Goal: Task Accomplishment & Management: Manage account settings

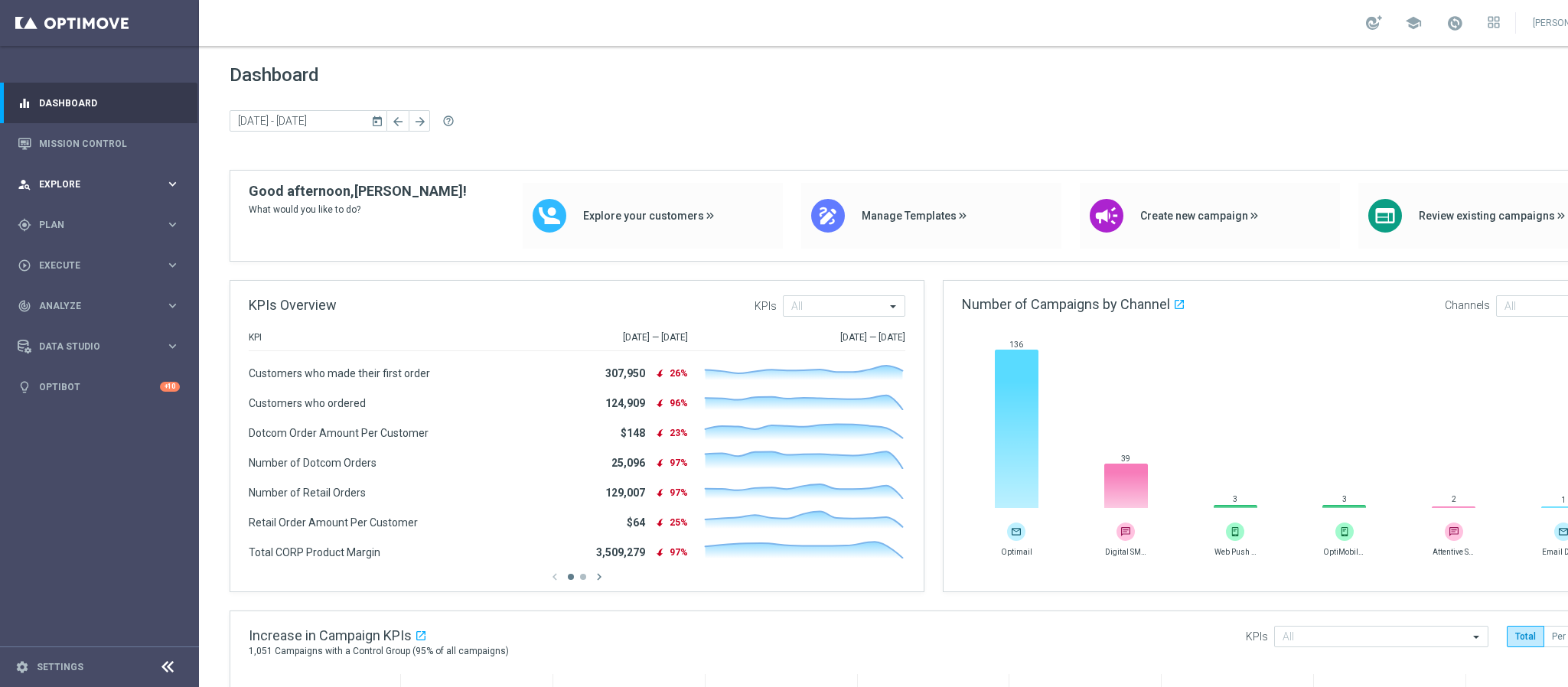
click at [74, 203] on div "person_search Explore keyboard_arrow_right" at bounding box center [98, 184] width 198 height 41
click at [69, 189] on span "Explore" at bounding box center [102, 184] width 126 height 9
click at [71, 230] on div "gps_fixed Plan" at bounding box center [92, 225] width 148 height 14
click at [70, 255] on link "Target Groups" at bounding box center [99, 256] width 120 height 12
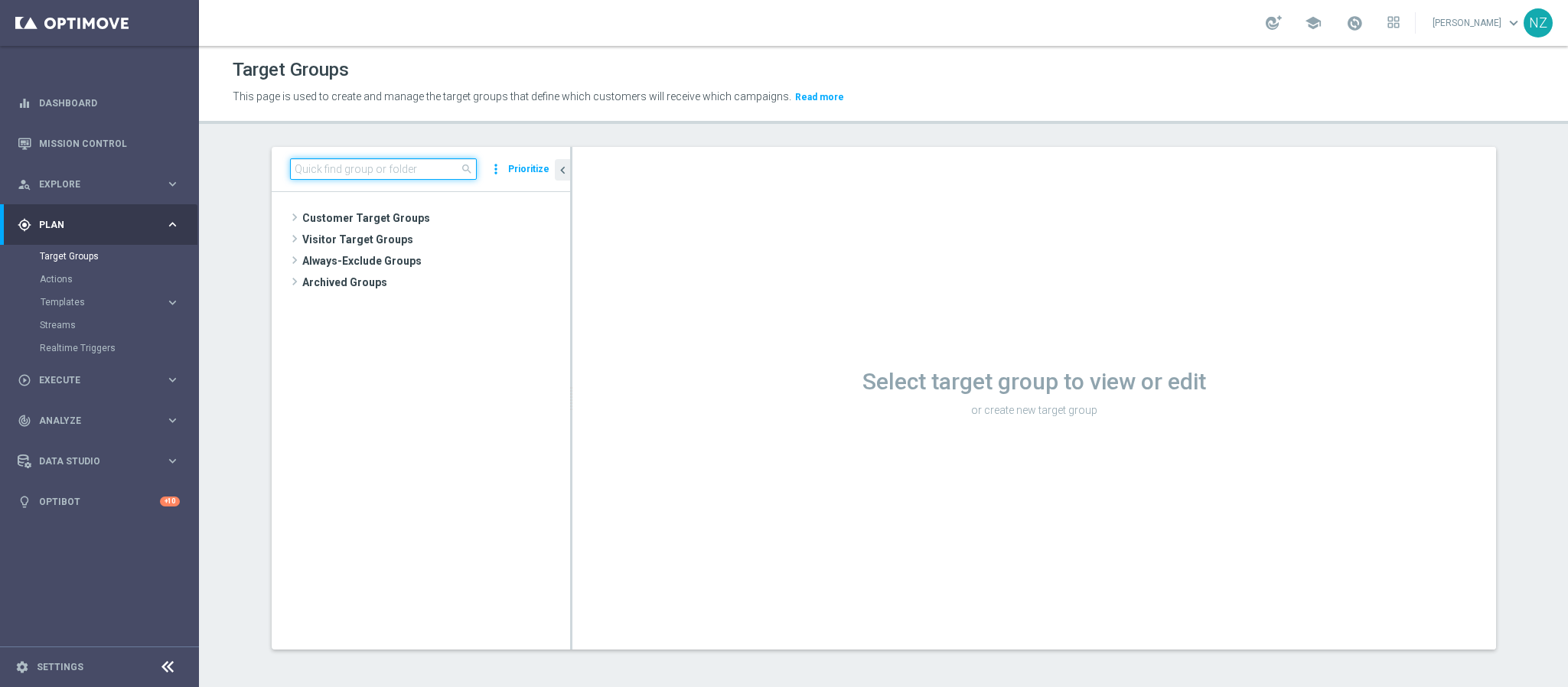
click at [351, 171] on input at bounding box center [384, 169] width 187 height 21
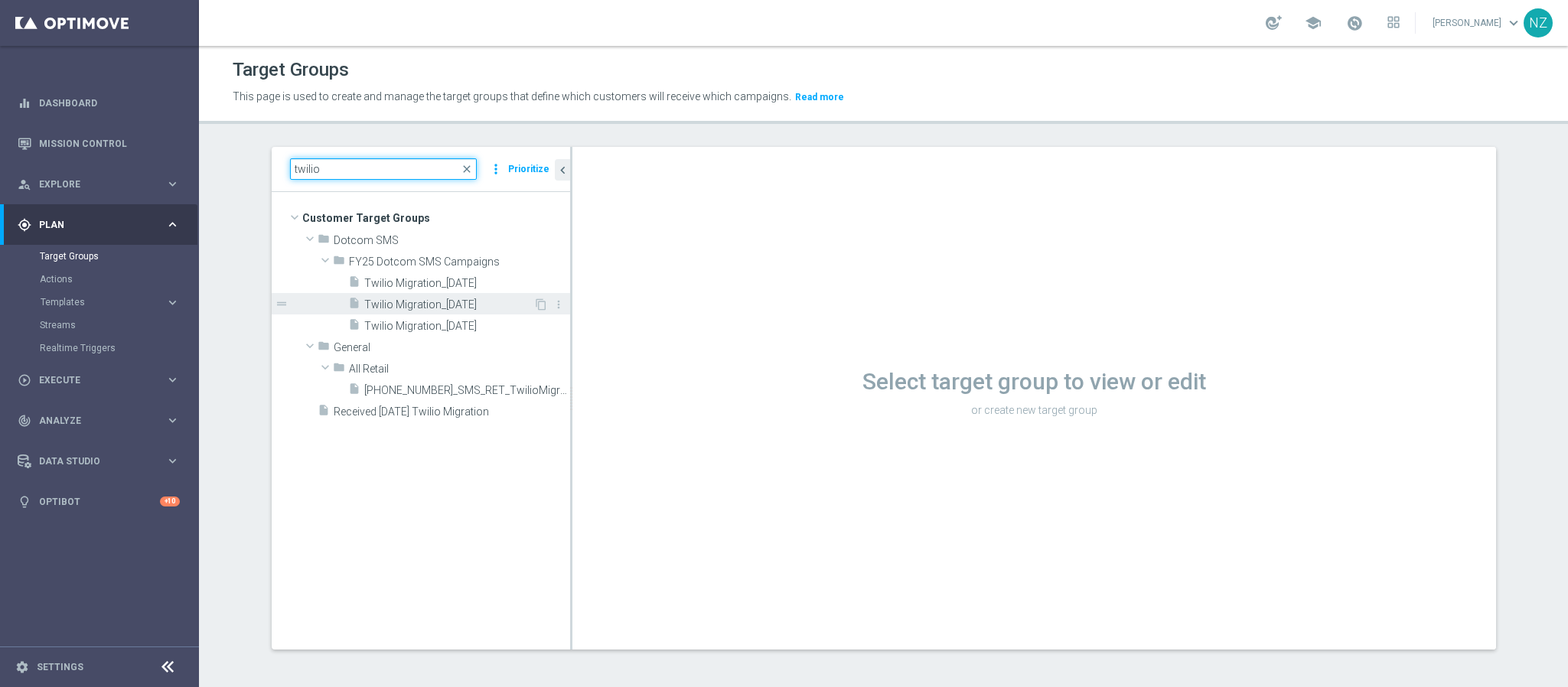
type input "twilio"
click at [464, 299] on span "Twilio Migration_10.13.25" at bounding box center [448, 304] width 169 height 13
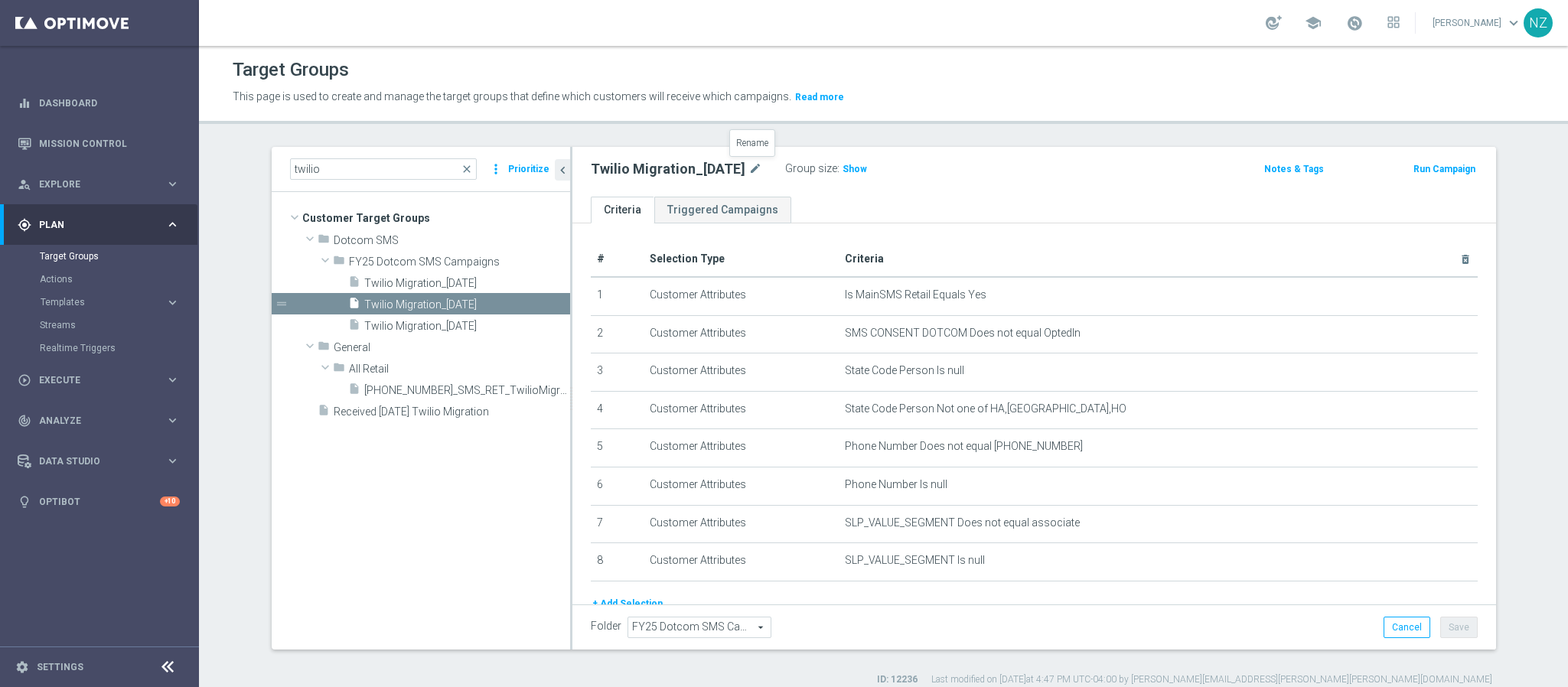
click at [751, 154] on div "Twilio Migration_10.13.25 mode_edit Group size : Show Notes & Tags Run Campaign" at bounding box center [1034, 172] width 924 height 50
click at [750, 161] on icon "mode_edit" at bounding box center [755, 169] width 14 height 19
click at [686, 172] on input "Twilio Migration_10.13.25" at bounding box center [694, 170] width 206 height 21
type input "Twilio Migration_[DATE]"
click at [983, 173] on div "Twilio Migration_10.16.25 Group size : Show" at bounding box center [882, 170] width 607 height 23
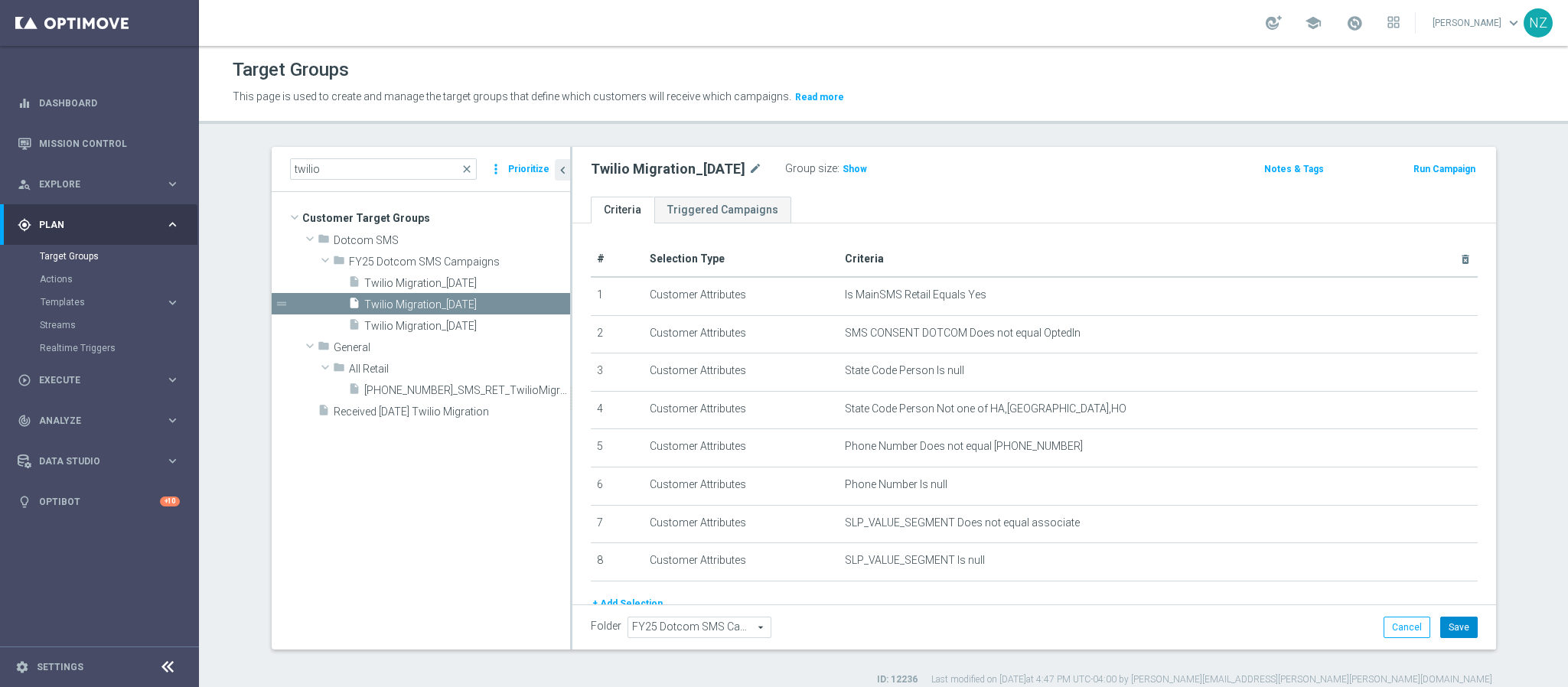
click at [1463, 632] on button "Save" at bounding box center [1458, 627] width 37 height 21
click at [451, 326] on span "Twilio Migration_10.22.25" at bounding box center [448, 326] width 169 height 13
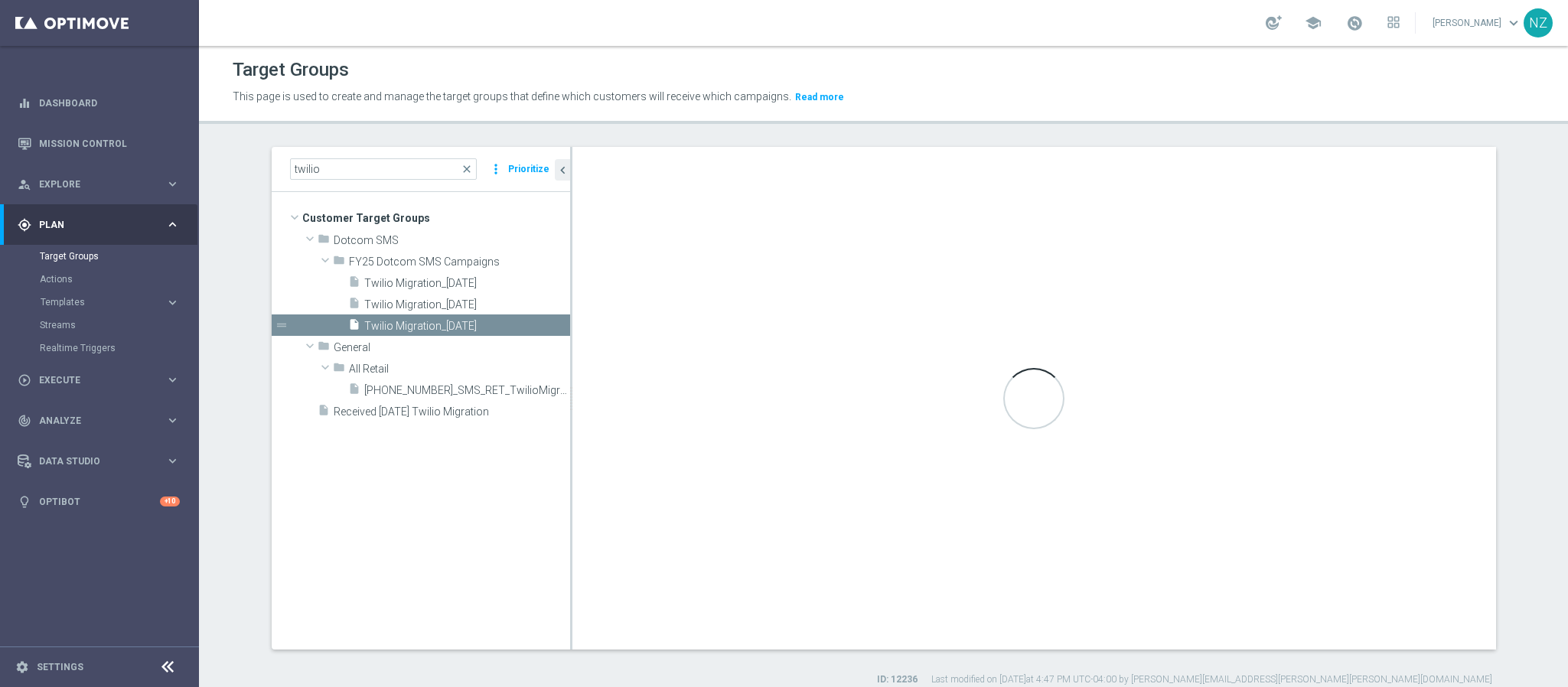
checkbox input "false"
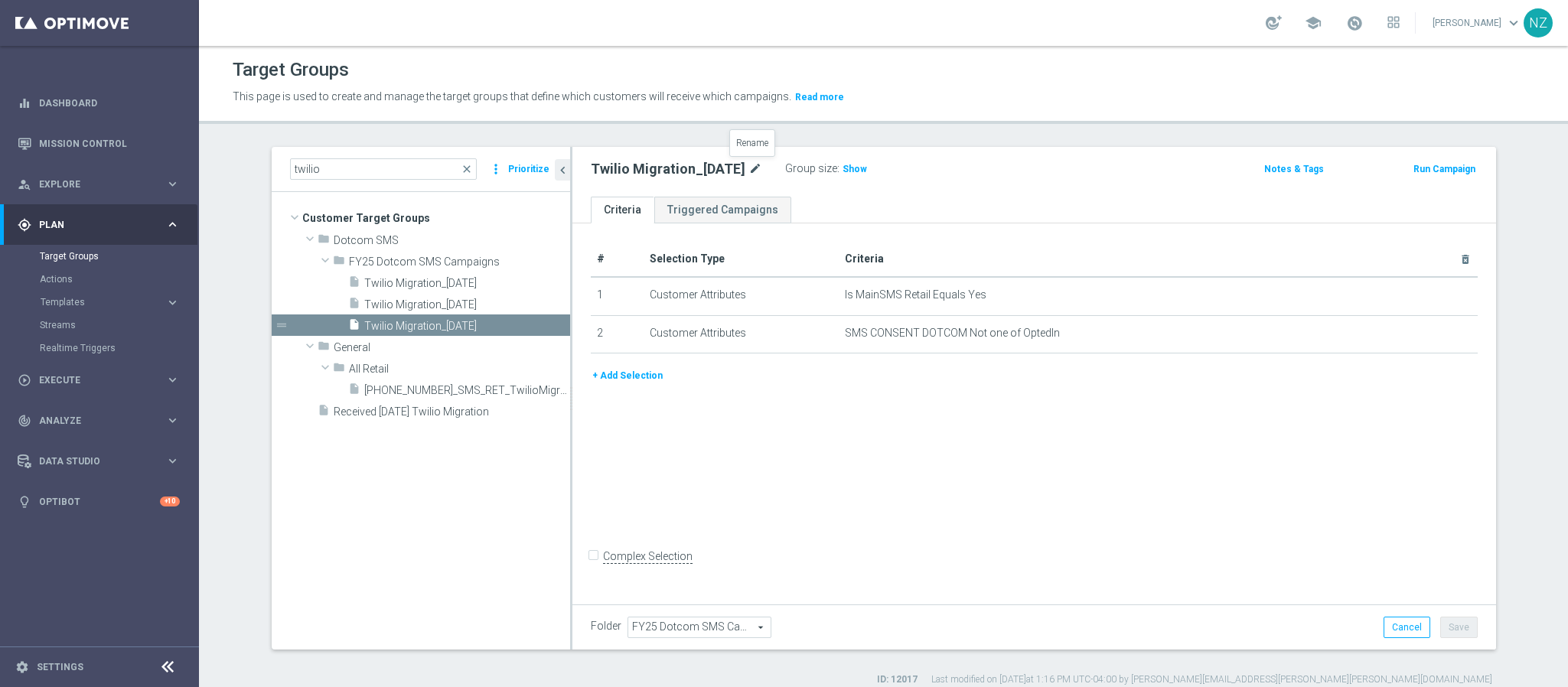
click at [750, 160] on icon "mode_edit" at bounding box center [755, 169] width 14 height 19
click at [680, 166] on input "Twilio Migration_10.22.25" at bounding box center [694, 170] width 206 height 21
click at [687, 166] on input "Twilio Migration_10.22.25" at bounding box center [694, 170] width 206 height 21
click at [754, 177] on input "Twilio Migration_10.23.25" at bounding box center [694, 170] width 206 height 21
type input "Twilio Migration_[DATE]_Offer"
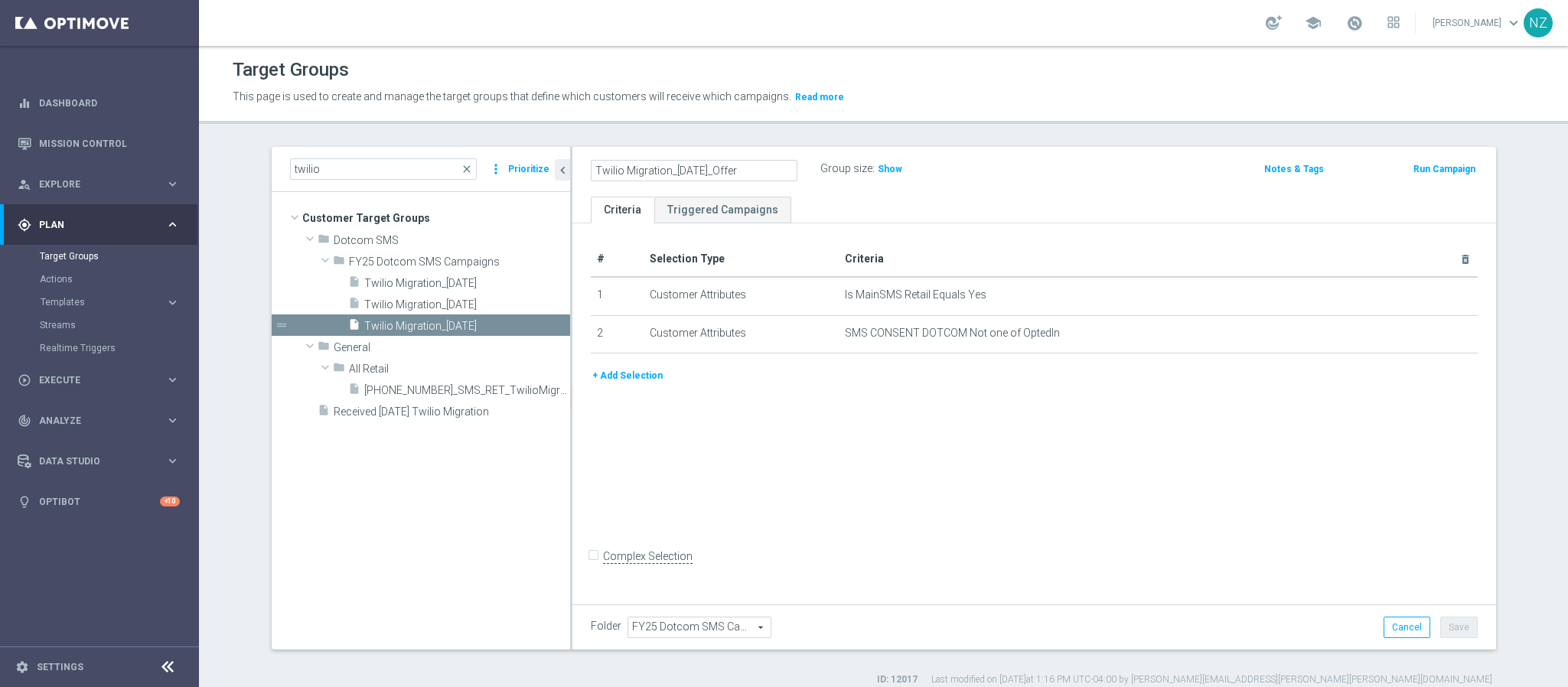
click at [1083, 175] on div "Twilio Migration_10.23.25_Offer Group size : Show" at bounding box center [882, 170] width 607 height 23
click at [1463, 630] on button "Save" at bounding box center [1458, 627] width 37 height 21
click at [535, 329] on icon "content_copy" at bounding box center [541, 326] width 12 height 12
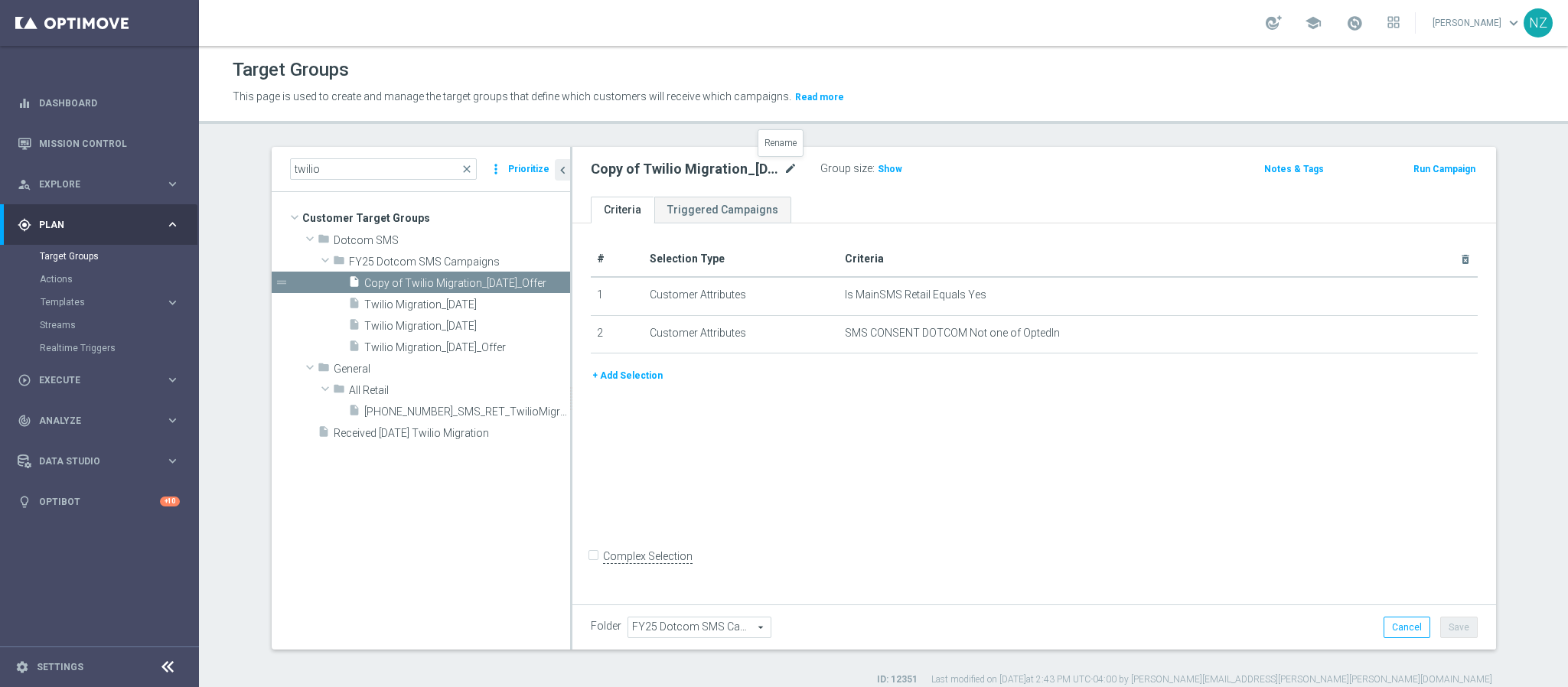
click at [784, 160] on icon "mode_edit" at bounding box center [790, 169] width 14 height 19
click at [632, 173] on input "Copy of Twilio Migration_10.23.25_Offer" at bounding box center [694, 170] width 206 height 21
drag, startPoint x: 627, startPoint y: 171, endPoint x: 554, endPoint y: 171, distance: 73.0
click at [554, 171] on as-split "twilio close more_vert Prioritize Customer Target Groups library_add create_new…" at bounding box center [884, 398] width 1224 height 503
click at [711, 167] on input "Twilio Migration_10.23.25_Offer" at bounding box center [694, 170] width 206 height 21
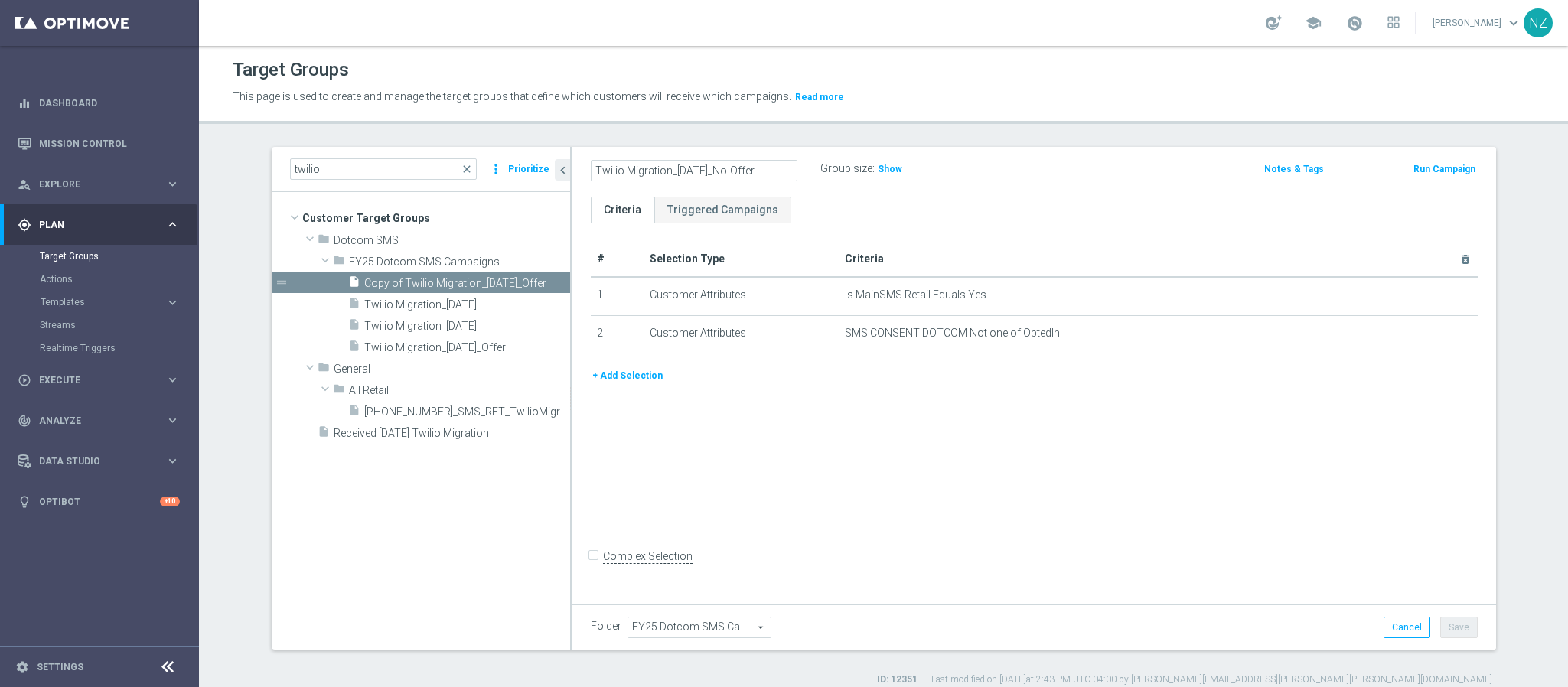
type input "Twilio Migration_10.23.25_No-Offer"
click at [1321, 529] on div "# Selection Type Criteria delete_forever 1 Customer Attributes Is MainSMS Retai…" at bounding box center [1034, 412] width 924 height 377
click at [1458, 632] on button "Save" at bounding box center [1458, 627] width 37 height 21
click at [535, 287] on icon "content_copy" at bounding box center [541, 283] width 12 height 12
click at [784, 168] on icon "mode_edit" at bounding box center [790, 169] width 14 height 19
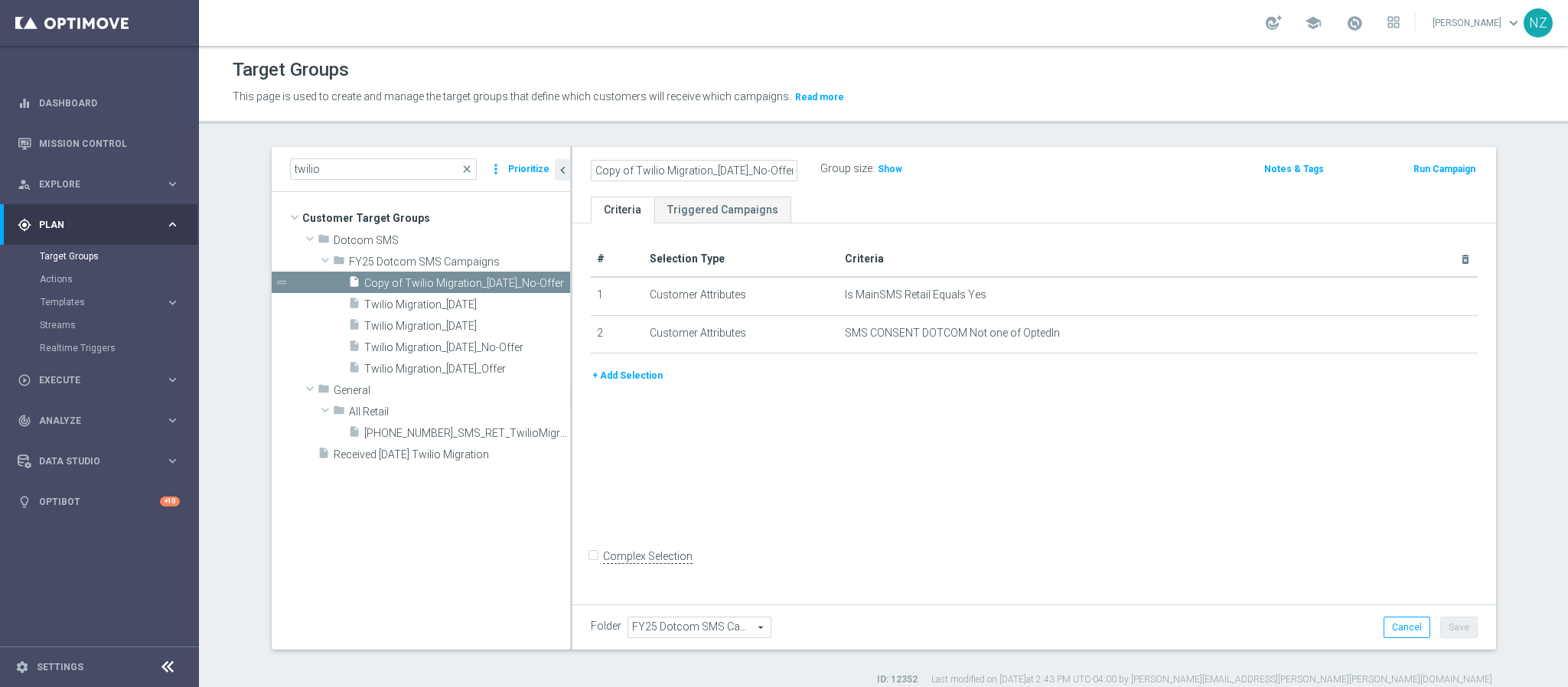
scroll to position [0, 7]
click at [607, 172] on input "Copy of Twilio Migration_10.23.25_No-Offer" at bounding box center [694, 170] width 206 height 21
drag, startPoint x: 617, startPoint y: 166, endPoint x: 536, endPoint y: 163, distance: 81.1
click at [536, 163] on as-split "twilio close more_vert Prioritize Customer Target Groups library_add create_new…" at bounding box center [884, 398] width 1224 height 503
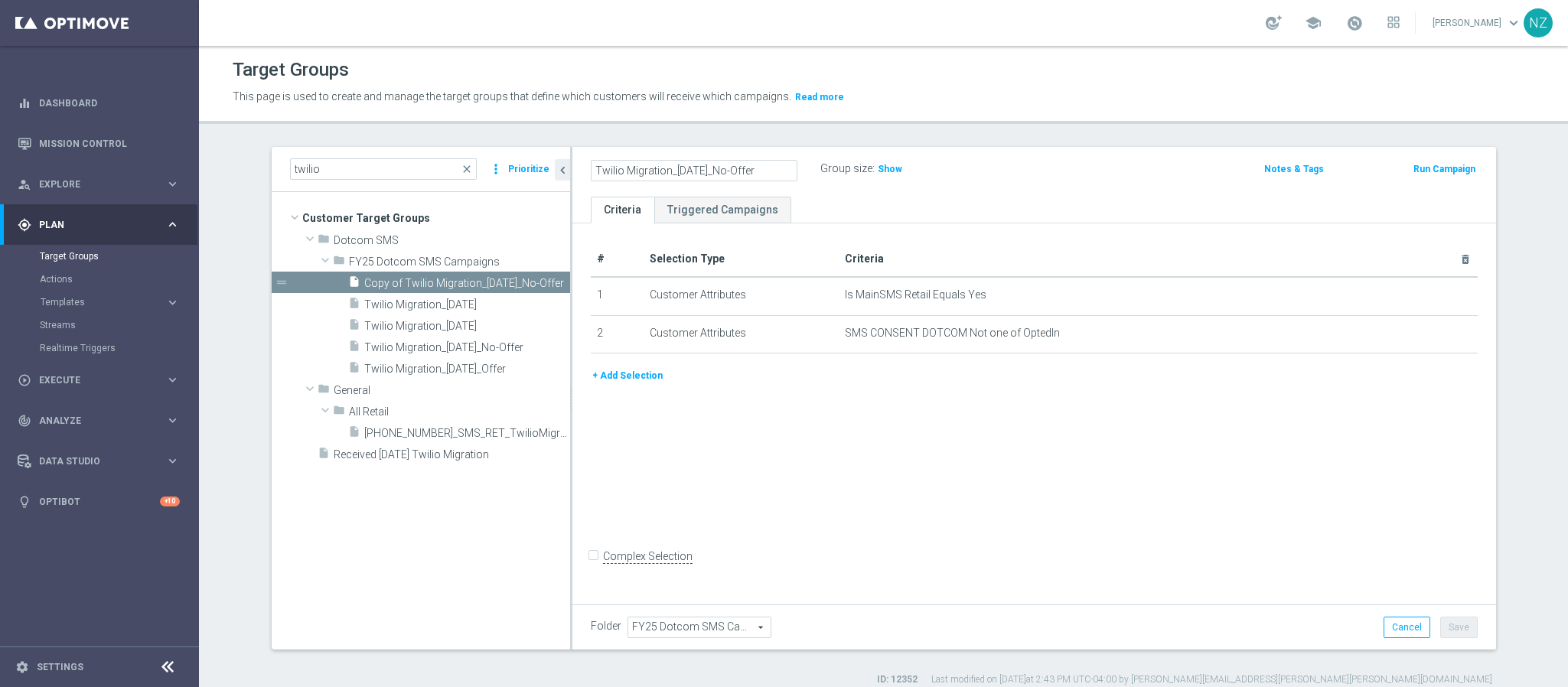
click at [689, 168] on input "Twilio Migration_10.23.25_No-Offer" at bounding box center [694, 170] width 206 height 21
type input "Twilio Migration_10.30.25_No-Offer"
click at [1159, 190] on div "Twilio Migration_10.30.25_No-Offer Group size : Show Notes & Tags Run Campaign" at bounding box center [1034, 172] width 924 height 50
click at [1453, 634] on button "Save" at bounding box center [1458, 627] width 37 height 21
click at [435, 363] on span "Twilio Migration_10.23.25_Offer" at bounding box center [448, 369] width 169 height 13
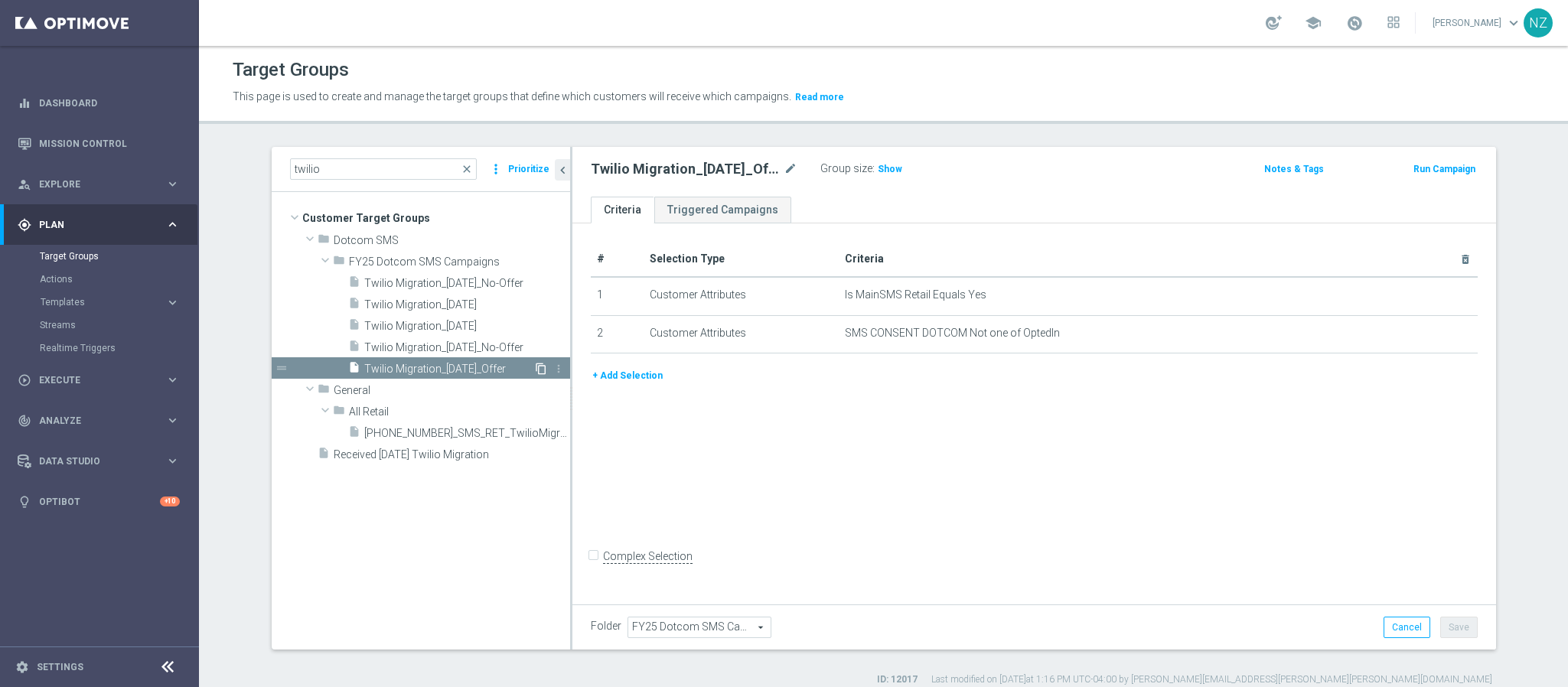
click at [535, 369] on icon "content_copy" at bounding box center [541, 369] width 12 height 12
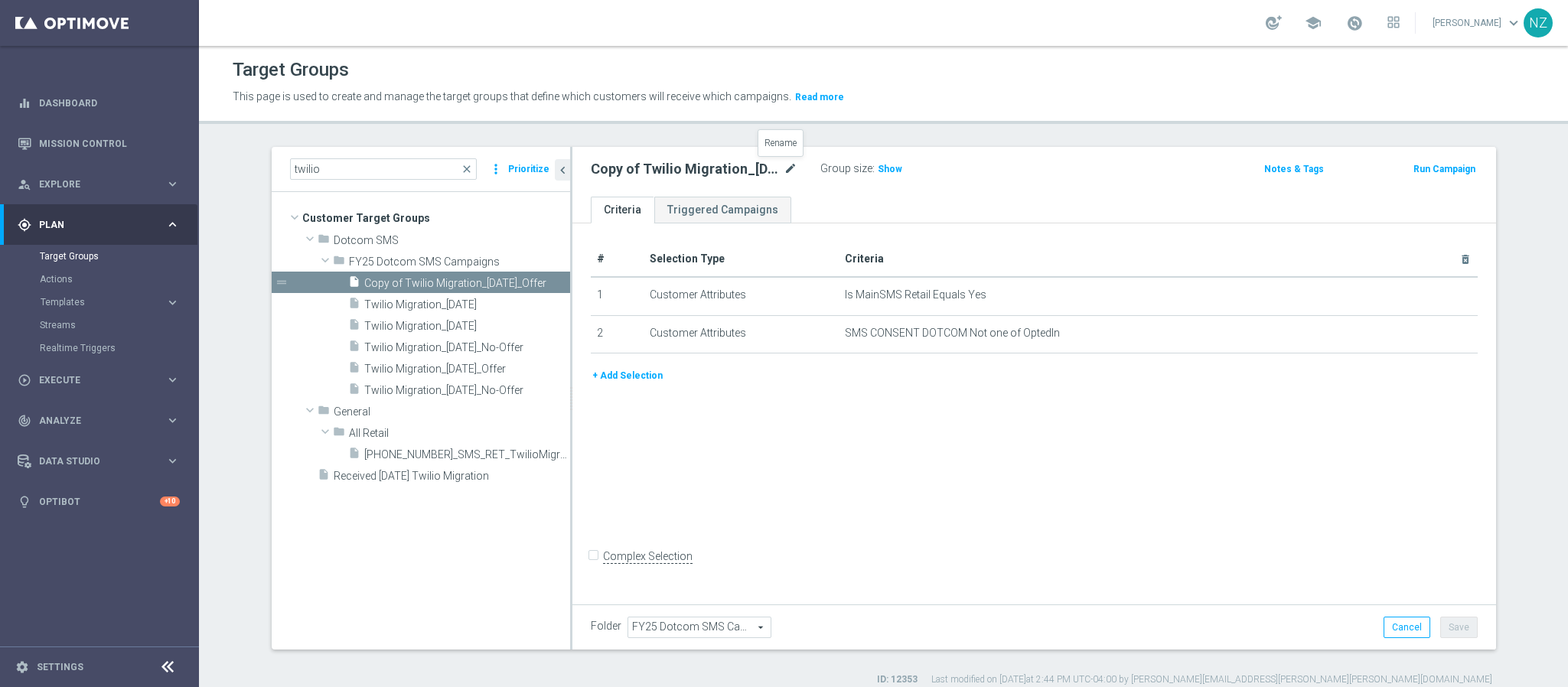
click at [784, 170] on icon "mode_edit" at bounding box center [790, 169] width 14 height 19
click at [627, 166] on input "Copy of Twilio Migration_10.23.25_Offer" at bounding box center [694, 170] width 206 height 21
drag, startPoint x: 627, startPoint y: 171, endPoint x: 555, endPoint y: 160, distance: 72.8
click at [555, 160] on as-split "twilio close more_vert Prioritize Customer Target Groups library_add create_new…" at bounding box center [884, 398] width 1224 height 503
click at [691, 170] on input "Twilio Migration_10.23.25_Offer" at bounding box center [694, 170] width 206 height 21
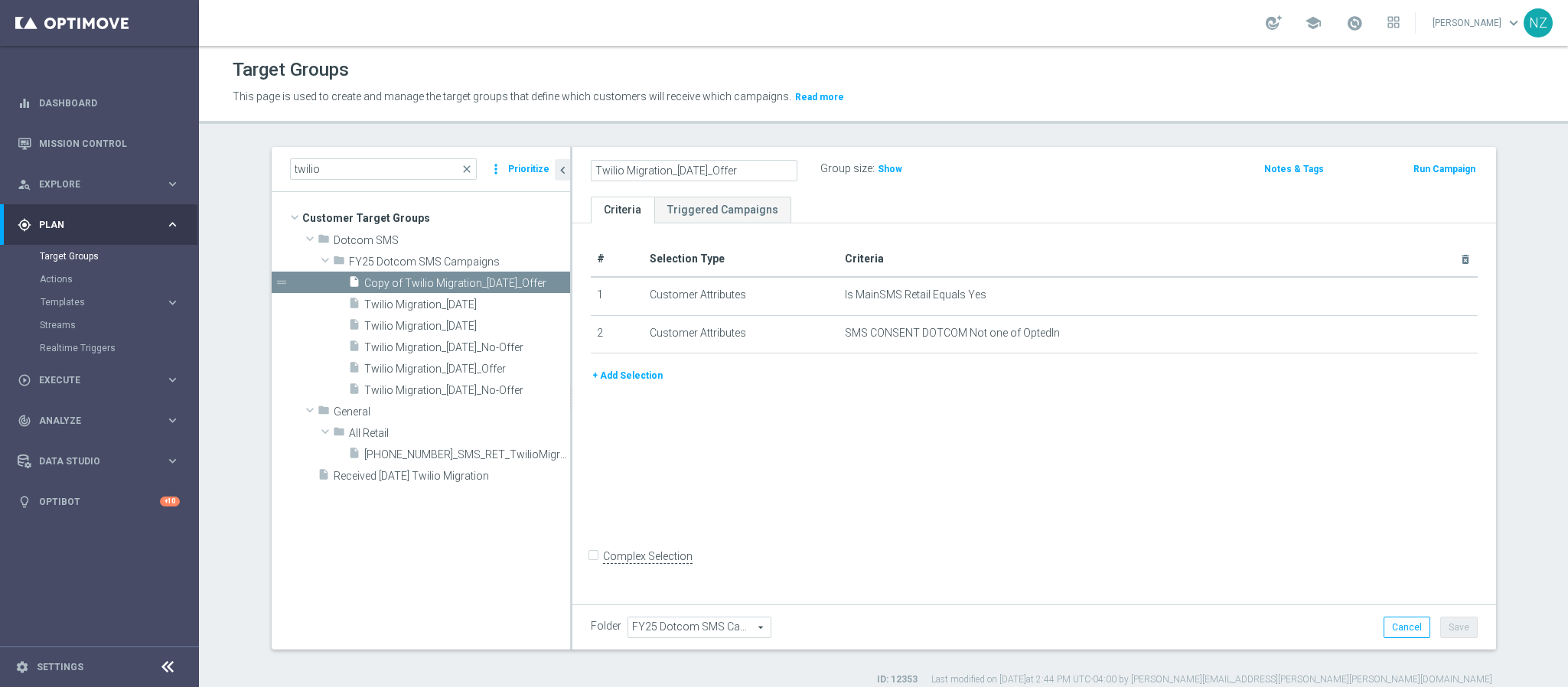
type input "Twilio Migration_10.30.25_Offer"
click at [998, 174] on div "Twilio Migration_10.30.25_Offer Group size : Show" at bounding box center [882, 170] width 607 height 23
click at [1461, 628] on button "Save" at bounding box center [1458, 627] width 37 height 21
click at [446, 331] on span "Twilio Migration_10.16.25" at bounding box center [448, 326] width 169 height 13
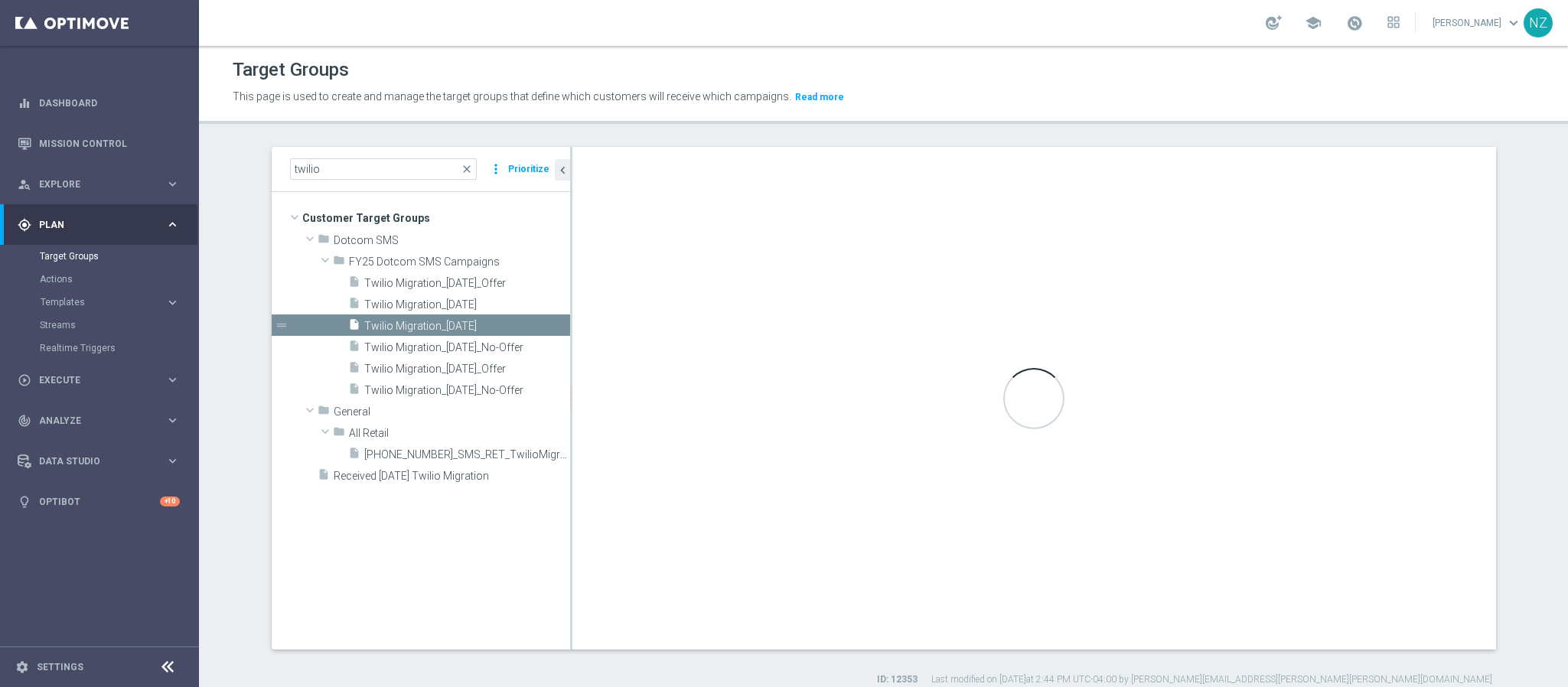
checkbox input "true"
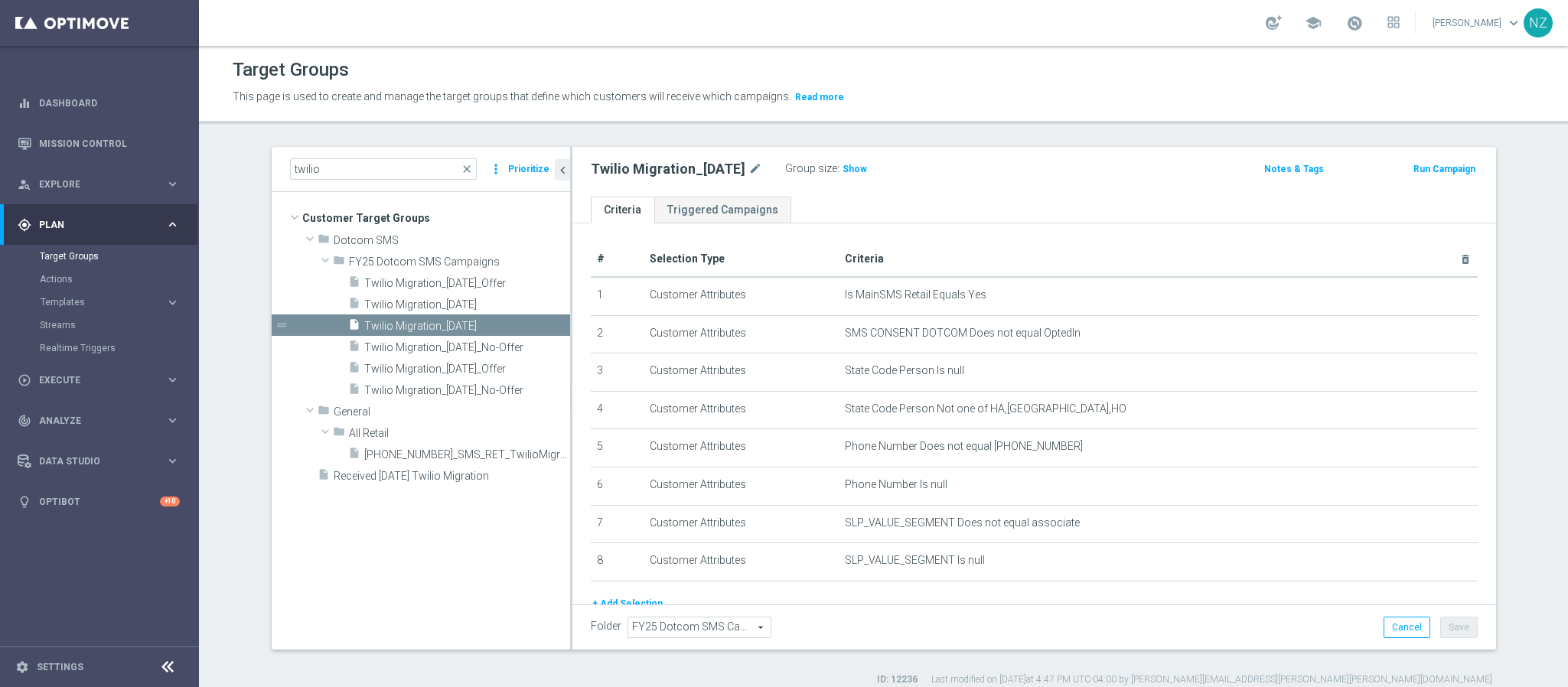
scroll to position [66, 0]
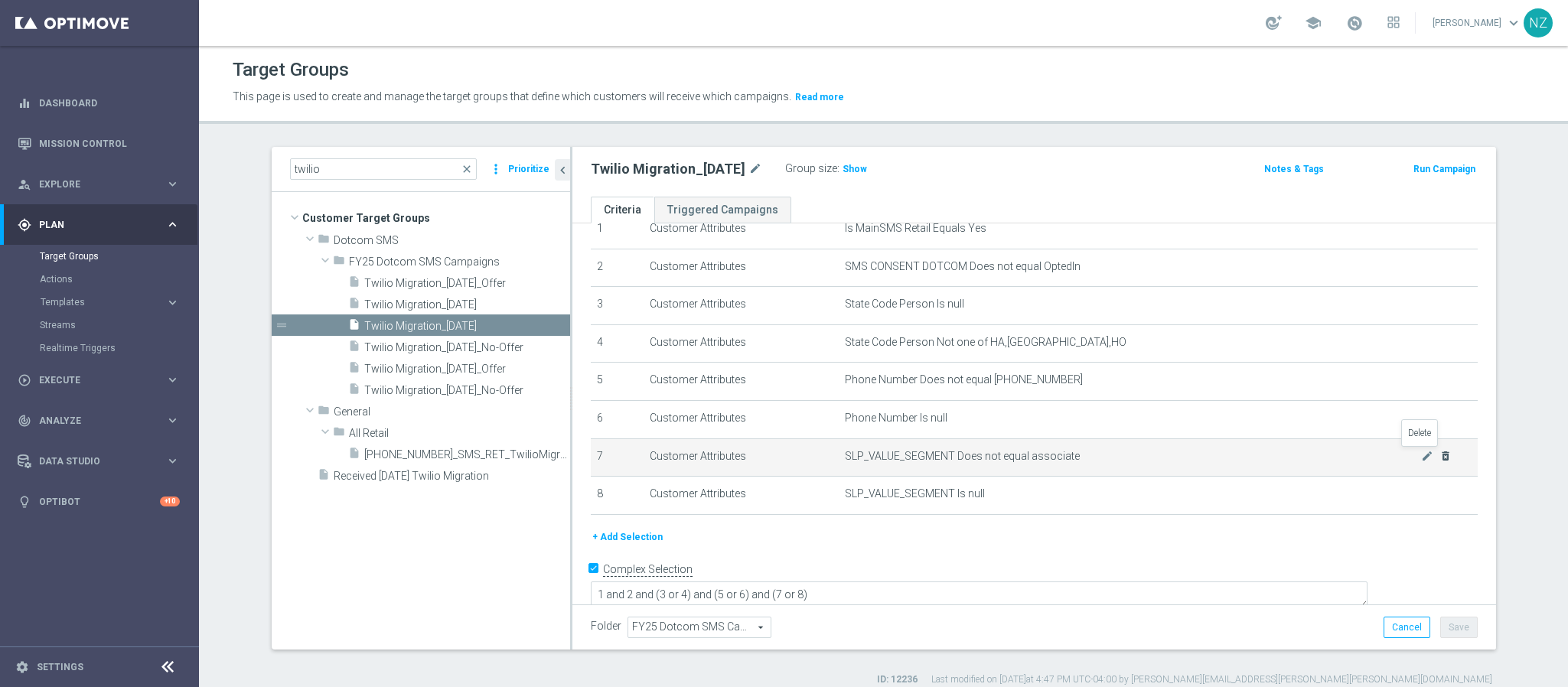
click at [1439, 458] on icon "delete_forever" at bounding box center [1445, 456] width 12 height 12
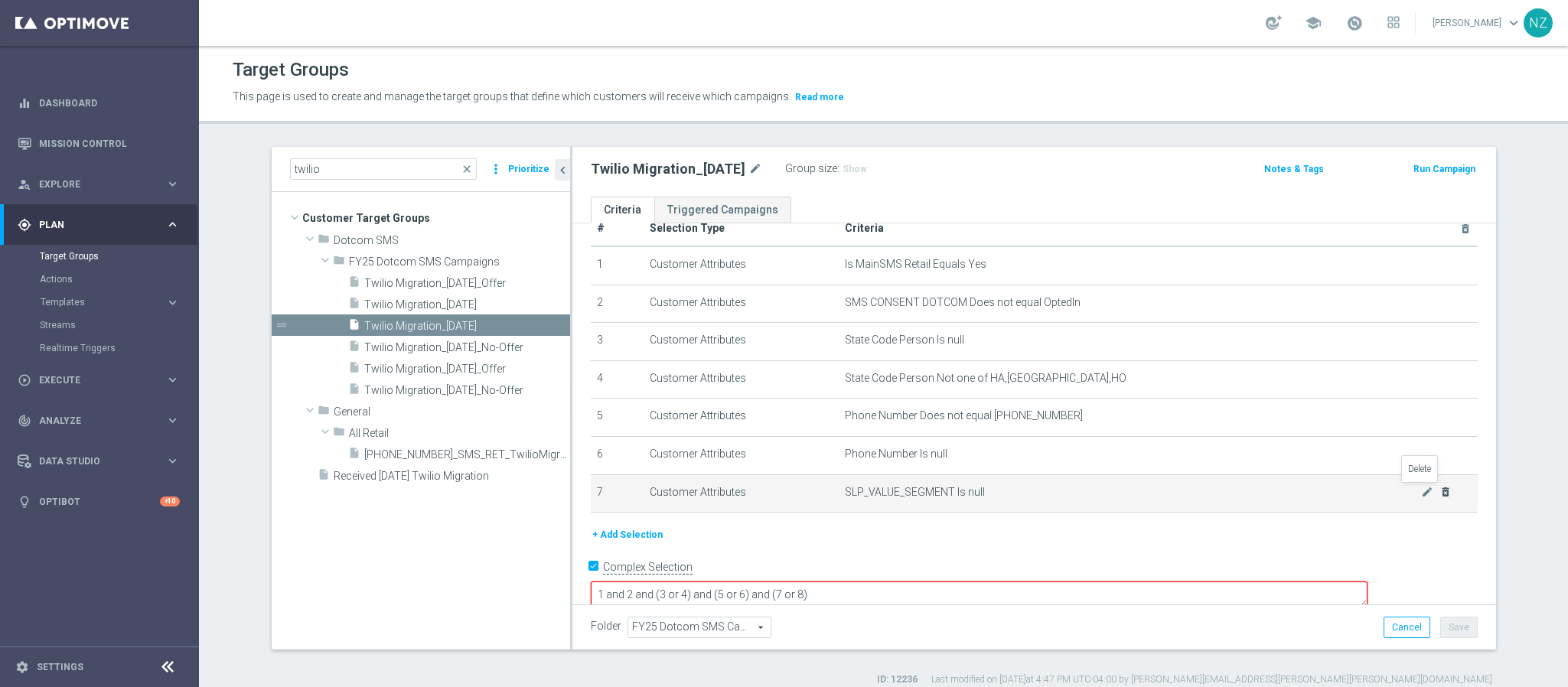
click at [1439, 494] on icon "delete_forever" at bounding box center [1445, 492] width 12 height 12
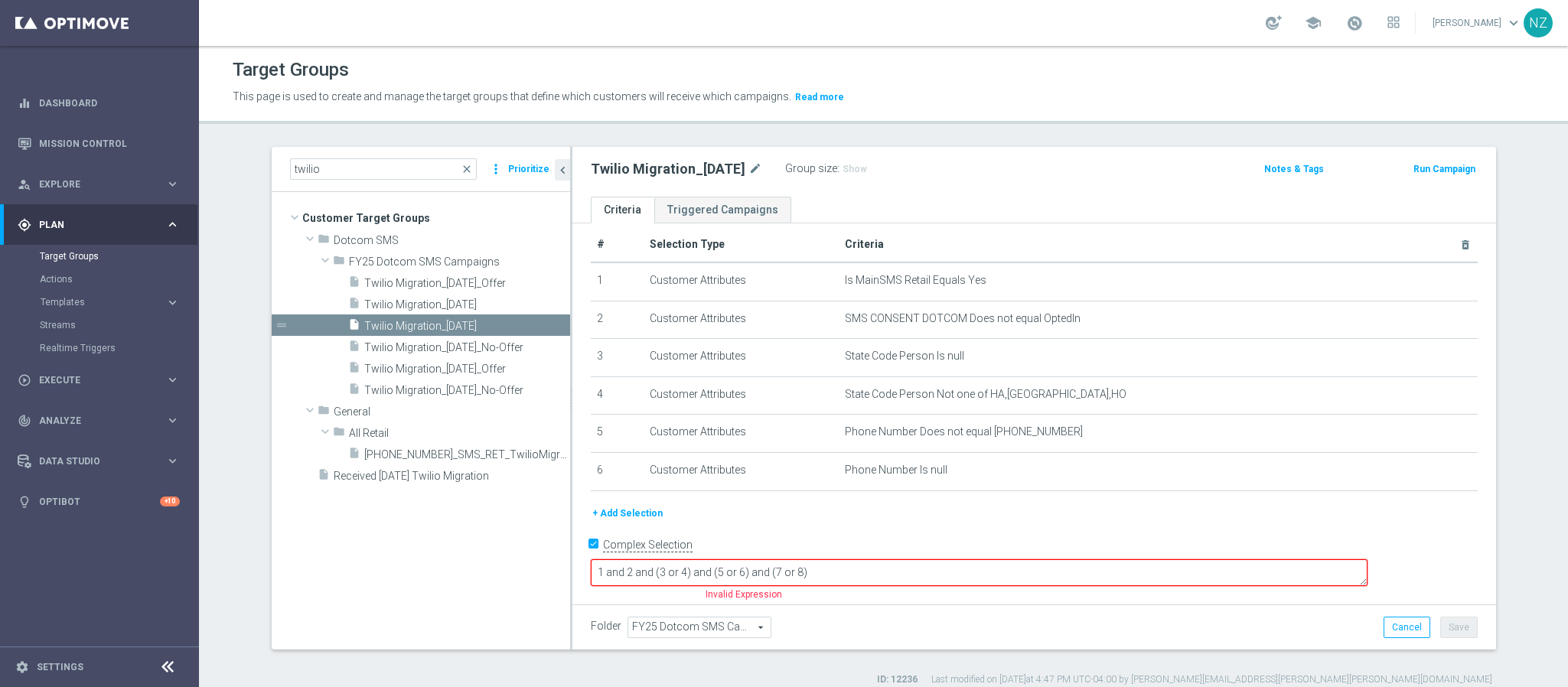
scroll to position [0, 0]
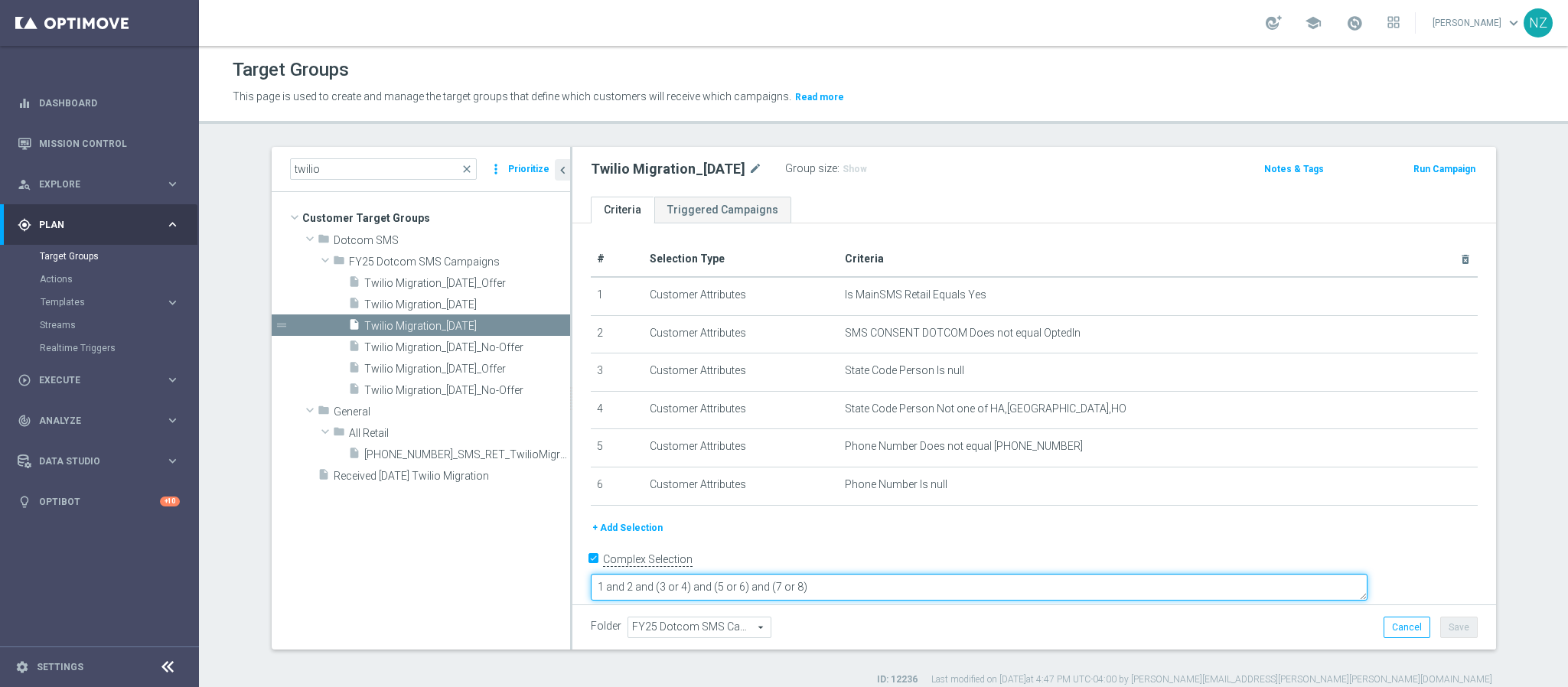
drag, startPoint x: 847, startPoint y: 566, endPoint x: 998, endPoint y: 568, distance: 151.0
click at [998, 574] on textarea "1 and 2 and (3 or 4) and (5 or 6) and (7 or 8)" at bounding box center [979, 588] width 777 height 27
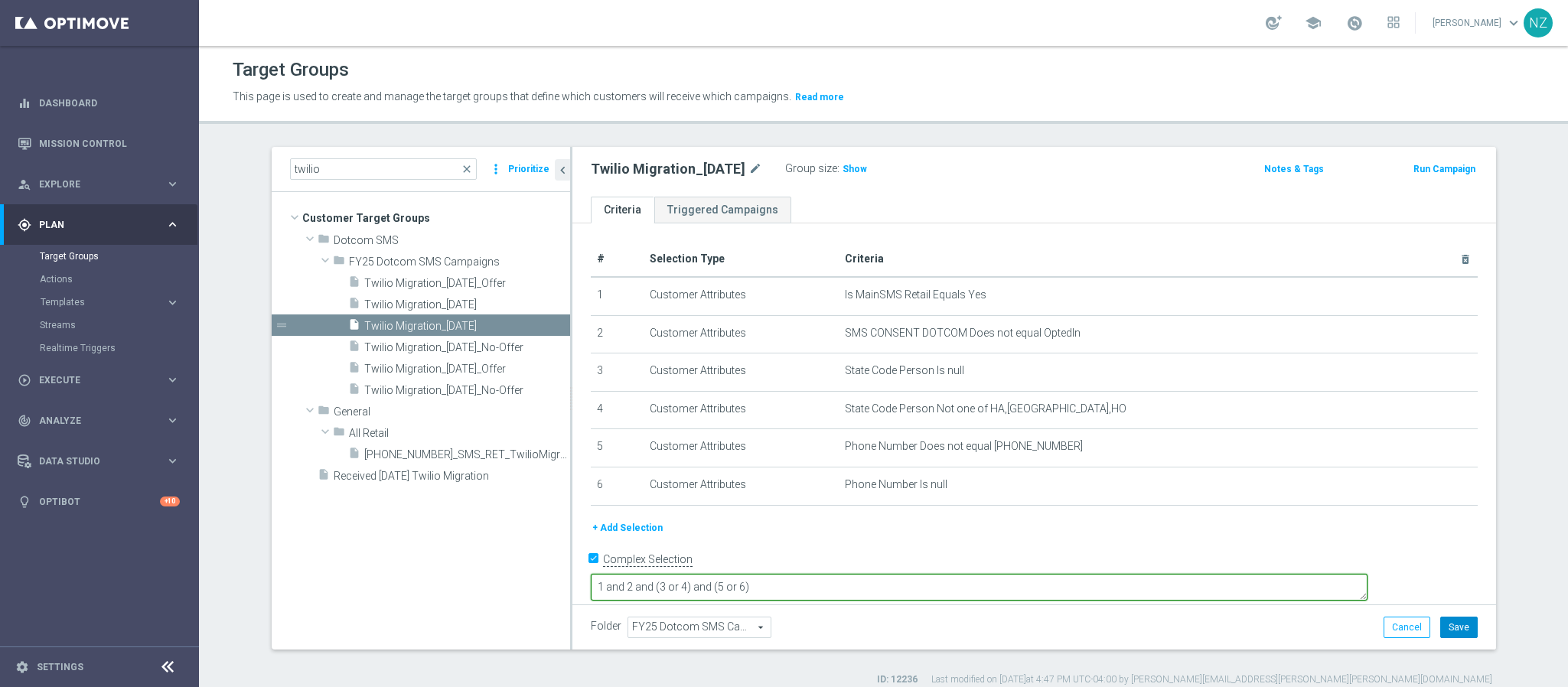
type textarea "1 and 2 and (3 or 4) and (5 or 6)"
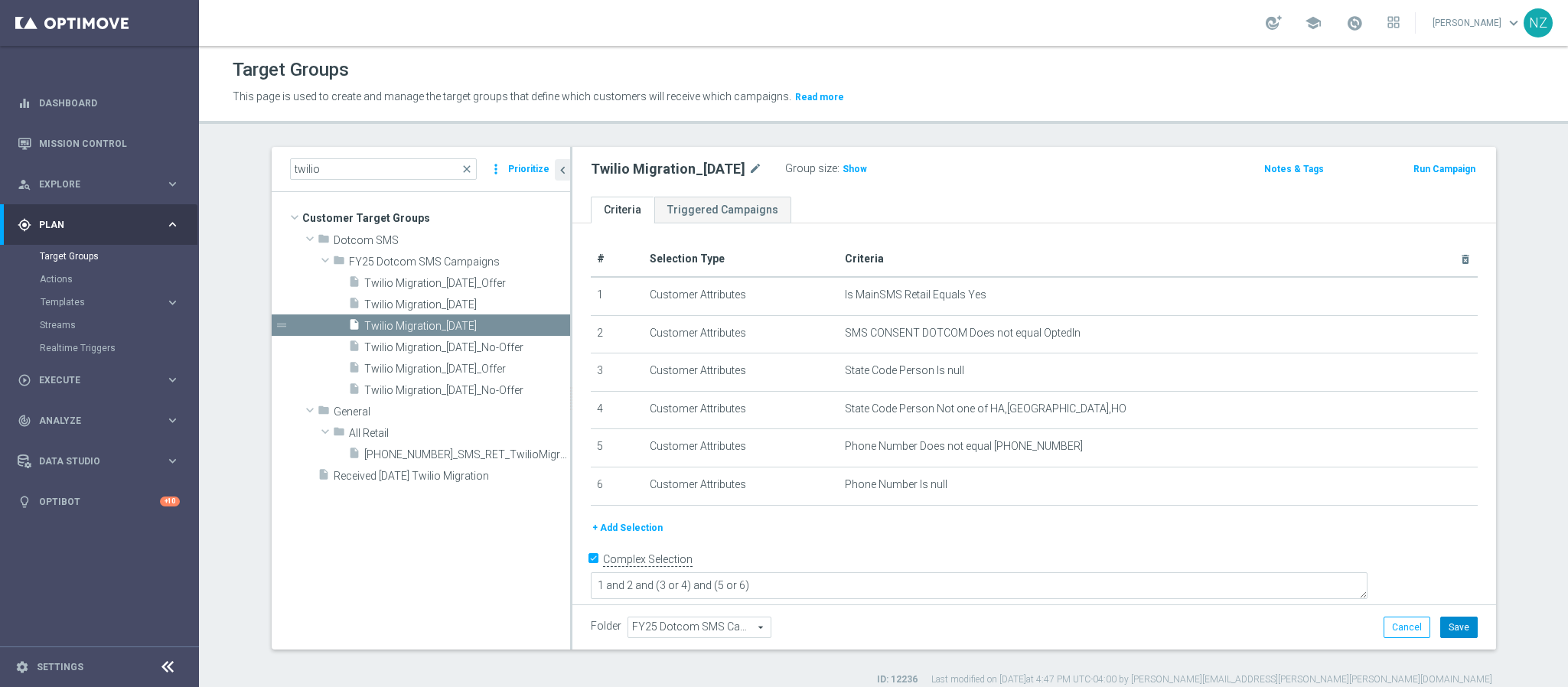
click at [1448, 629] on button "Save" at bounding box center [1458, 627] width 37 height 21
click at [485, 353] on span "Twilio Migration_10.23.25_No-Offer" at bounding box center [448, 347] width 169 height 13
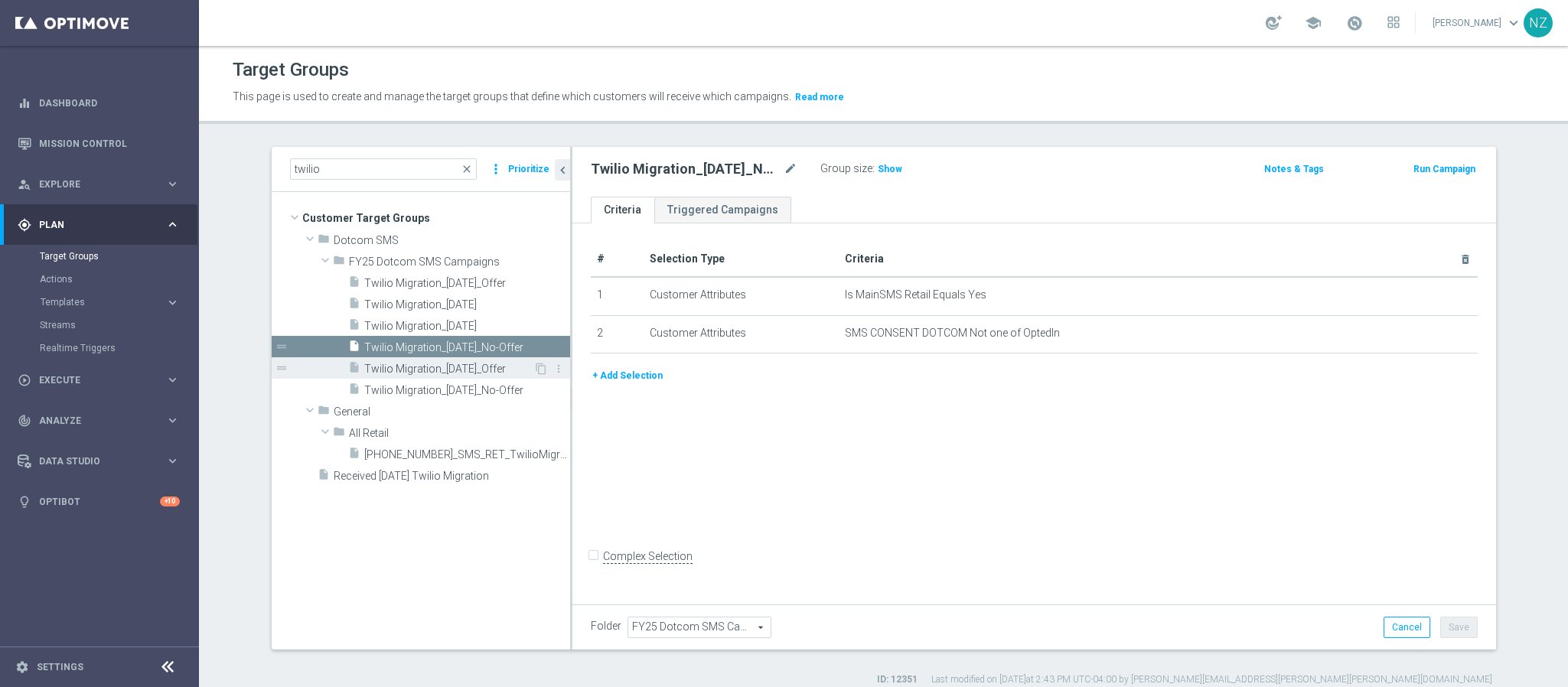
click at [500, 373] on span "Twilio Migration_10.23.25_Offer" at bounding box center [448, 369] width 169 height 13
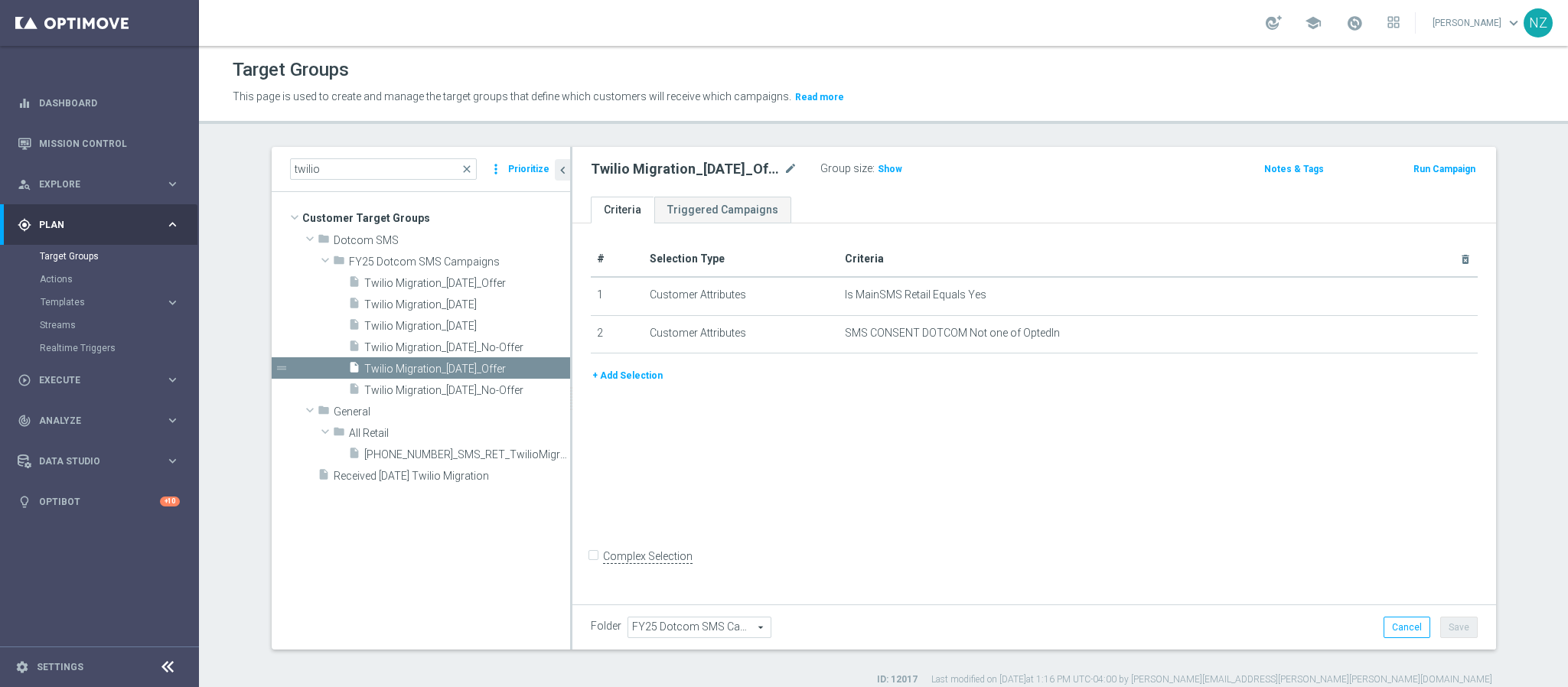
click at [625, 382] on button "+ Add Selection" at bounding box center [627, 376] width 74 height 17
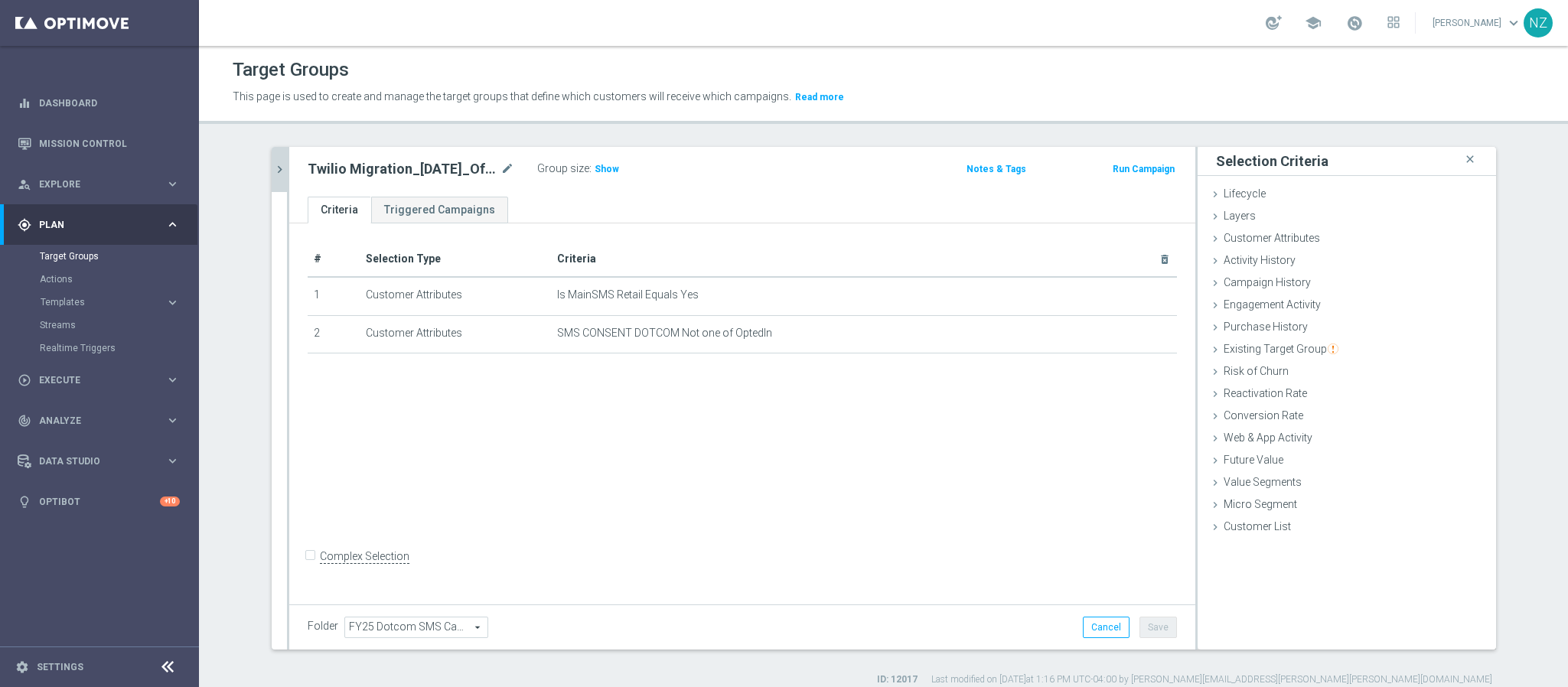
click at [273, 171] on icon "chevron_right" at bounding box center [279, 169] width 14 height 14
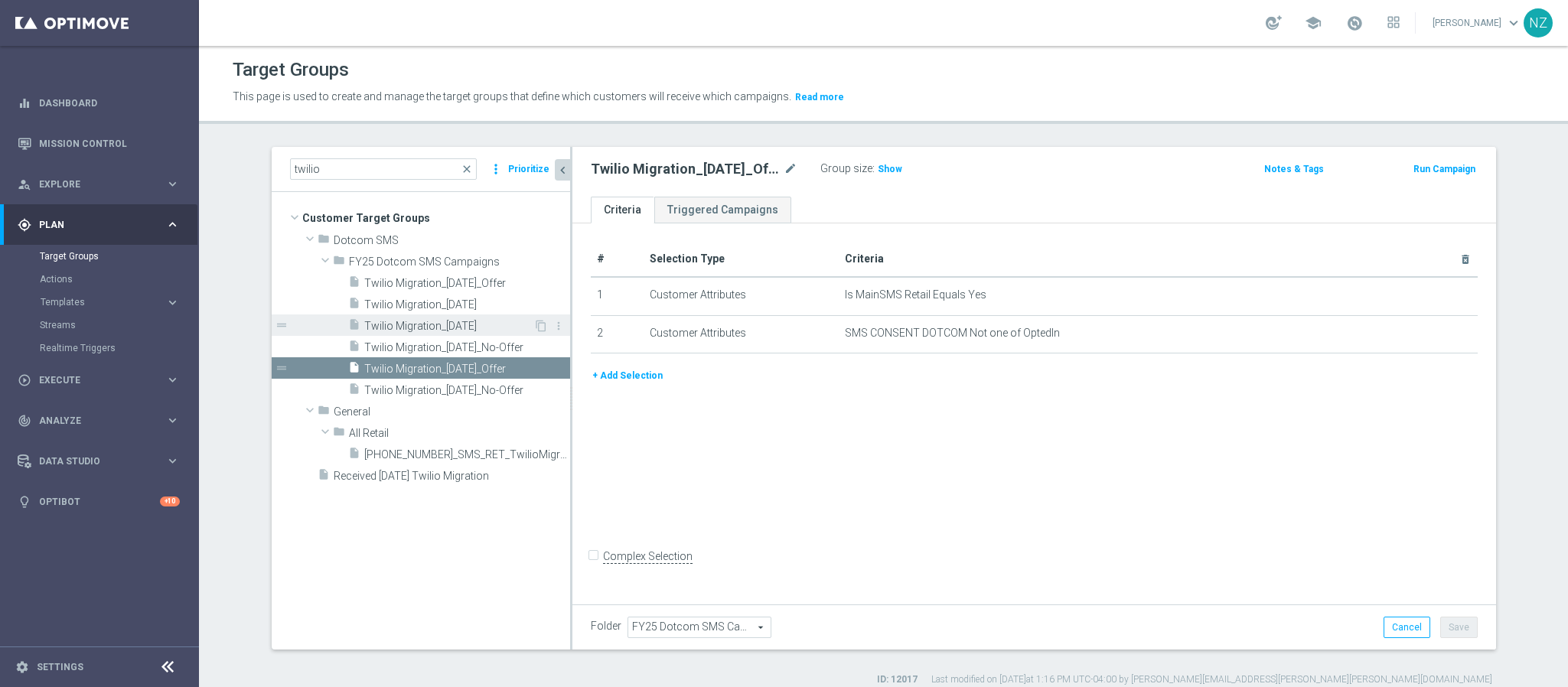
click at [462, 324] on span "Twilio Migration_10.16.25" at bounding box center [448, 326] width 169 height 13
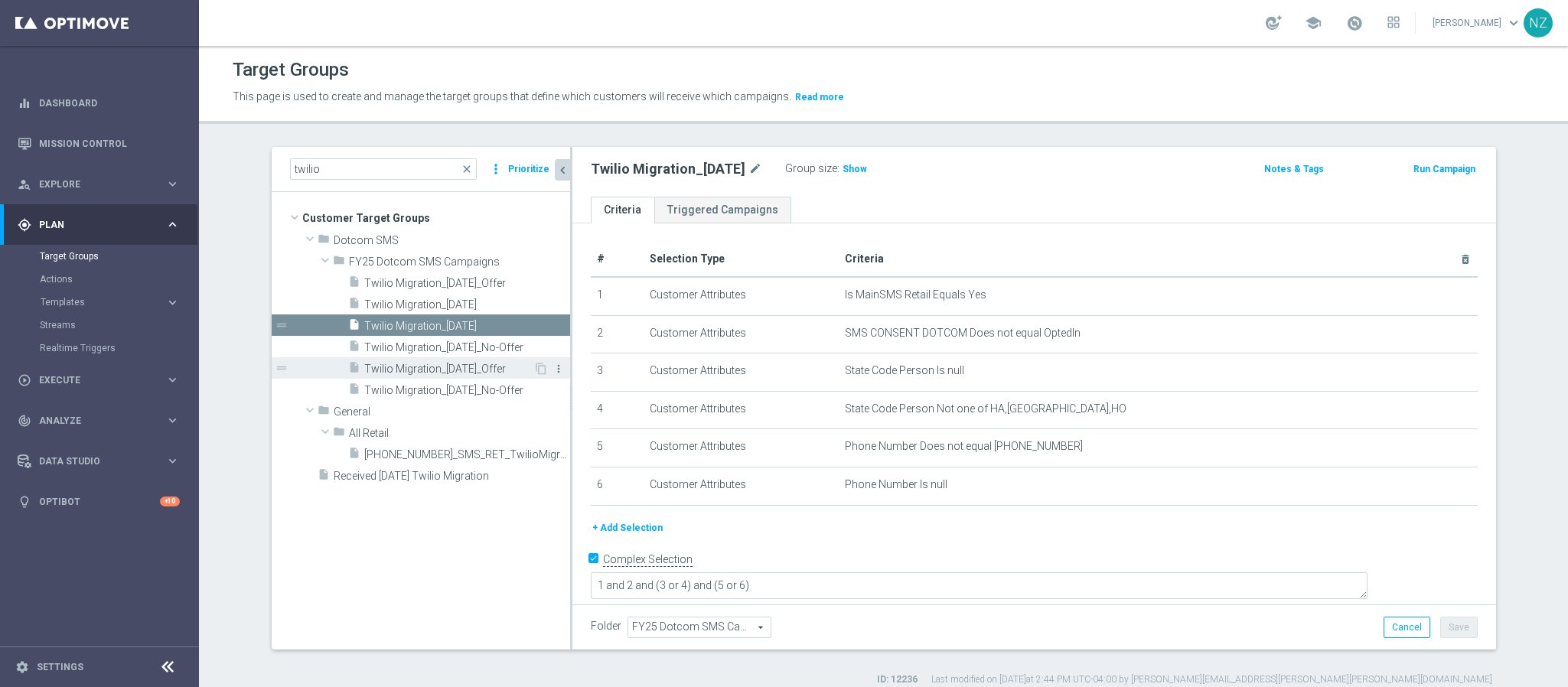
click at [554, 363] on icon "more_vert" at bounding box center [559, 369] width 12 height 12
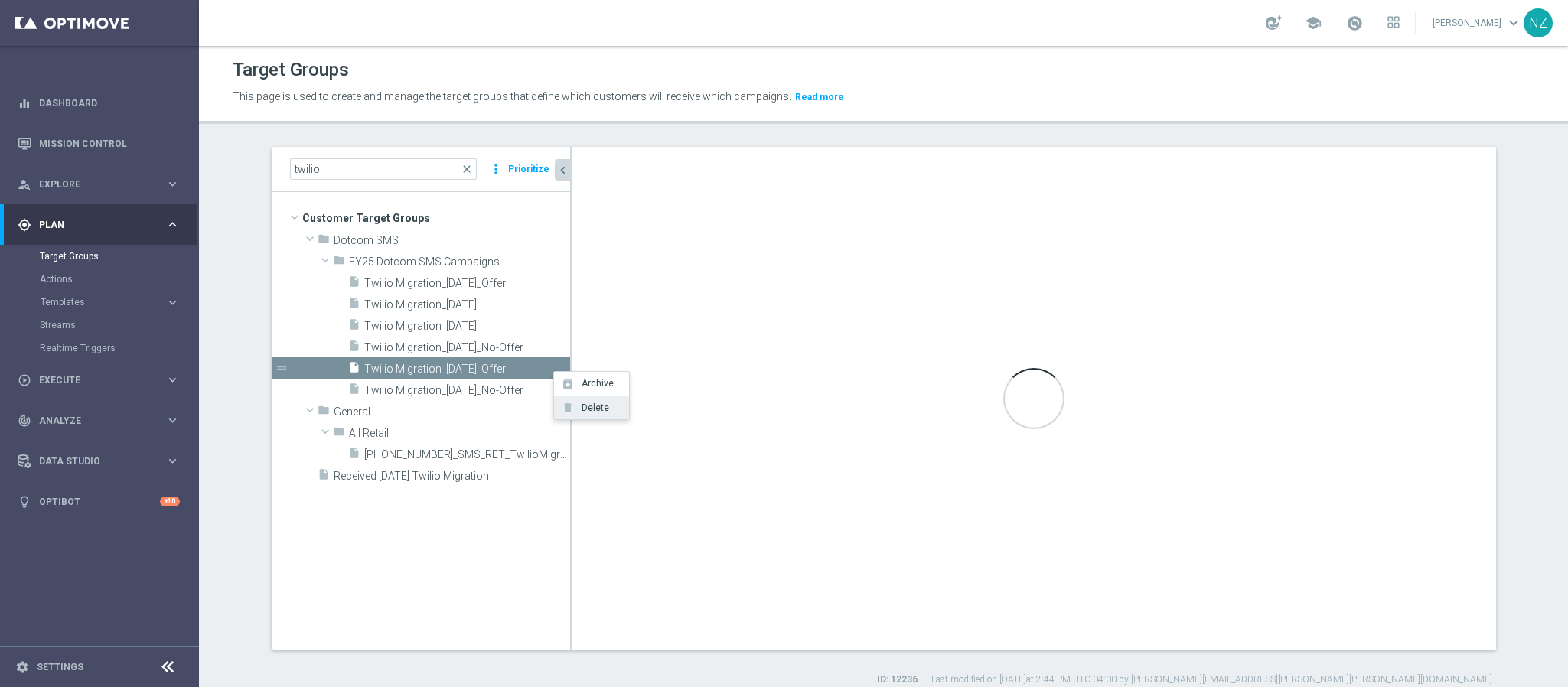
checkbox input "false"
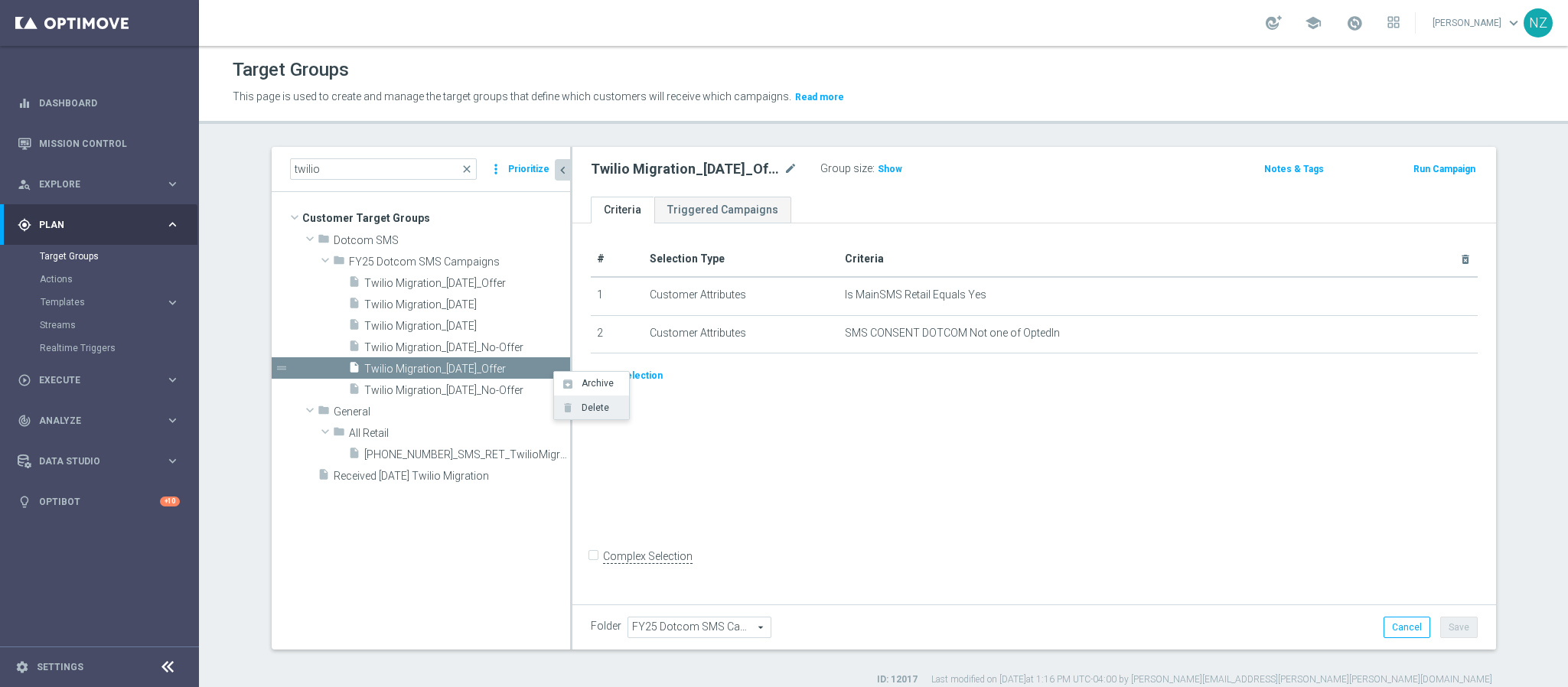
click at [583, 408] on span "Delete" at bounding box center [593, 408] width 33 height 11
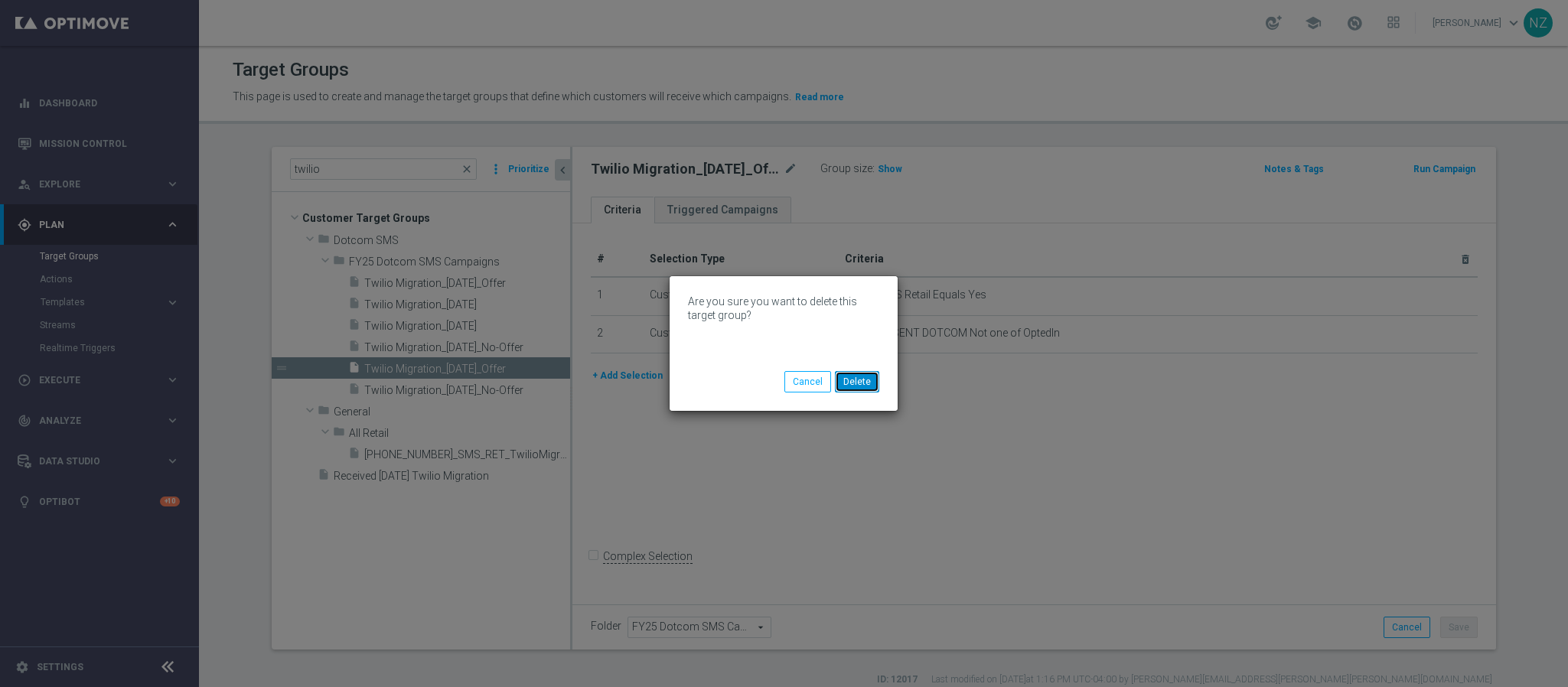
click at [868, 384] on button "Delete" at bounding box center [857, 381] width 44 height 21
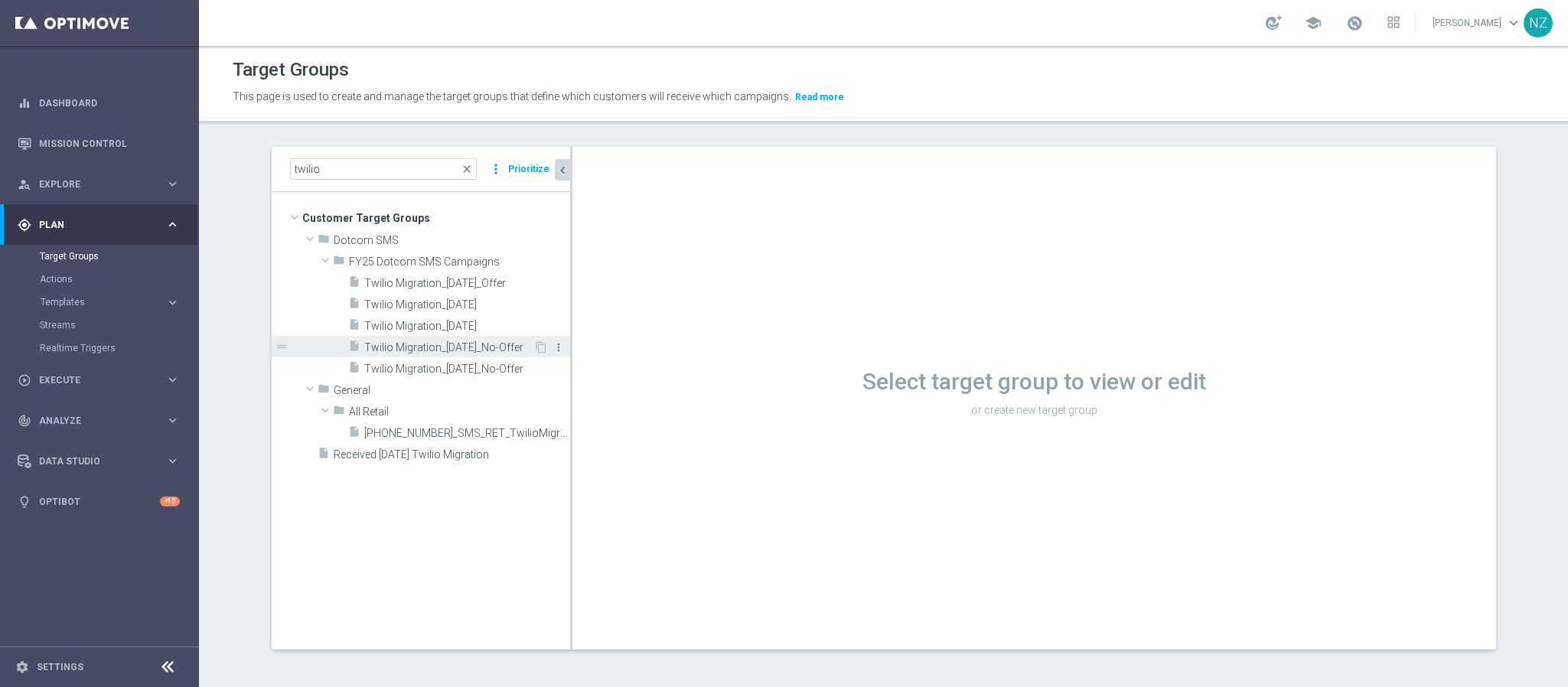
click at [553, 345] on icon "more_vert" at bounding box center [559, 347] width 12 height 12
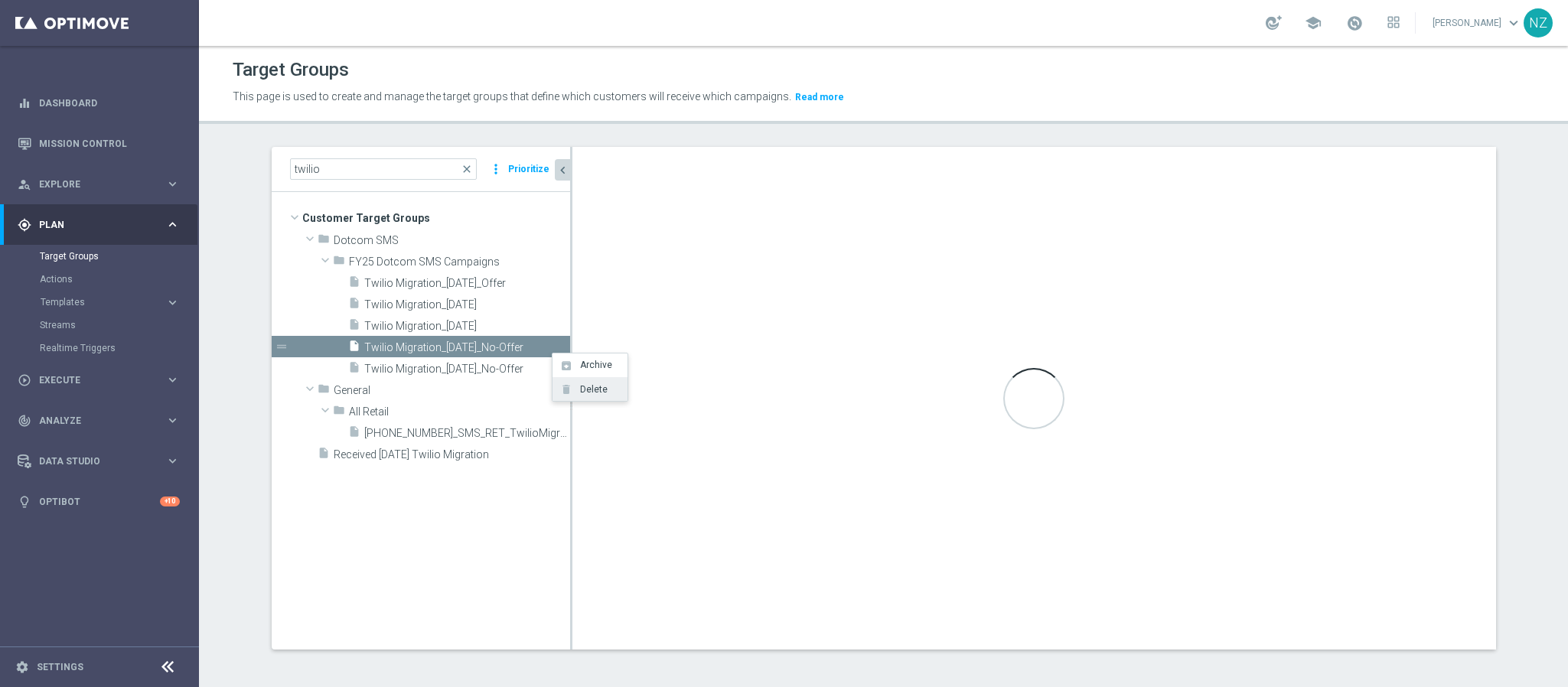
click at [606, 389] on li "delete Delete" at bounding box center [590, 389] width 75 height 24
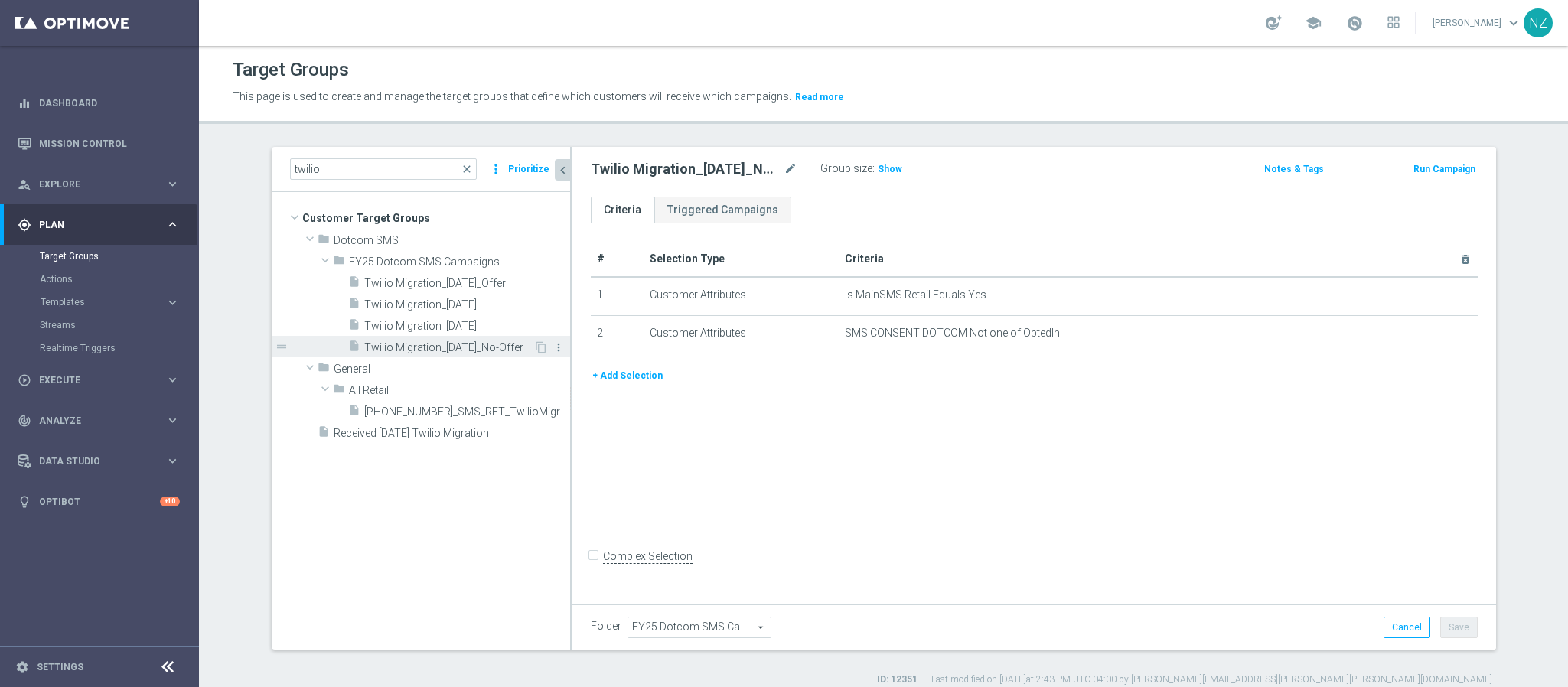
click at [553, 345] on icon "more_vert" at bounding box center [559, 347] width 12 height 12
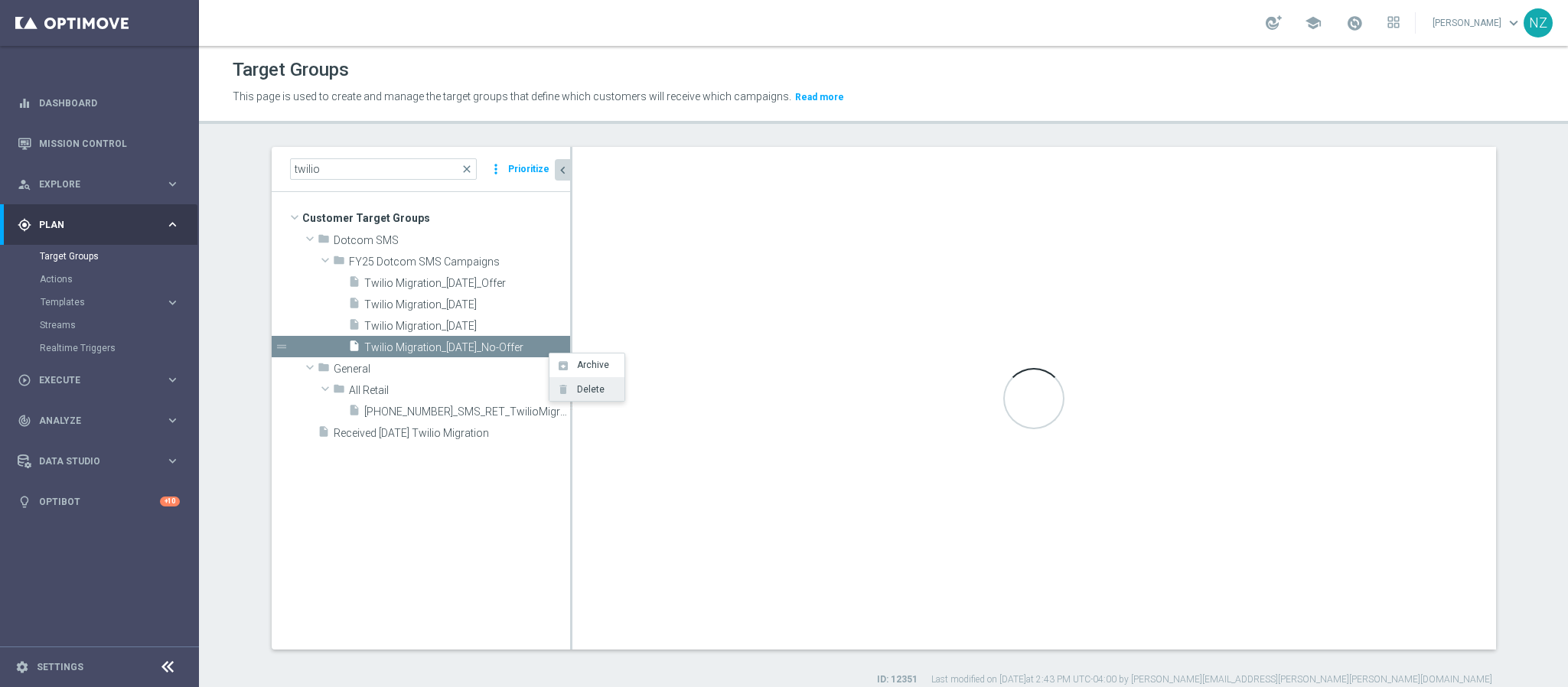
click at [584, 384] on span "Delete" at bounding box center [587, 389] width 33 height 11
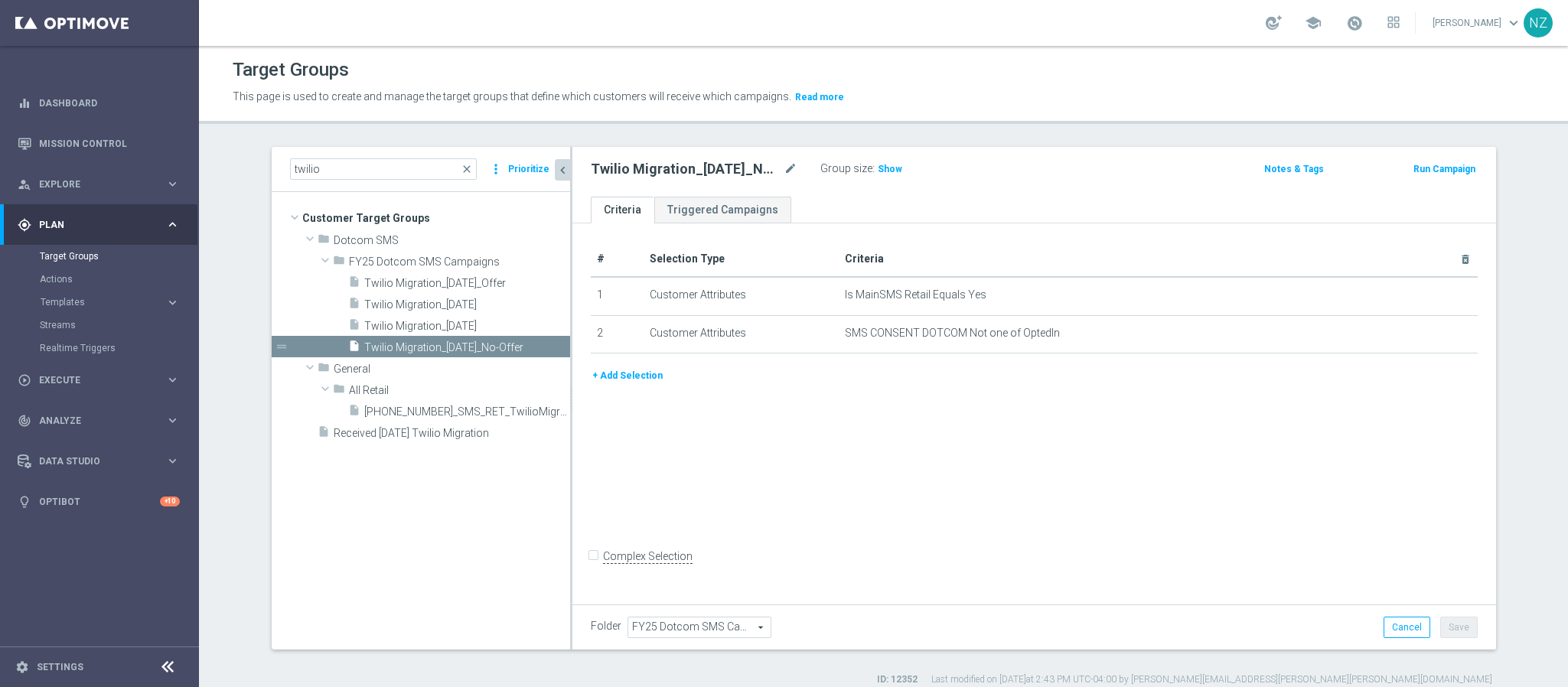
click at [862, 377] on div "+ Add Selection" at bounding box center [1034, 376] width 910 height 17
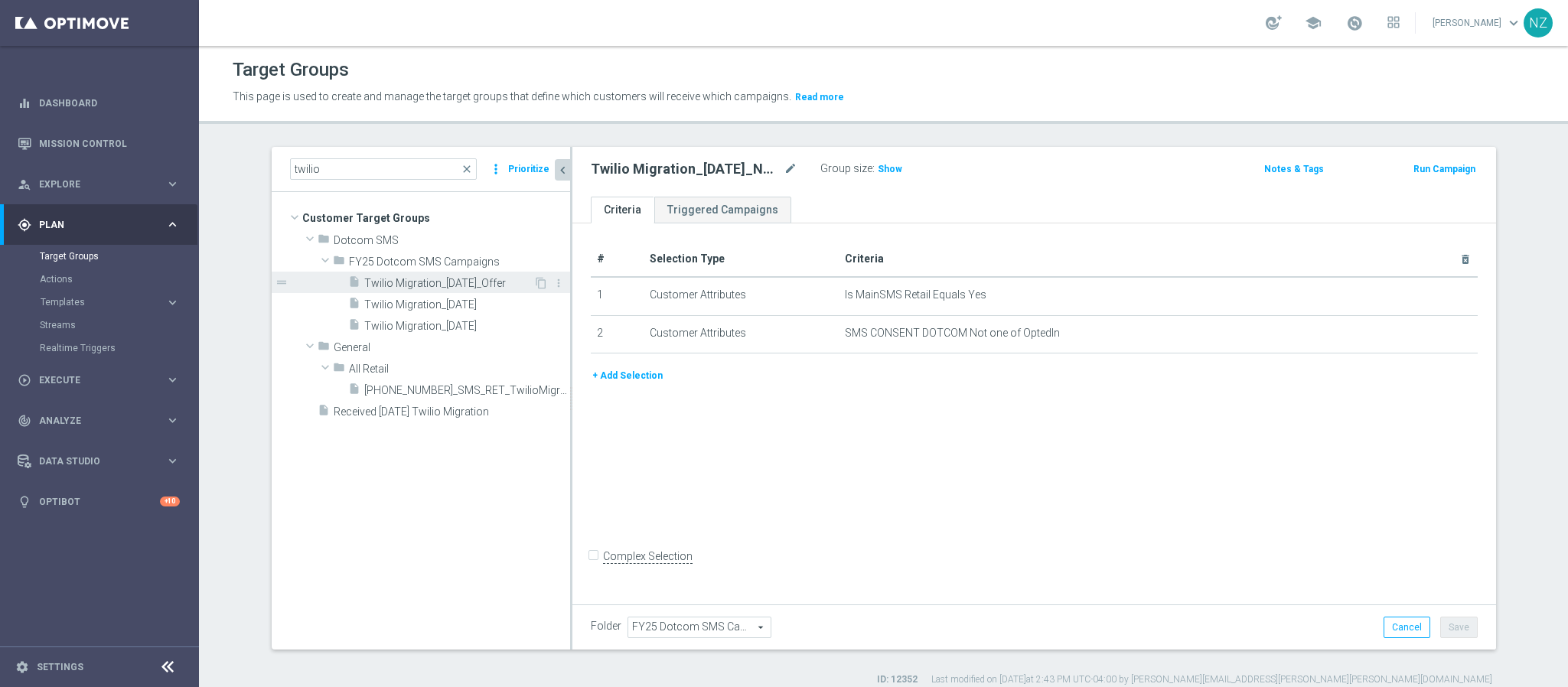
click at [485, 283] on span "Twilio Migration_10.30.25_Offer" at bounding box center [448, 283] width 169 height 13
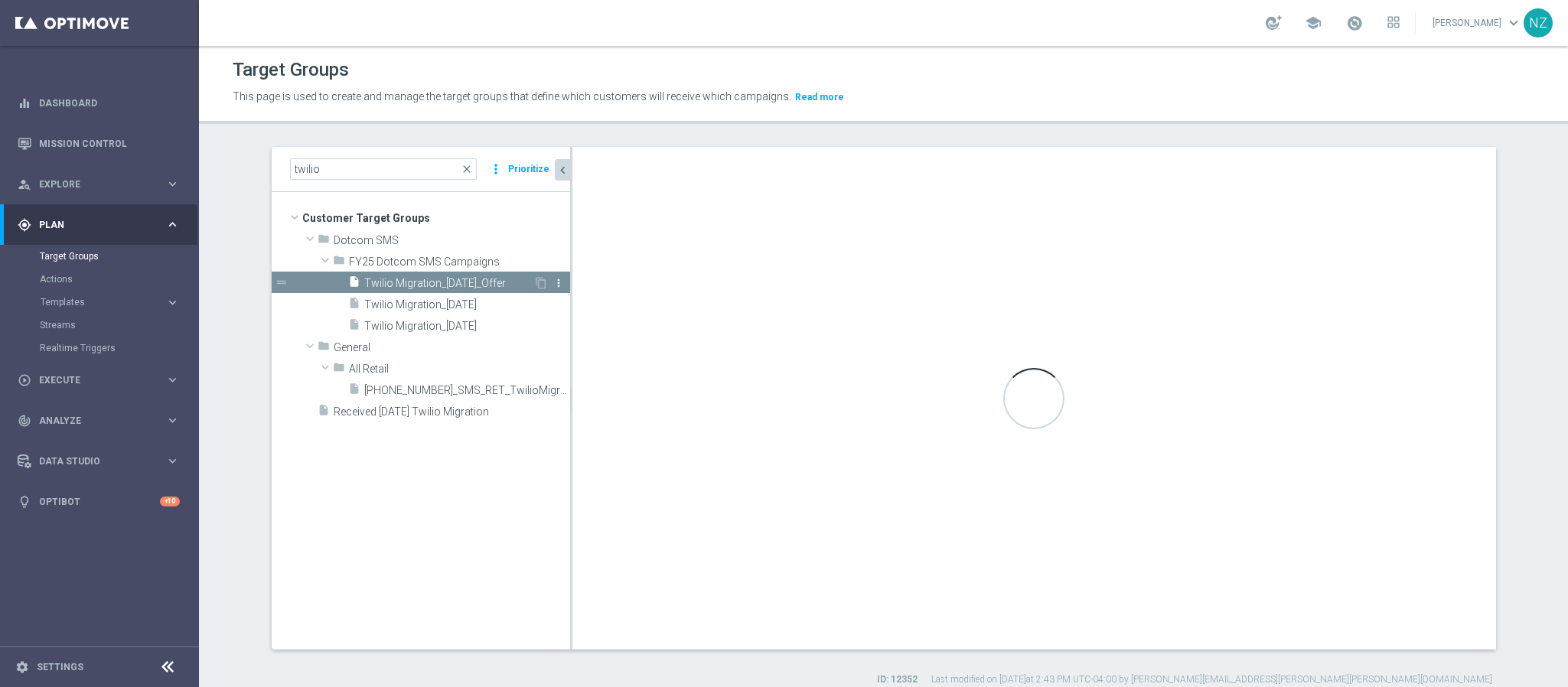
click at [553, 290] on icon "more_vert" at bounding box center [559, 283] width 12 height 12
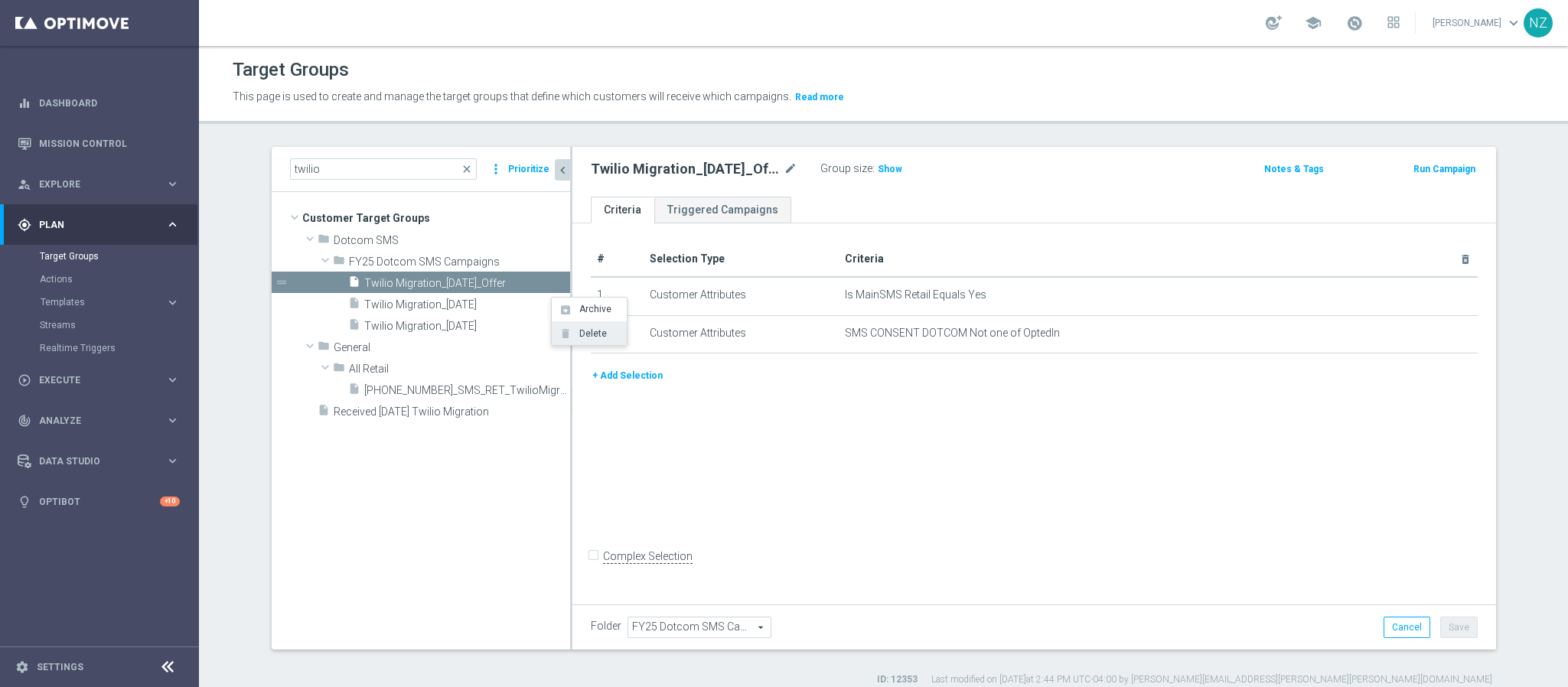
click at [585, 329] on span "Delete" at bounding box center [590, 334] width 33 height 11
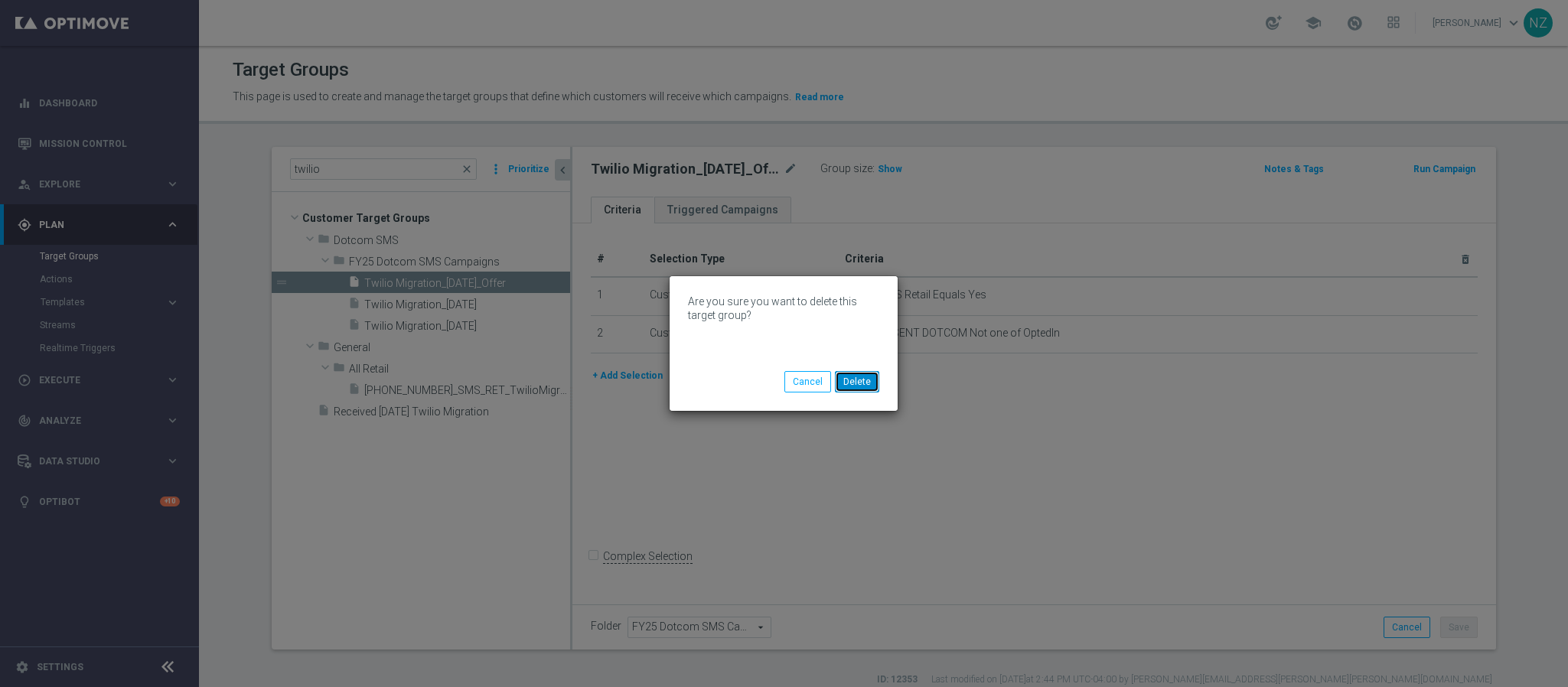
click at [865, 386] on button "Delete" at bounding box center [857, 381] width 44 height 21
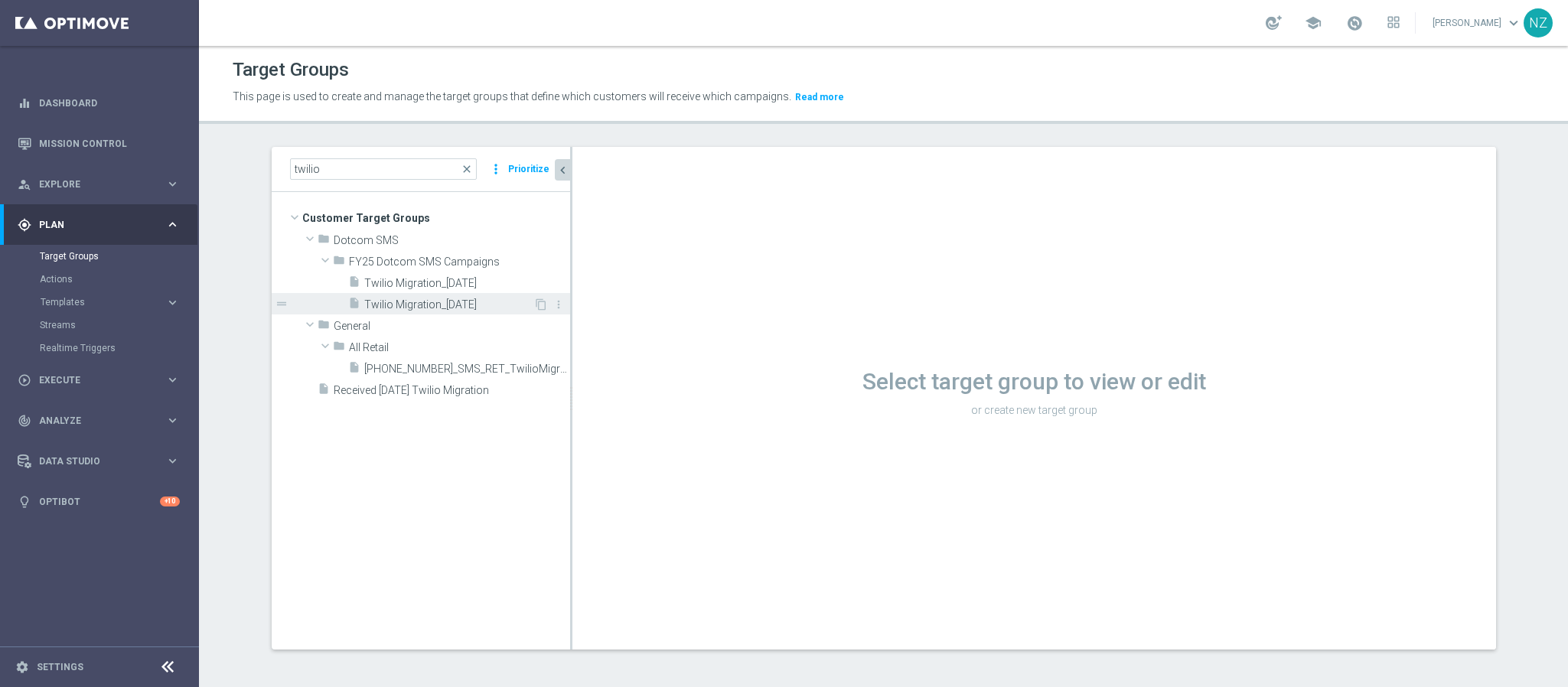
click at [458, 307] on span "Twilio Migration_10.16.25" at bounding box center [448, 304] width 169 height 13
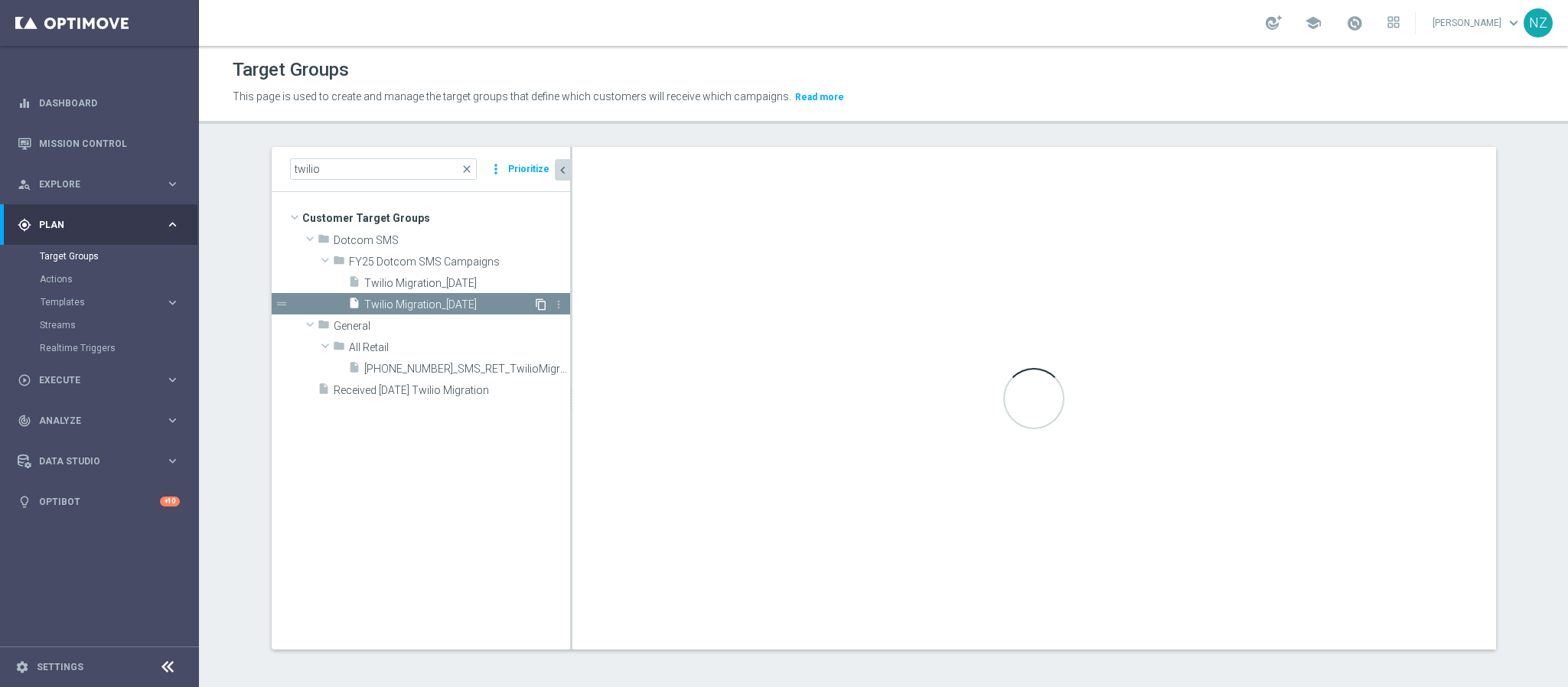
click at [535, 304] on icon "content_copy" at bounding box center [541, 304] width 12 height 12
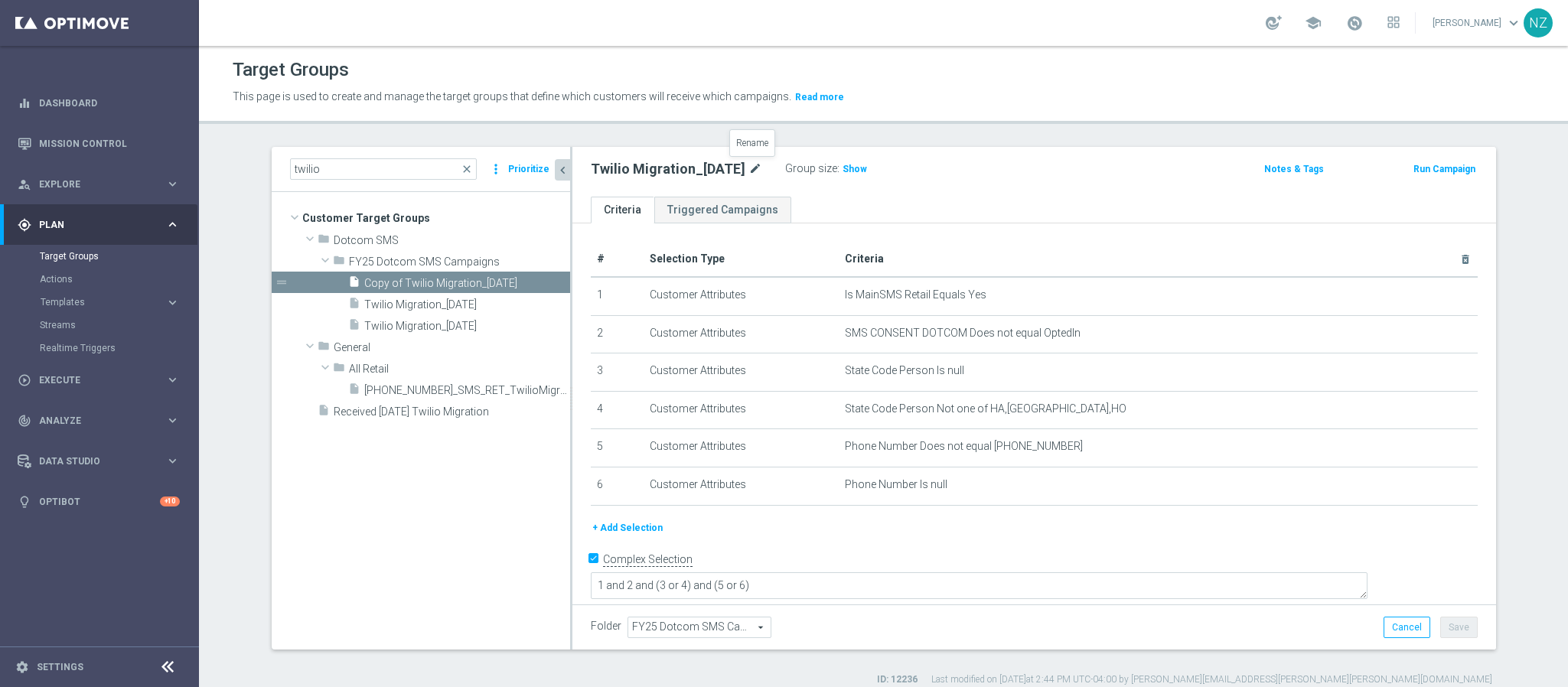
click at [754, 167] on icon "mode_edit" at bounding box center [755, 169] width 14 height 19
click at [610, 172] on input "Twilio Migration_10.16.25" at bounding box center [694, 170] width 206 height 21
click at [866, 138] on div "Target Groups This page is used to create and manage the target groups that def…" at bounding box center [883, 366] width 1368 height 641
click at [473, 280] on span "Copy of Twilio Migration_10.16.25" at bounding box center [448, 283] width 169 height 13
click at [784, 167] on icon "mode_edit" at bounding box center [790, 169] width 14 height 19
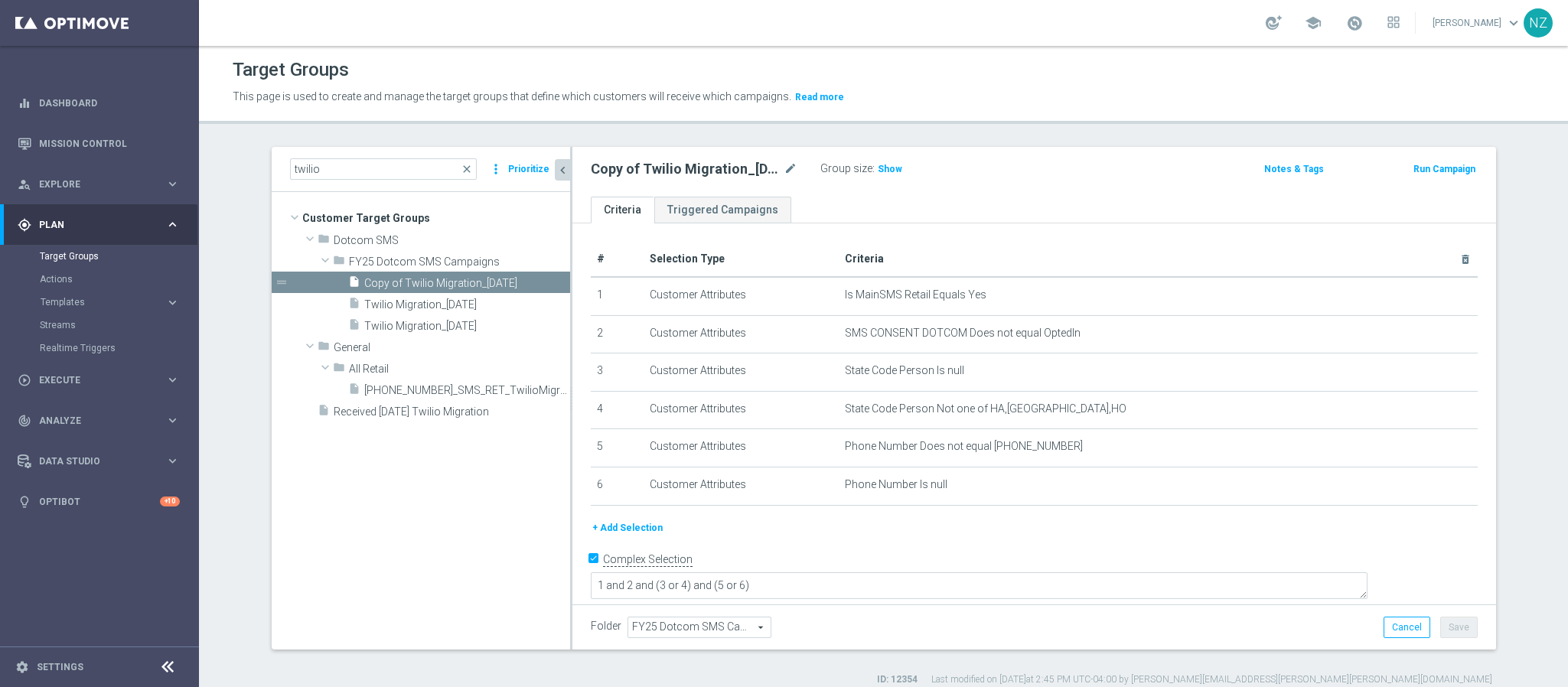
click at [627, 168] on h2 "Copy of Twilio Migration_10.16.25" at bounding box center [686, 169] width 190 height 19
click at [784, 166] on icon "mode_edit" at bounding box center [790, 169] width 14 height 19
click at [629, 166] on input "Copy of Twilio Migration_10.16.25" at bounding box center [694, 170] width 206 height 21
drag, startPoint x: 625, startPoint y: 170, endPoint x: 549, endPoint y: 160, distance: 76.7
click at [554, 163] on as-split "twilio close more_vert Prioritize Customer Target Groups library_add create_new…" at bounding box center [884, 398] width 1224 height 503
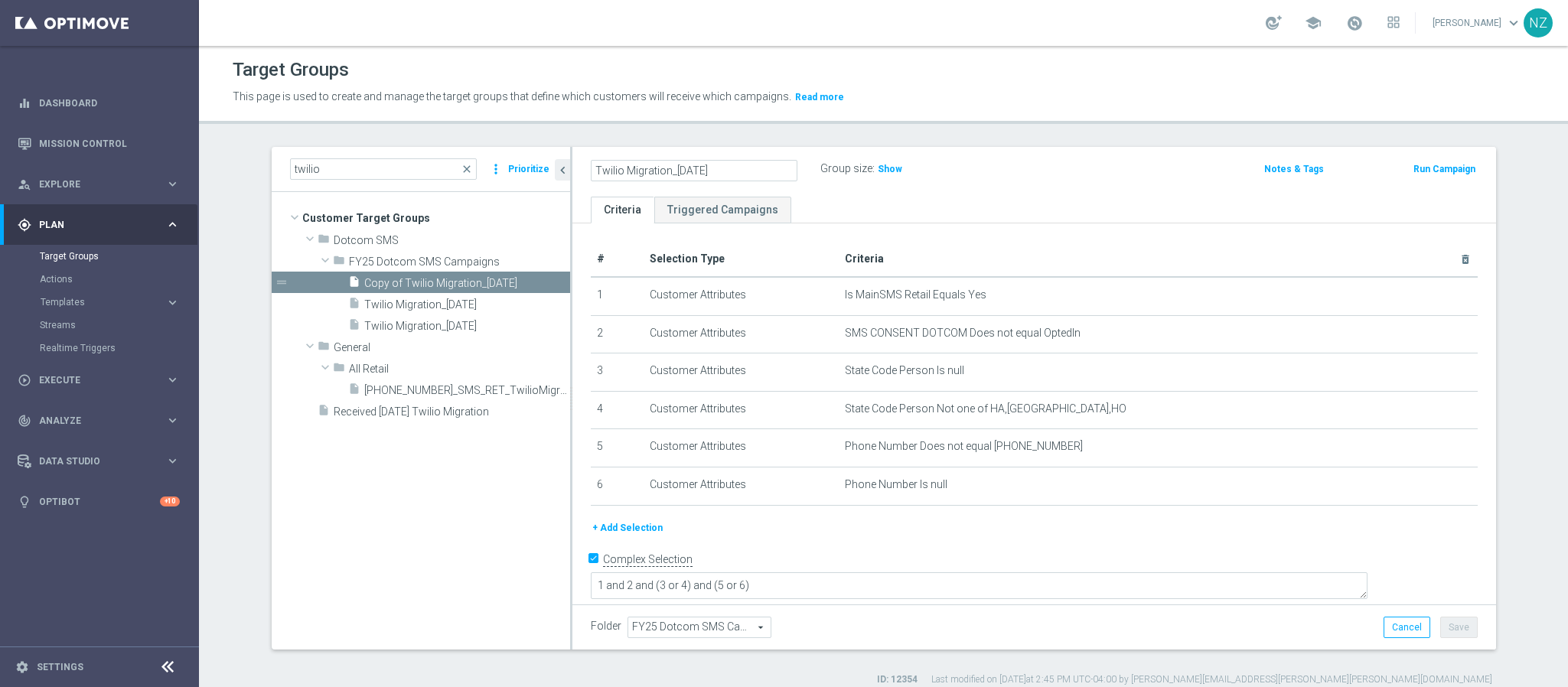
drag, startPoint x: 683, startPoint y: 171, endPoint x: 698, endPoint y: 164, distance: 16.6
click at [683, 171] on input "Twilio Migration_10.16.25" at bounding box center [694, 170] width 206 height 21
type input "Twilio Migration_10.23.25_Offer"
click at [959, 148] on div "Twilio Migration_10.23.25_Offer Group size : Show Notes & Tags Run Campaign" at bounding box center [1034, 172] width 924 height 50
click at [617, 528] on button "+ Add Selection" at bounding box center [627, 528] width 74 height 17
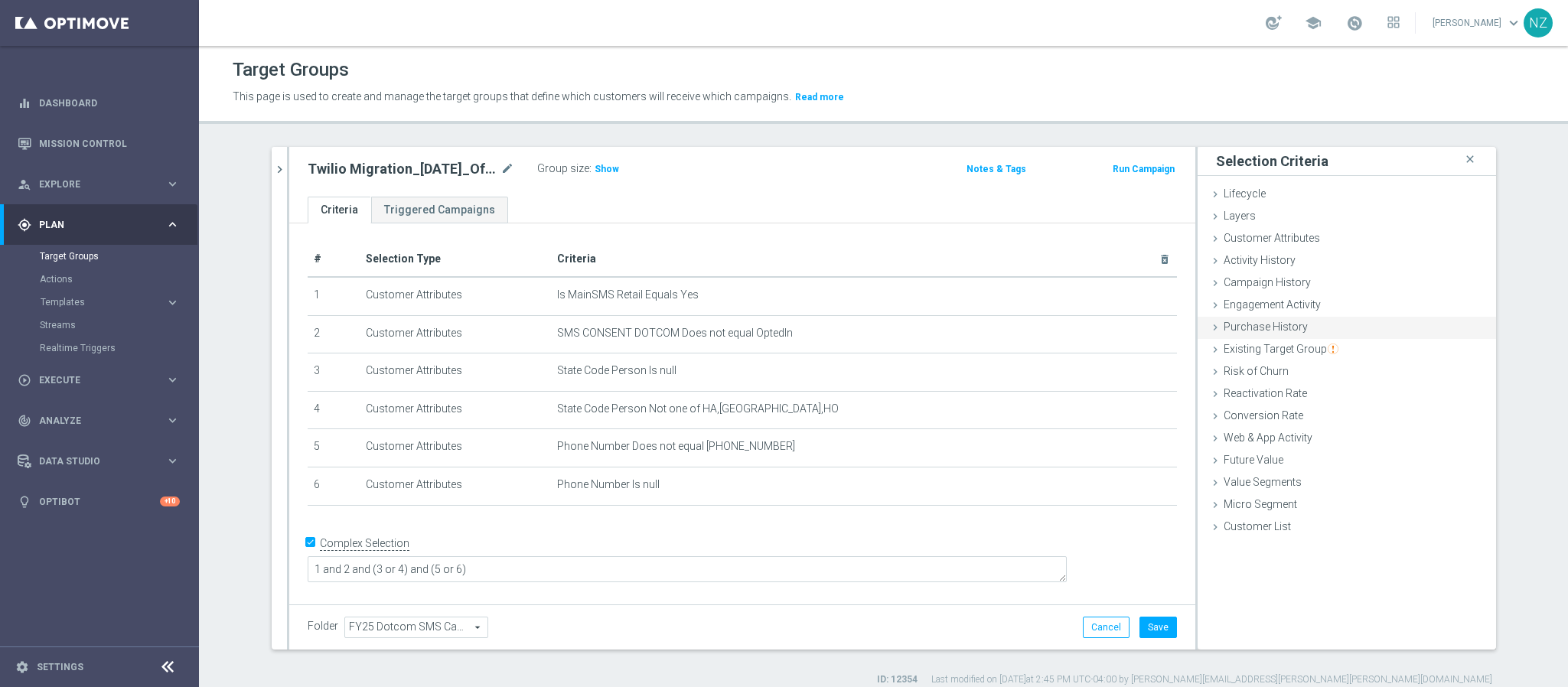
click at [1254, 327] on span "Purchase History" at bounding box center [1265, 327] width 84 height 12
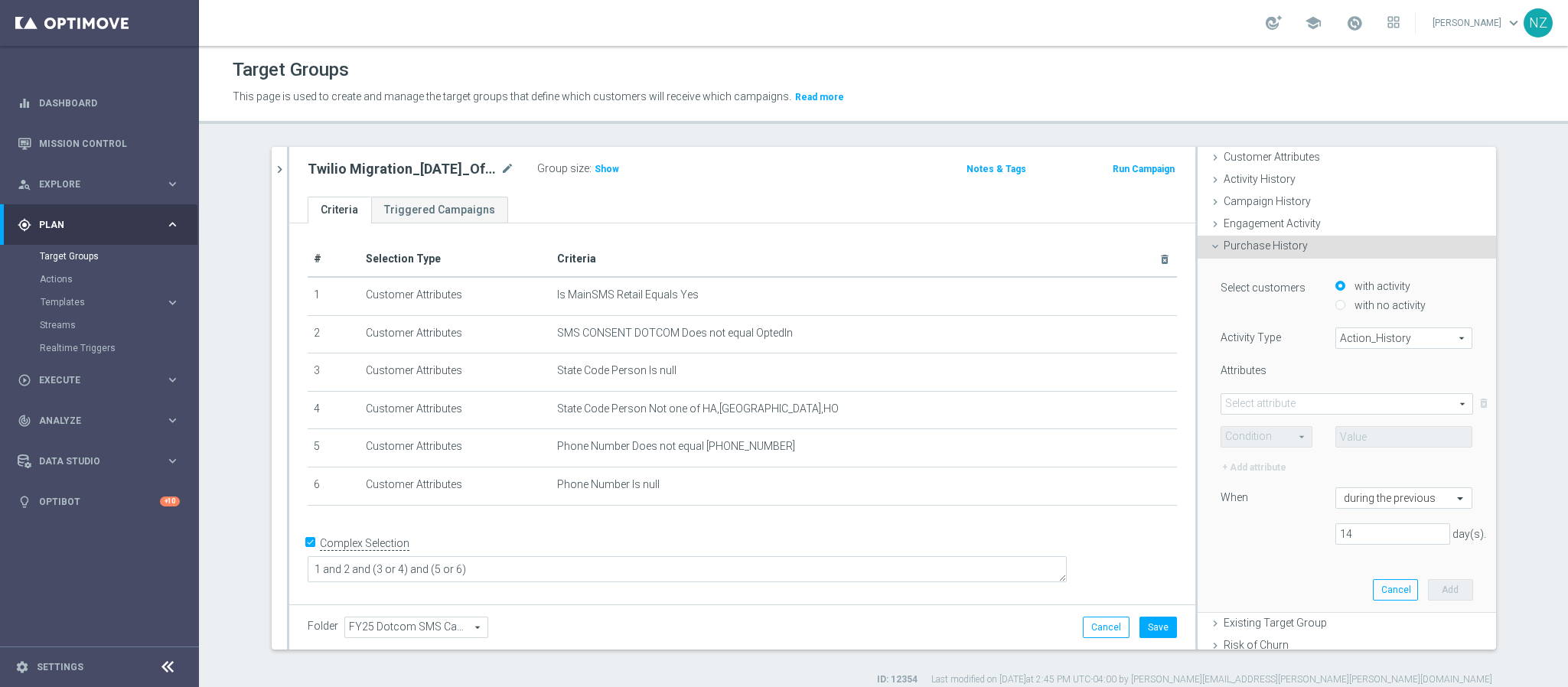
scroll to position [115, 0]
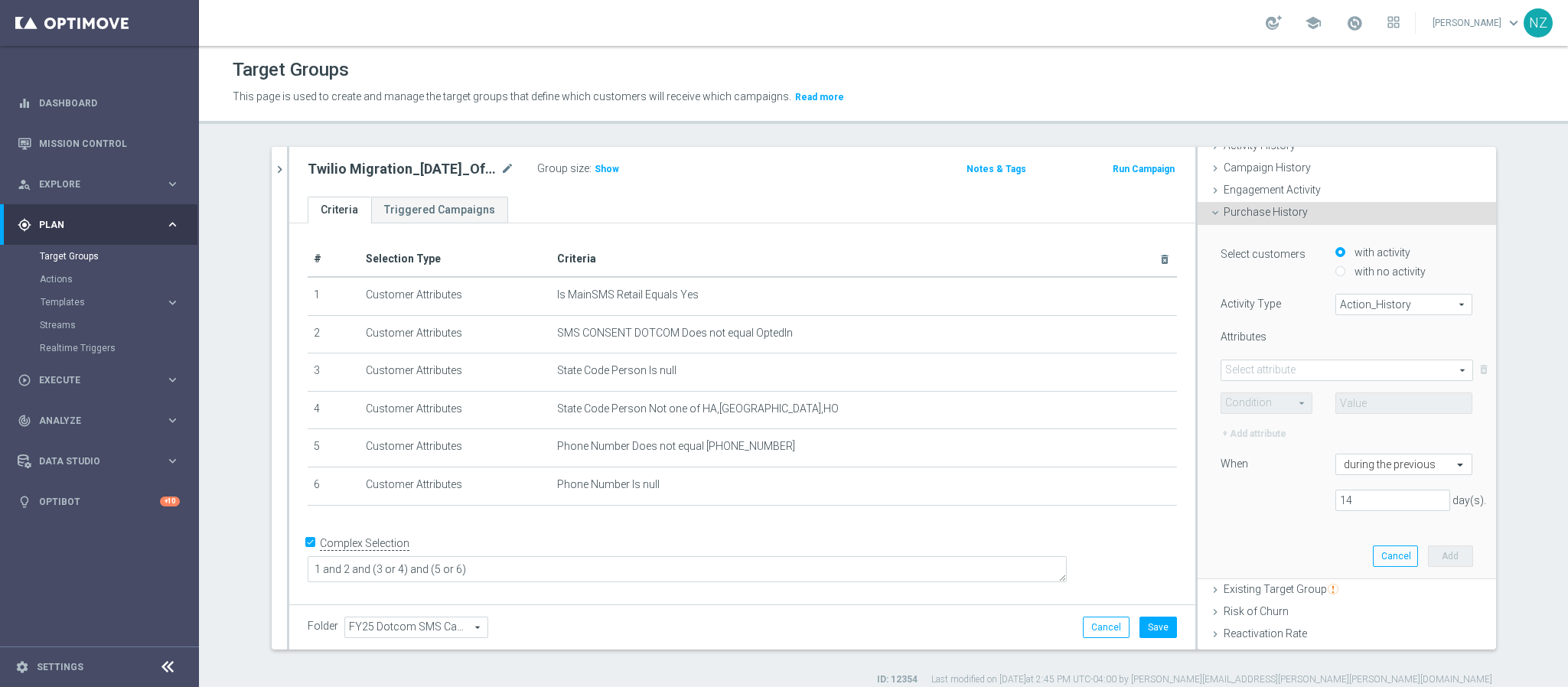
click at [1341, 307] on span "Action_History" at bounding box center [1404, 304] width 136 height 20
click at [1394, 347] on span "Omni" at bounding box center [1404, 346] width 121 height 12
type input "Omni"
click at [1279, 369] on span at bounding box center [1346, 369] width 251 height 20
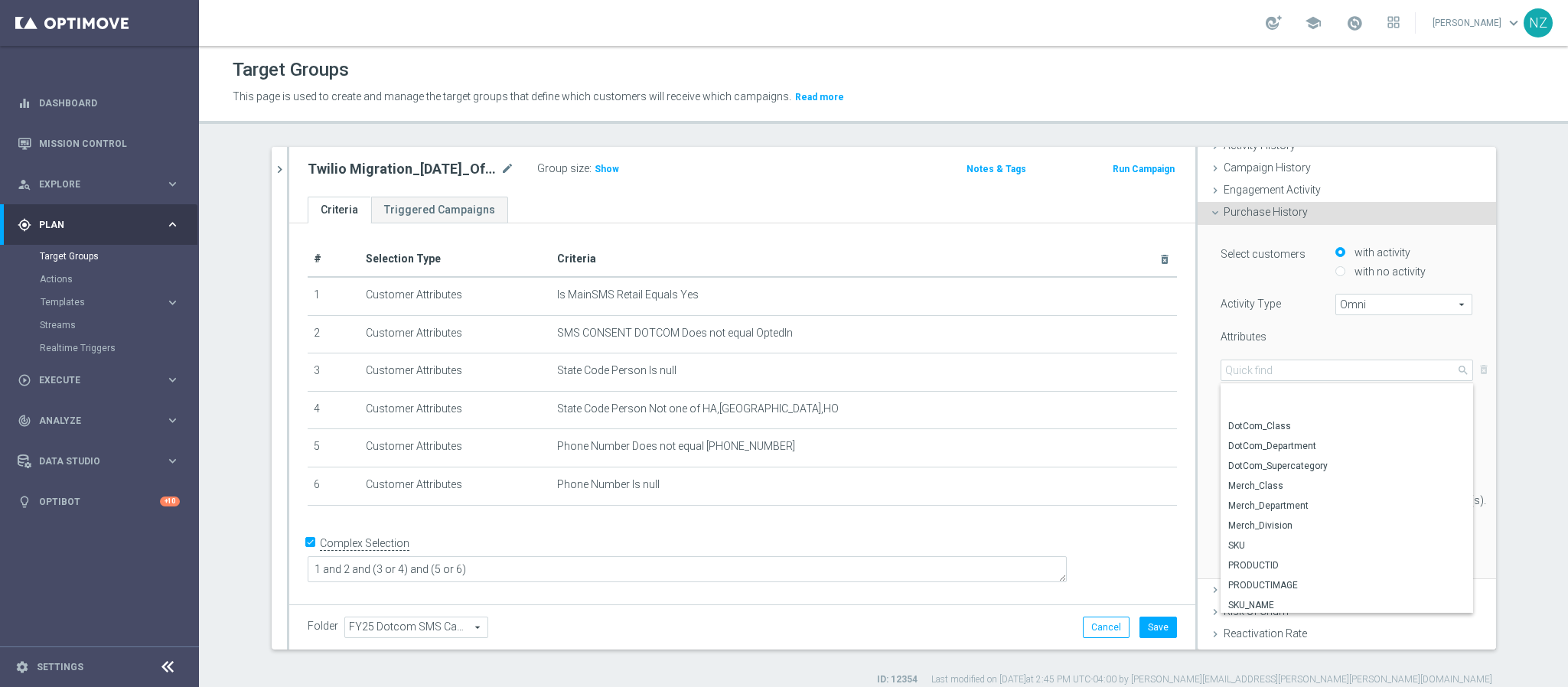
scroll to position [111, 0]
click at [1309, 478] on span "Merch_Division" at bounding box center [1346, 477] width 237 height 12
type input "Merch_Division"
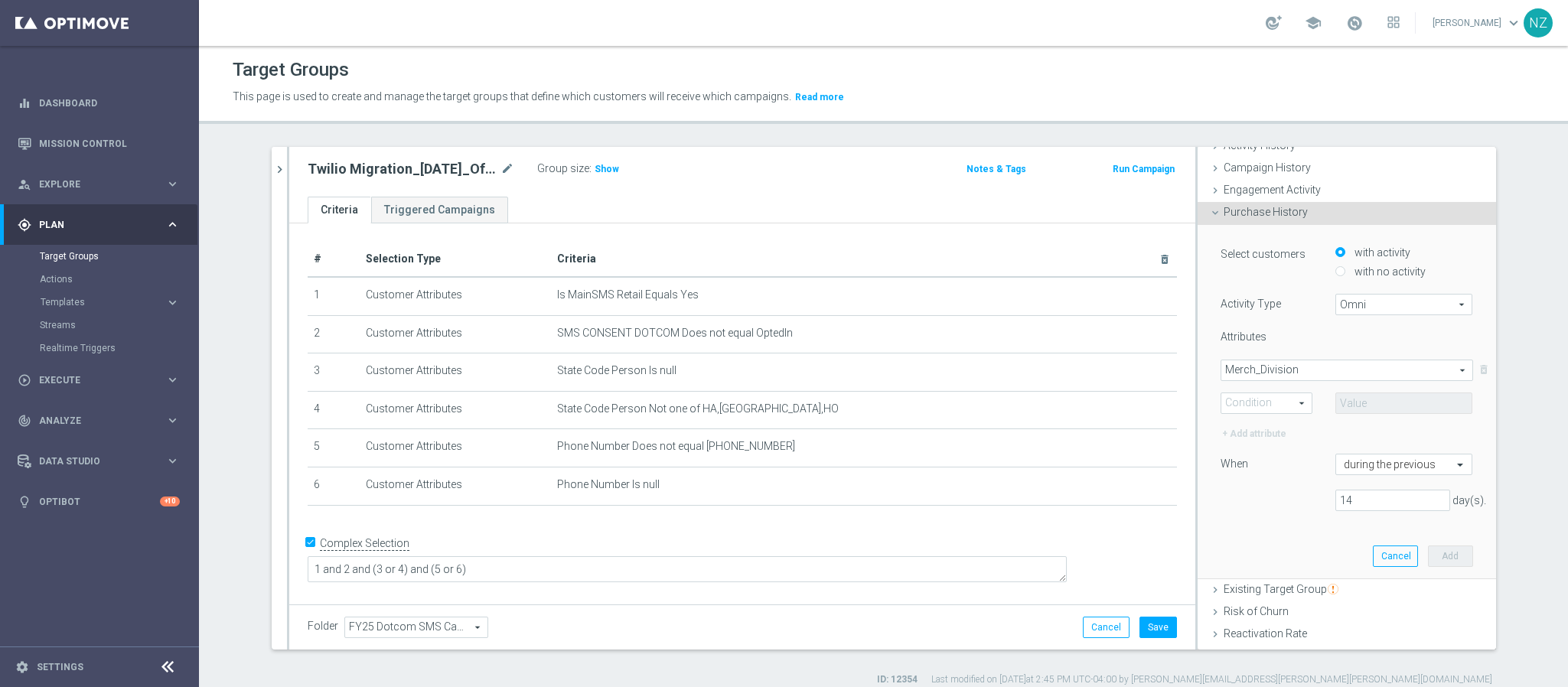
click at [1236, 403] on span at bounding box center [1266, 403] width 90 height 20
click at [1258, 539] on span "One of" at bounding box center [1266, 544] width 75 height 12
type input "One of"
click at [1357, 403] on span at bounding box center [1404, 403] width 136 height 20
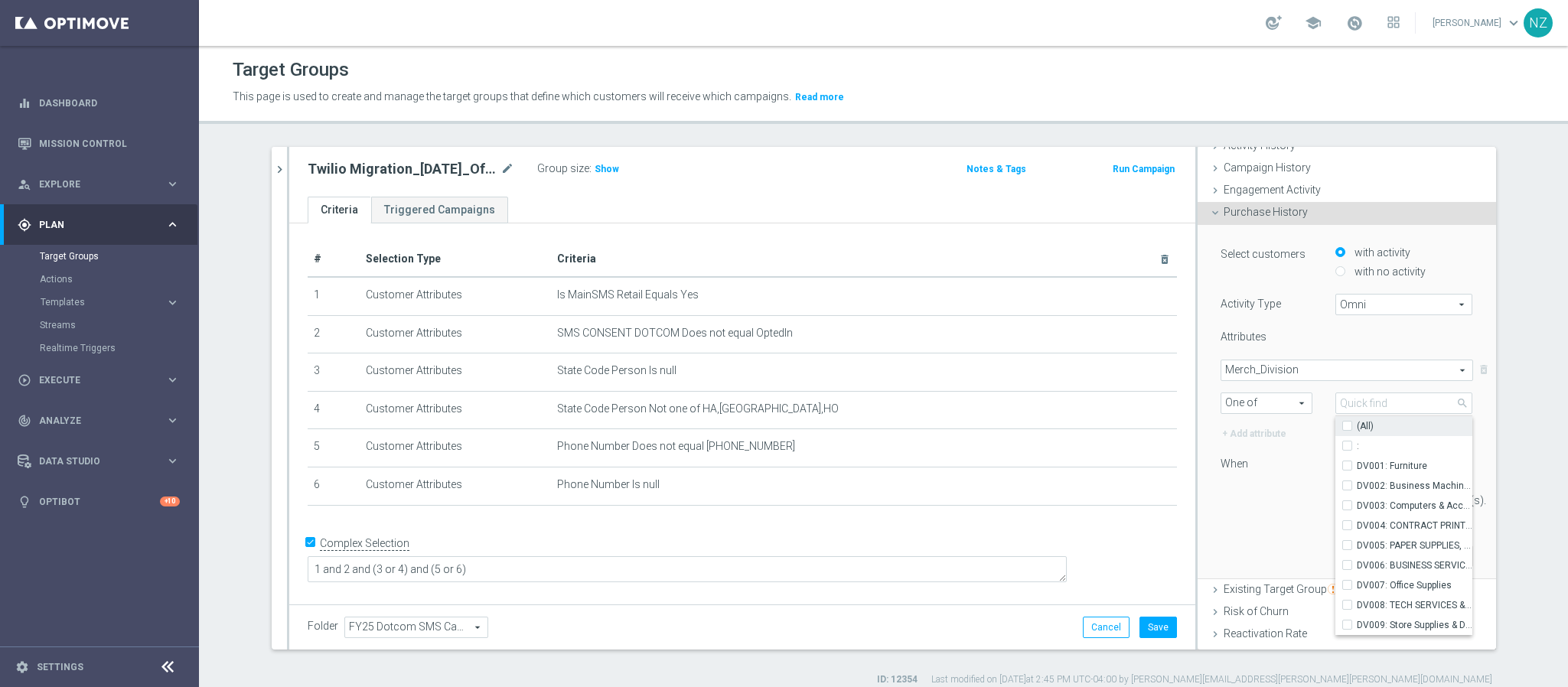
click at [1346, 430] on input "(All)" at bounding box center [1352, 426] width 10 height 10
checkbox input "true"
type input "Selected 10 of 10"
checkbox input "true"
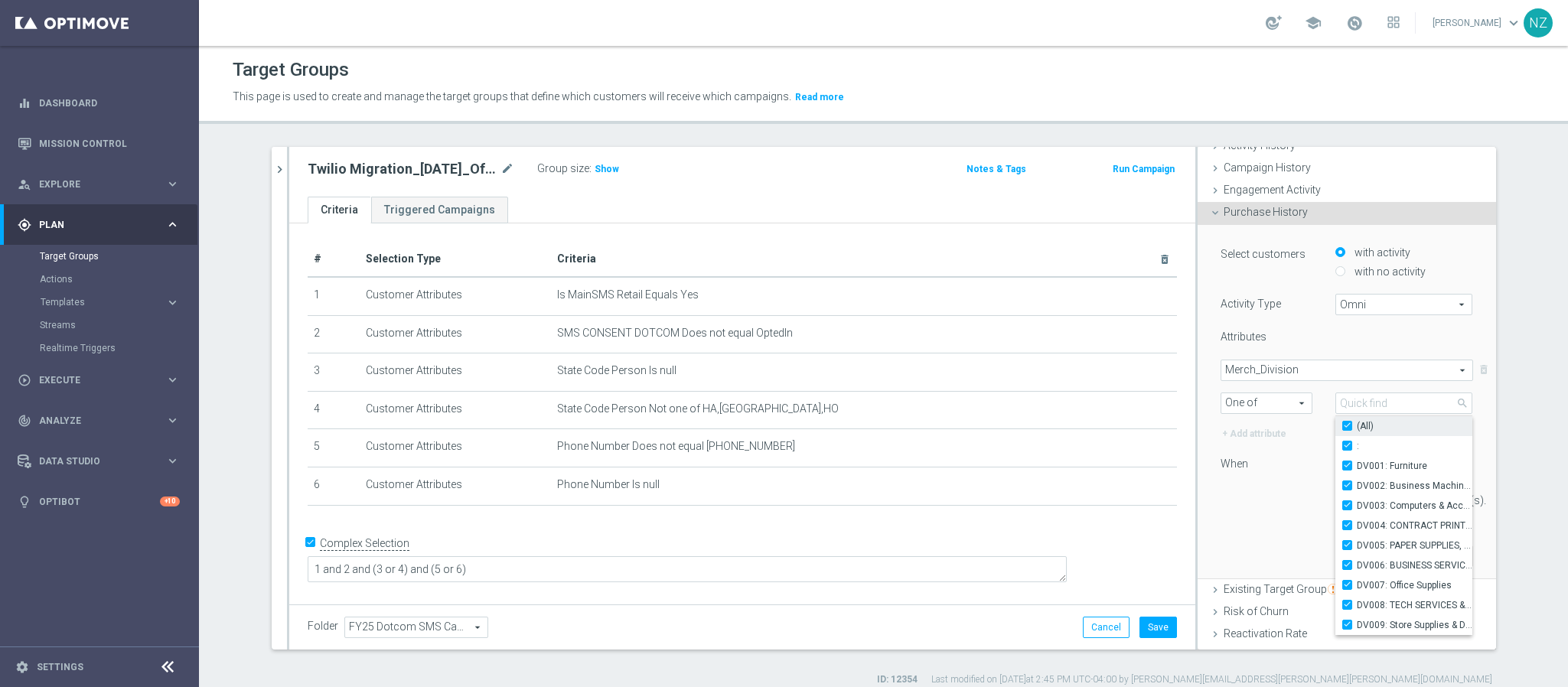
checkbox input "true"
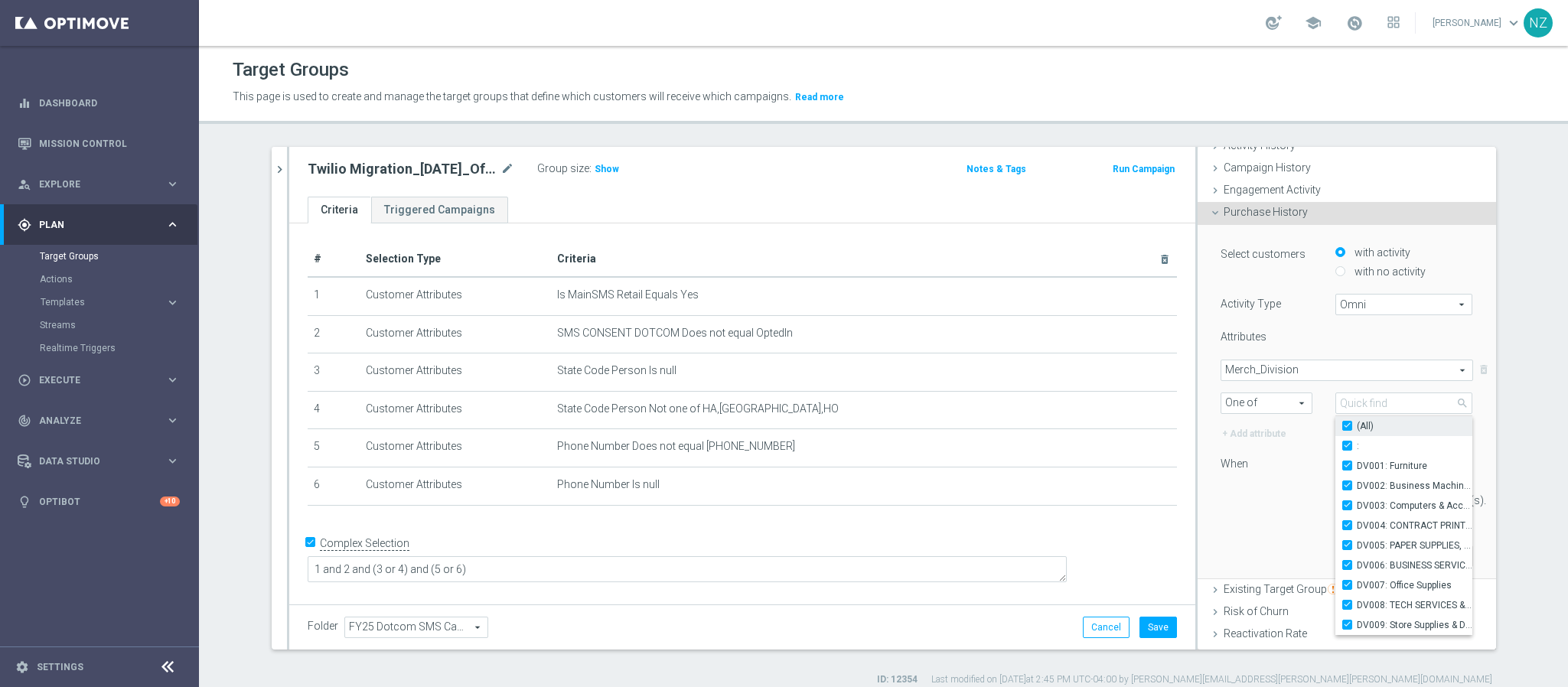
checkbox input "true"
click at [1265, 519] on div "Select customers with activity with no activity Activity Type Omni Omni arrow_d…" at bounding box center [1346, 384] width 252 height 279
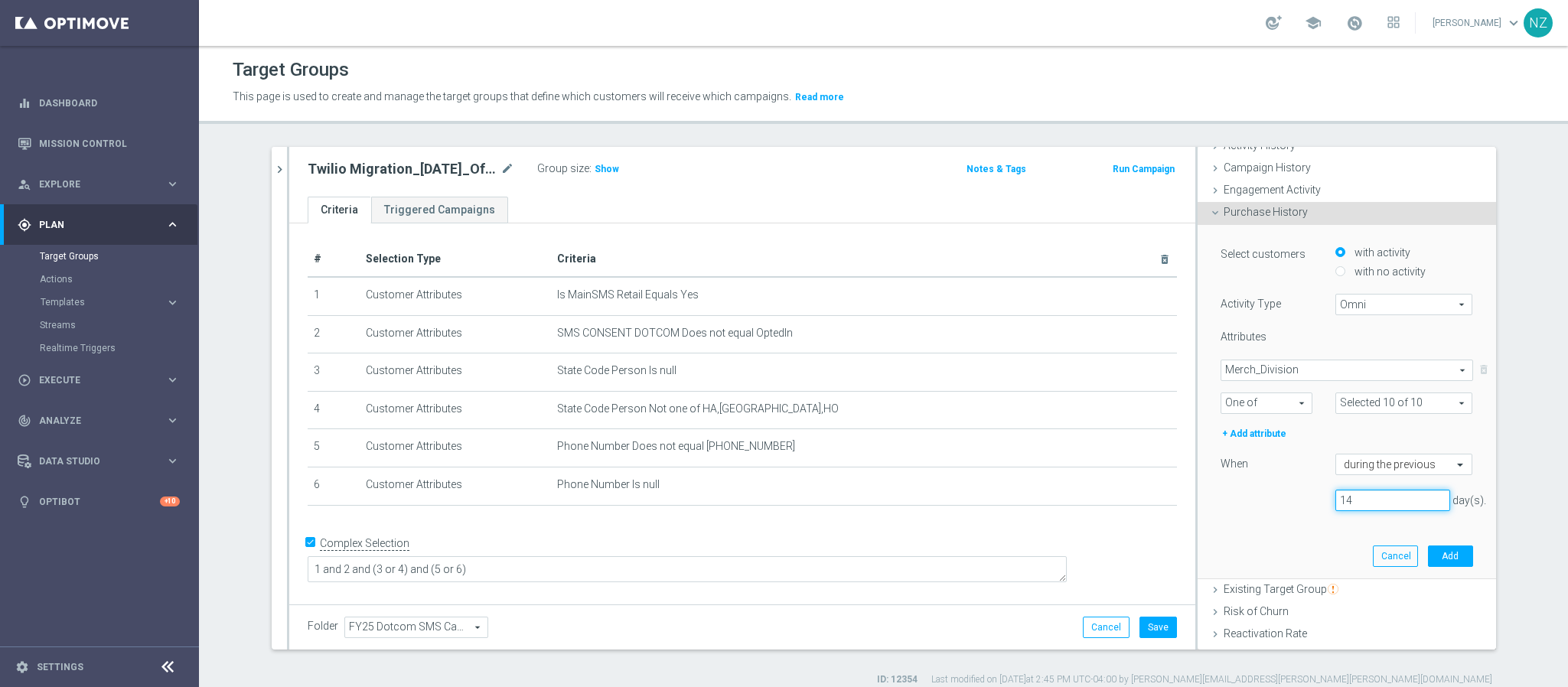
drag, startPoint x: 1263, startPoint y: 496, endPoint x: 1230, endPoint y: 485, distance: 34.8
click at [1236, 487] on div "Select customers with activity with no activity Activity Type Omni Omni arrow_d…" at bounding box center [1346, 384] width 252 height 279
type input "365"
click at [1430, 555] on button "Add" at bounding box center [1450, 556] width 45 height 21
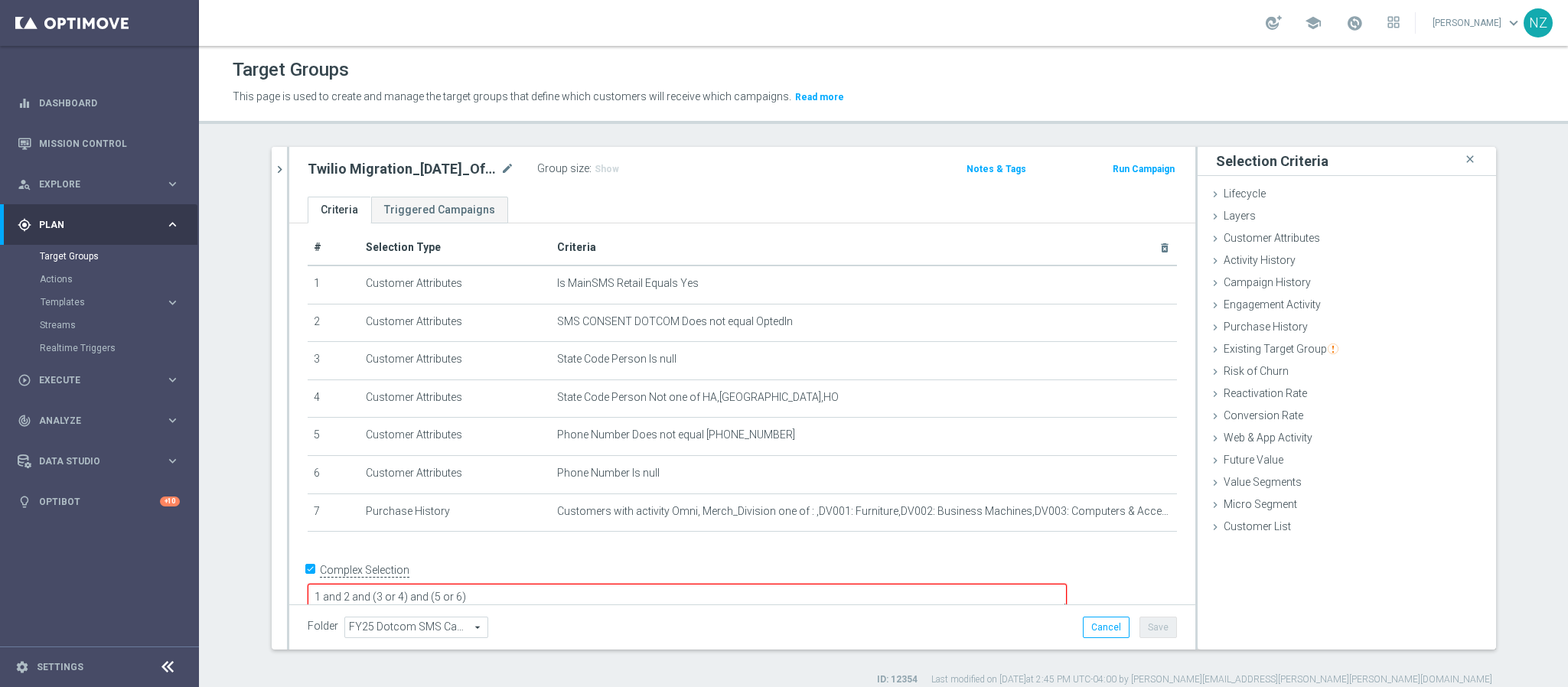
scroll to position [14, 0]
click at [473, 582] on textarea "1 and 2 and (3 or 4) and (5 or 6)" at bounding box center [687, 595] width 759 height 27
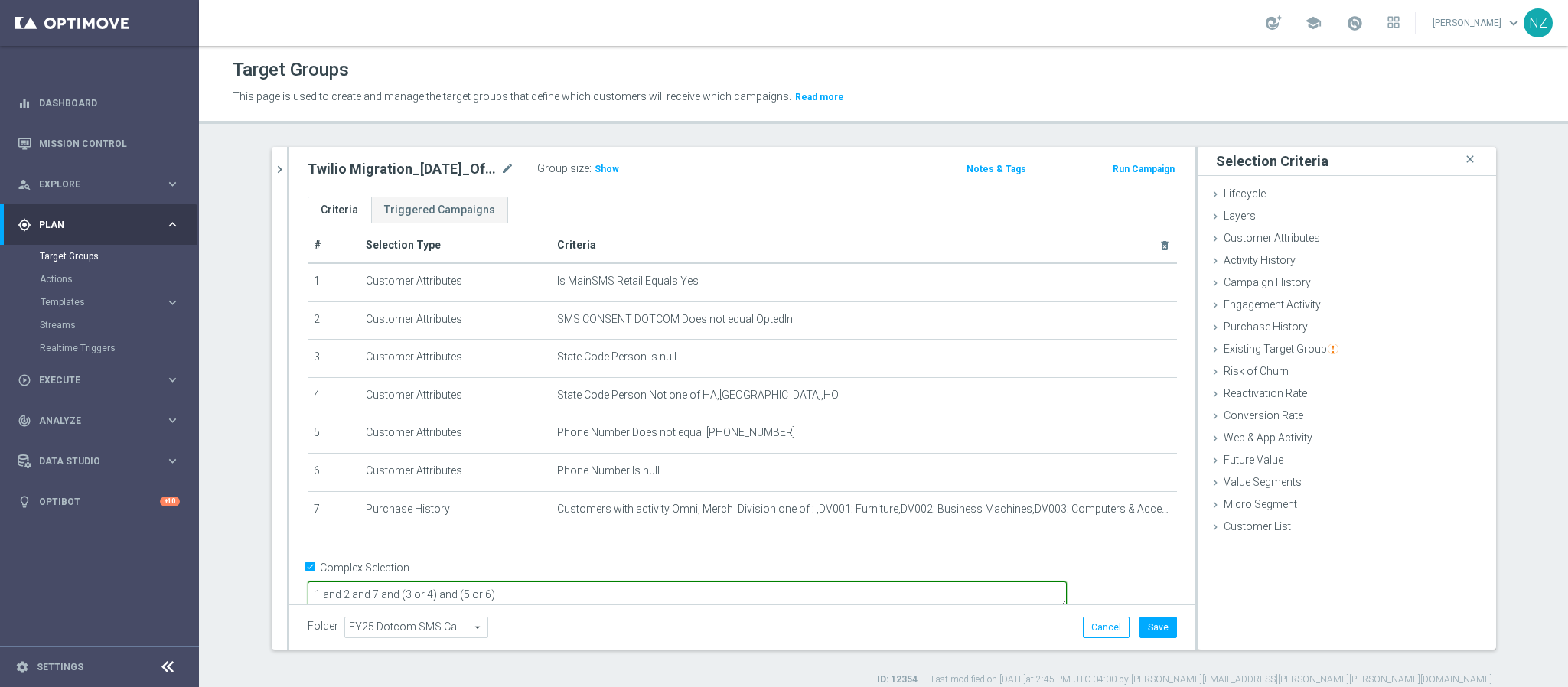
type textarea "1 and 2 and 7 and (3 or 4) and (5 or 6)"
click at [1153, 632] on button "Save" at bounding box center [1158, 627] width 37 height 21
click at [601, 166] on span "Show" at bounding box center [606, 169] width 25 height 11
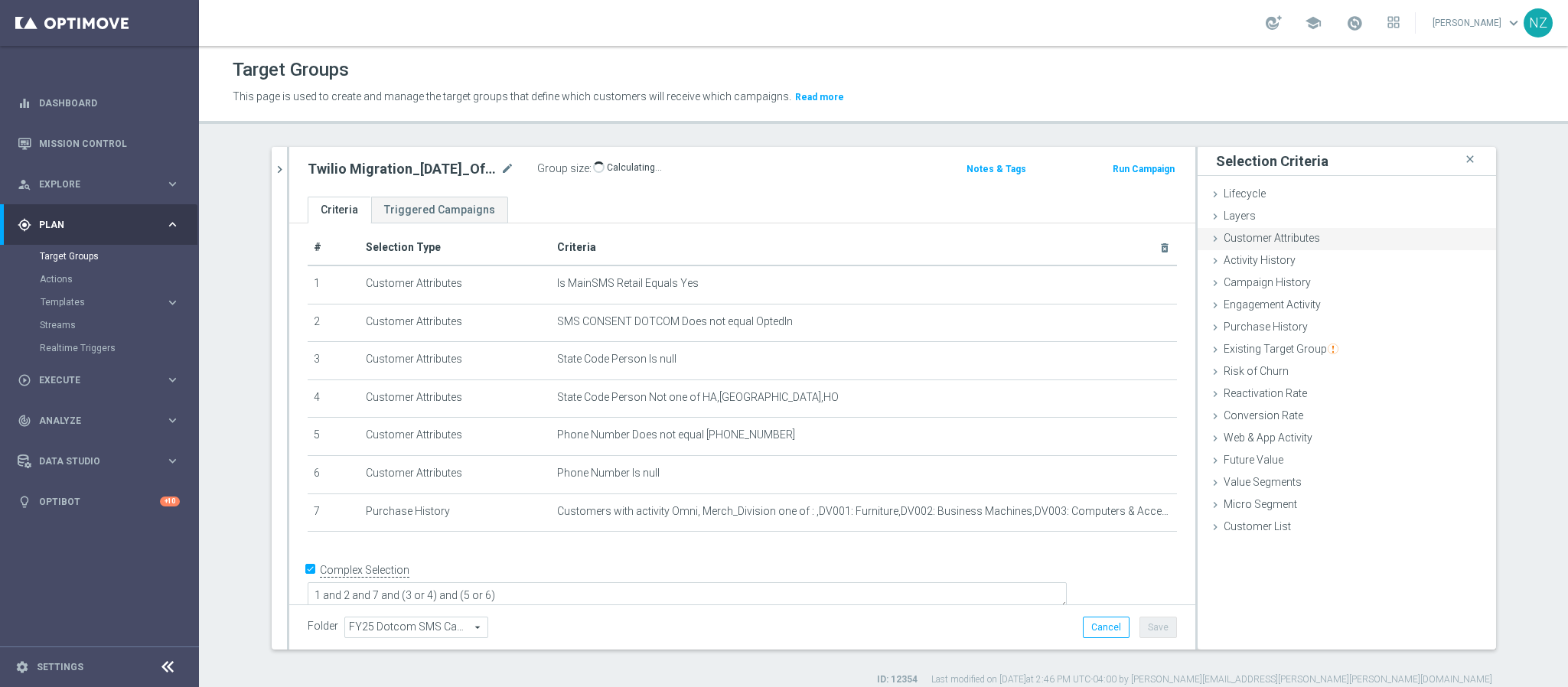
click at [1312, 245] on div "Customer Attributes done" at bounding box center [1346, 239] width 298 height 23
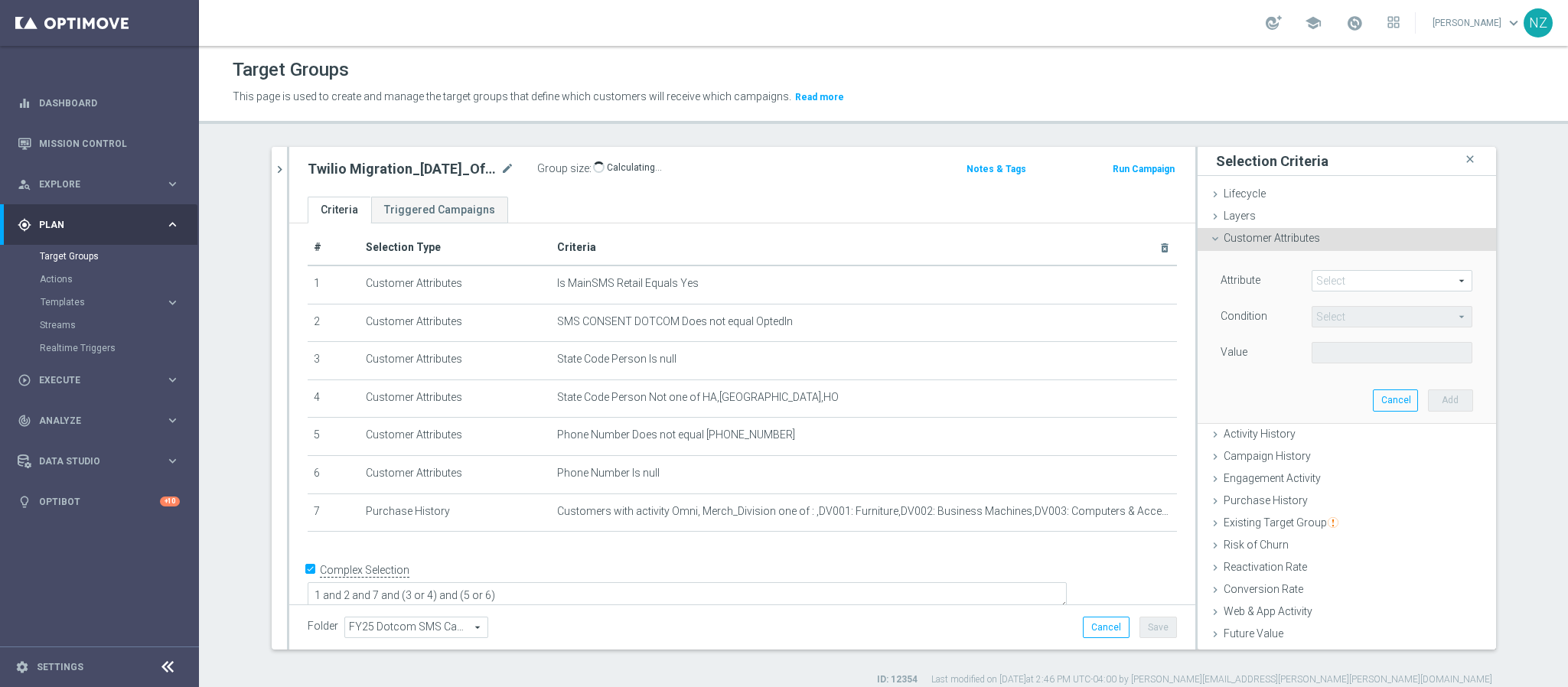
click at [1331, 285] on span at bounding box center [1391, 280] width 159 height 20
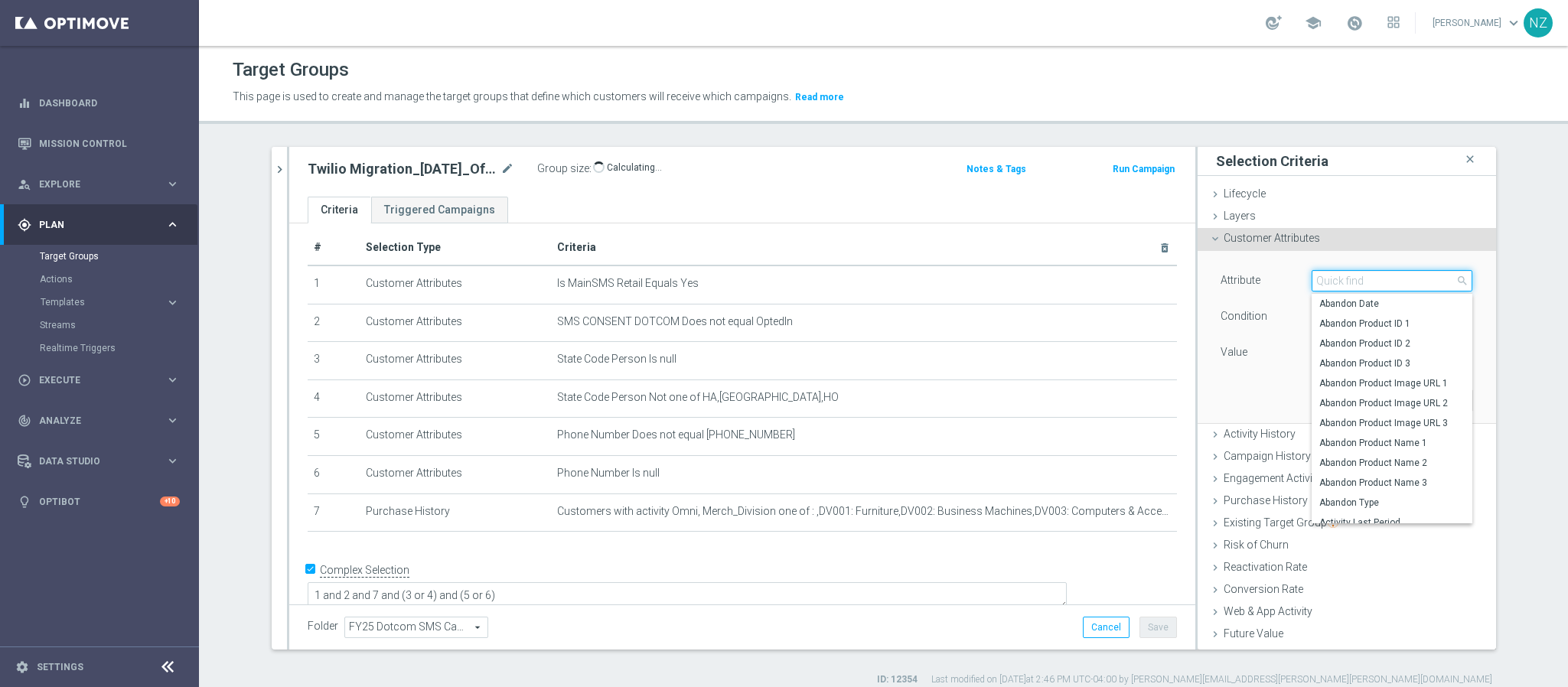
click at [1331, 285] on input "search" at bounding box center [1391, 280] width 160 height 21
type input "slp"
click at [1366, 476] on span "SLP_VALUE_SEGMENT" at bounding box center [1391, 474] width 145 height 12
type input "SLP_VALUE_SEGMENT"
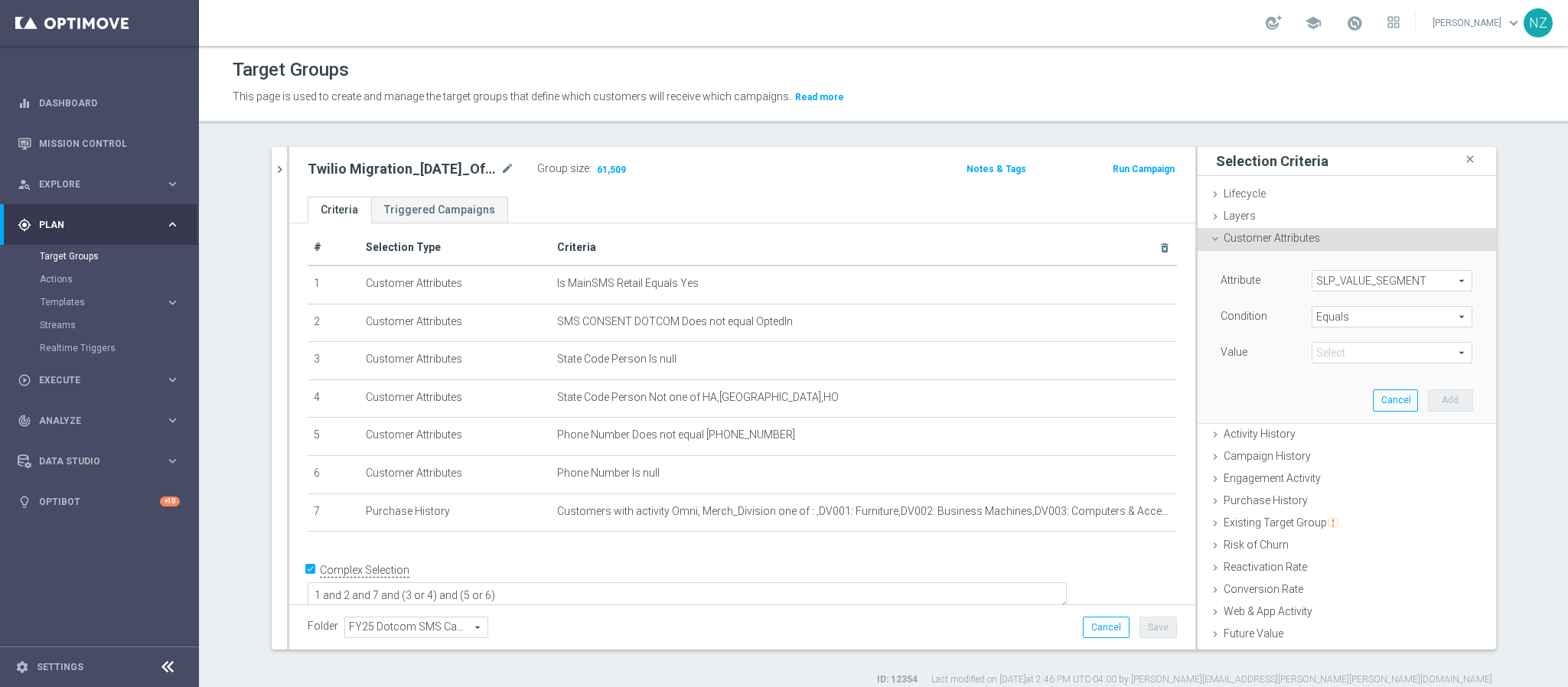
click at [1322, 314] on span "Equals" at bounding box center [1391, 316] width 159 height 20
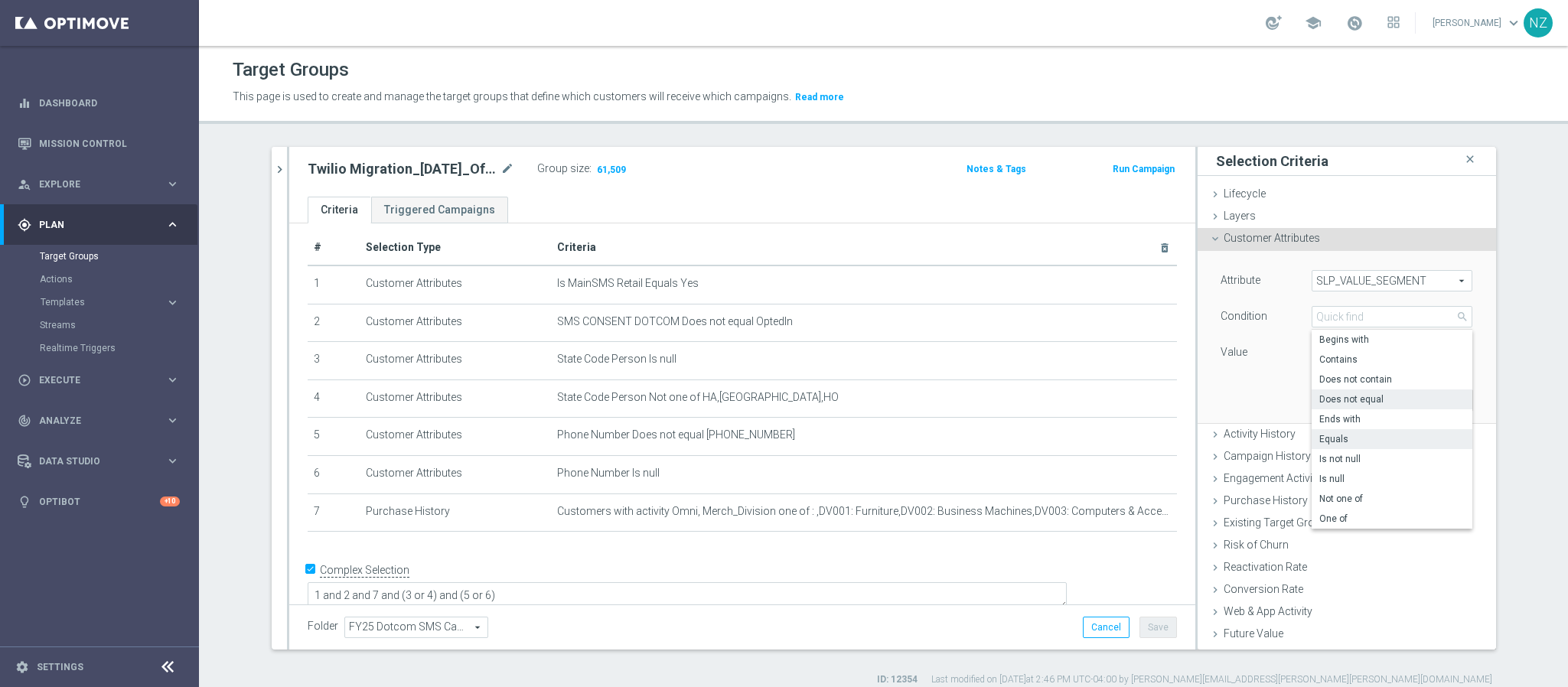
click at [1357, 398] on span "Does not equal" at bounding box center [1391, 399] width 145 height 12
type input "Does not equal"
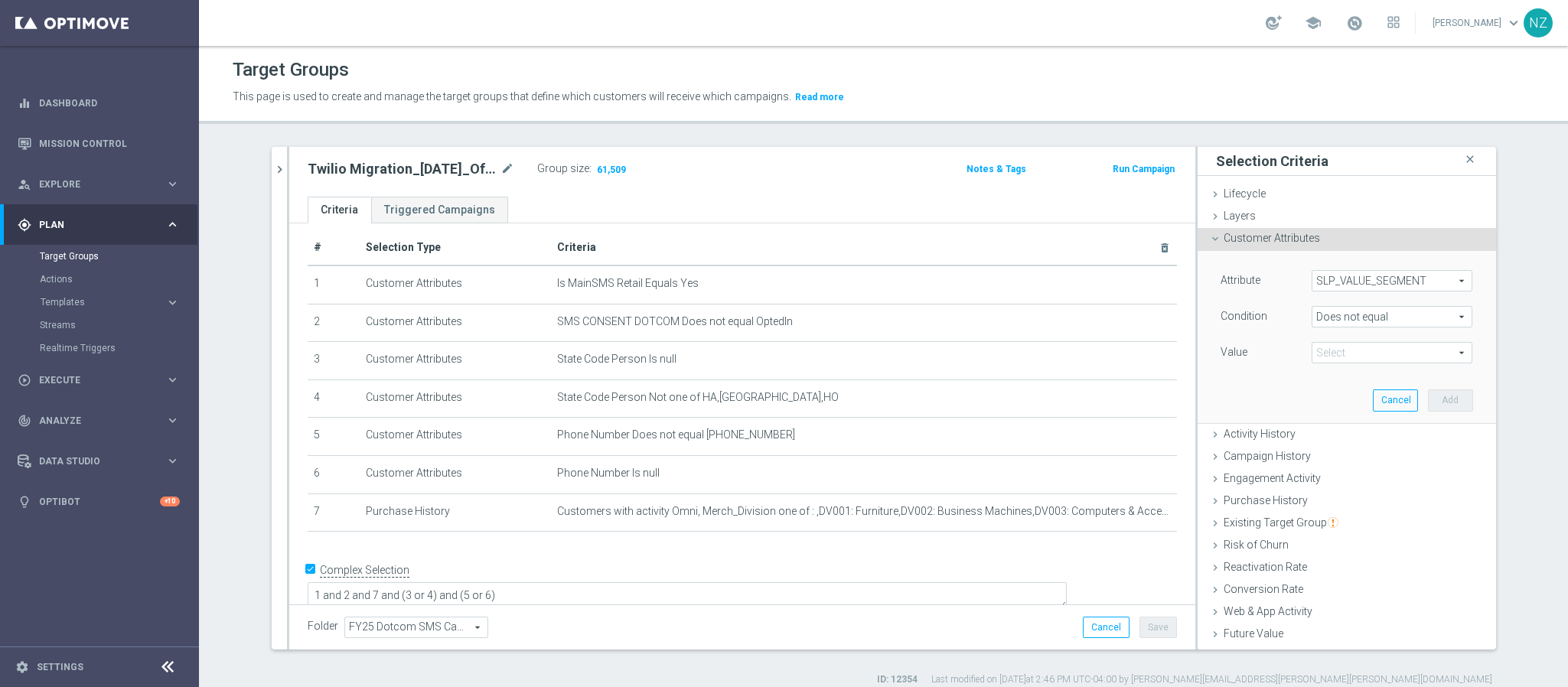
click at [1352, 352] on span at bounding box center [1391, 352] width 159 height 20
click at [1343, 380] on span "associate" at bounding box center [1391, 375] width 145 height 12
type input "associate"
click at [1437, 400] on button "Add" at bounding box center [1450, 400] width 45 height 21
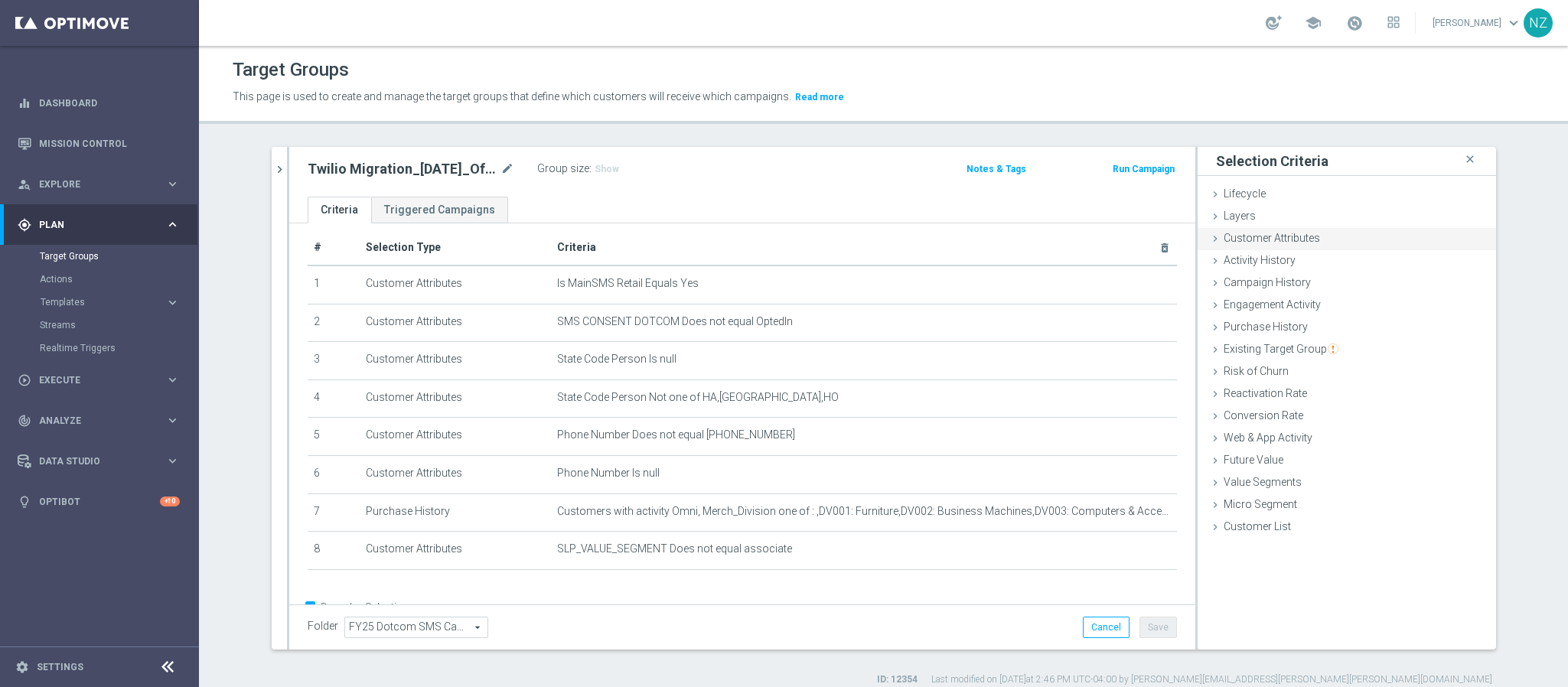
click at [1272, 239] on span "Customer Attributes" at bounding box center [1272, 238] width 97 height 12
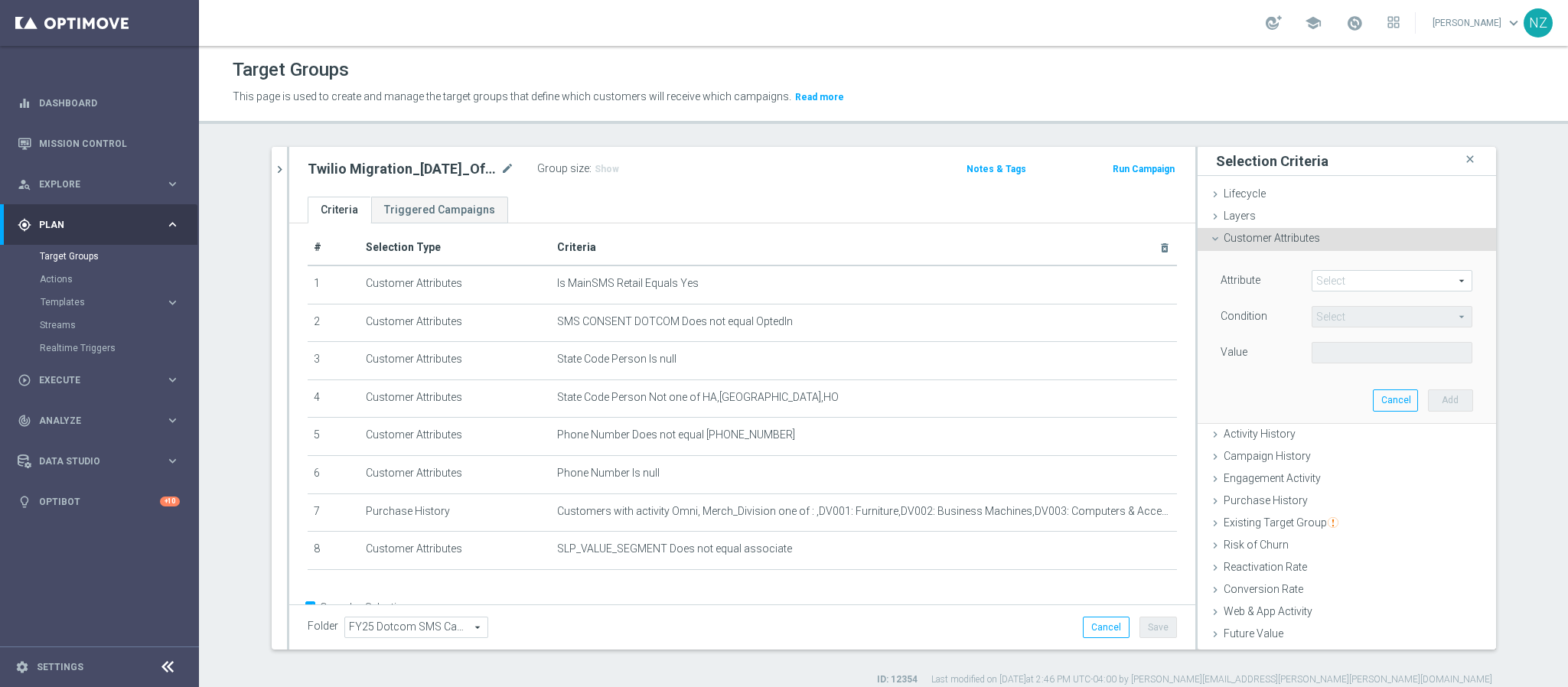
click at [1332, 278] on span at bounding box center [1391, 280] width 159 height 20
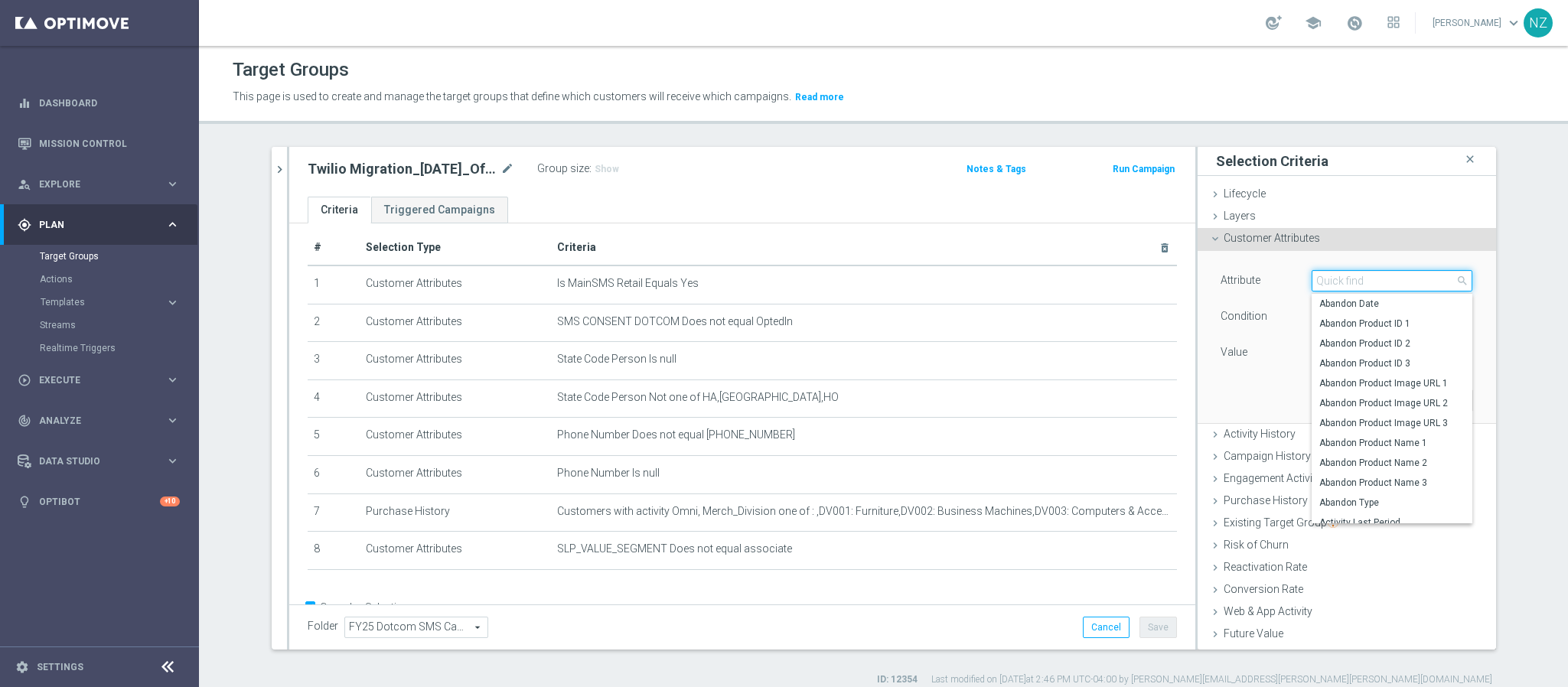
click at [1329, 278] on input "search" at bounding box center [1391, 280] width 160 height 21
type input "slp"
click at [1373, 481] on span "SLP_VALUE_SEGMENT" at bounding box center [1391, 477] width 145 height 12
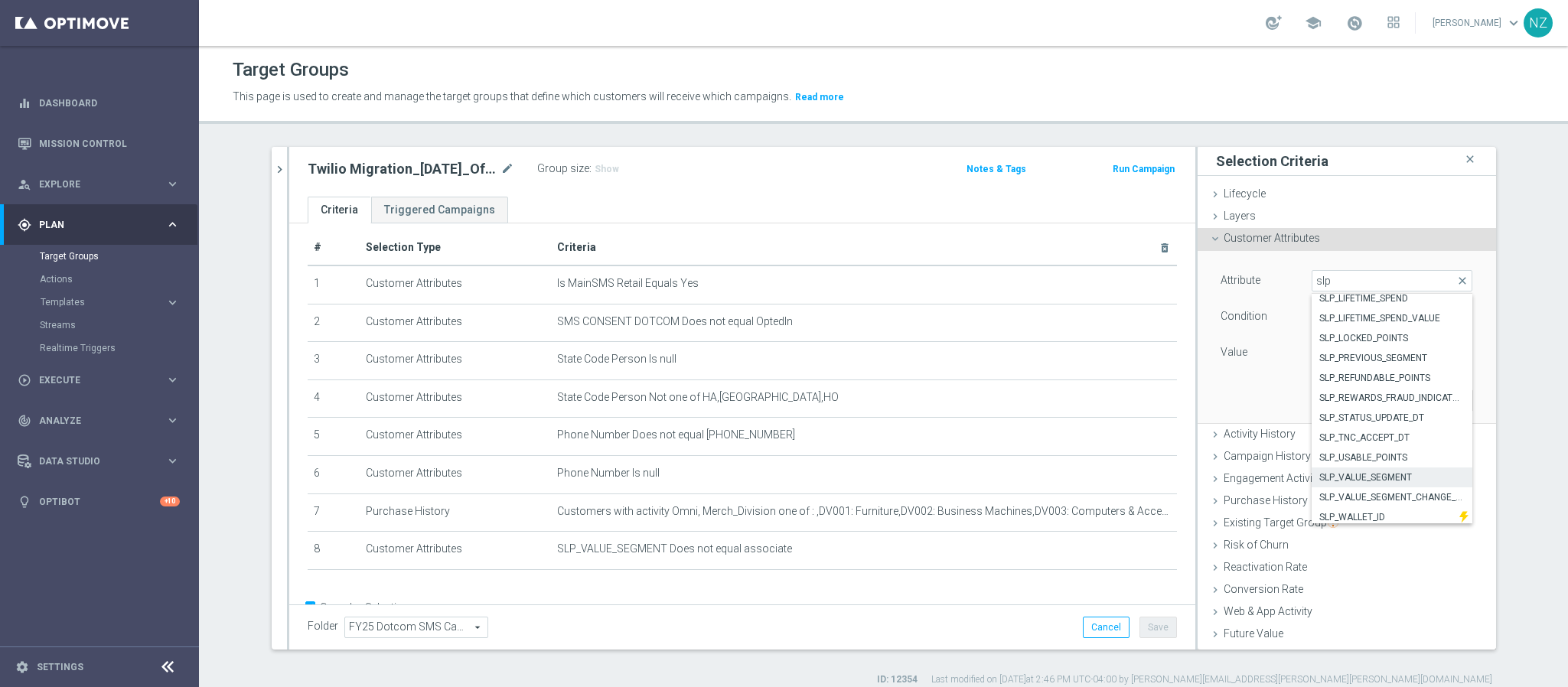
type input "SLP_VALUE_SEGMENT"
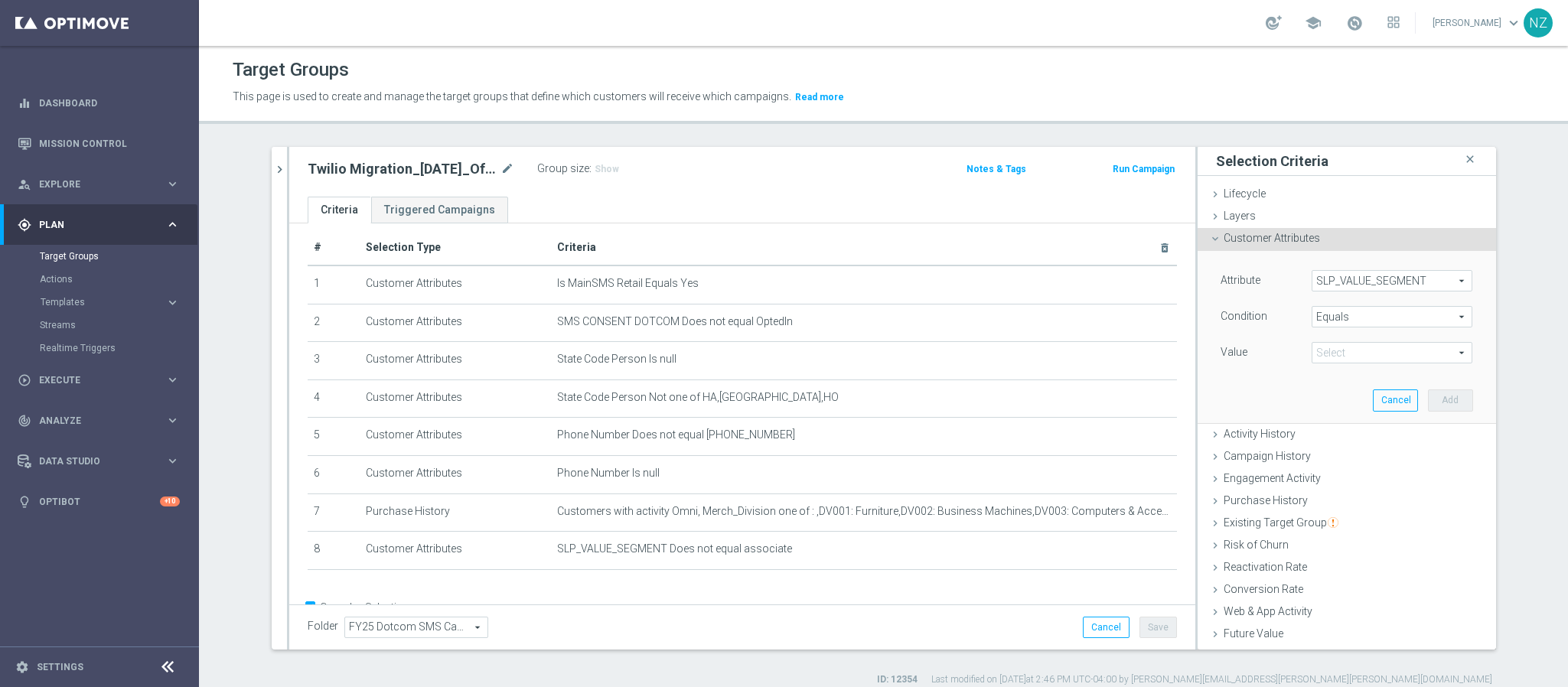
click at [1328, 317] on span "Equals" at bounding box center [1391, 316] width 159 height 20
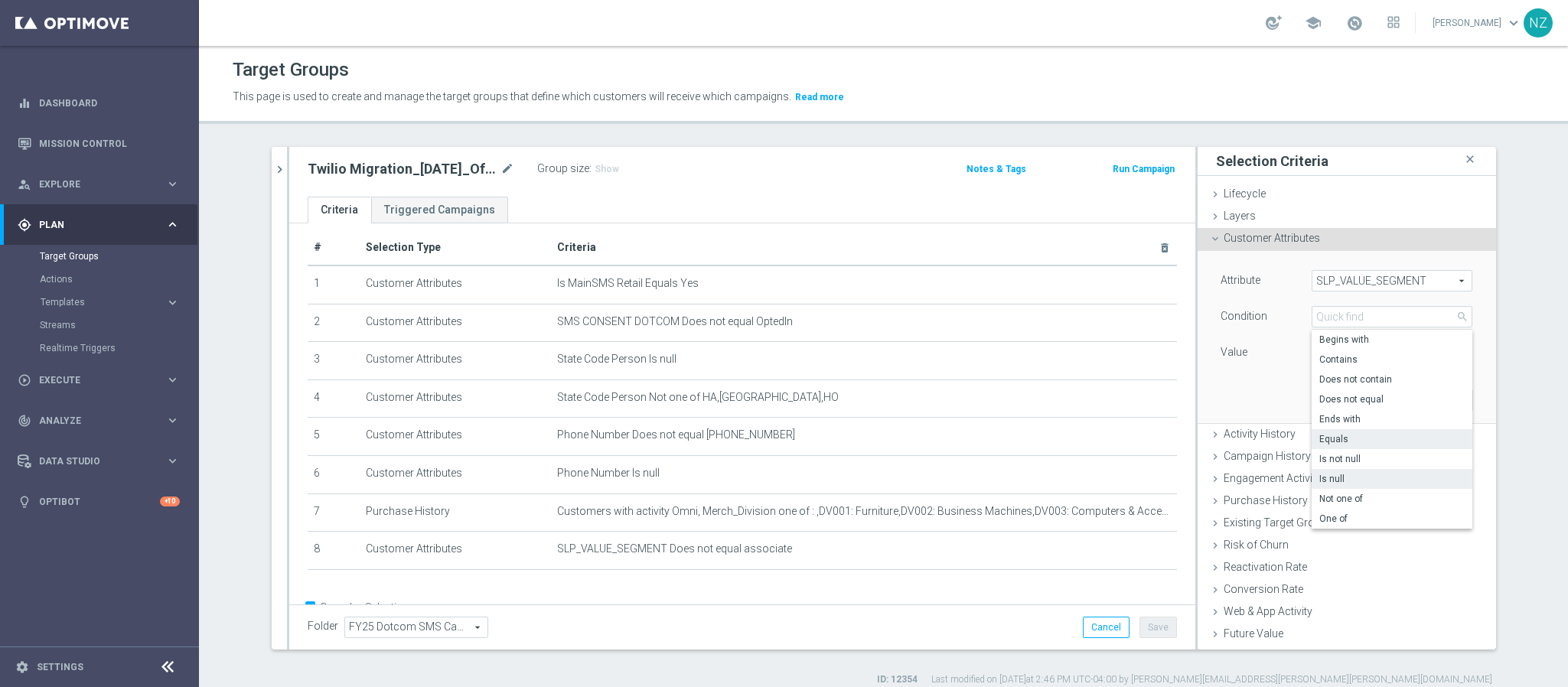
click at [1346, 471] on label "Is null" at bounding box center [1391, 478] width 160 height 20
type input "Is null"
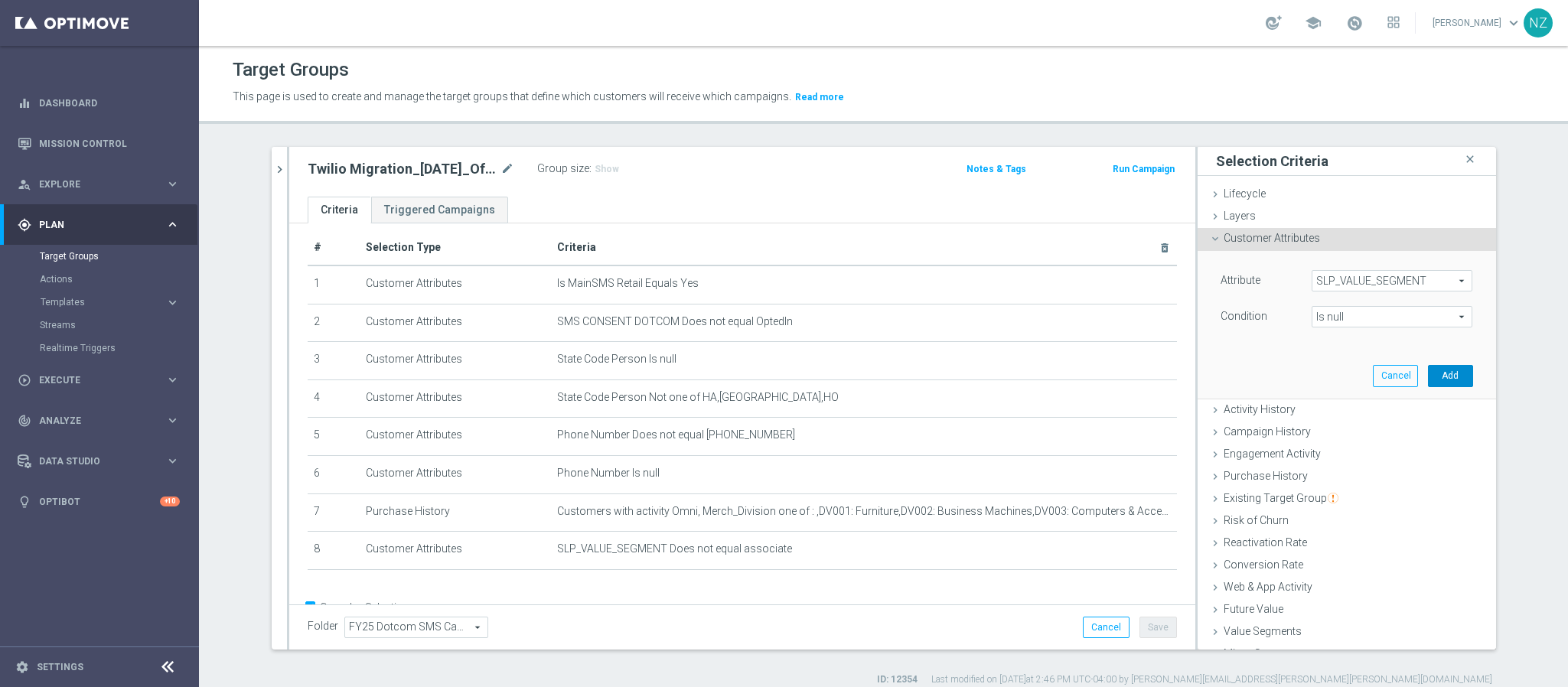
click at [1428, 376] on button "Add" at bounding box center [1450, 375] width 45 height 21
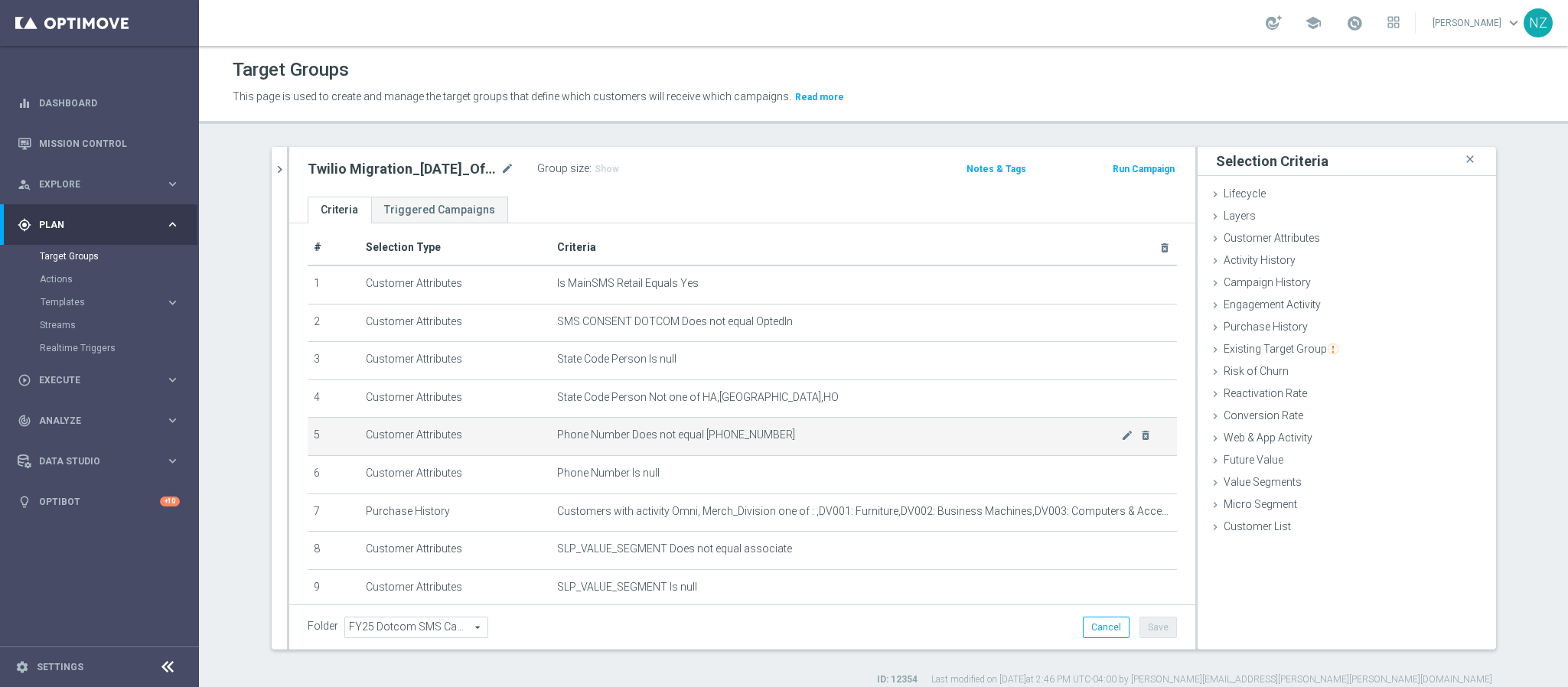
scroll to position [89, 0]
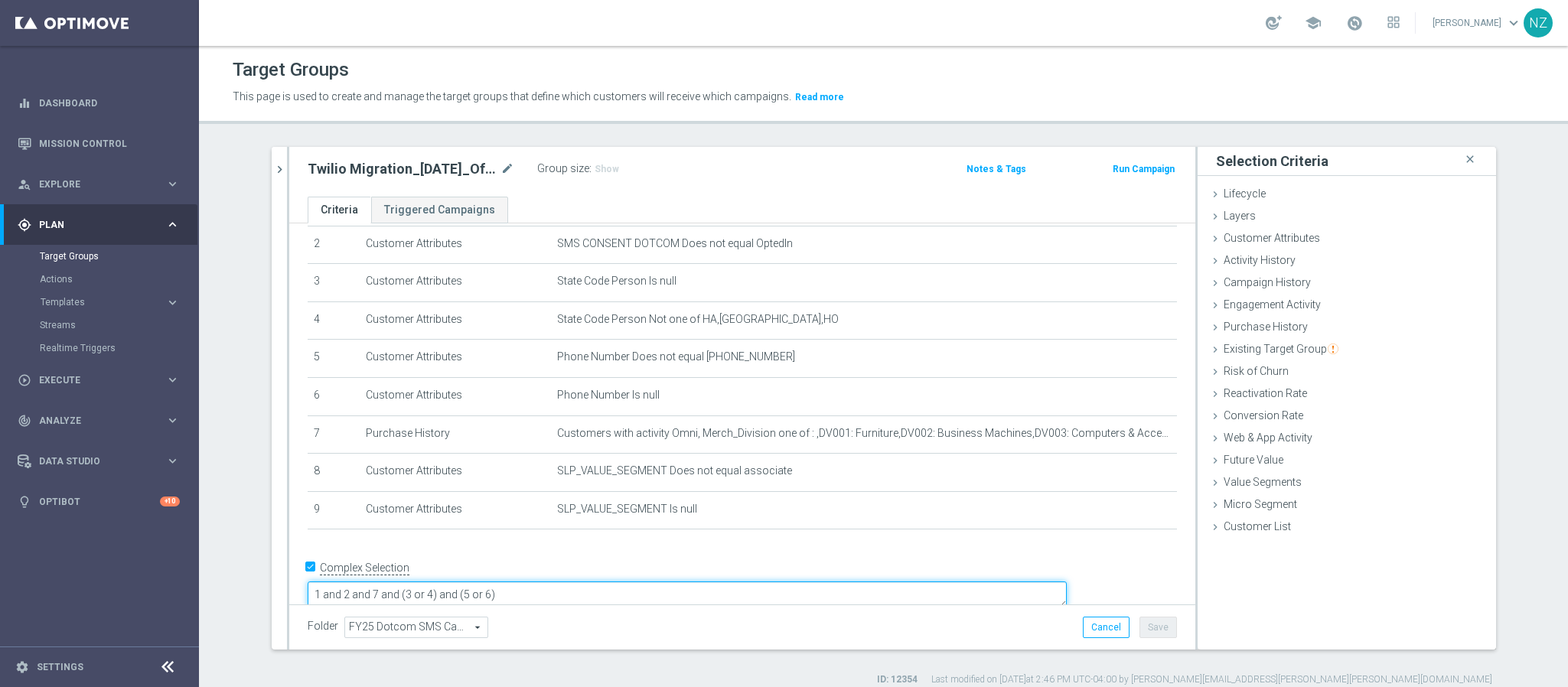
click at [606, 582] on textarea "1 and 2 and 7 and (3 or 4) and (5 or 6)" at bounding box center [687, 595] width 759 height 27
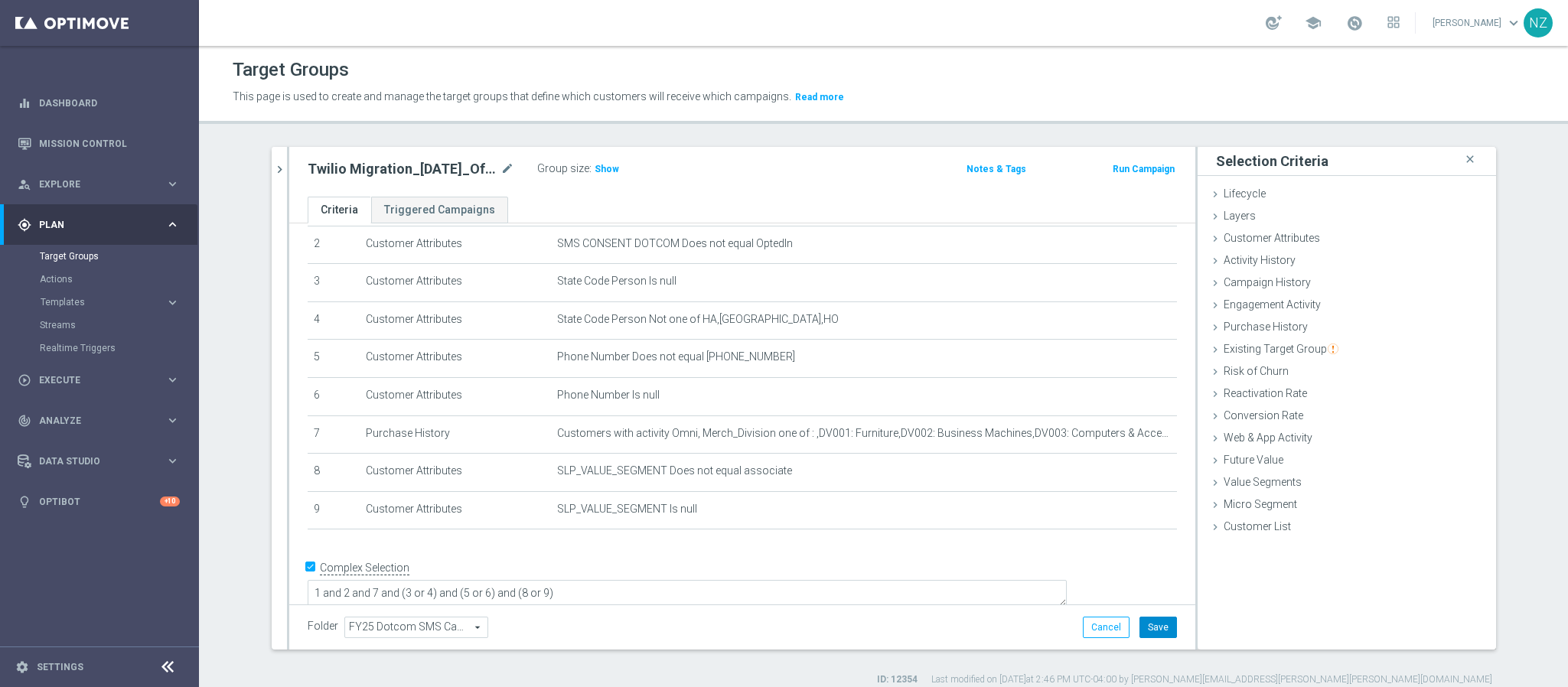
click at [1159, 630] on button "Save" at bounding box center [1158, 627] width 37 height 21
click at [594, 171] on span "Show" at bounding box center [606, 169] width 25 height 11
drag, startPoint x: 614, startPoint y: 570, endPoint x: 724, endPoint y: 572, distance: 110.0
click at [724, 584] on textarea "1 and 2 and 7 and (3 or 4) and (5 or 6) and (8 or 9)" at bounding box center [687, 598] width 759 height 27
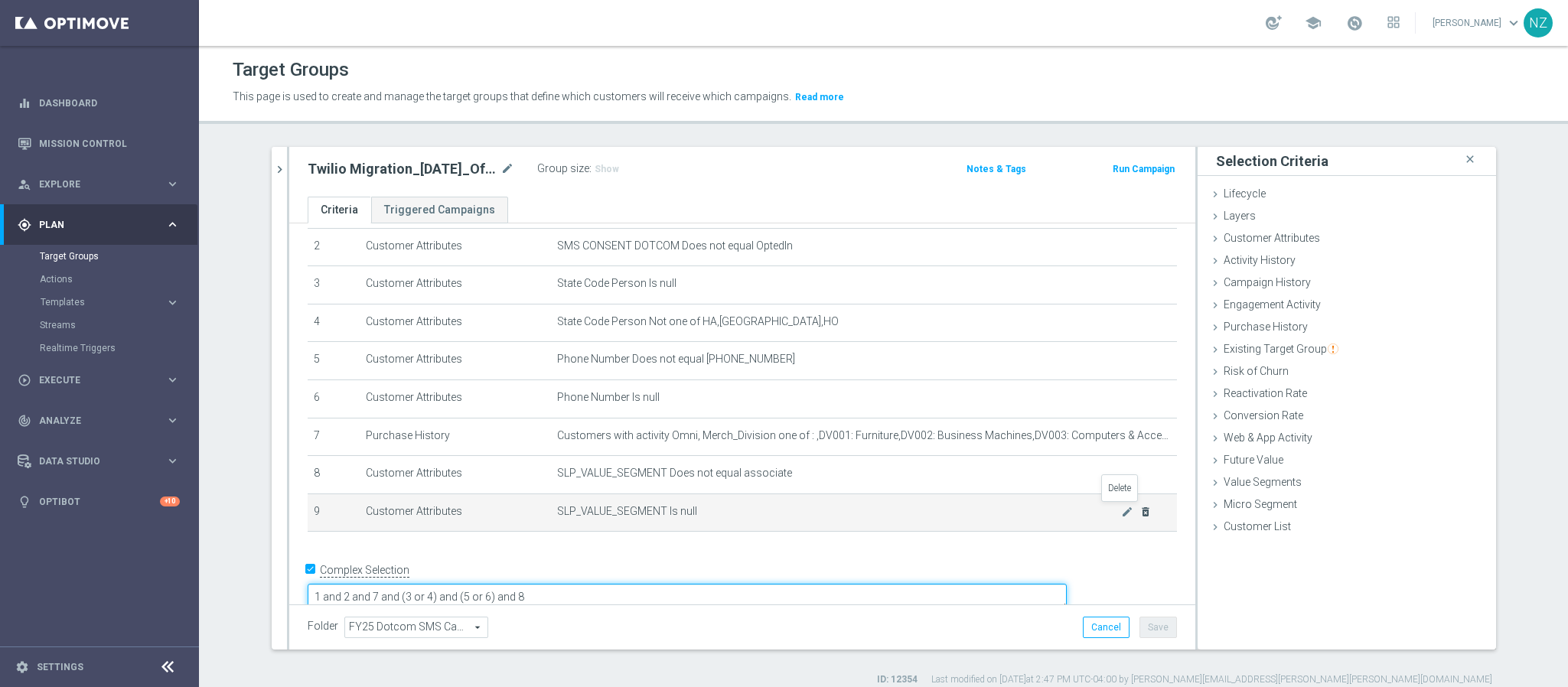
type textarea "1 and 2 and 7 and (3 or 4) and (5 or 6) and 8"
click at [1139, 506] on icon "delete_forever" at bounding box center [1145, 512] width 12 height 12
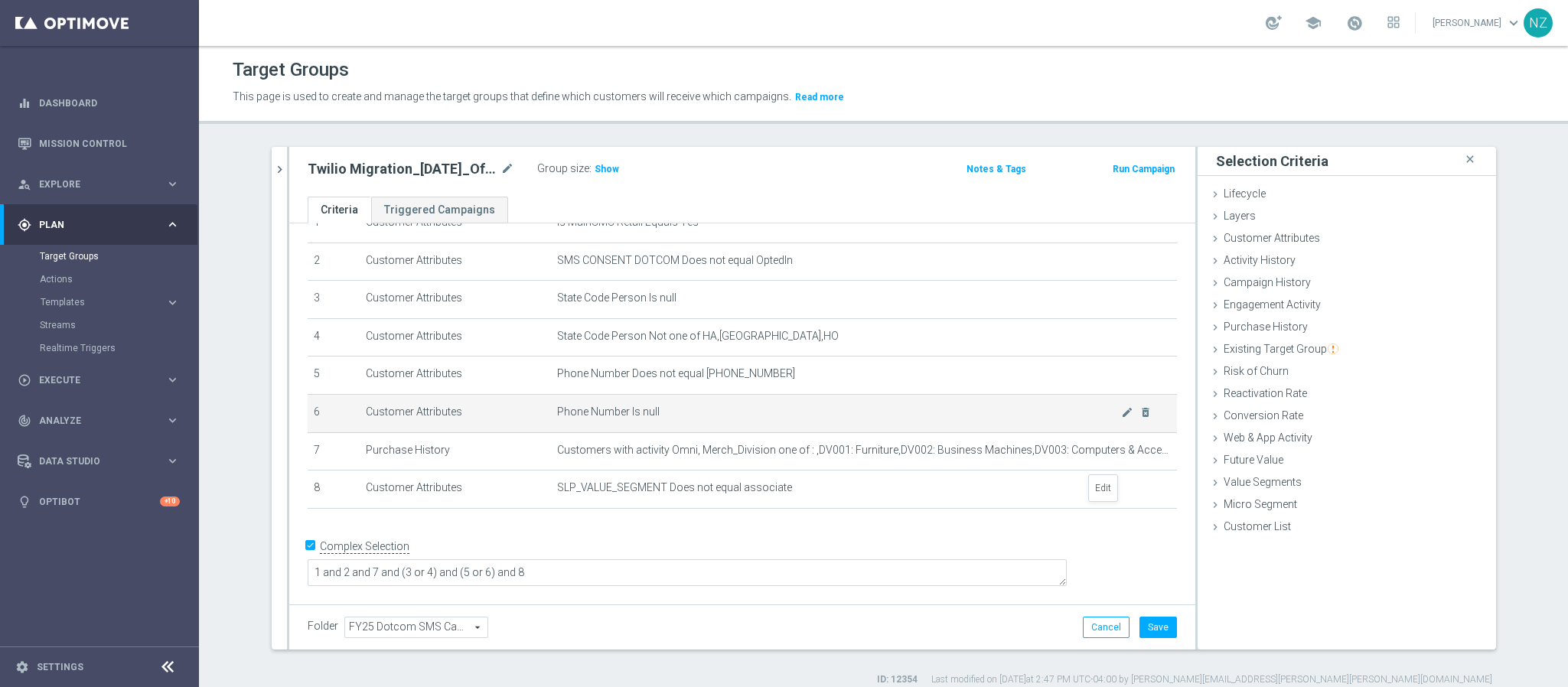
scroll to position [49, 0]
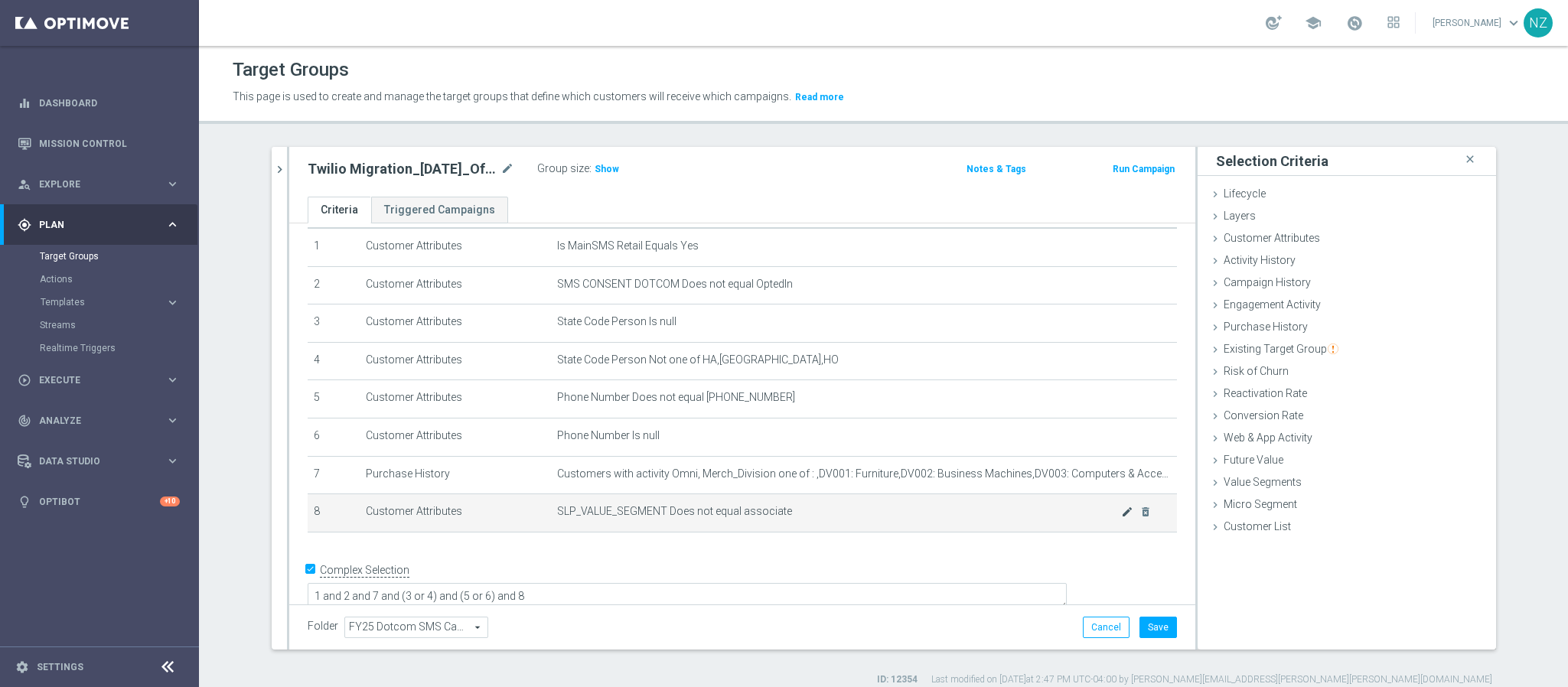
click at [1121, 513] on icon "mode_edit" at bounding box center [1127, 512] width 12 height 12
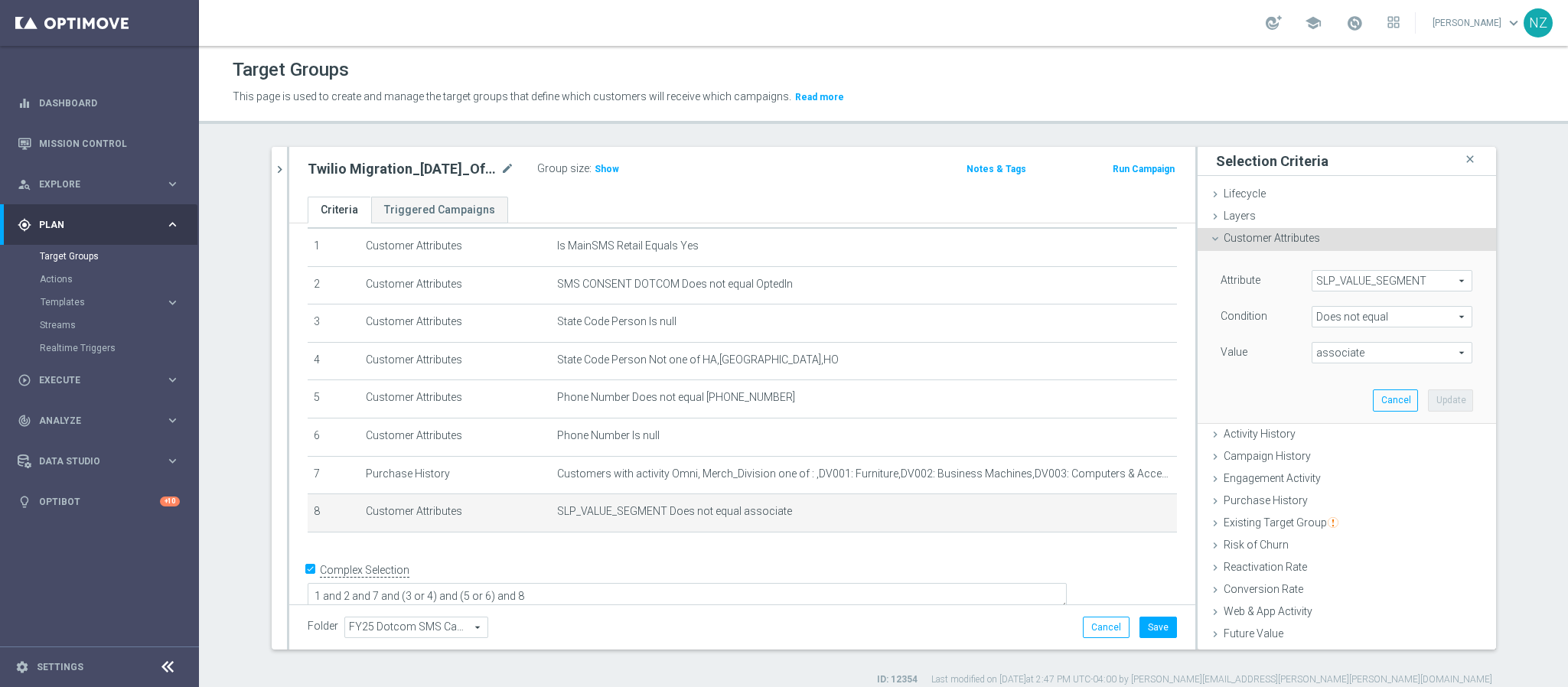
click at [1344, 320] on span "Does not equal" at bounding box center [1391, 316] width 159 height 20
click at [1355, 510] on label "One of" at bounding box center [1391, 518] width 160 height 20
type input "One of"
click at [1343, 358] on span "associate" at bounding box center [1391, 352] width 159 height 20
click at [1323, 407] on input "(All)" at bounding box center [1328, 411] width 10 height 10
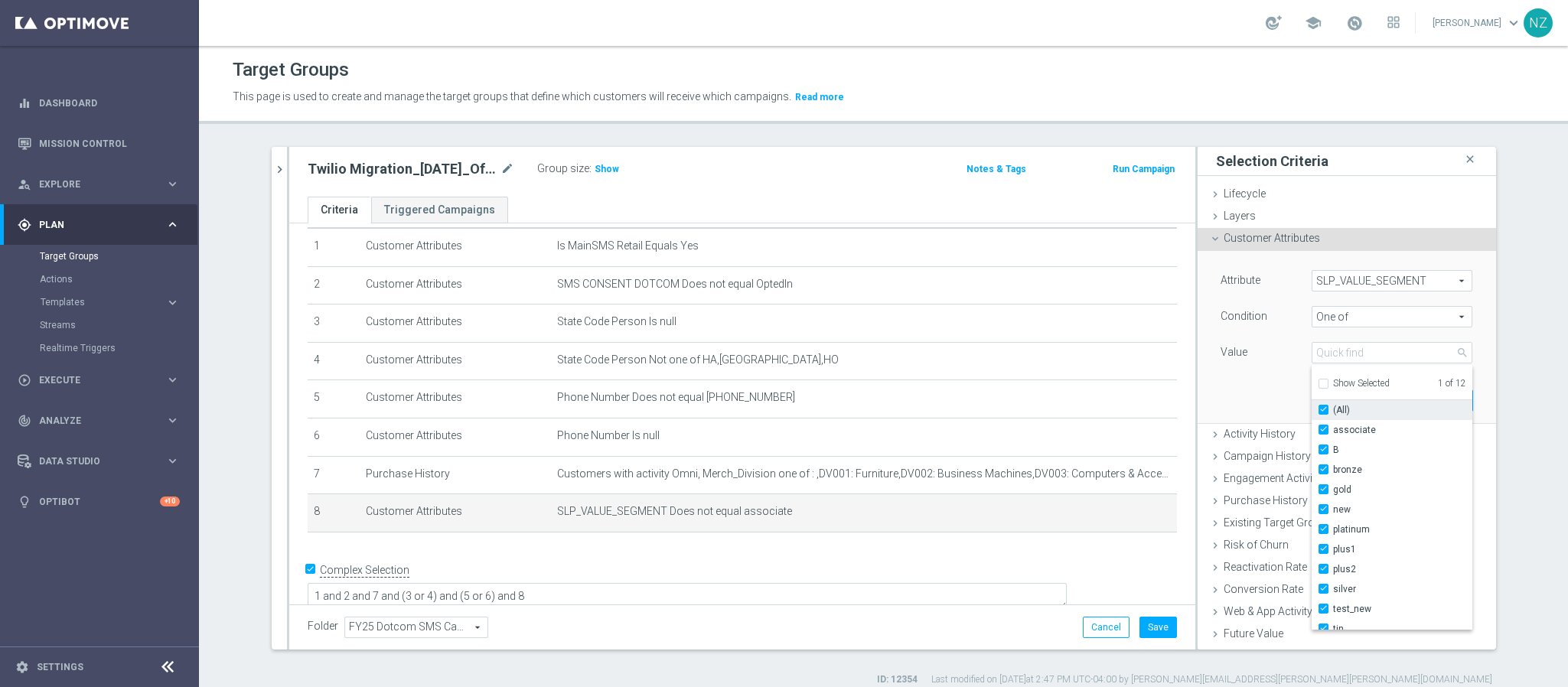
checkbox input "true"
type input "Selected 12 of 12"
checkbox input "true"
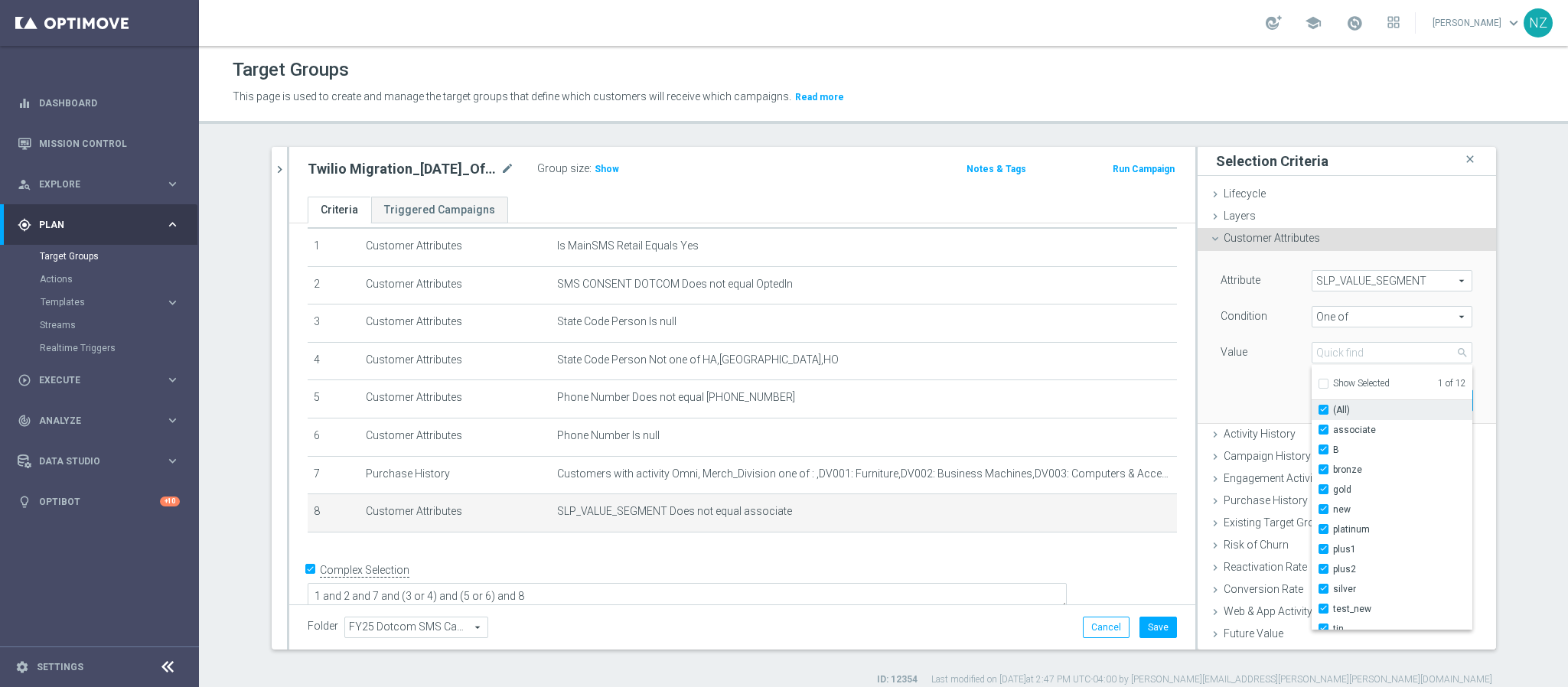
checkbox input "true"
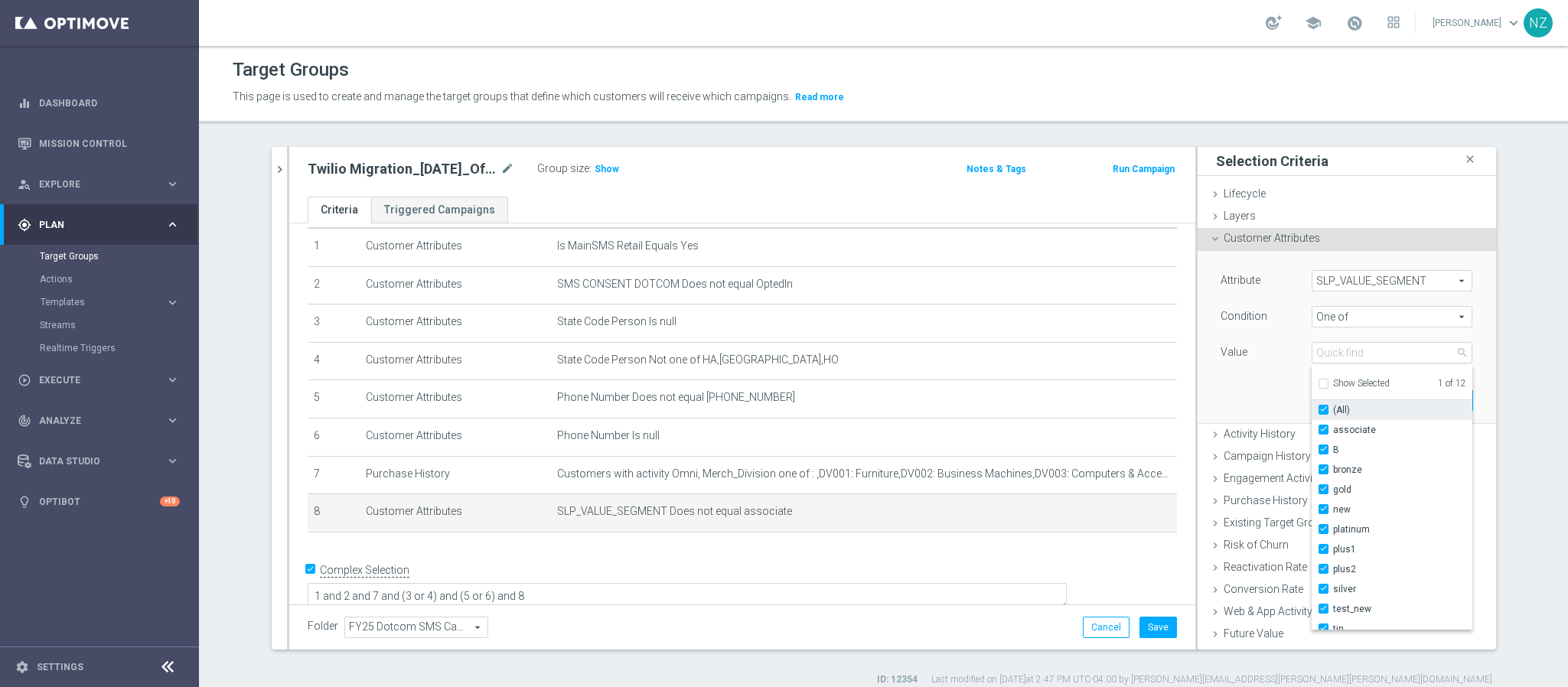
checkbox input "true"
click at [1333, 431] on label "associate" at bounding box center [1402, 430] width 139 height 20
click at [1323, 431] on input "associate" at bounding box center [1328, 431] width 10 height 10
checkbox input "false"
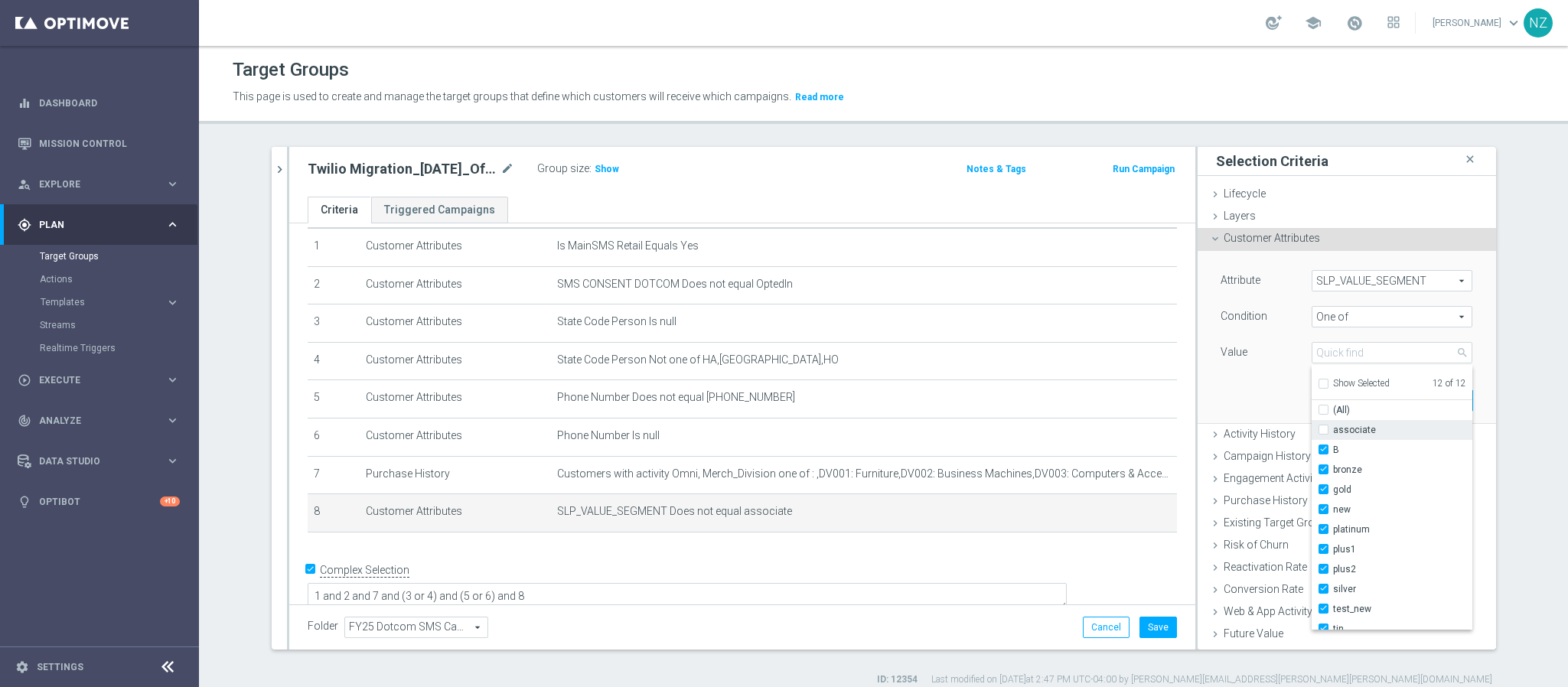
type input "Selected 11 of 12"
checkbox input "false"
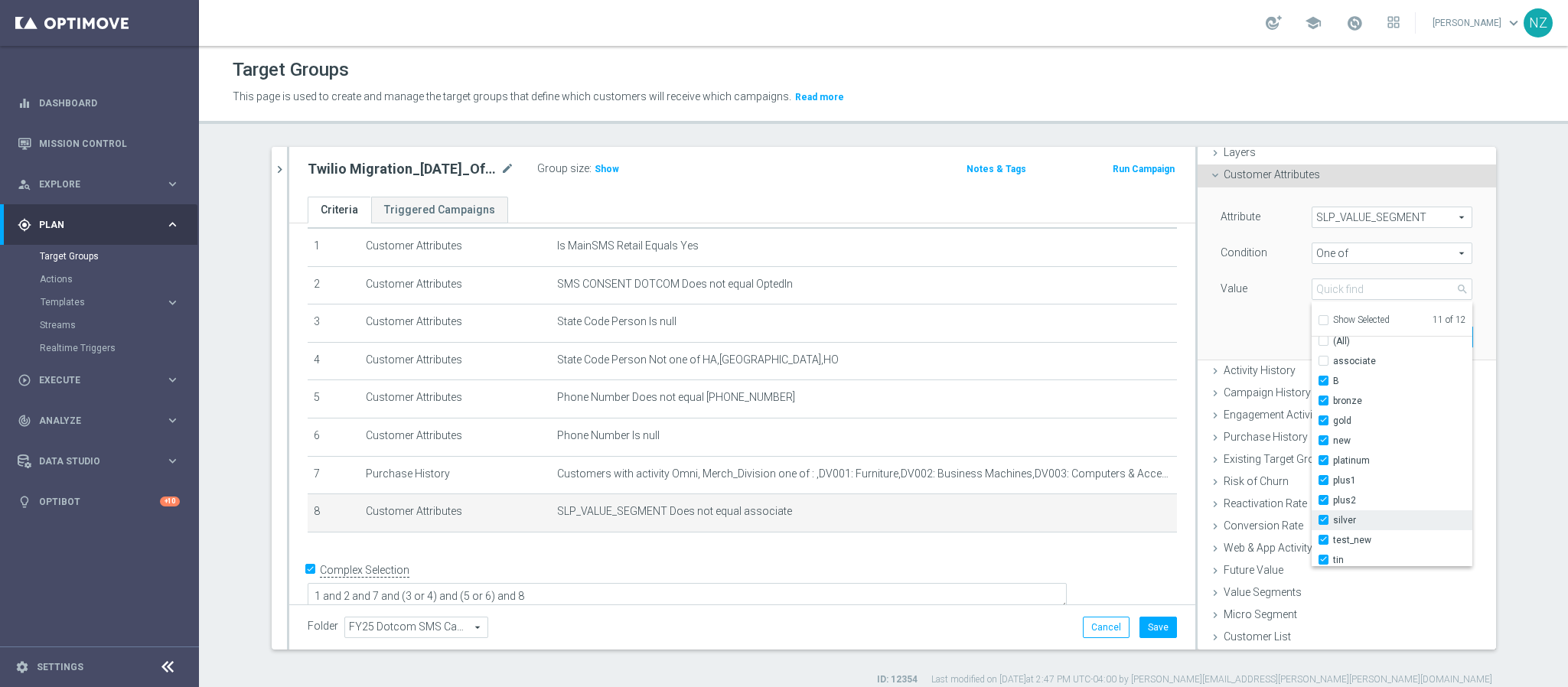
scroll to position [0, 0]
click at [1215, 322] on div "Attribute SLP_VALUE_SEGMENT SLP_VALUE_SEGMENT arrow_drop_down search Condition …" at bounding box center [1346, 273] width 275 height 172
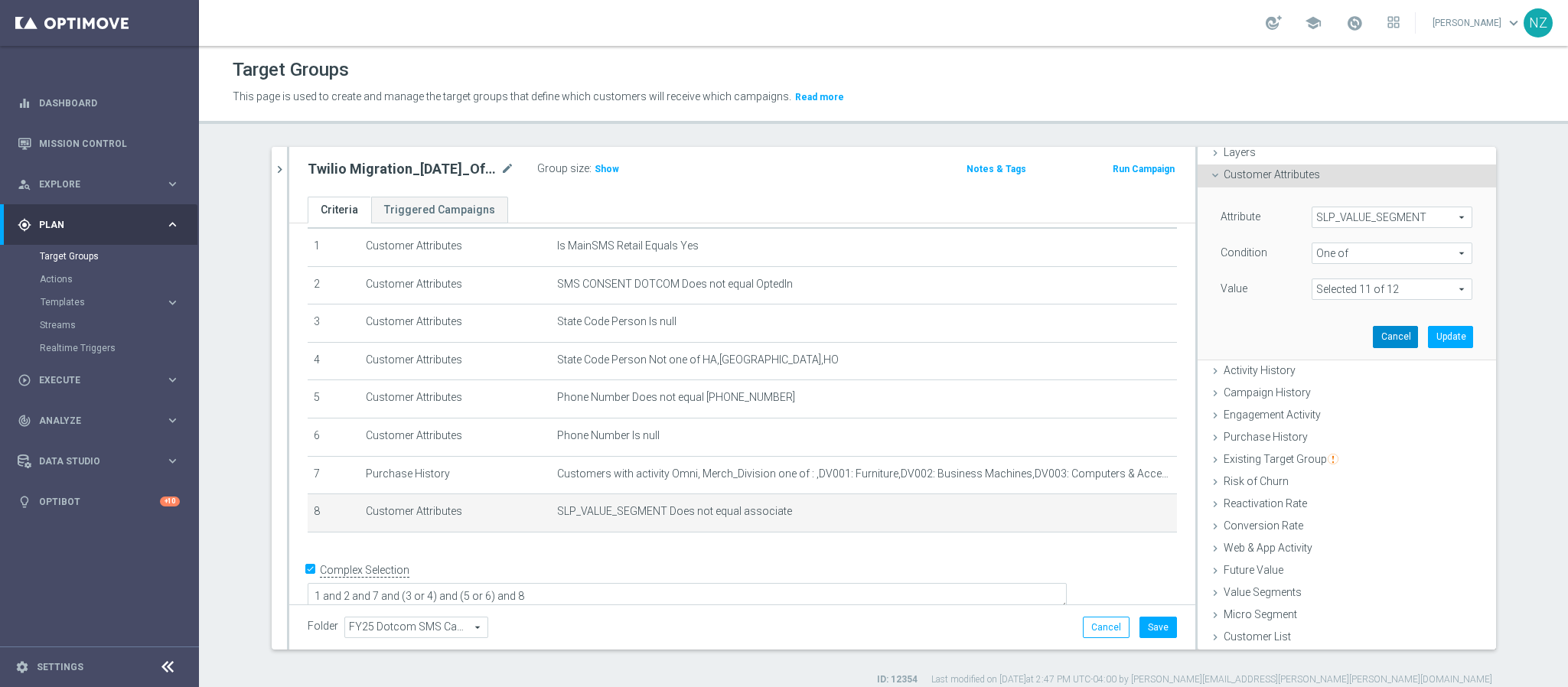
click at [1373, 338] on button "Cancel" at bounding box center [1395, 336] width 45 height 21
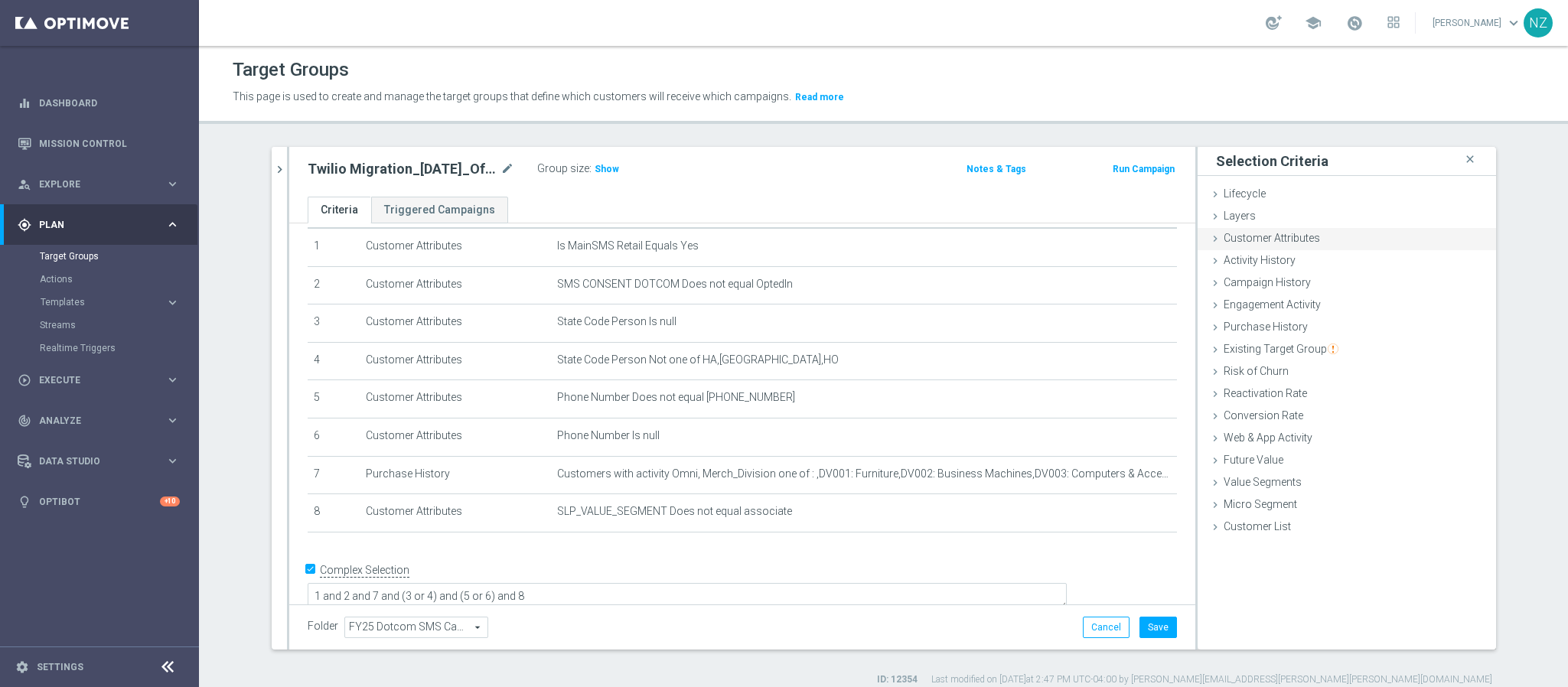
click at [1256, 232] on span "Customer Attributes" at bounding box center [1272, 238] width 97 height 12
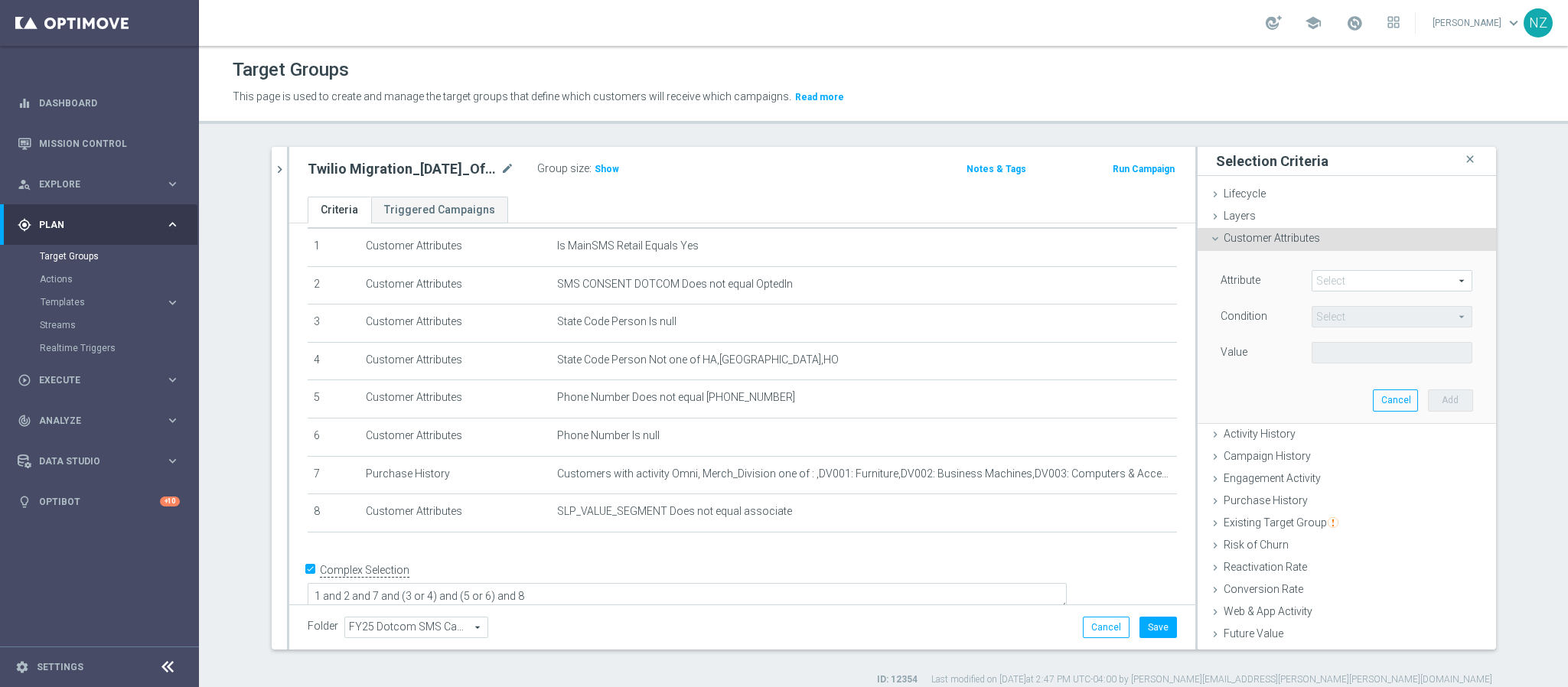
click at [1335, 283] on span at bounding box center [1391, 280] width 159 height 20
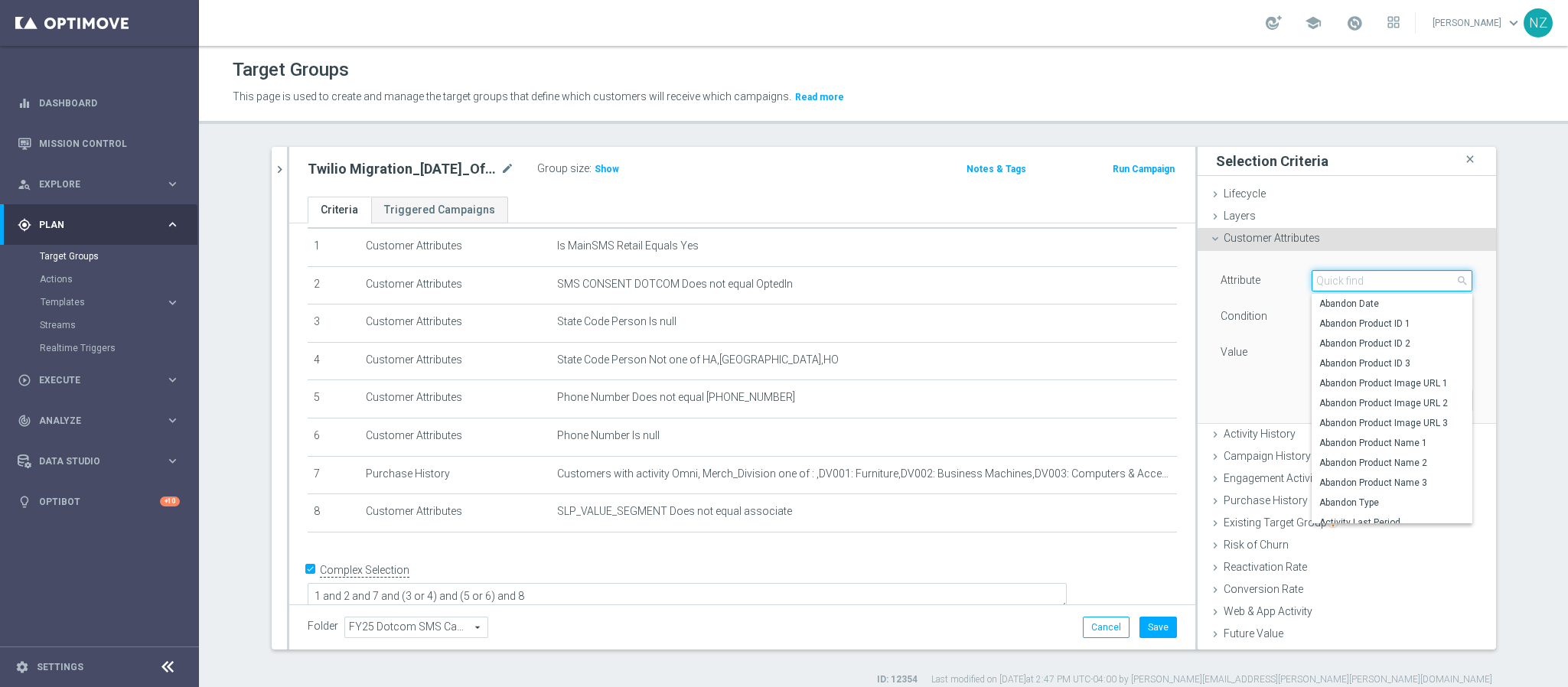
click at [1327, 285] on input "search" at bounding box center [1391, 280] width 160 height 21
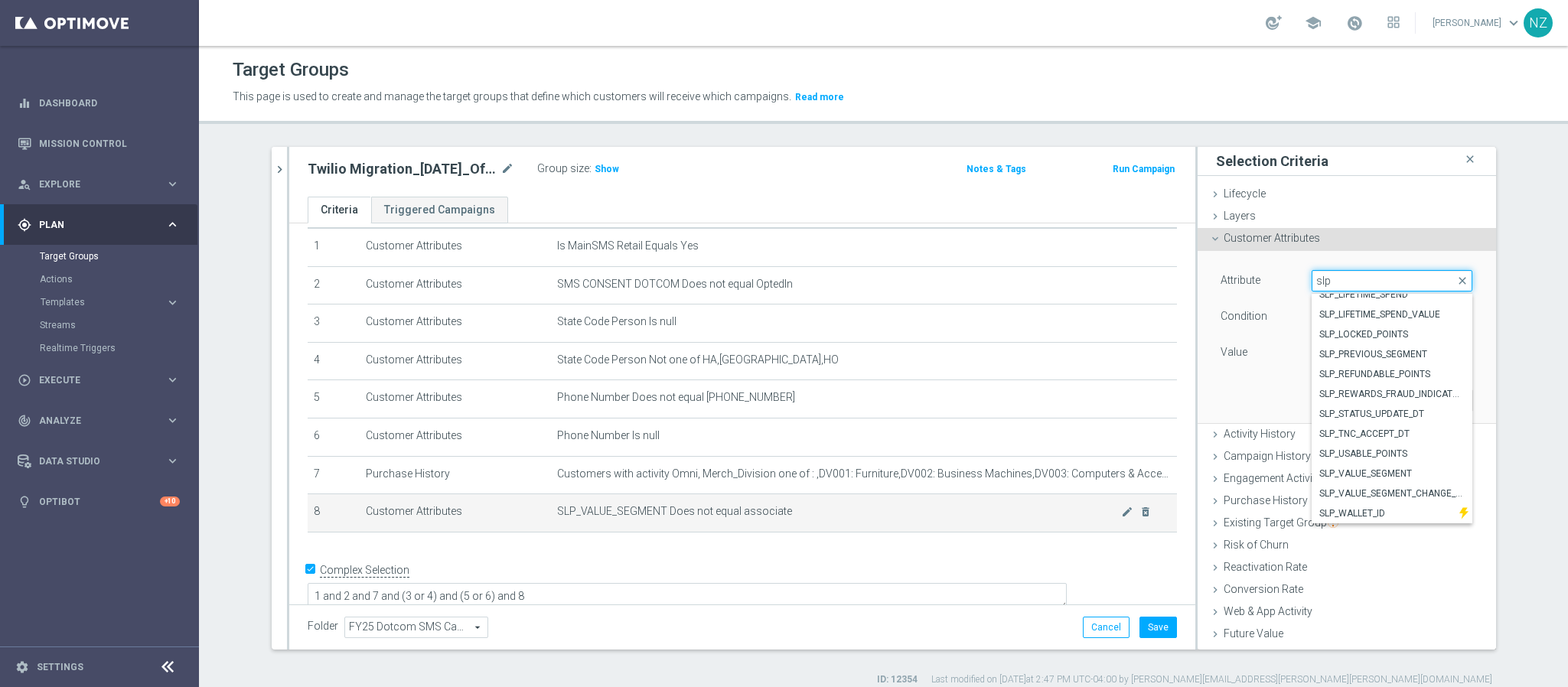
type input "slp"
click at [744, 512] on span "SLP_VALUE_SEGMENT Does not equal associate" at bounding box center [839, 511] width 565 height 13
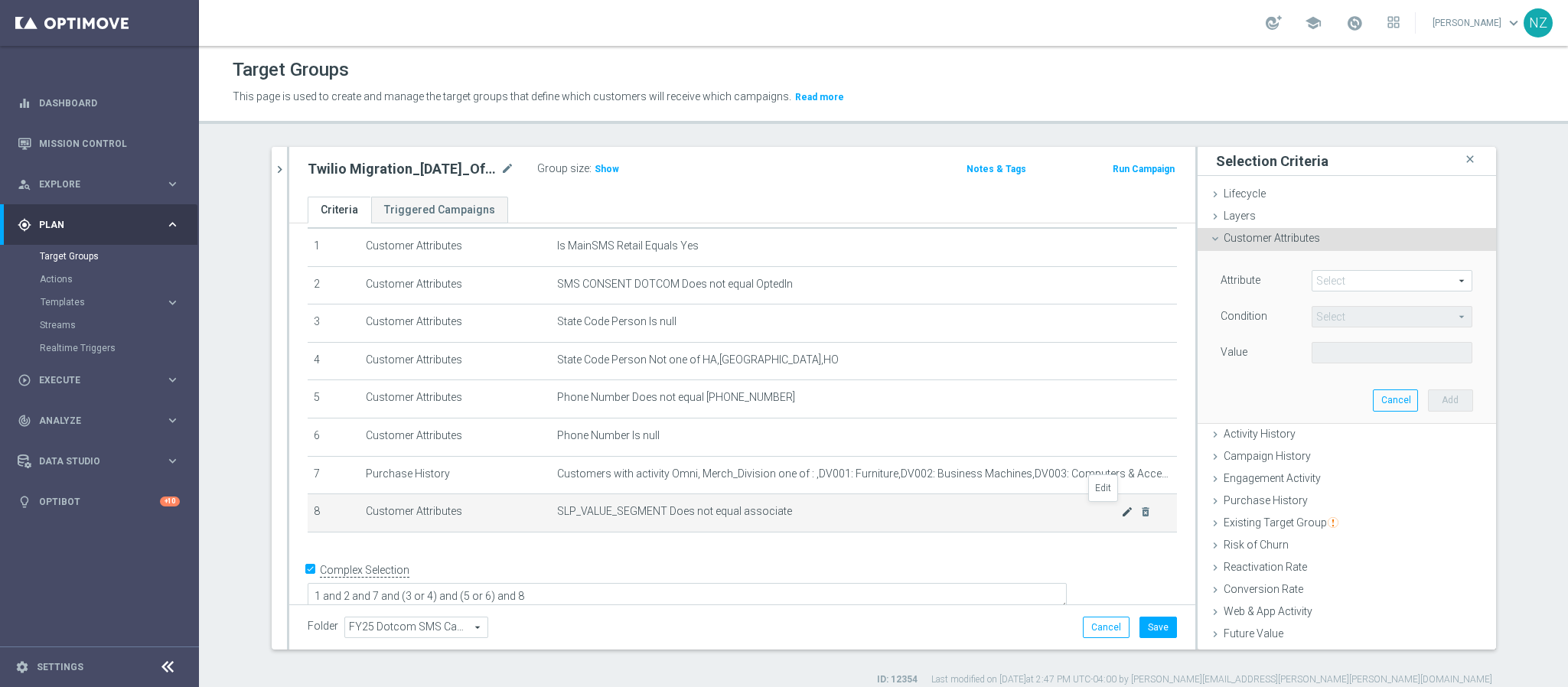
click at [1121, 510] on icon "mode_edit" at bounding box center [1127, 512] width 12 height 12
click at [1428, 393] on button "Update" at bounding box center [1450, 400] width 45 height 21
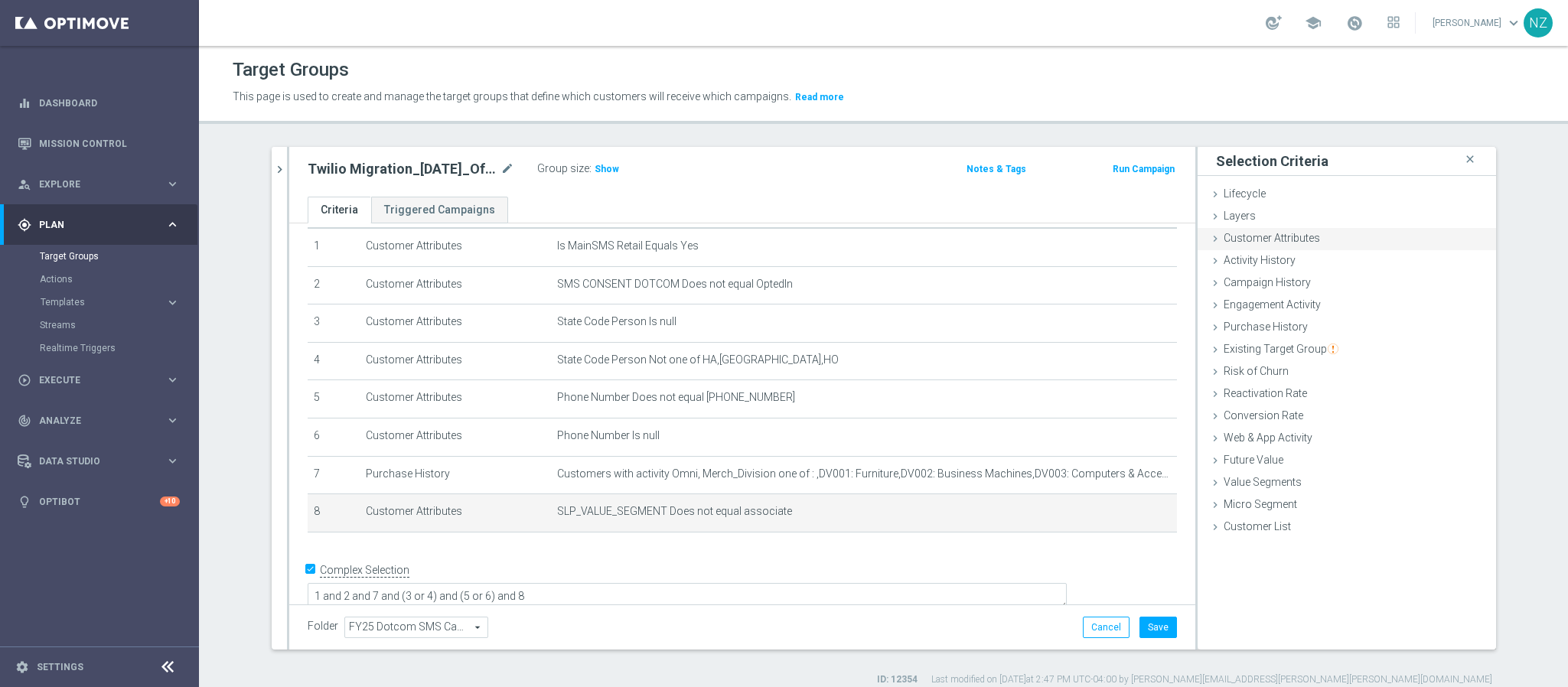
click at [1267, 237] on span "Customer Attributes" at bounding box center [1272, 238] width 97 height 12
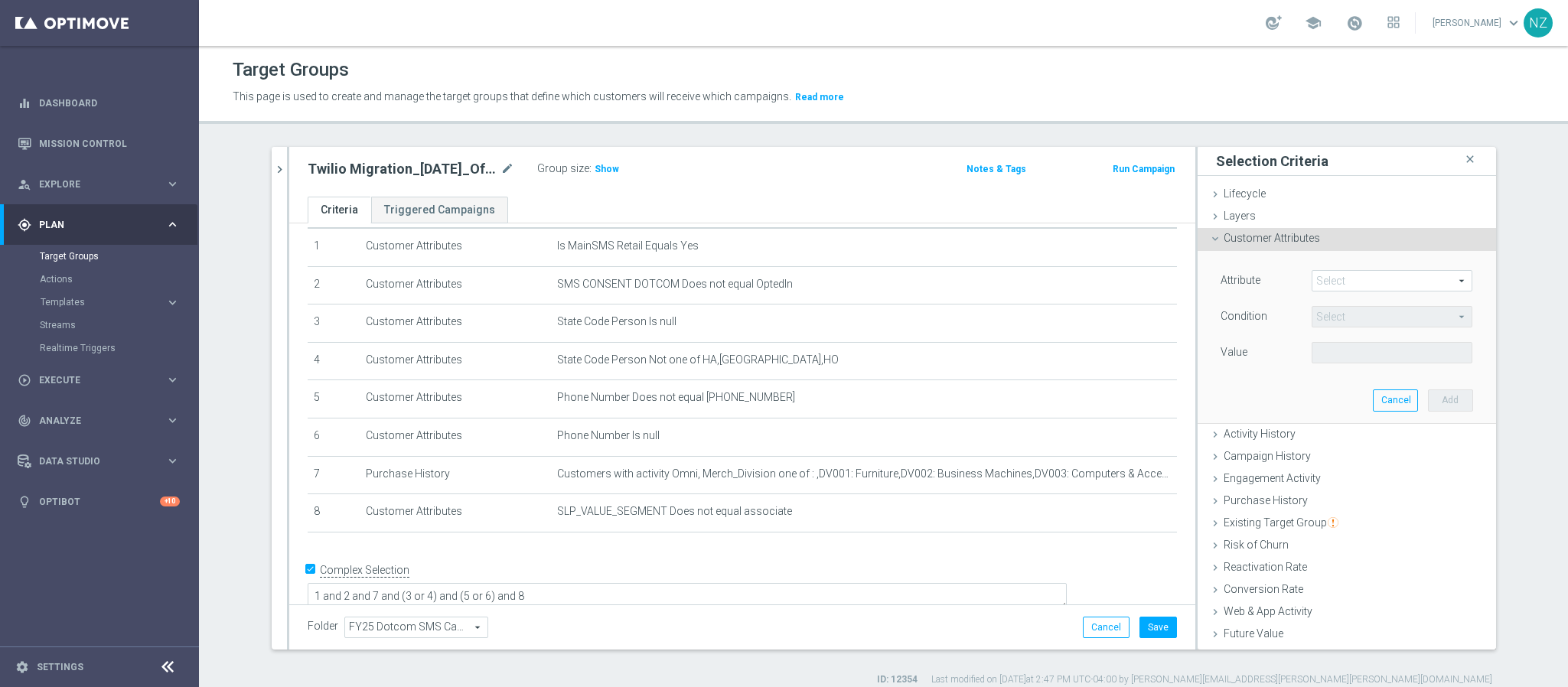
click at [1324, 280] on span at bounding box center [1391, 280] width 159 height 20
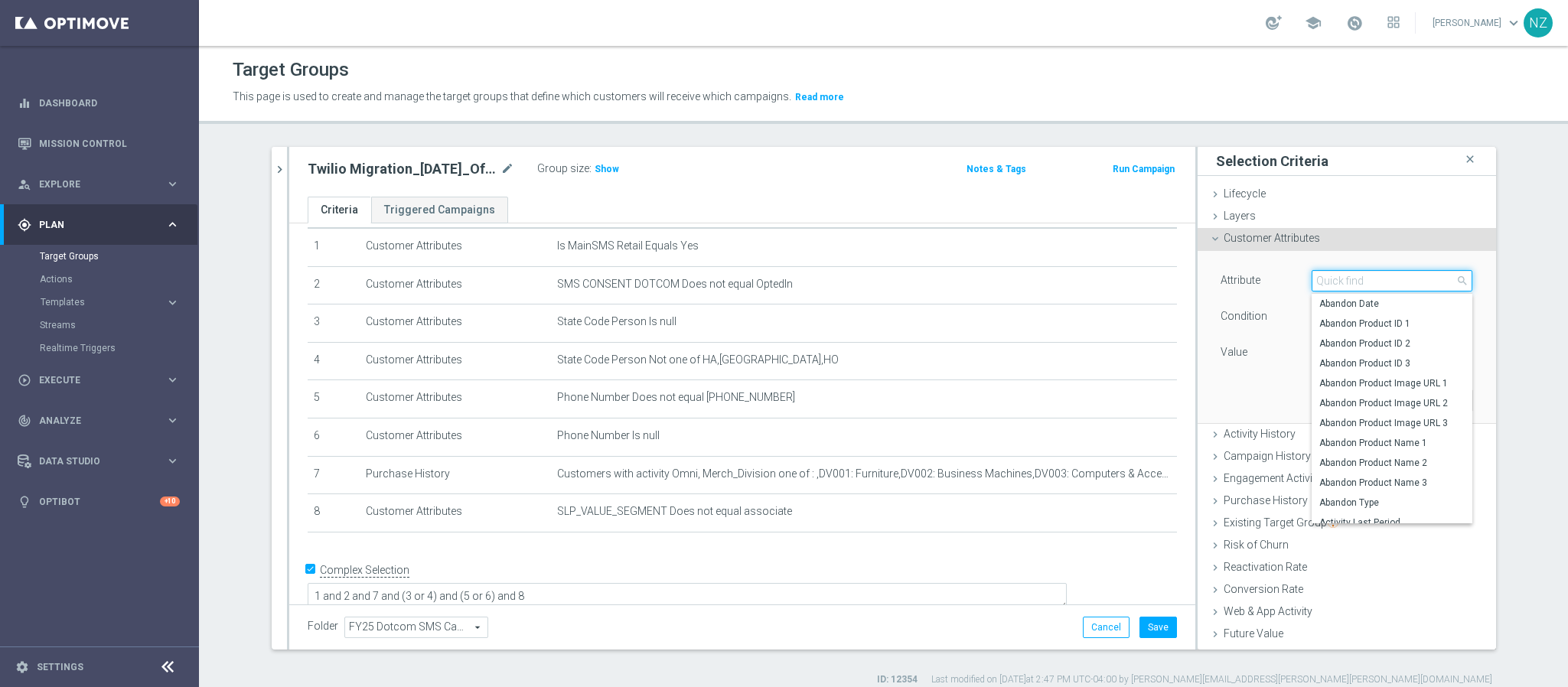
click at [1344, 280] on input "search" at bounding box center [1391, 280] width 160 height 21
type input "slp"
click at [1368, 476] on span "SLP_VALUE_SEGMENT" at bounding box center [1391, 475] width 145 height 12
type input "SLP_VALUE_SEGMENT"
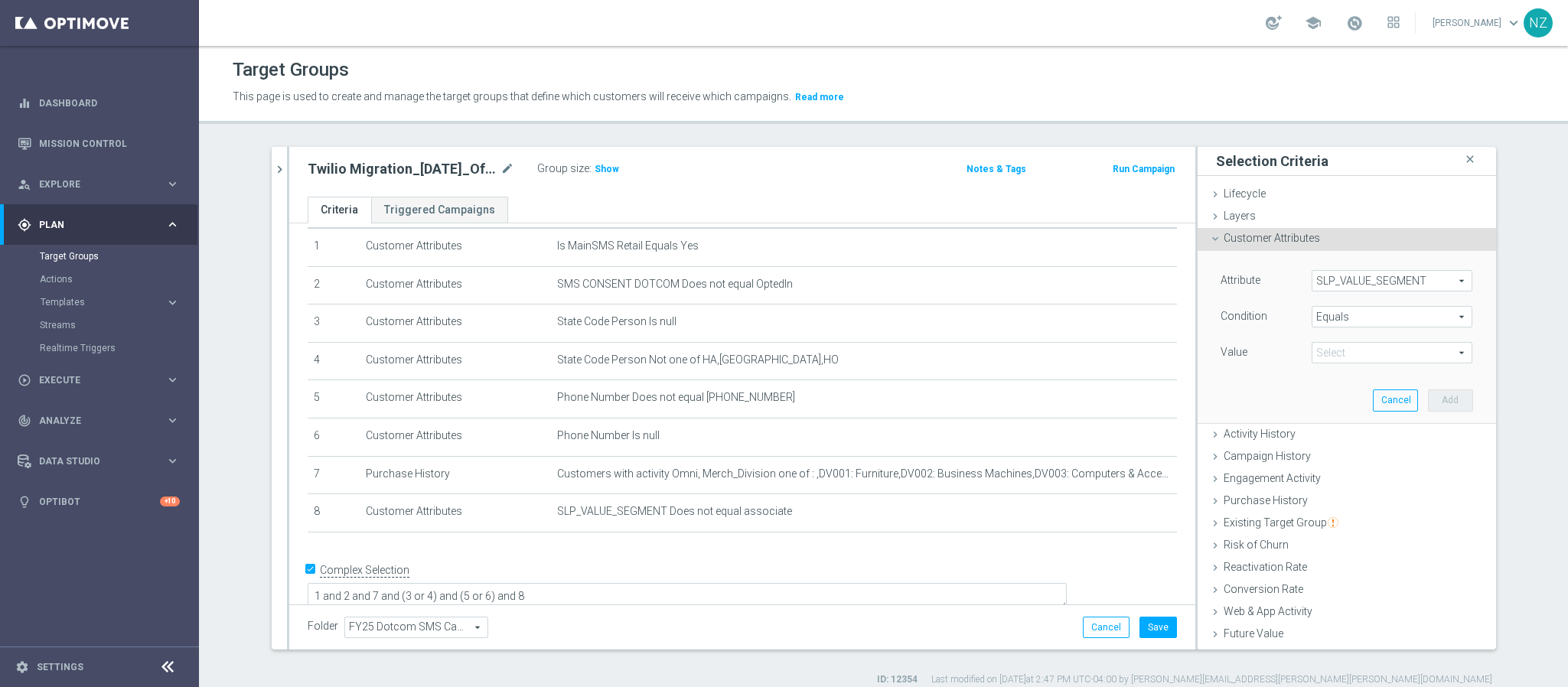
click at [1321, 315] on span "Equals" at bounding box center [1391, 316] width 159 height 20
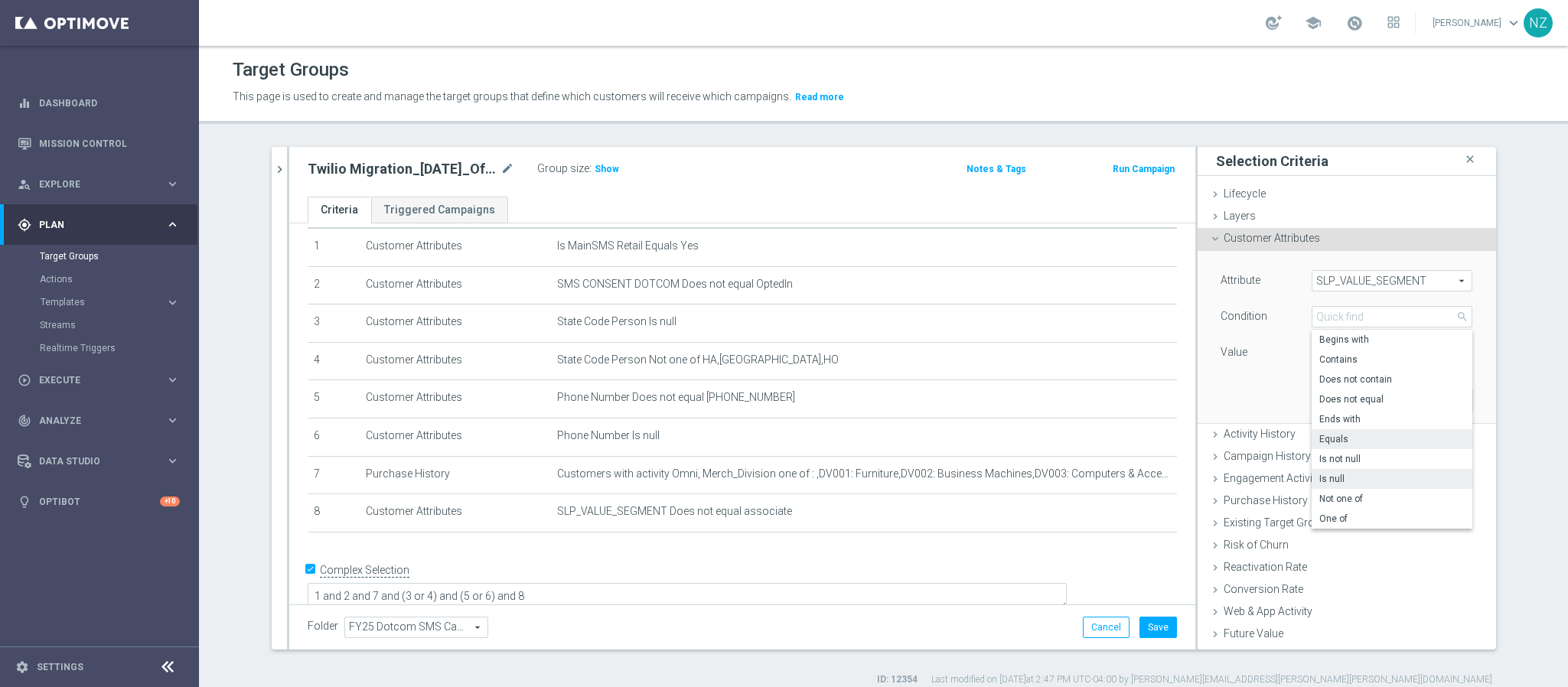
click at [1348, 476] on span "Is null" at bounding box center [1391, 479] width 145 height 12
type input "Is null"
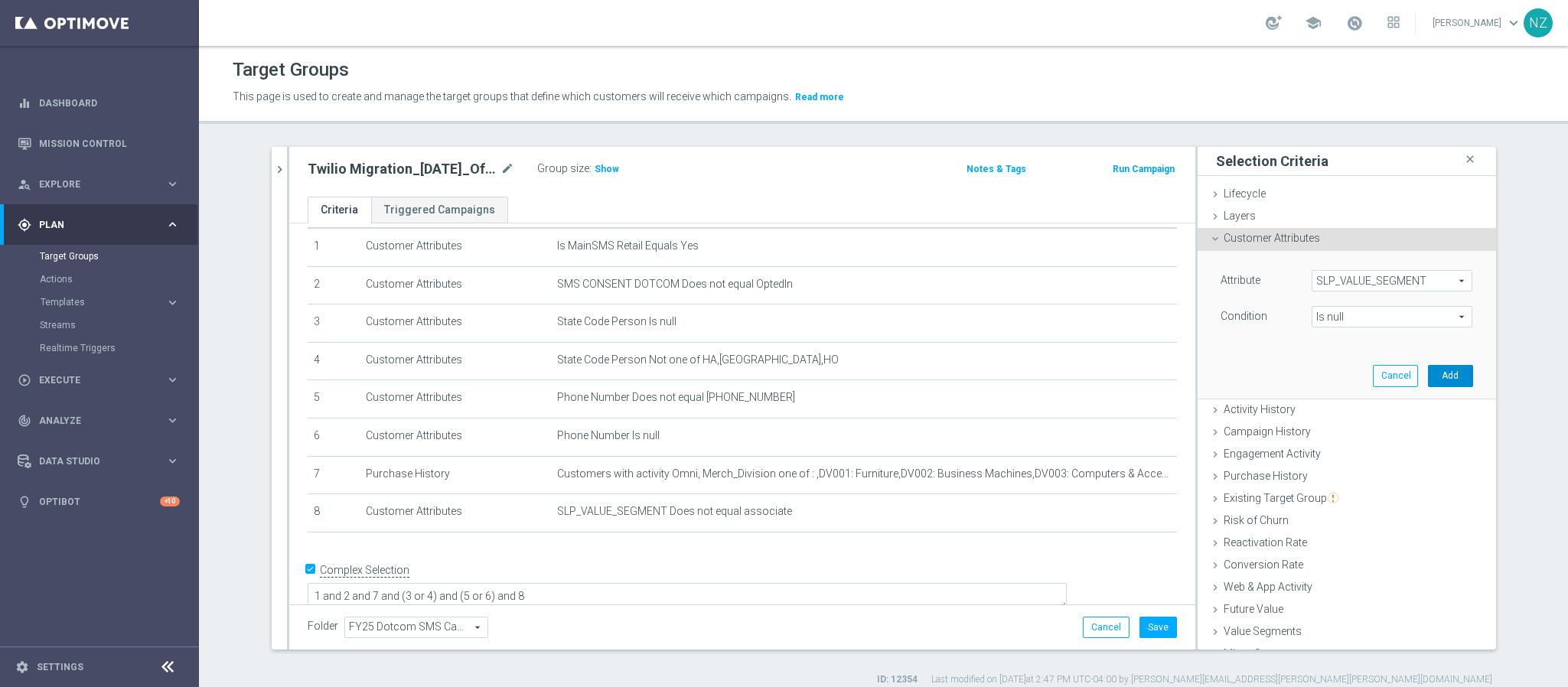
click at [1428, 380] on button "Add" at bounding box center [1450, 375] width 45 height 21
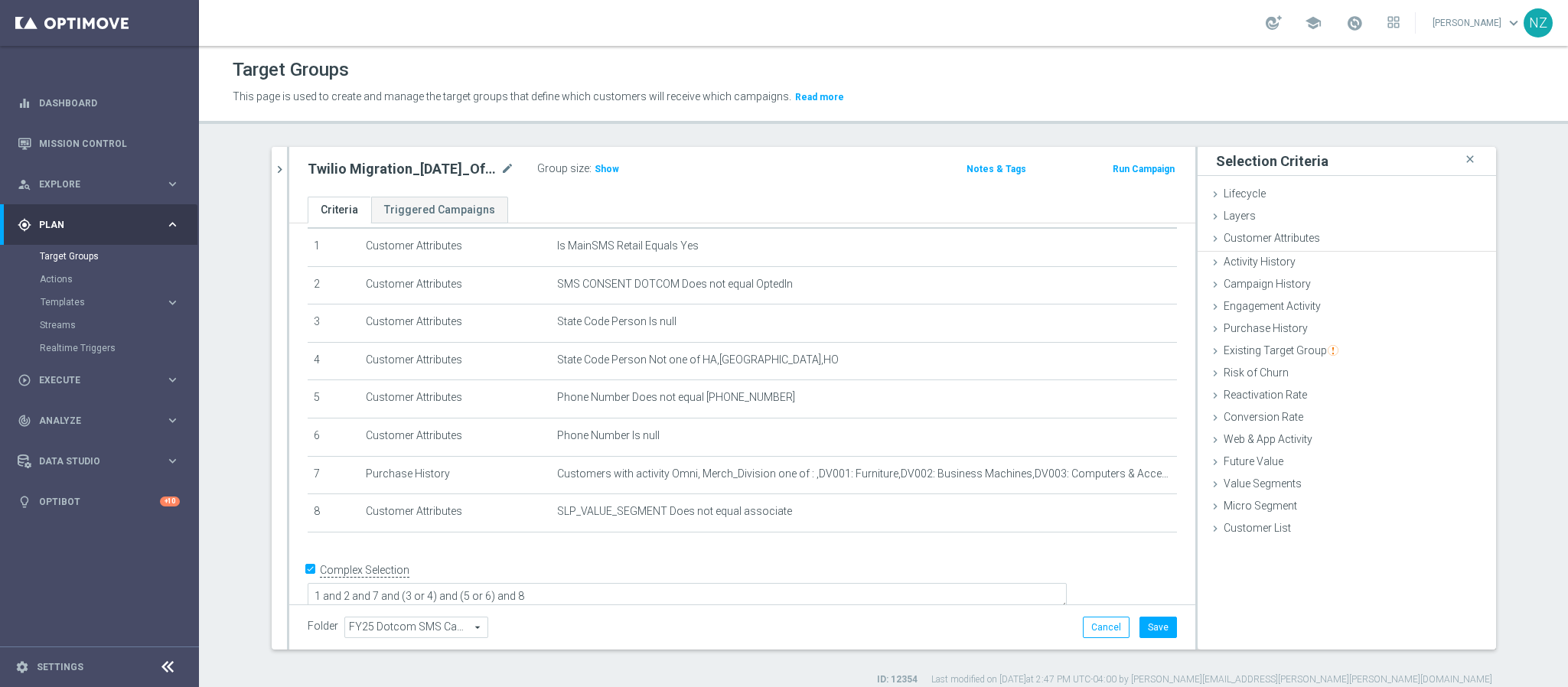
scroll to position [87, 0]
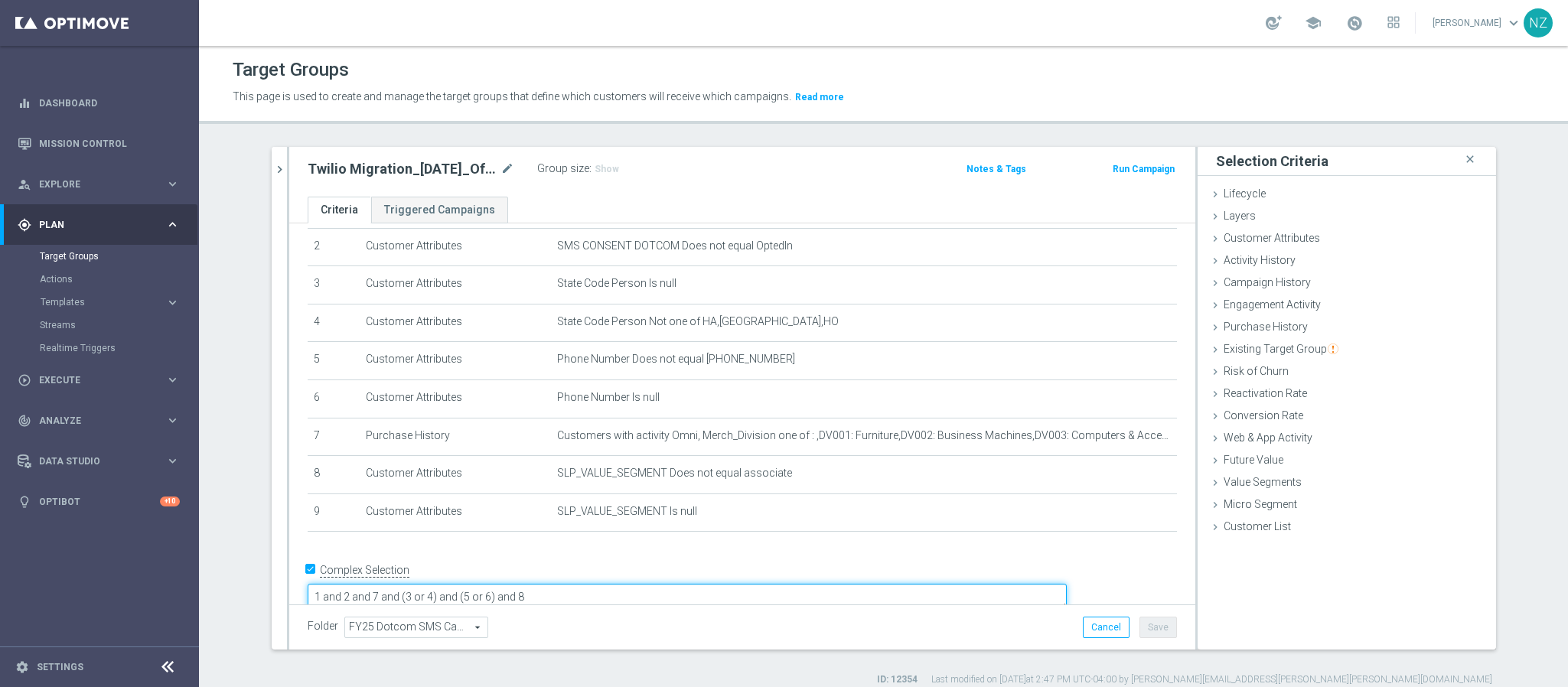
click at [613, 584] on textarea "1 and 2 and 7 and (3 or 4) and (5 or 6) and 8" at bounding box center [687, 598] width 759 height 27
click at [788, 161] on div "Twilio Migration_10.23.25_Offer mode_edit Group size : Show" at bounding box center [593, 169] width 594 height 21
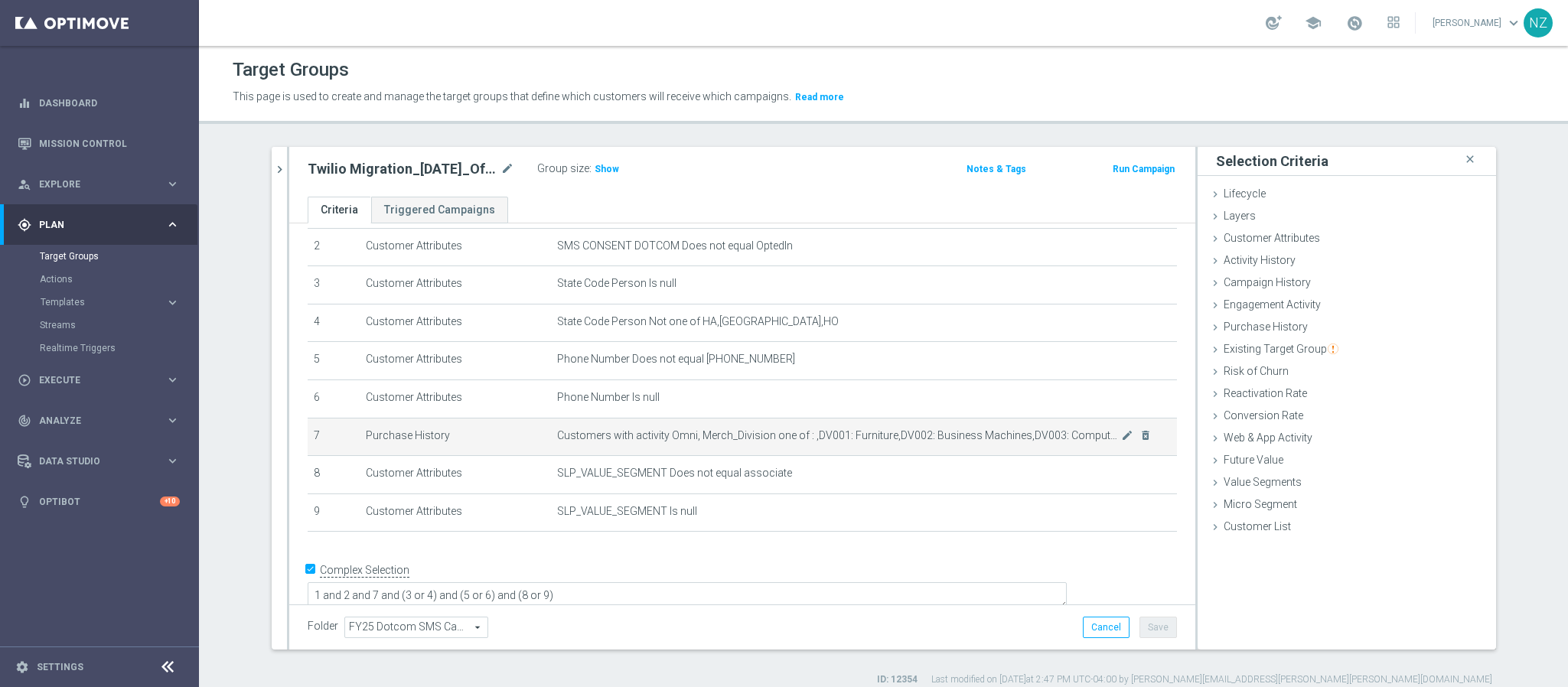
click at [726, 451] on td "Customers with activity Omni, Merch_Division one of : ,DV001: Furniture,DV002: …" at bounding box center [863, 436] width 626 height 38
click at [726, 437] on span "Customers with activity Omni, Merch_Division one of : ,DV001: Furniture,DV002: …" at bounding box center [839, 436] width 565 height 13
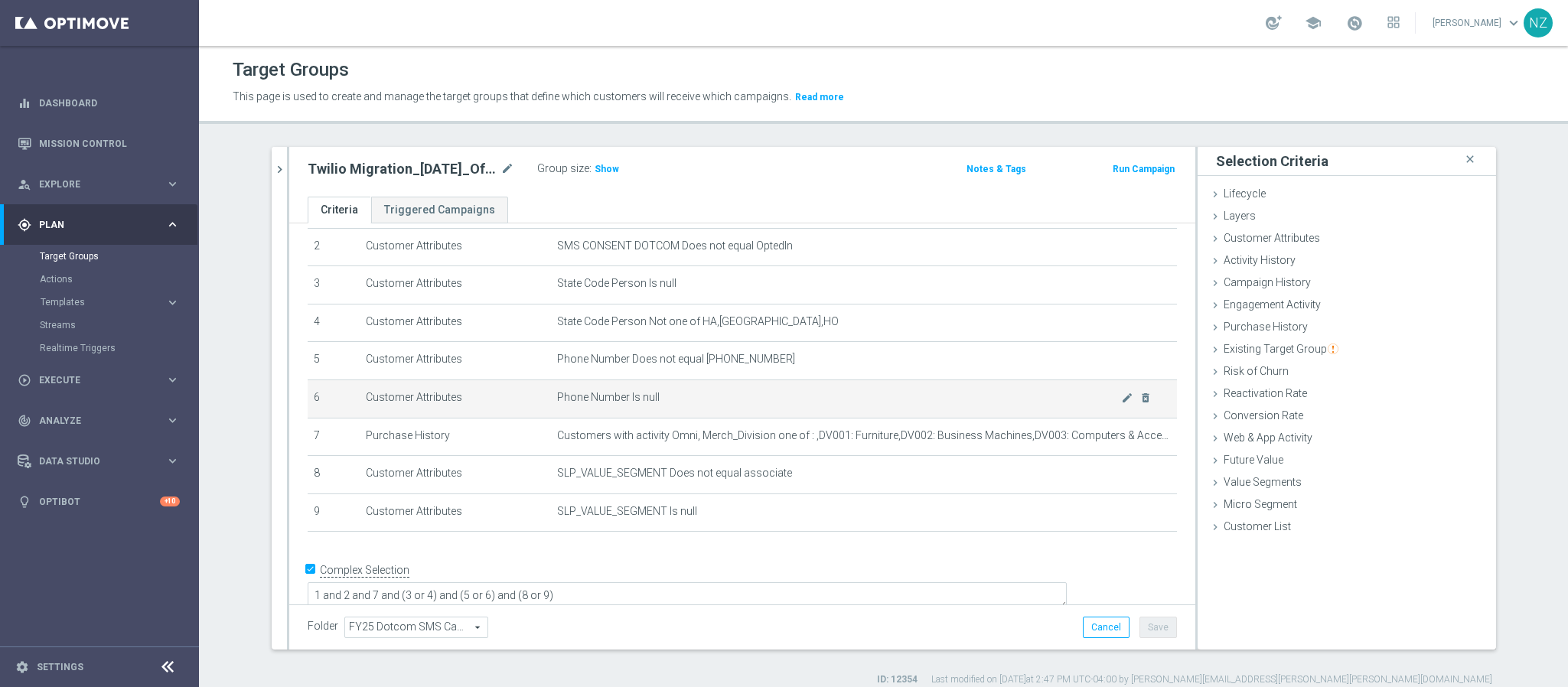
click at [623, 404] on td "Phone Number Is null mode_edit delete_forever" at bounding box center [863, 398] width 626 height 38
click at [1152, 628] on button "Save" at bounding box center [1158, 627] width 37 height 21
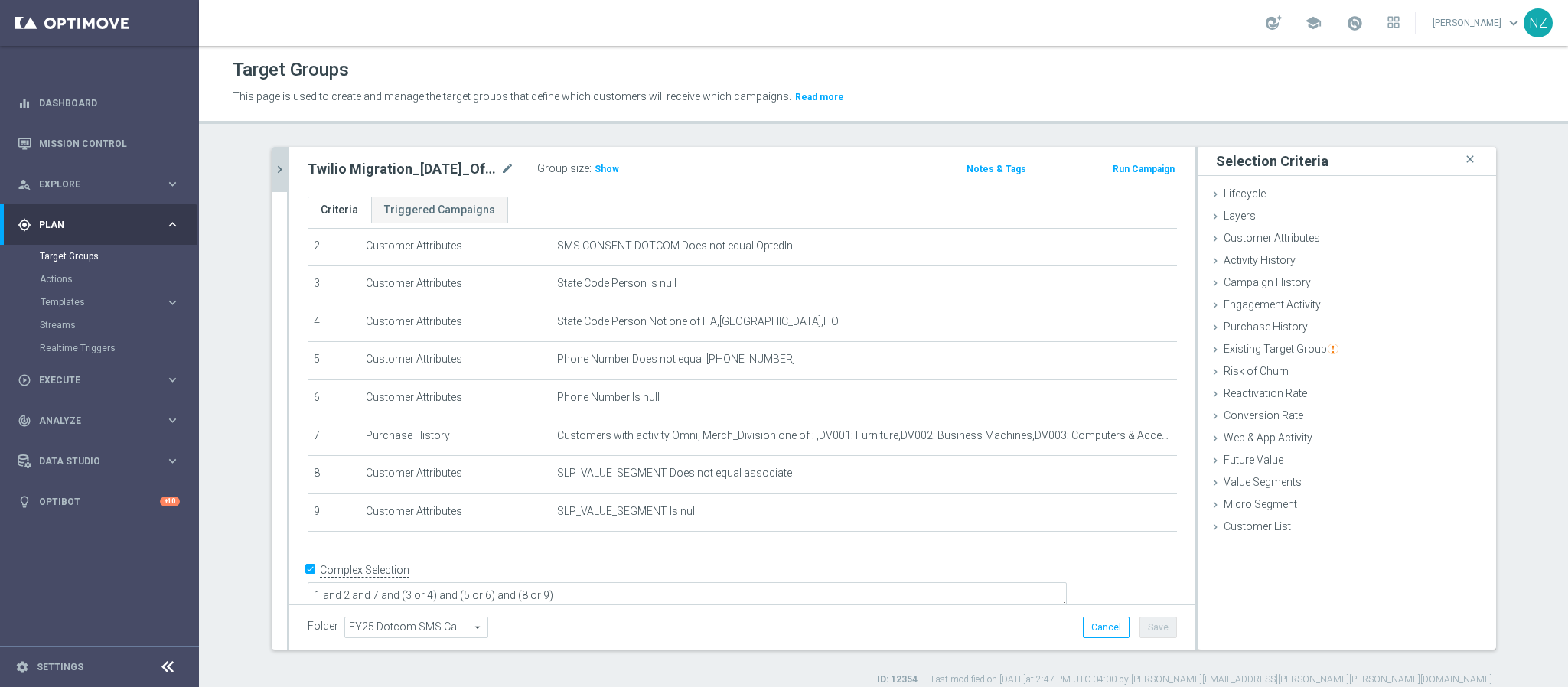
click at [276, 162] on icon "chevron_right" at bounding box center [279, 169] width 14 height 14
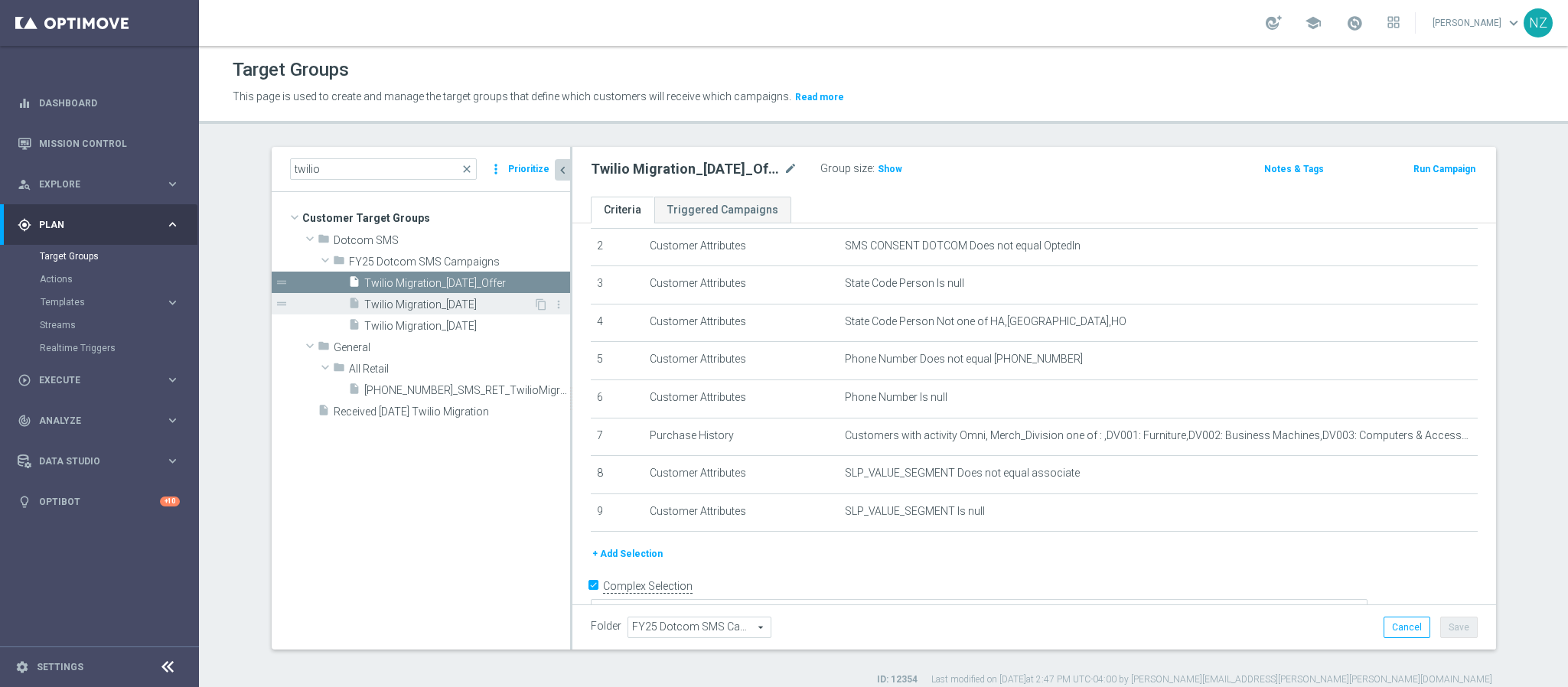
click at [407, 307] on span "Twilio Migration_10.01.25" at bounding box center [448, 304] width 169 height 13
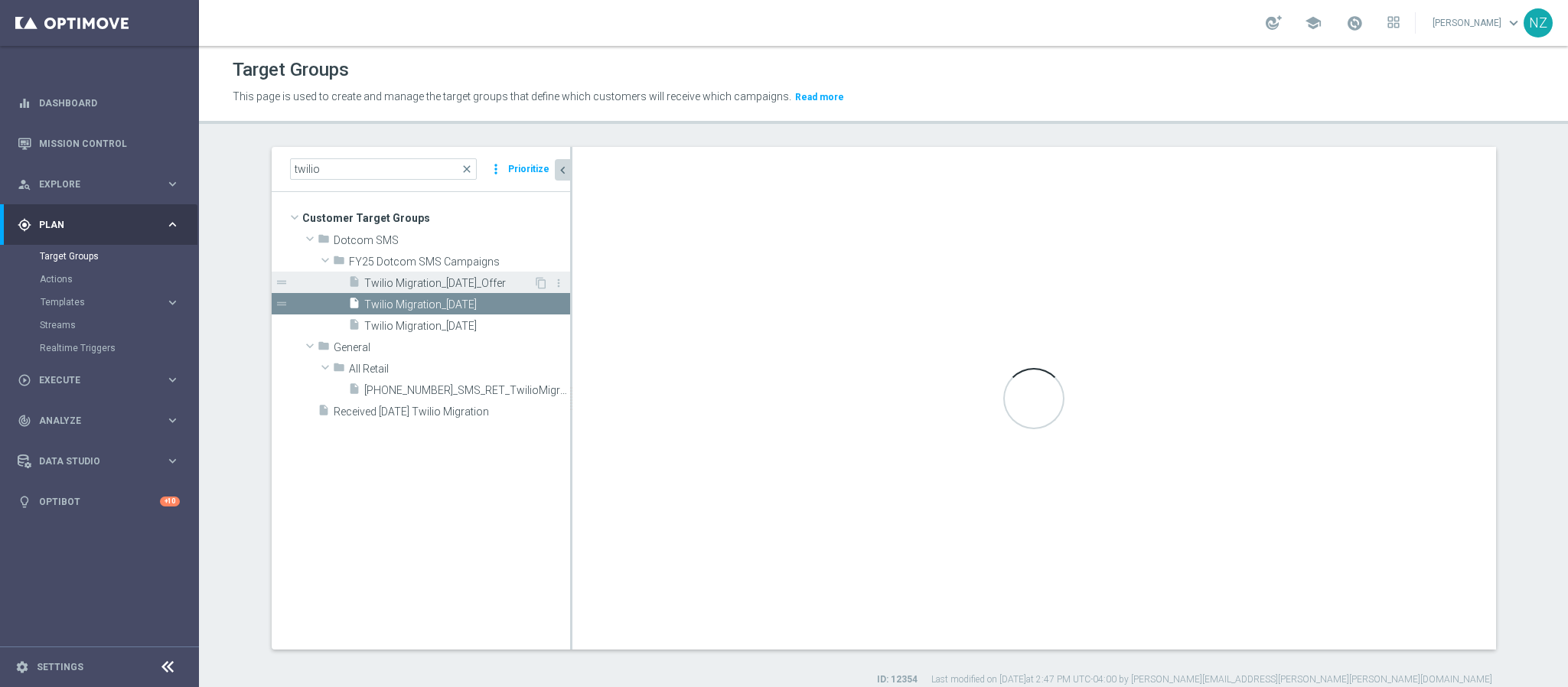
click at [436, 279] on span "Twilio Migration_10.23.25_Offer" at bounding box center [448, 283] width 169 height 13
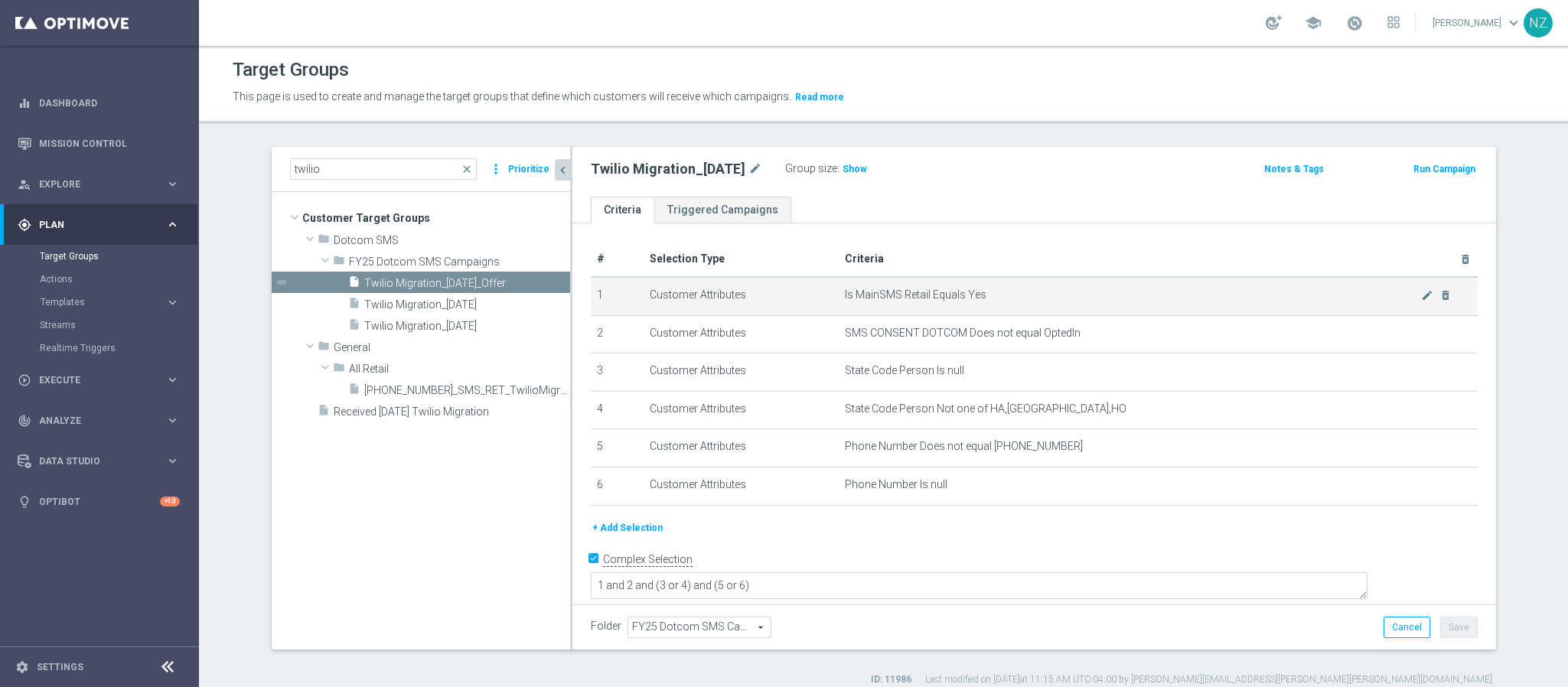
type textarea "1 and 2 and 7 and (3 or 4) and (5 or 6) and (8 or 9)"
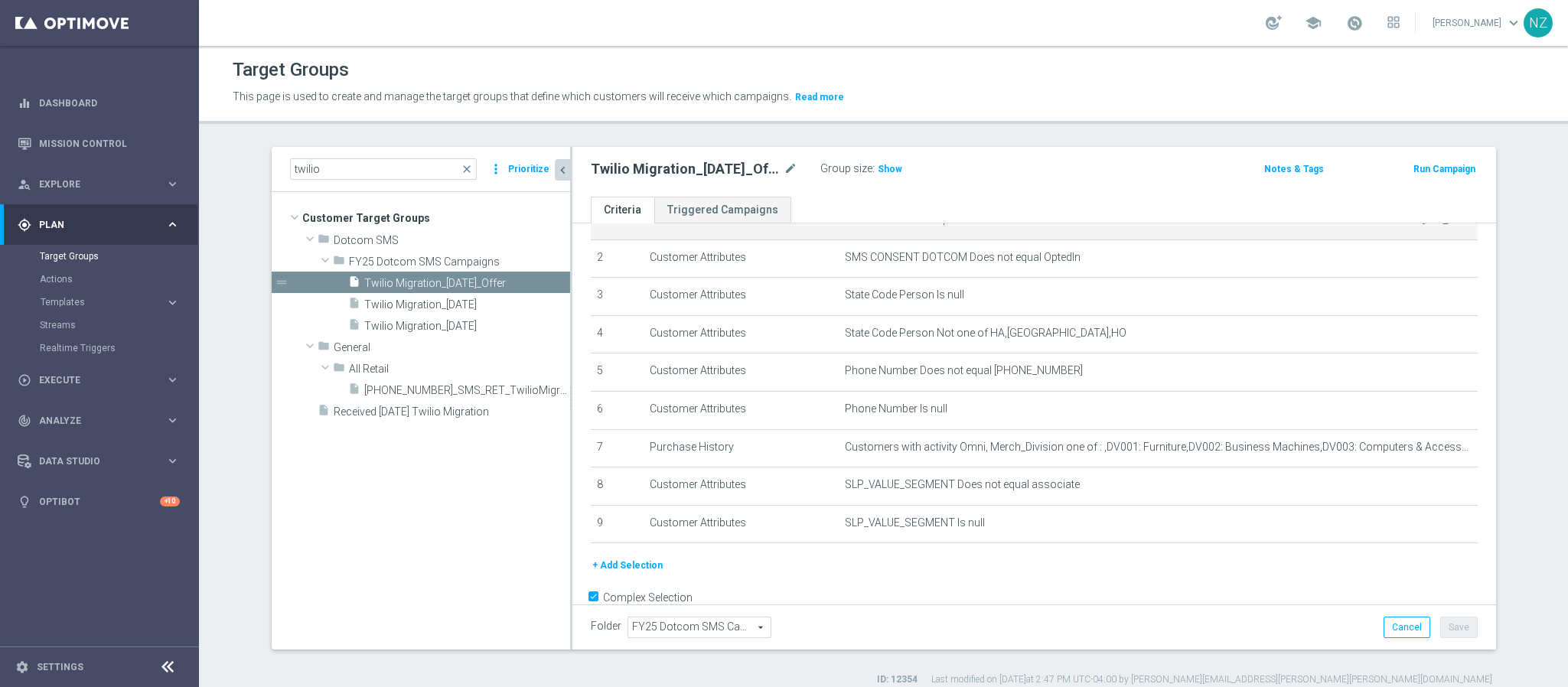
scroll to position [104, 0]
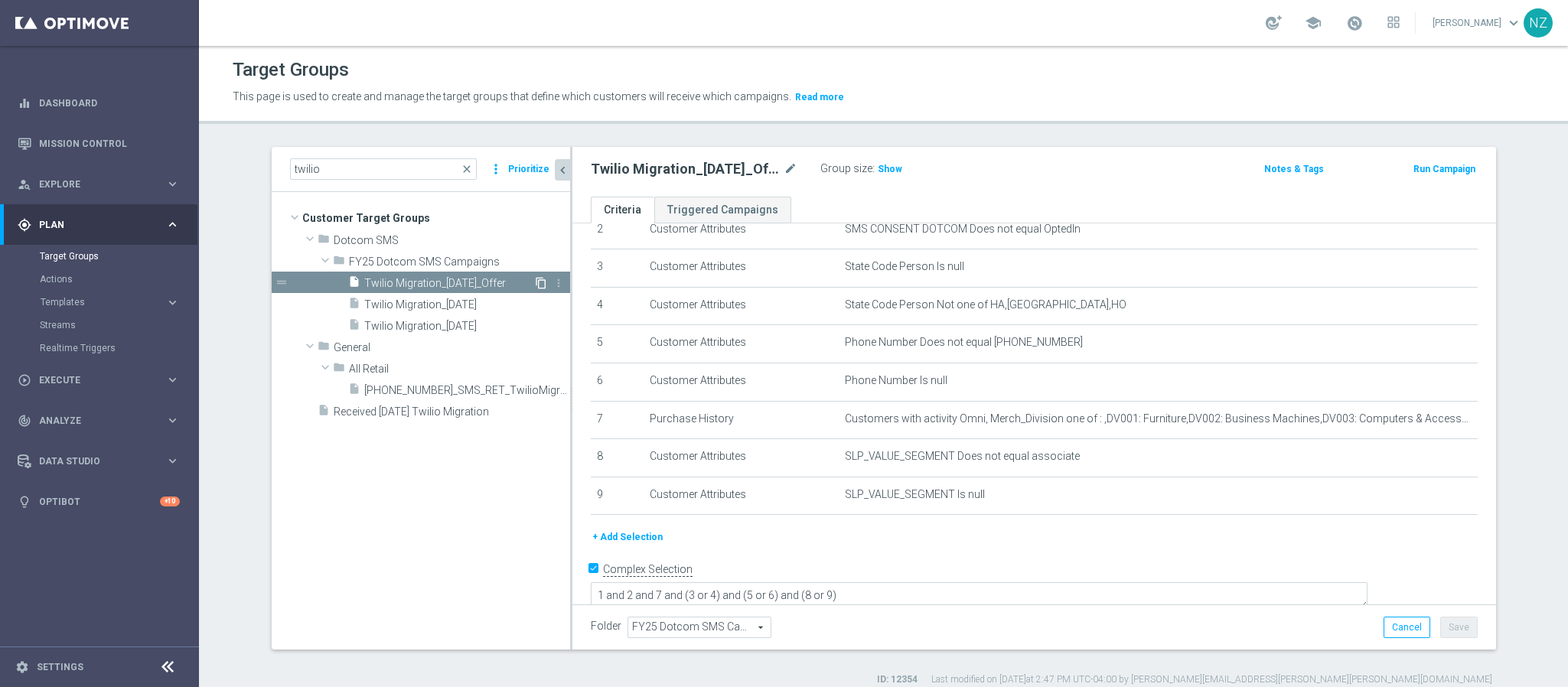
click at [536, 278] on icon "content_copy" at bounding box center [541, 283] width 12 height 12
click at [784, 174] on icon "mode_edit" at bounding box center [790, 169] width 14 height 19
click at [639, 171] on input "Copy of Twilio Migration_10.23.25_Offer" at bounding box center [694, 170] width 206 height 21
drag, startPoint x: 625, startPoint y: 167, endPoint x: 506, endPoint y: 159, distance: 119.3
click at [506, 159] on as-split "twilio close more_vert Prioritize Customer Target Groups library_add create_new…" at bounding box center [884, 398] width 1224 height 503
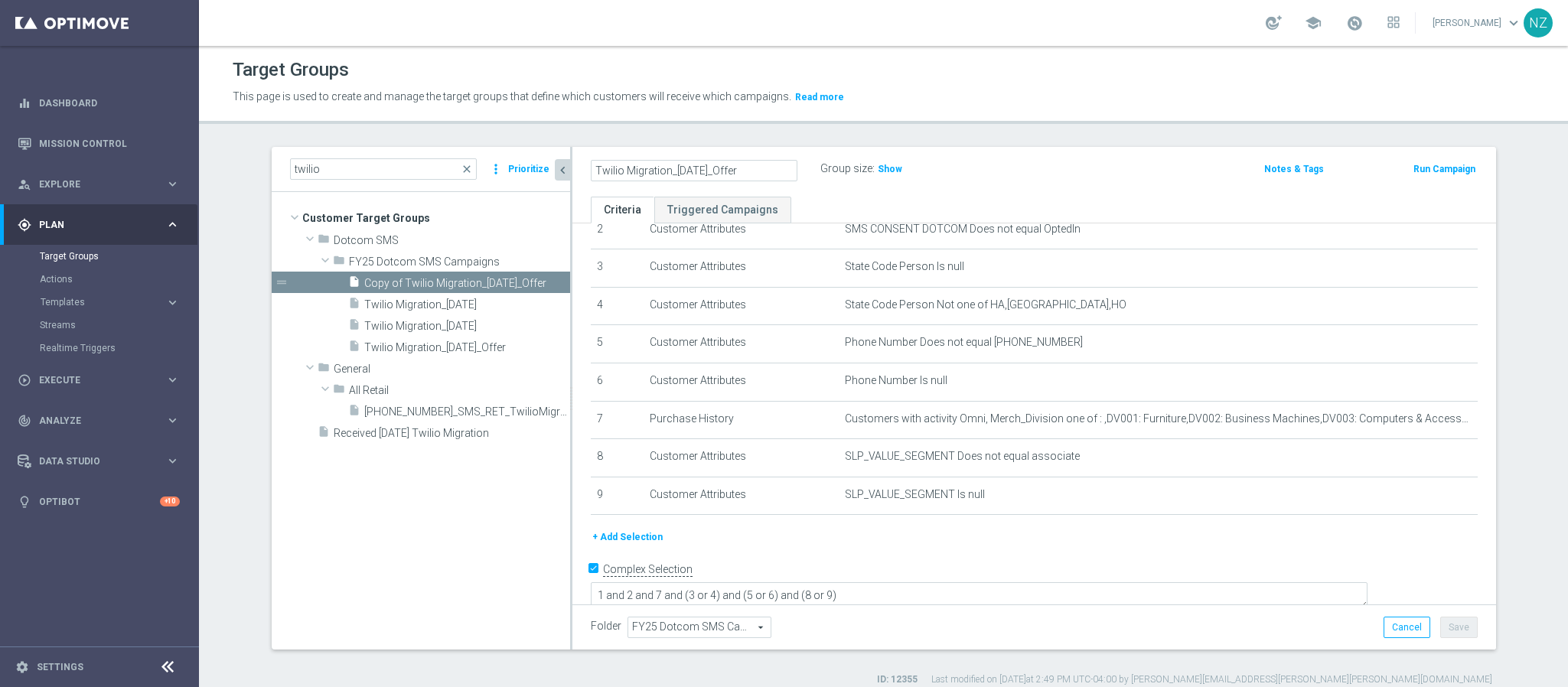
click at [711, 172] on input "Twilio Migration_10.23.25_Offer" at bounding box center [694, 170] width 206 height 21
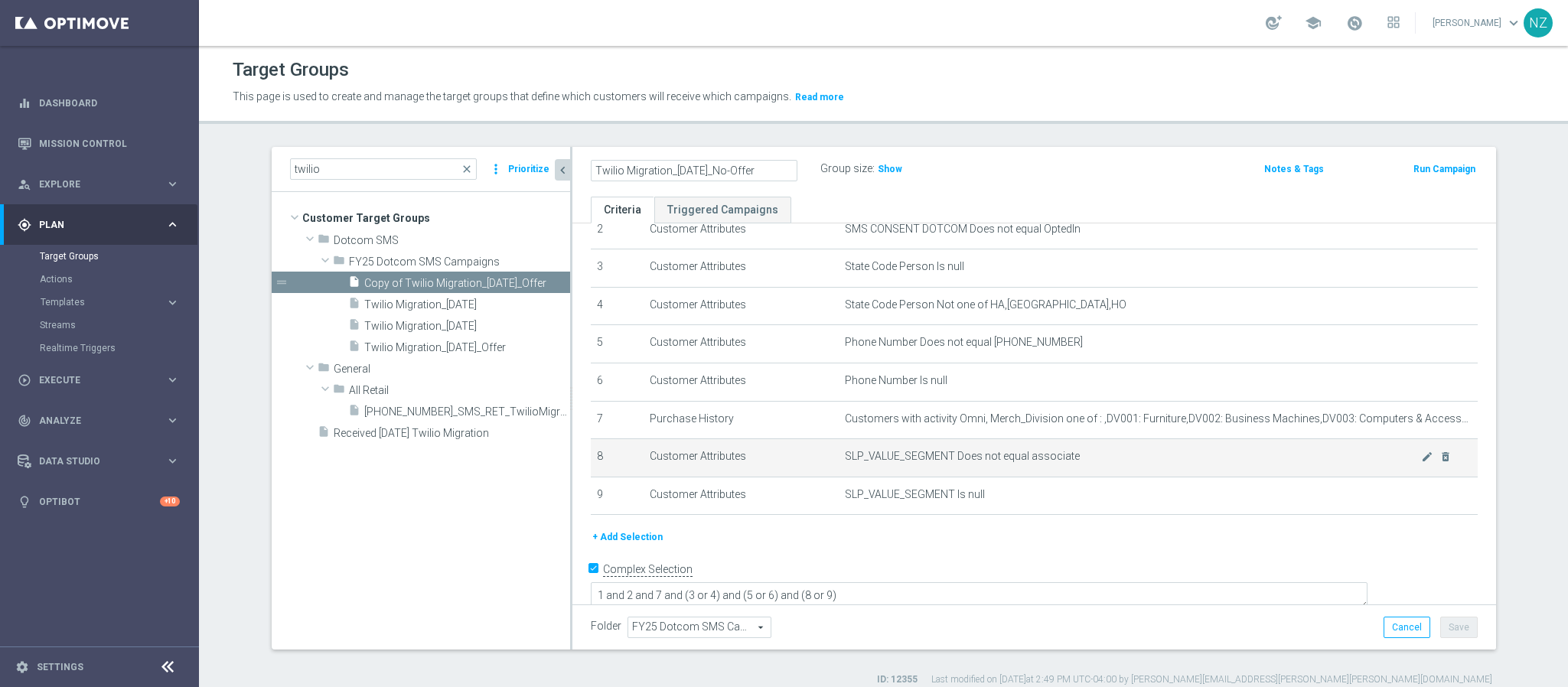
type input "Twilio Migration_10.23.25_No-Offer"
click at [1099, 461] on span "SLP_VALUE_SEGMENT Does not equal associate" at bounding box center [1132, 456] width 576 height 13
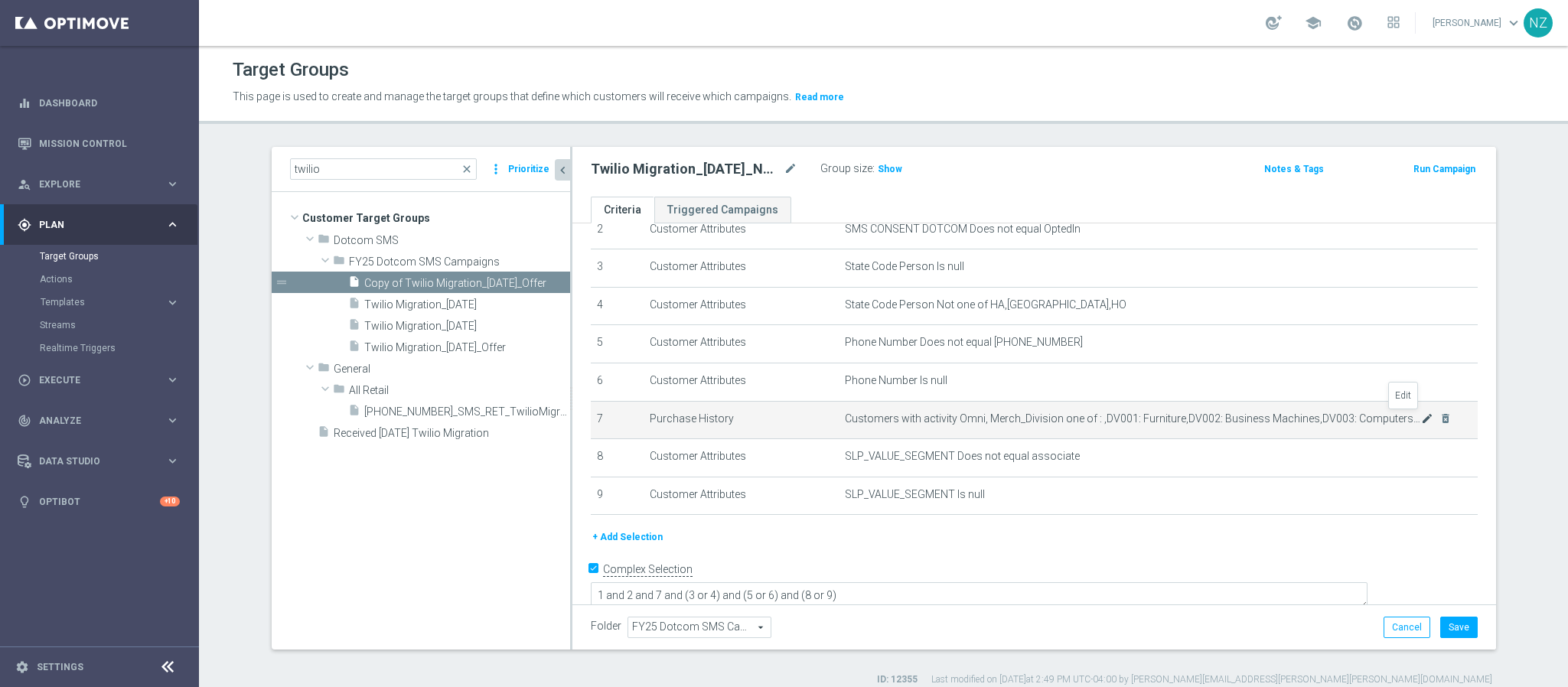
click at [1421, 419] on icon "mode_edit" at bounding box center [1427, 419] width 12 height 12
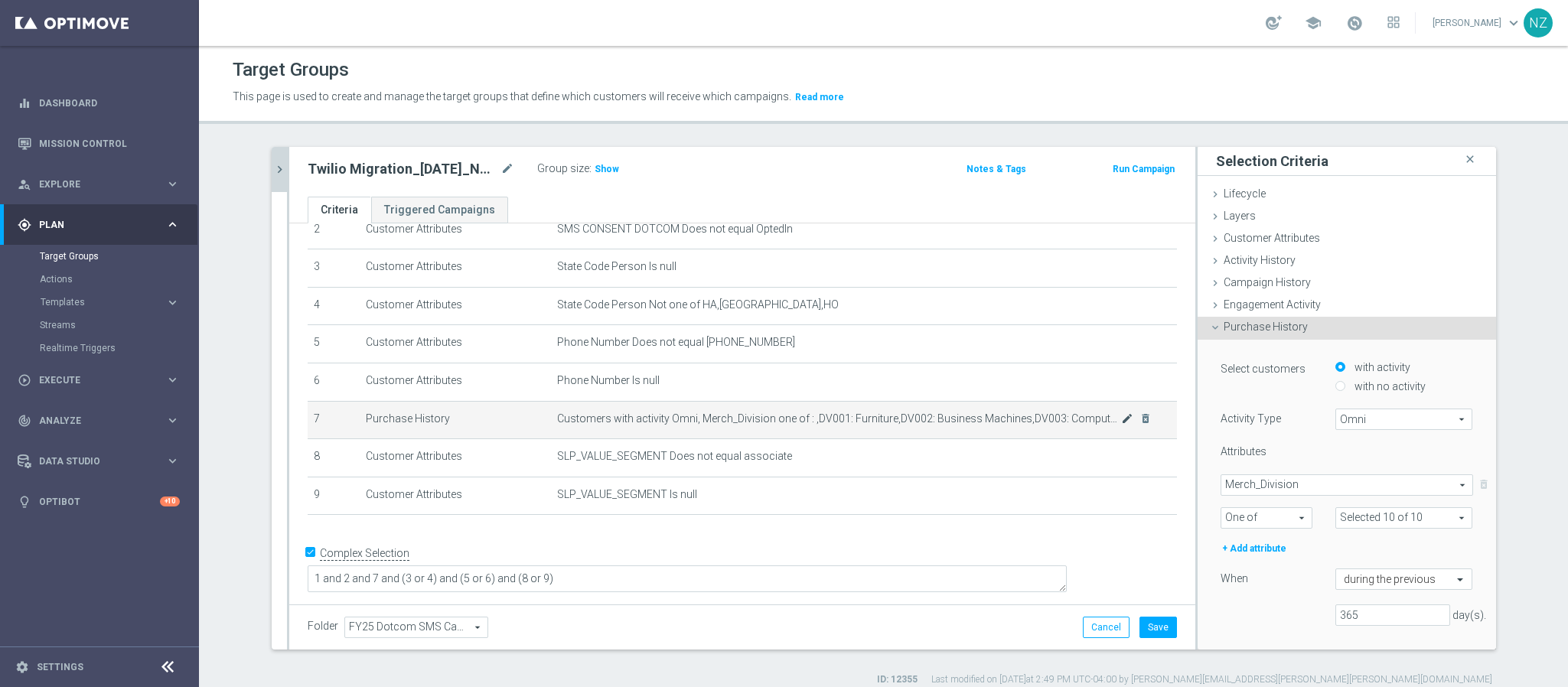
scroll to position [87, 0]
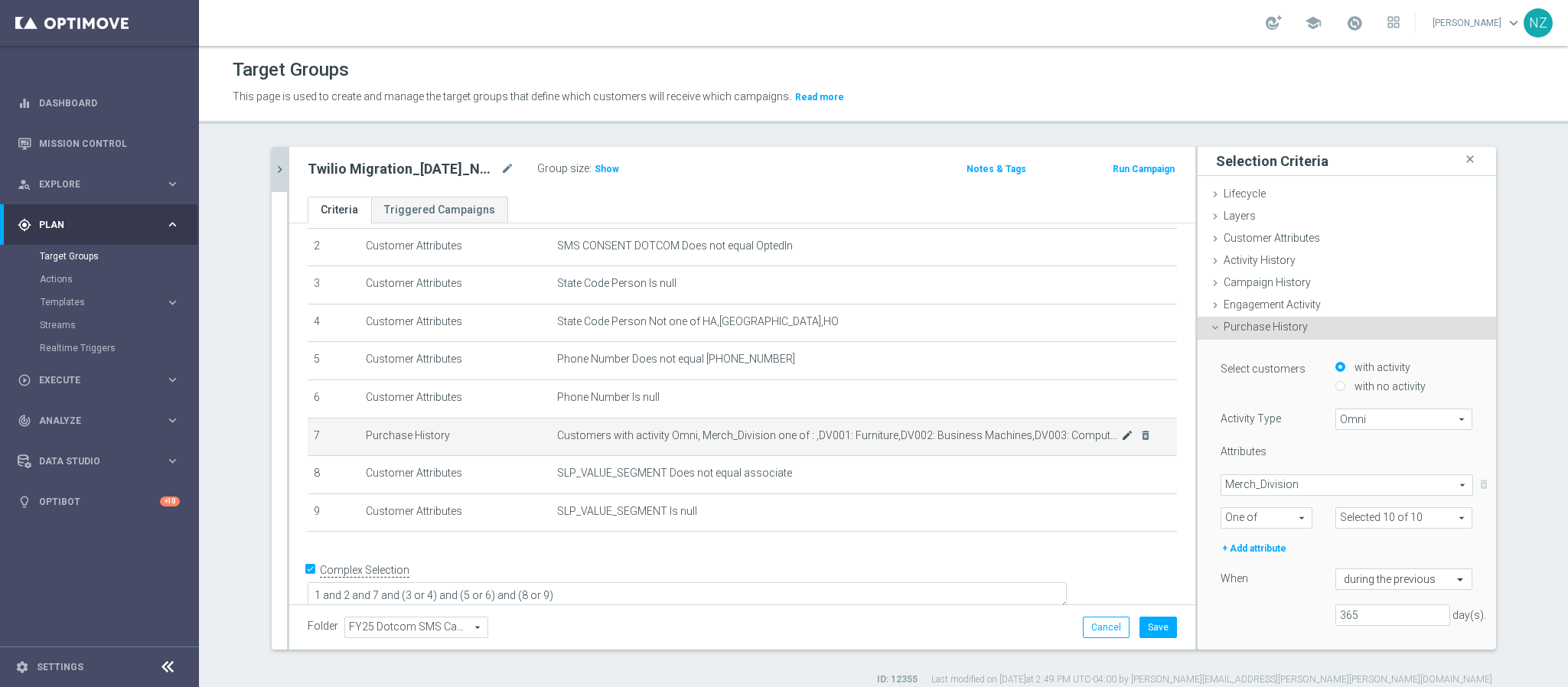
type input "Selected 9 of 10"
click at [1335, 382] on input "with no activity" at bounding box center [1340, 386] width 10 height 10
radio input "true"
click at [1274, 473] on div "Attributes Select attribute arrow_drop_down search Condition arrow_drop_down se…" at bounding box center [1346, 501] width 252 height 112
click at [1270, 482] on span at bounding box center [1346, 485] width 251 height 20
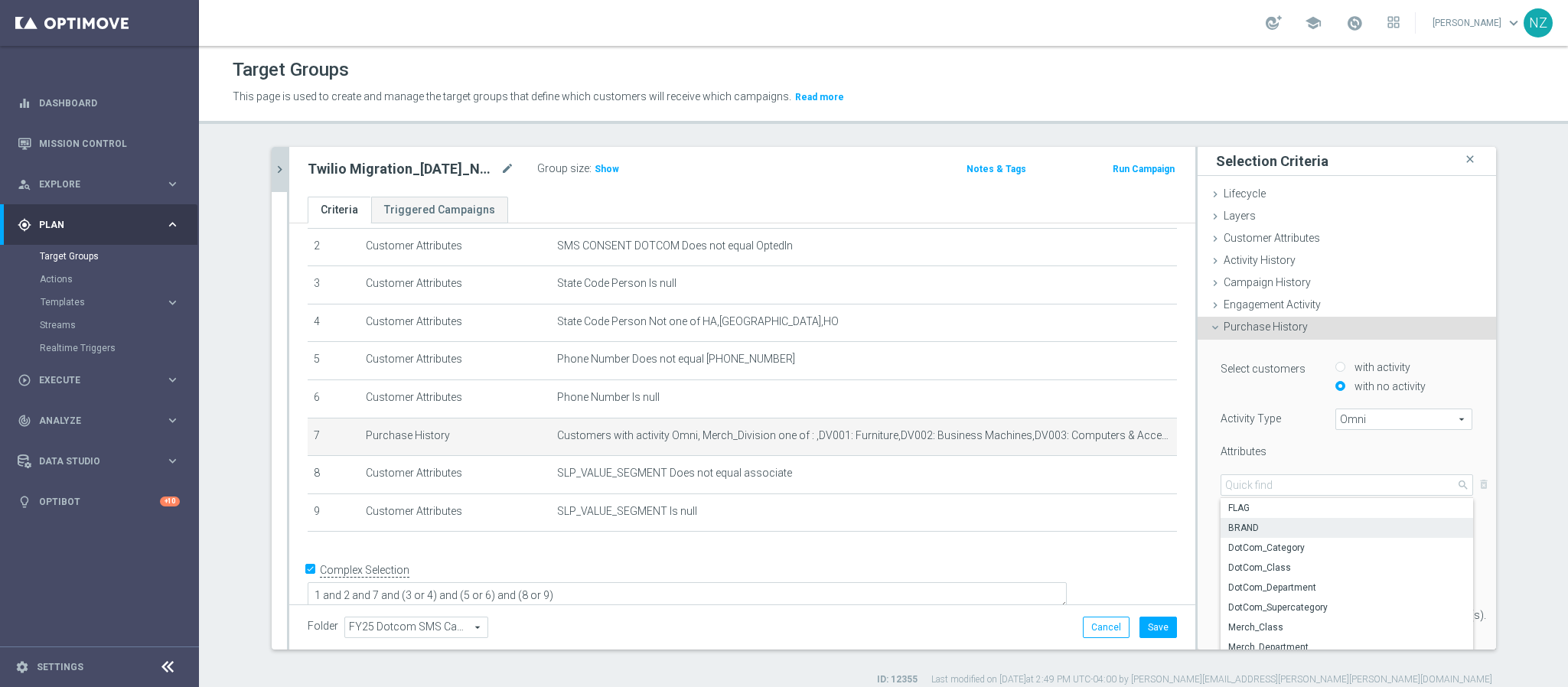
scroll to position [112, 0]
click at [1265, 551] on span "Merch_Division" at bounding box center [1346, 551] width 237 height 12
type input "Merch_Division"
click at [1258, 527] on span at bounding box center [1266, 517] width 90 height 20
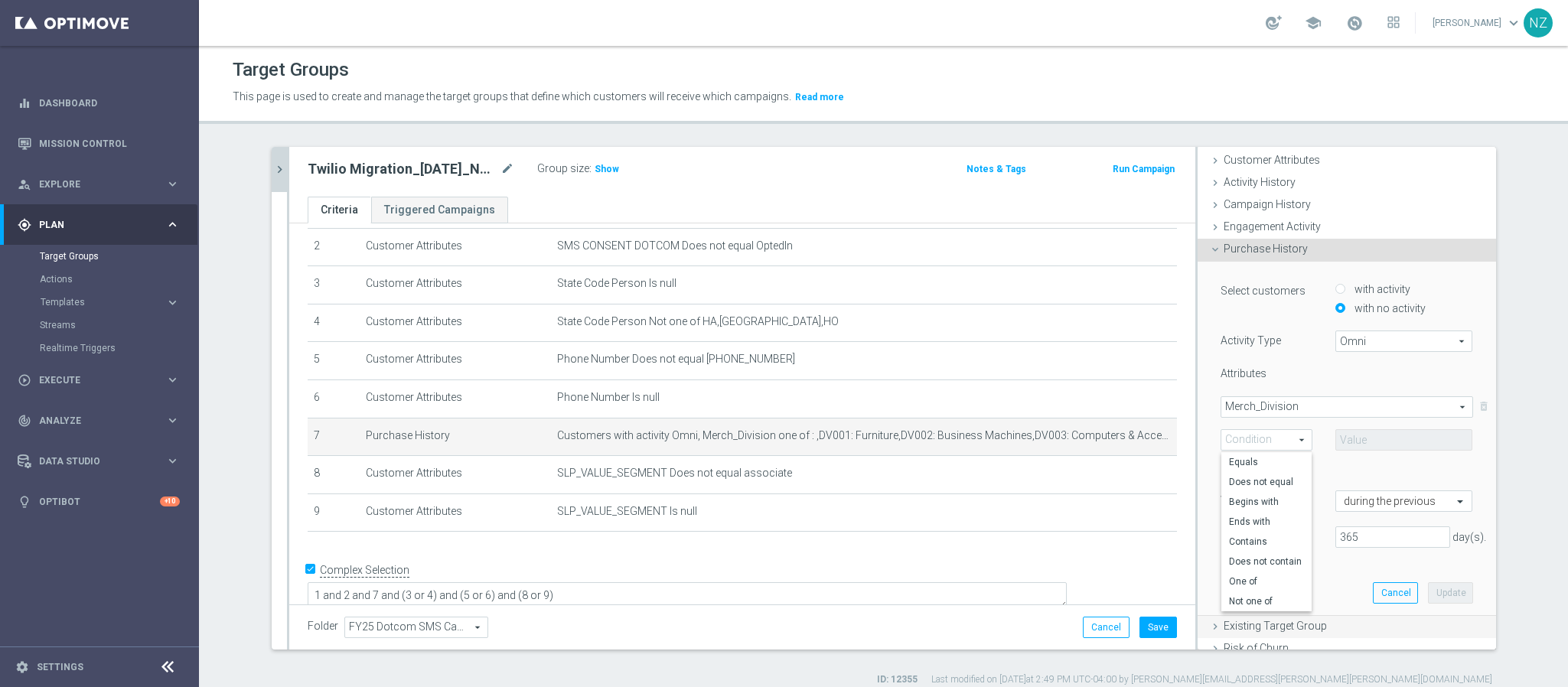
scroll to position [115, 0]
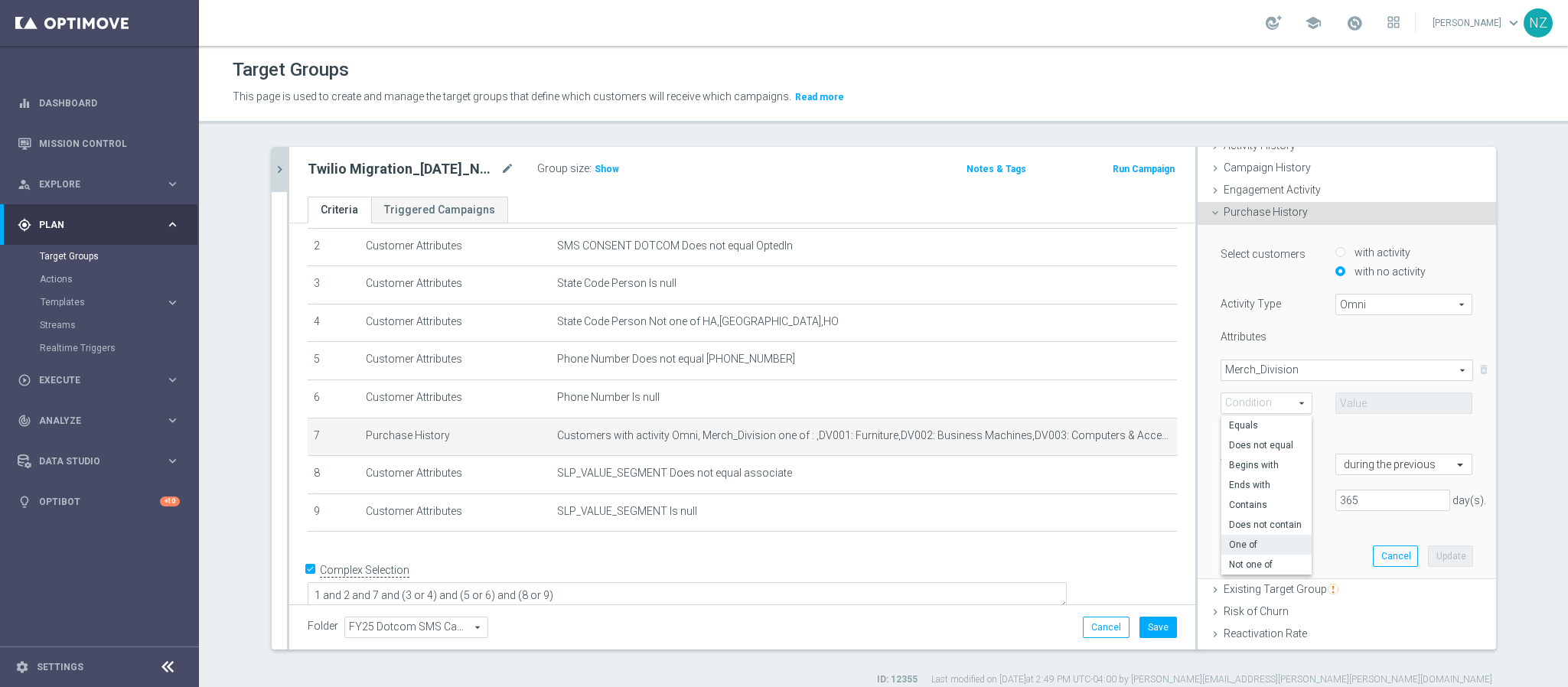
click at [1259, 543] on span "One of" at bounding box center [1266, 544] width 75 height 12
type input "One of"
click at [1350, 403] on span at bounding box center [1404, 403] width 136 height 20
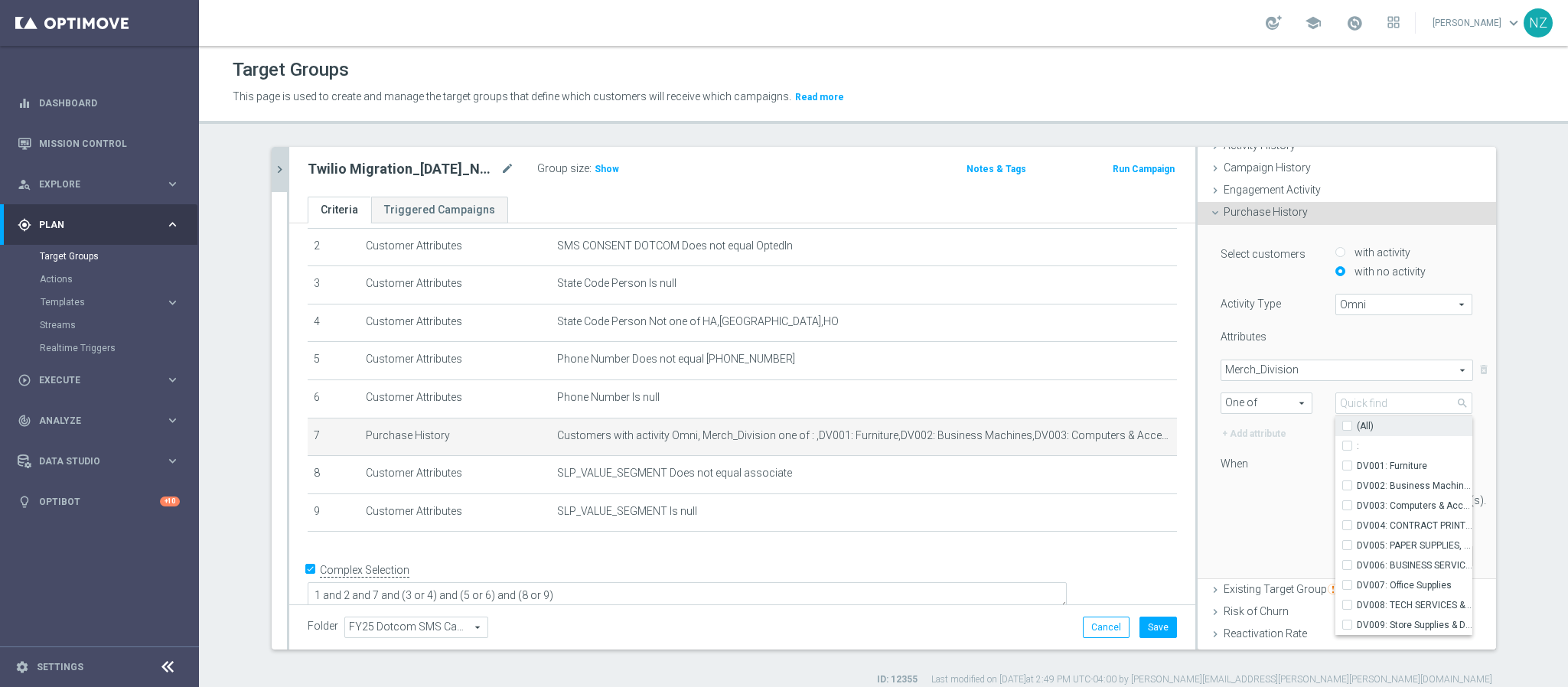
click at [1346, 425] on input "(All)" at bounding box center [1352, 426] width 10 height 10
checkbox input "true"
type input "Selected 10 of 10"
checkbox input "true"
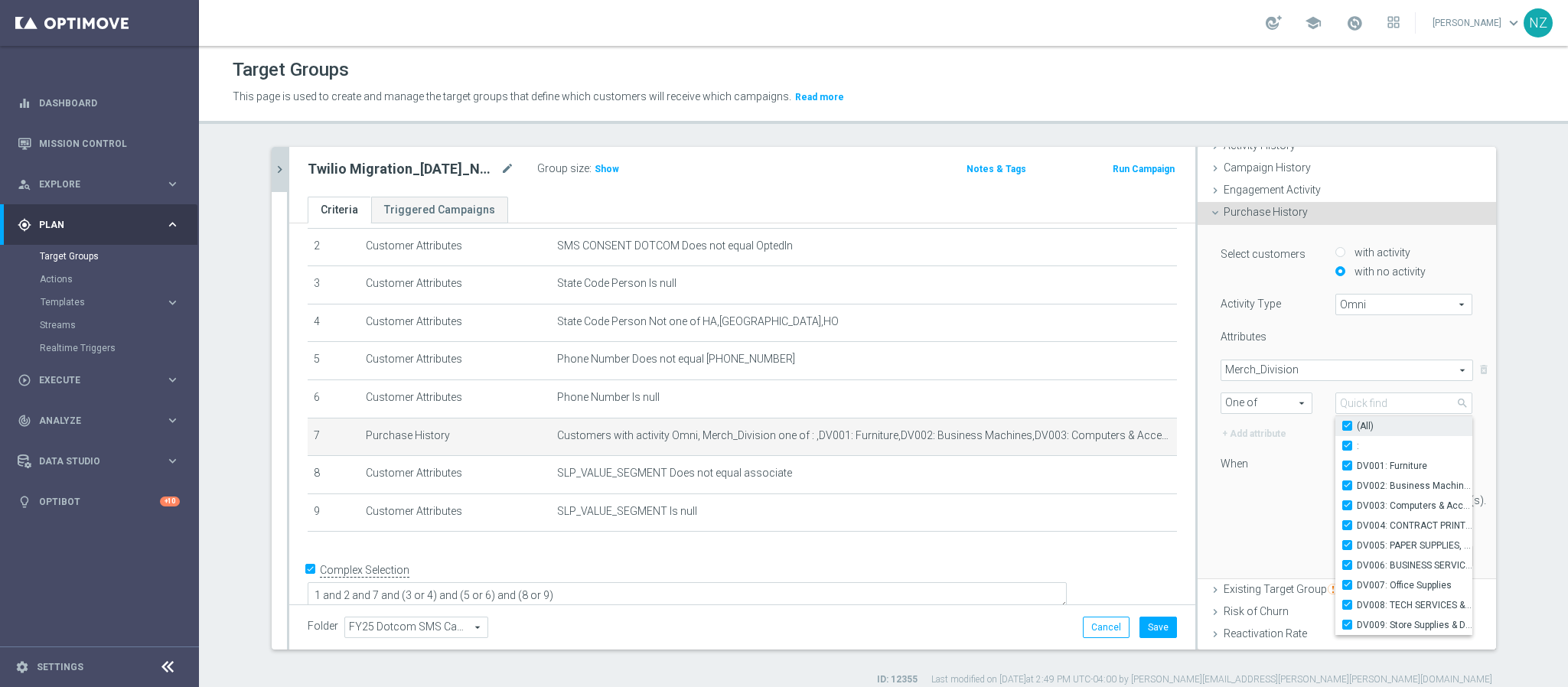
checkbox input "true"
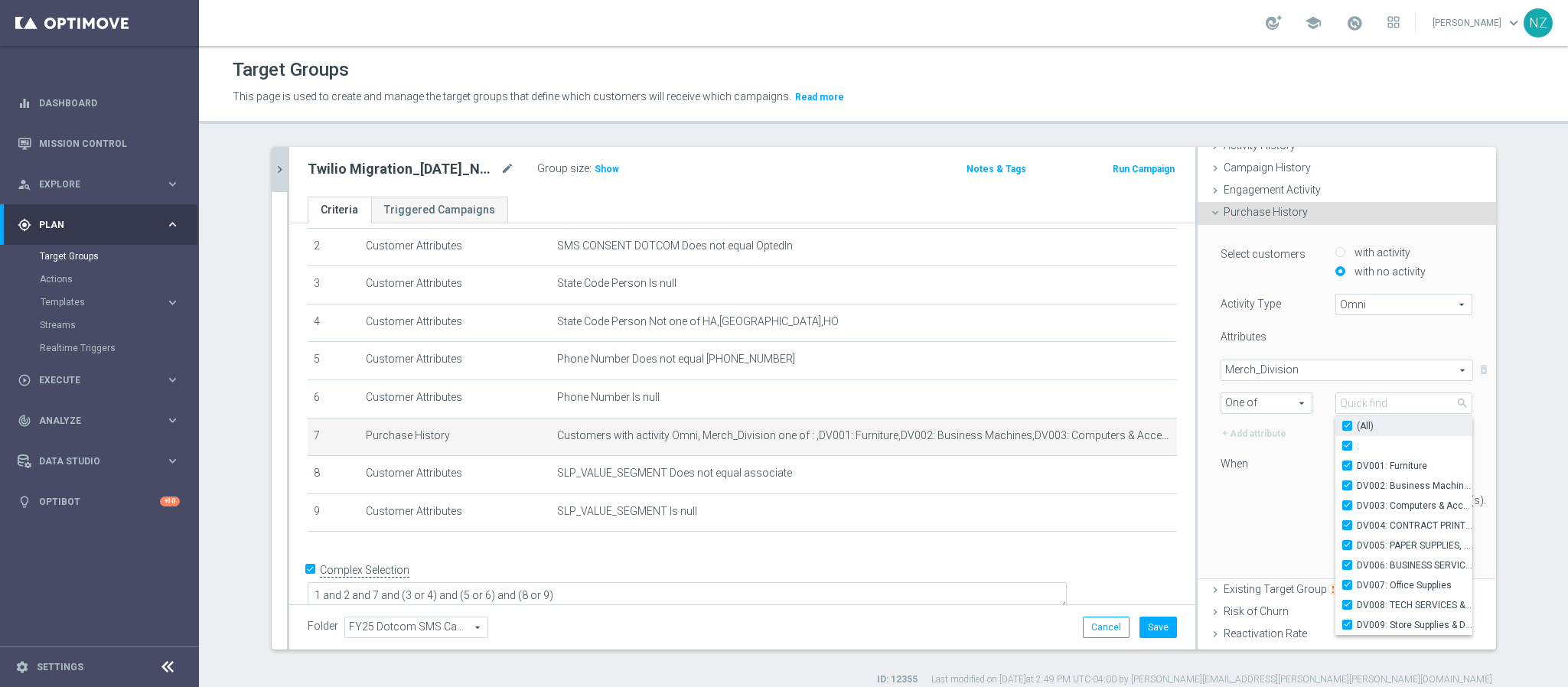
checkbox input "true"
click at [1239, 520] on div "Select customers with activity with no activity Activity Type Omni Omni arrow_d…" at bounding box center [1346, 384] width 252 height 279
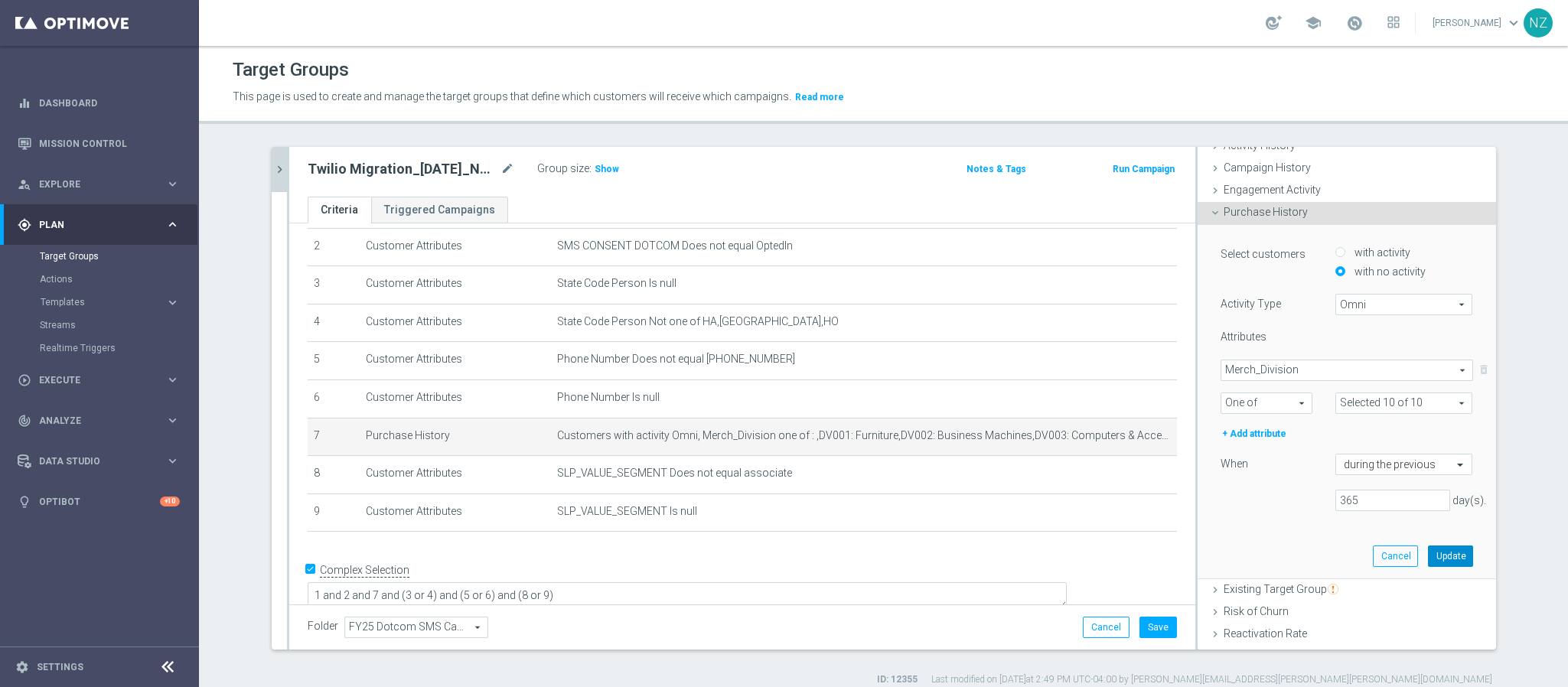
click at [1428, 560] on button "Update" at bounding box center [1450, 556] width 45 height 21
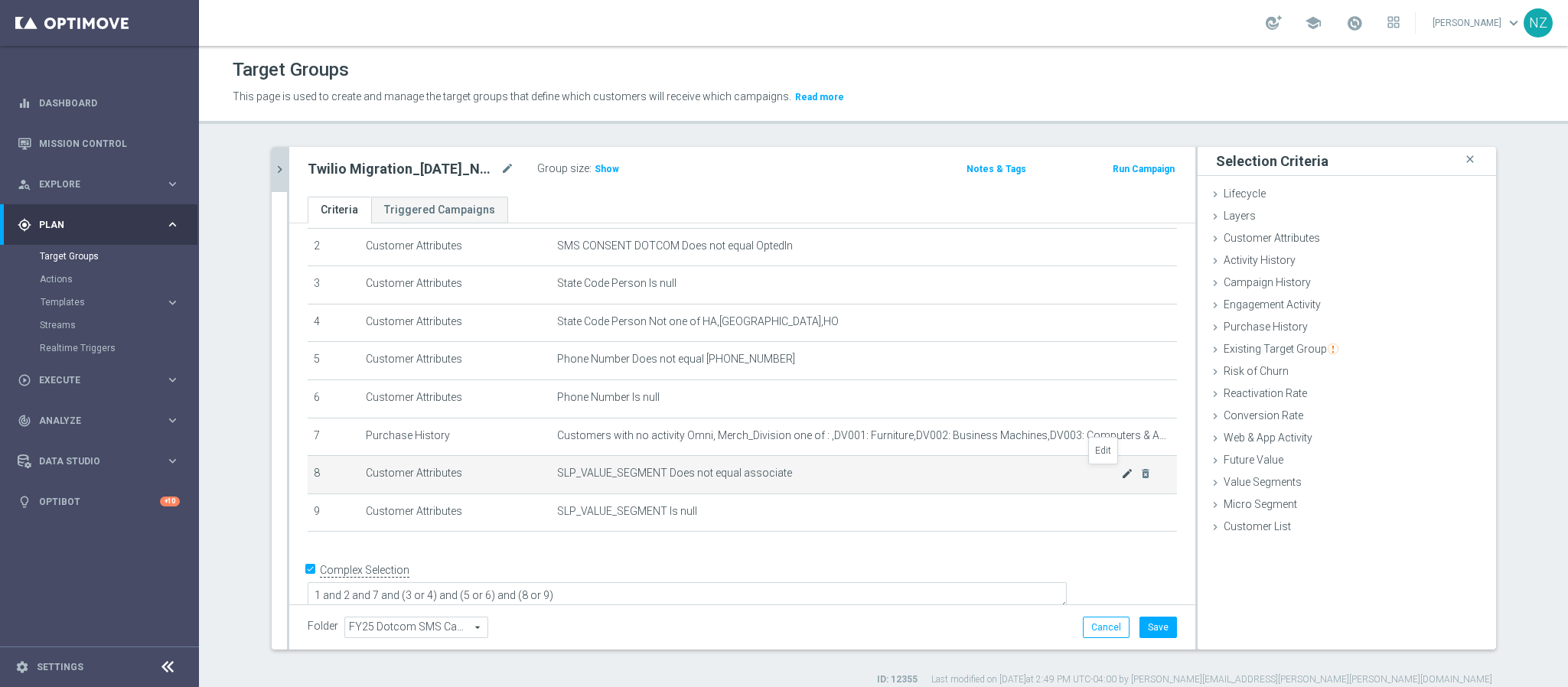
click at [1121, 474] on icon "mode_edit" at bounding box center [1127, 474] width 12 height 12
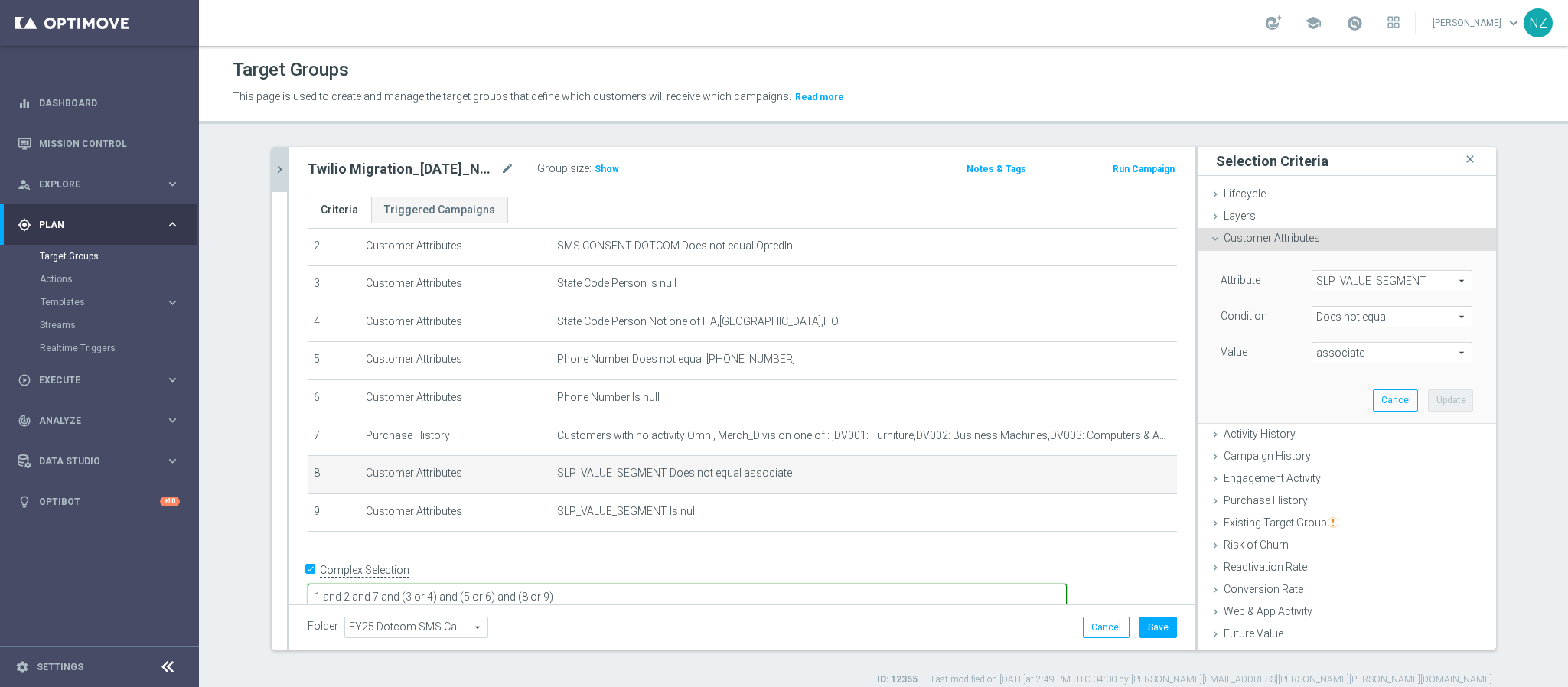
scroll to position [89, 0]
drag, startPoint x: 616, startPoint y: 572, endPoint x: 735, endPoint y: 572, distance: 119.0
click at [733, 582] on textarea "1 and 2 and 7 and (3 or 4) and (5 or 6) and (8 or 9)" at bounding box center [687, 595] width 759 height 27
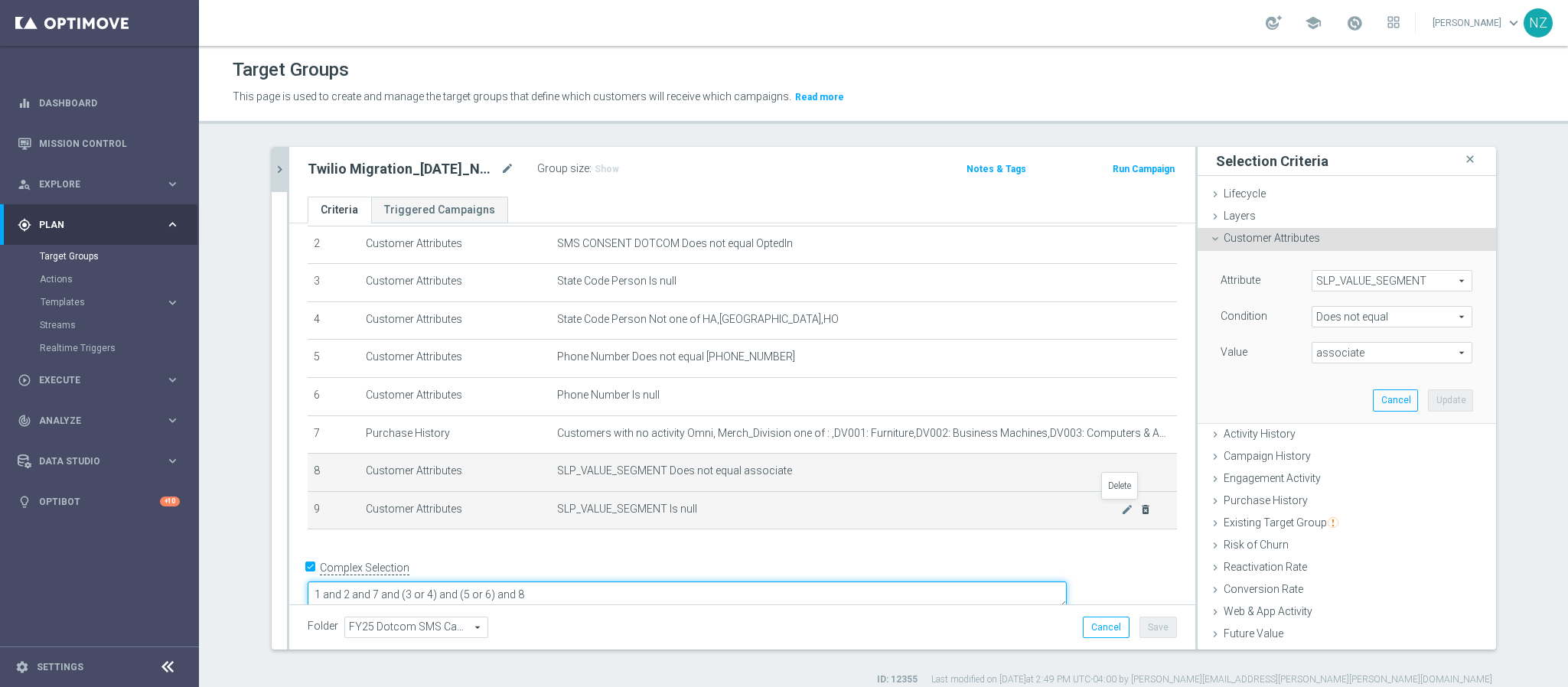
type textarea "1 and 2 and 7 and (3 or 4) and (5 or 6) and 8"
click at [1139, 510] on icon "delete_forever" at bounding box center [1145, 510] width 12 height 12
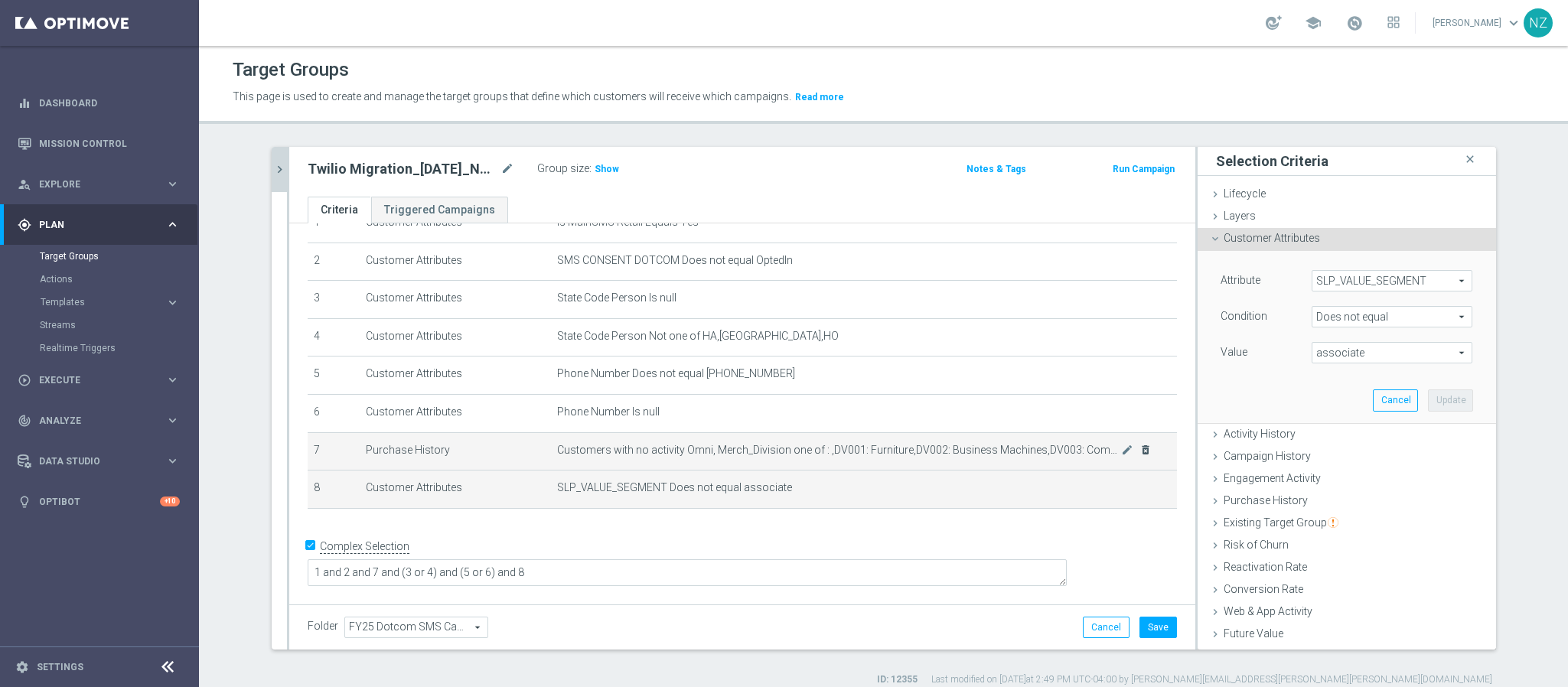
scroll to position [49, 0]
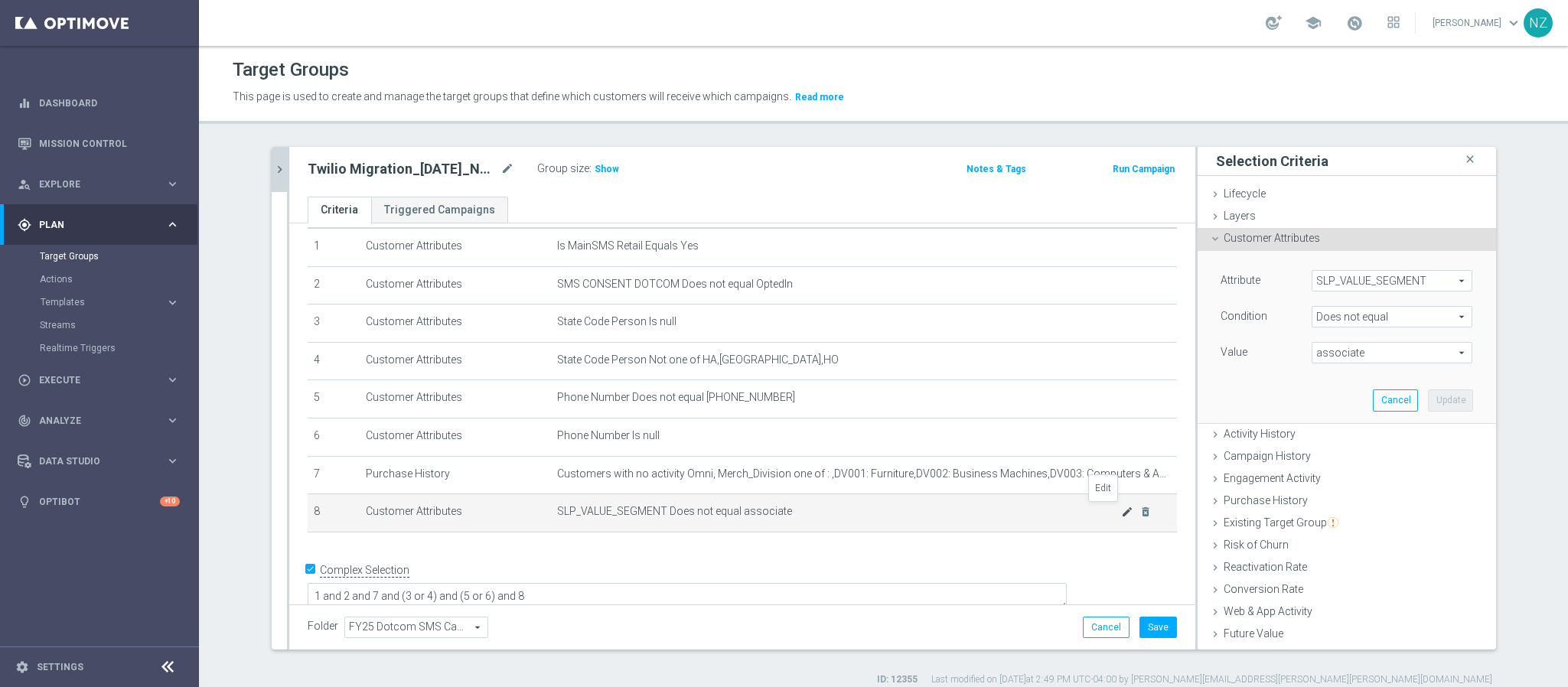
click at [1121, 513] on icon "mode_edit" at bounding box center [1127, 512] width 12 height 12
click at [1277, 520] on span "Existing Target Group" at bounding box center [1280, 522] width 115 height 12
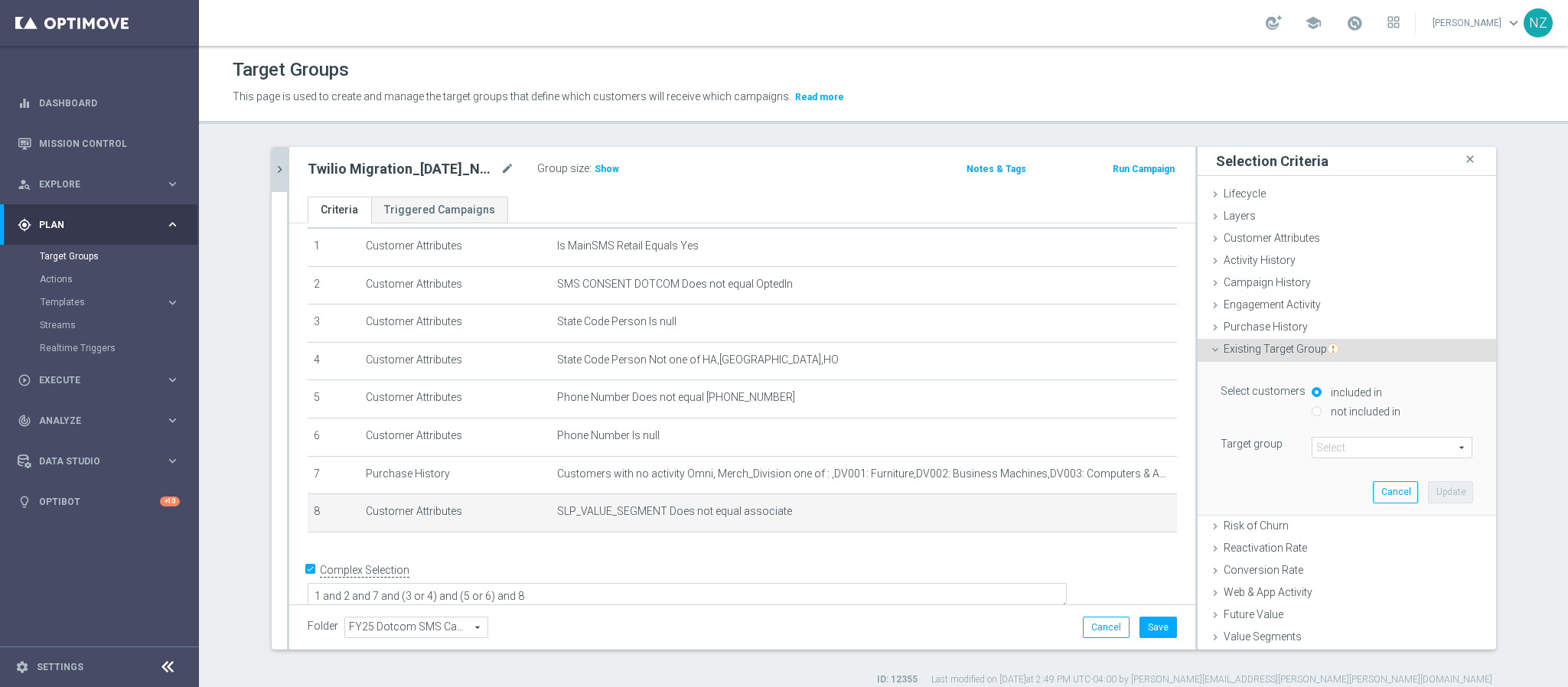
click at [1327, 414] on label "not included in" at bounding box center [1363, 412] width 74 height 14
click at [1321, 414] on input "not included in" at bounding box center [1317, 412] width 10 height 10
radio input "true"
click at [1311, 435] on div "Select customers included in not included in Target group Select arrow_drop_dow…" at bounding box center [1346, 420] width 252 height 77
click at [1313, 448] on span at bounding box center [1391, 448] width 159 height 20
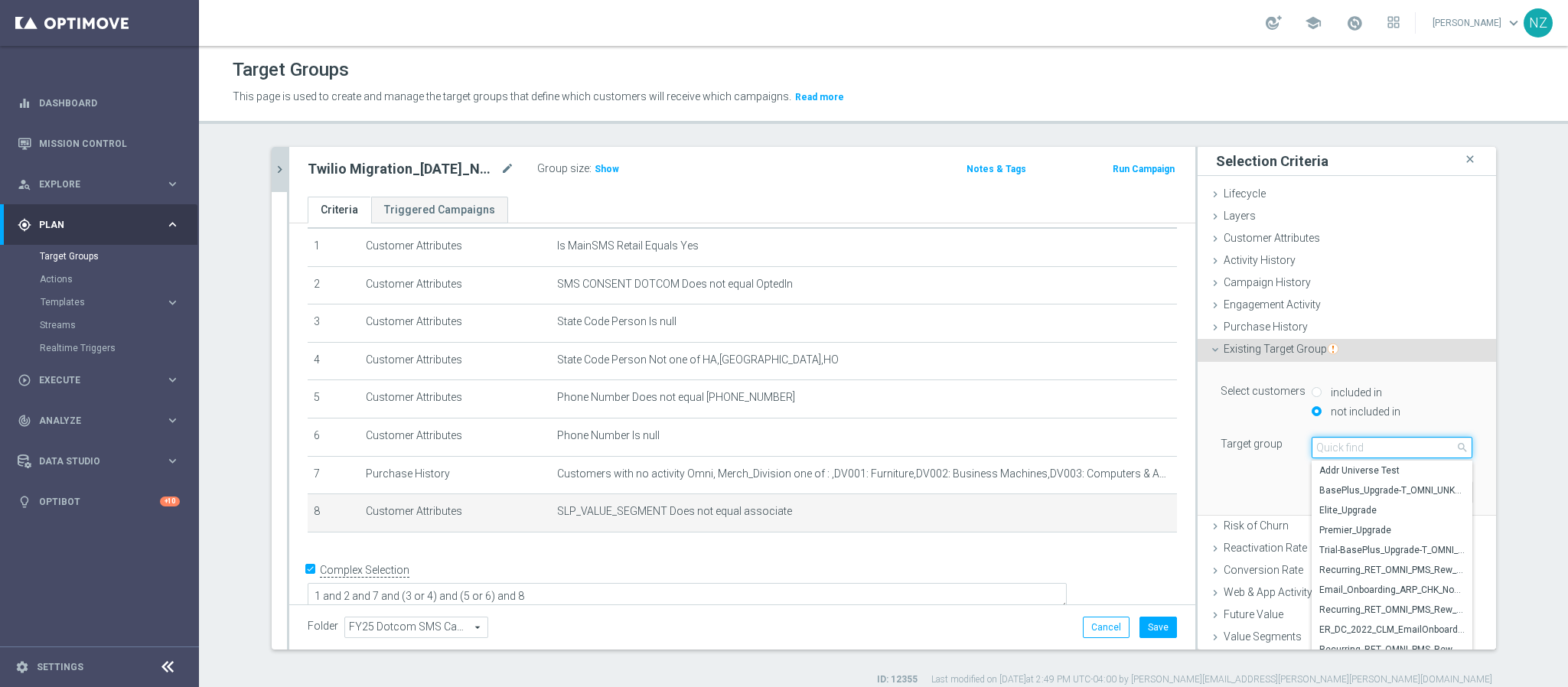
click at [1325, 451] on input "search" at bounding box center [1391, 448] width 160 height 21
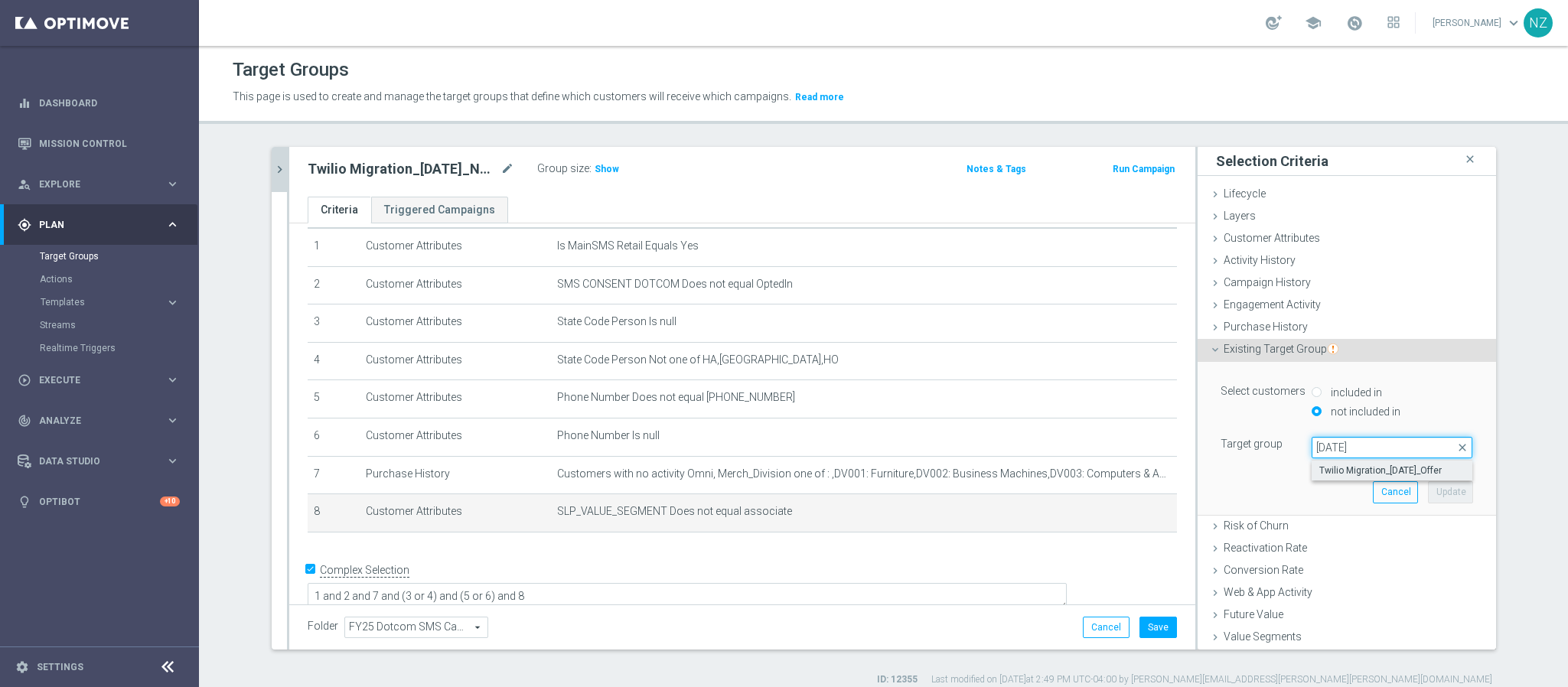
type input "10.23.25"
click at [1340, 466] on span "Twilio Migration_10.23.25_Offer" at bounding box center [1391, 470] width 145 height 12
type input "Twilio Migration_10.23.25_Offer"
click at [1428, 489] on button "Update" at bounding box center [1450, 492] width 45 height 21
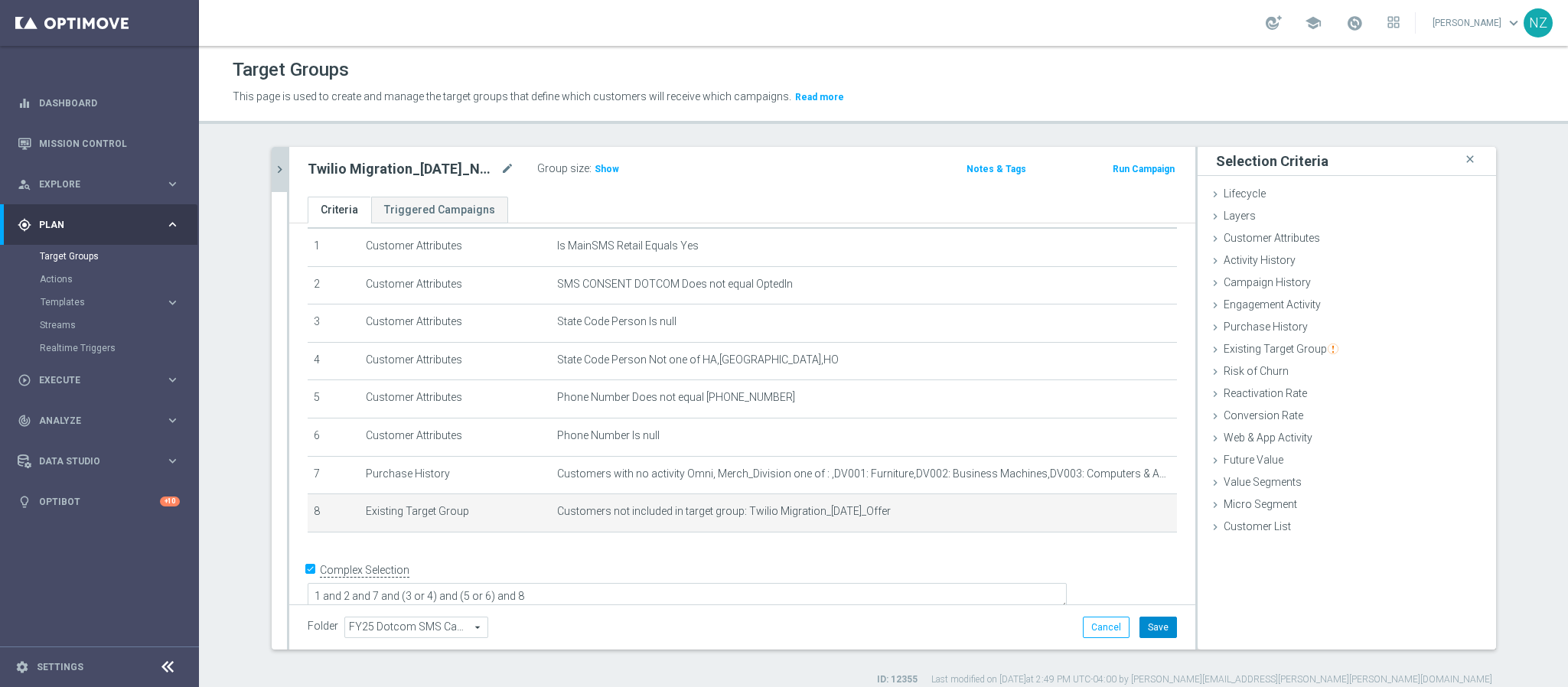
click at [1158, 634] on button "Save" at bounding box center [1158, 627] width 37 height 21
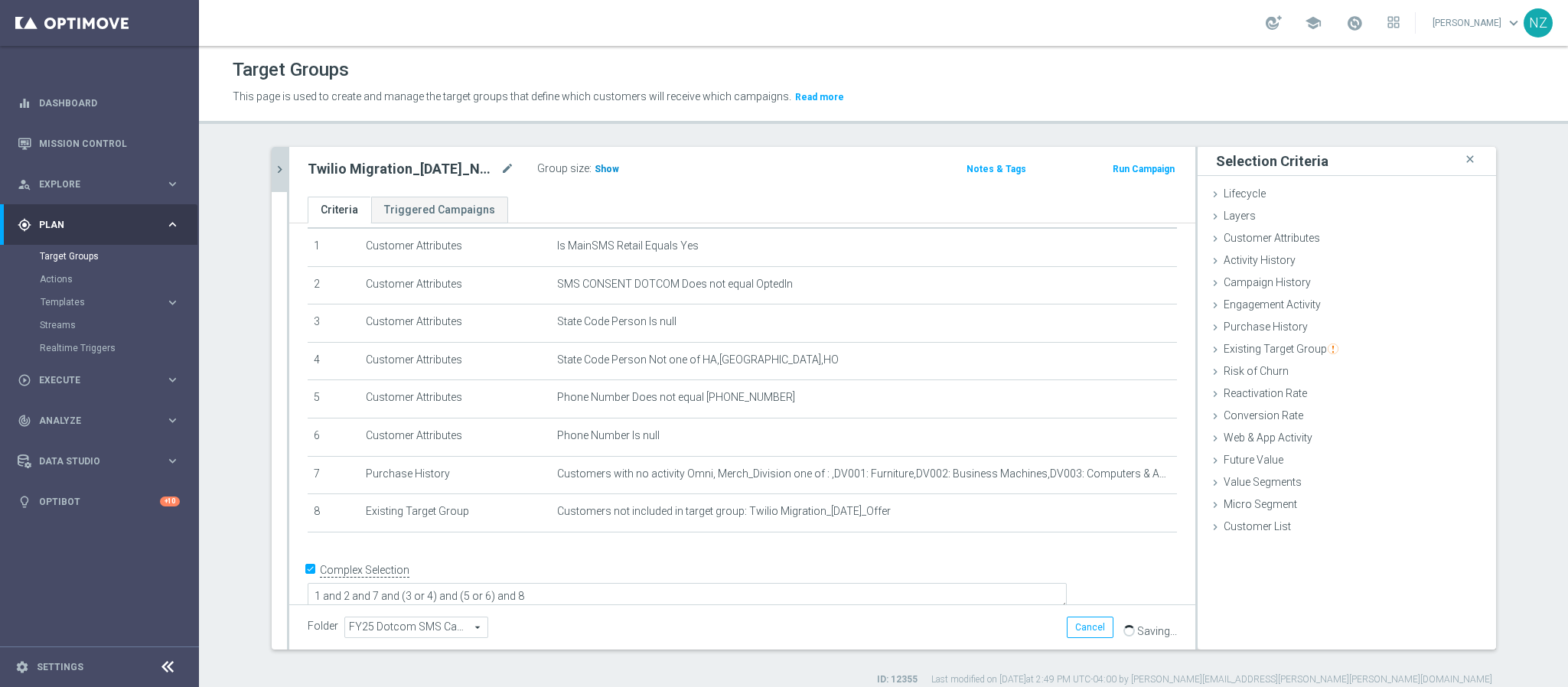
click at [594, 167] on span "Show" at bounding box center [606, 169] width 25 height 11
click at [273, 162] on icon "chevron_right" at bounding box center [279, 169] width 14 height 14
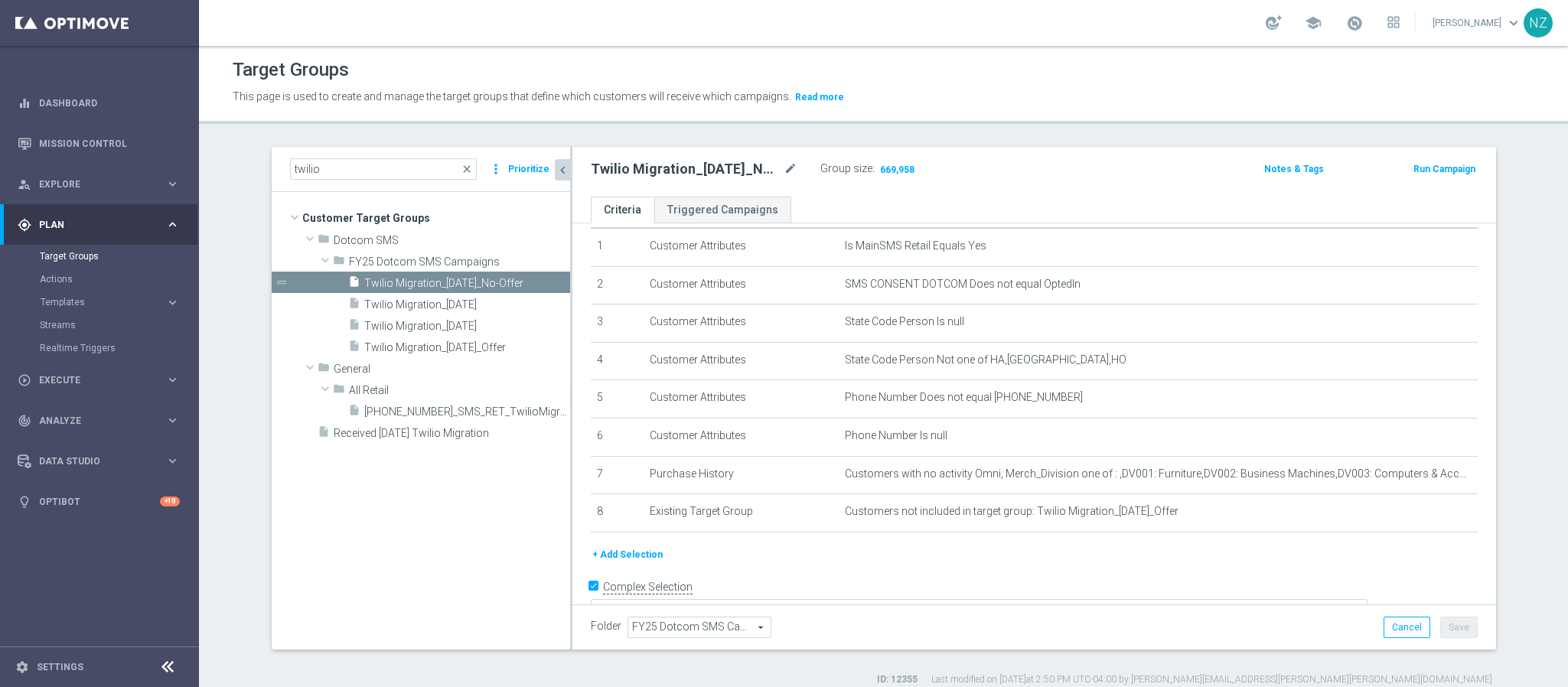
scroll to position [66, 0]
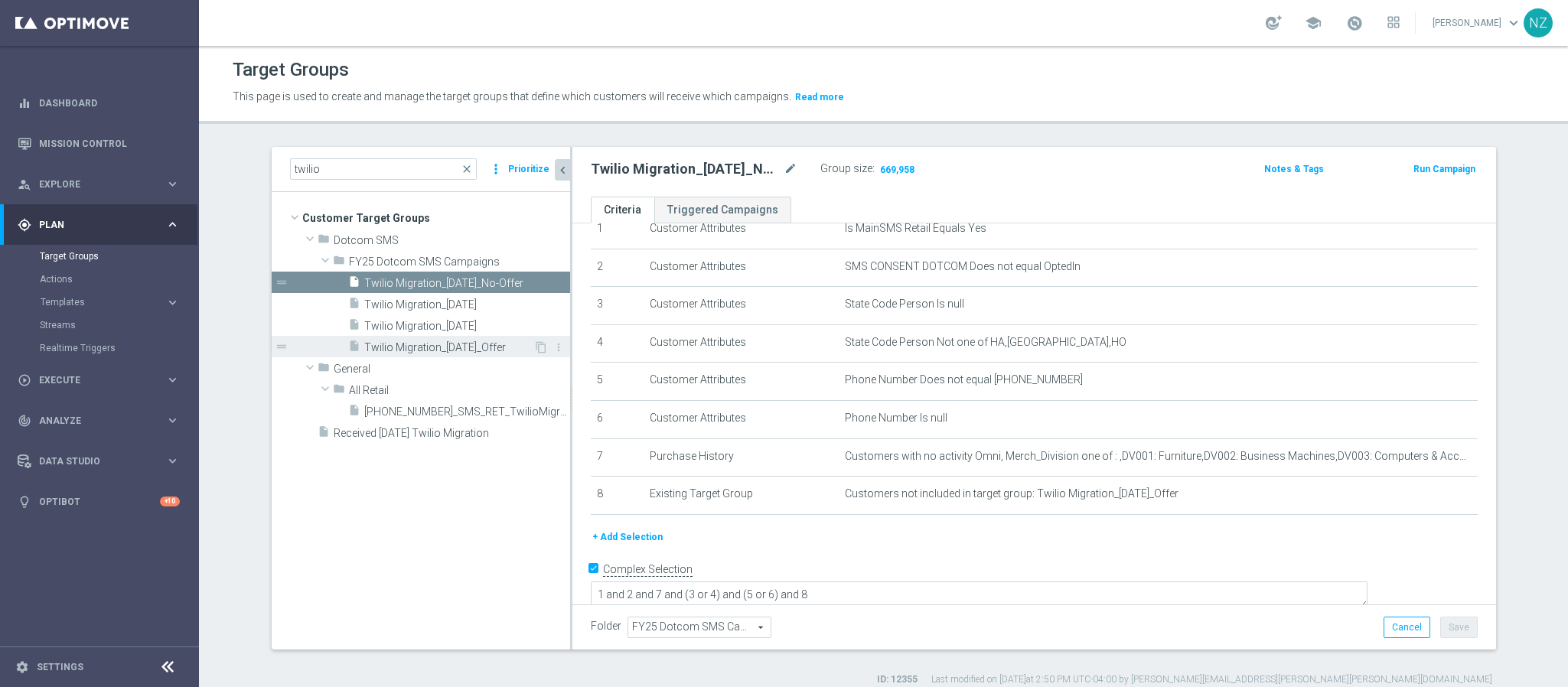
click at [413, 345] on span "Twilio Migration_10.23.25_Offer" at bounding box center [448, 347] width 169 height 13
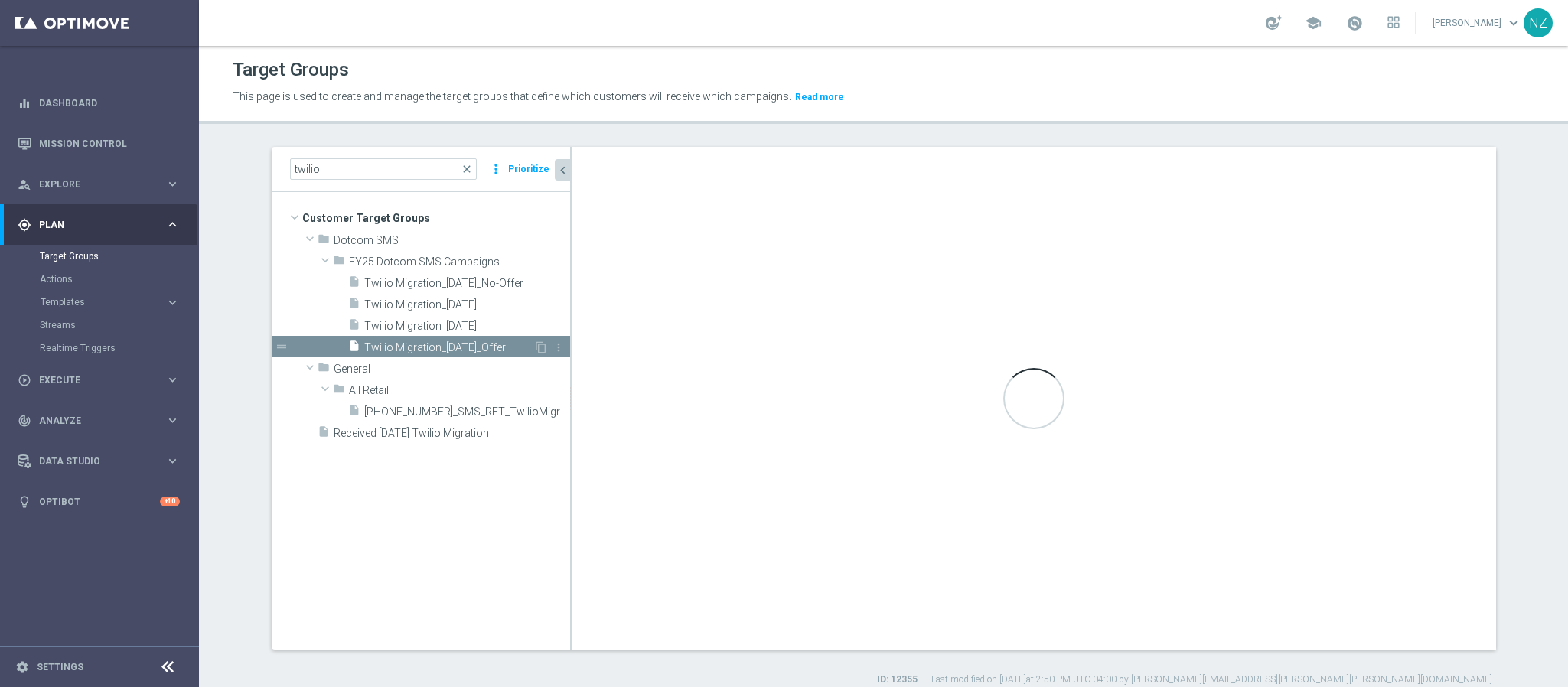
type textarea "1 and 2 and 7 and (3 or 4) and (5 or 6) and (8 or 9)"
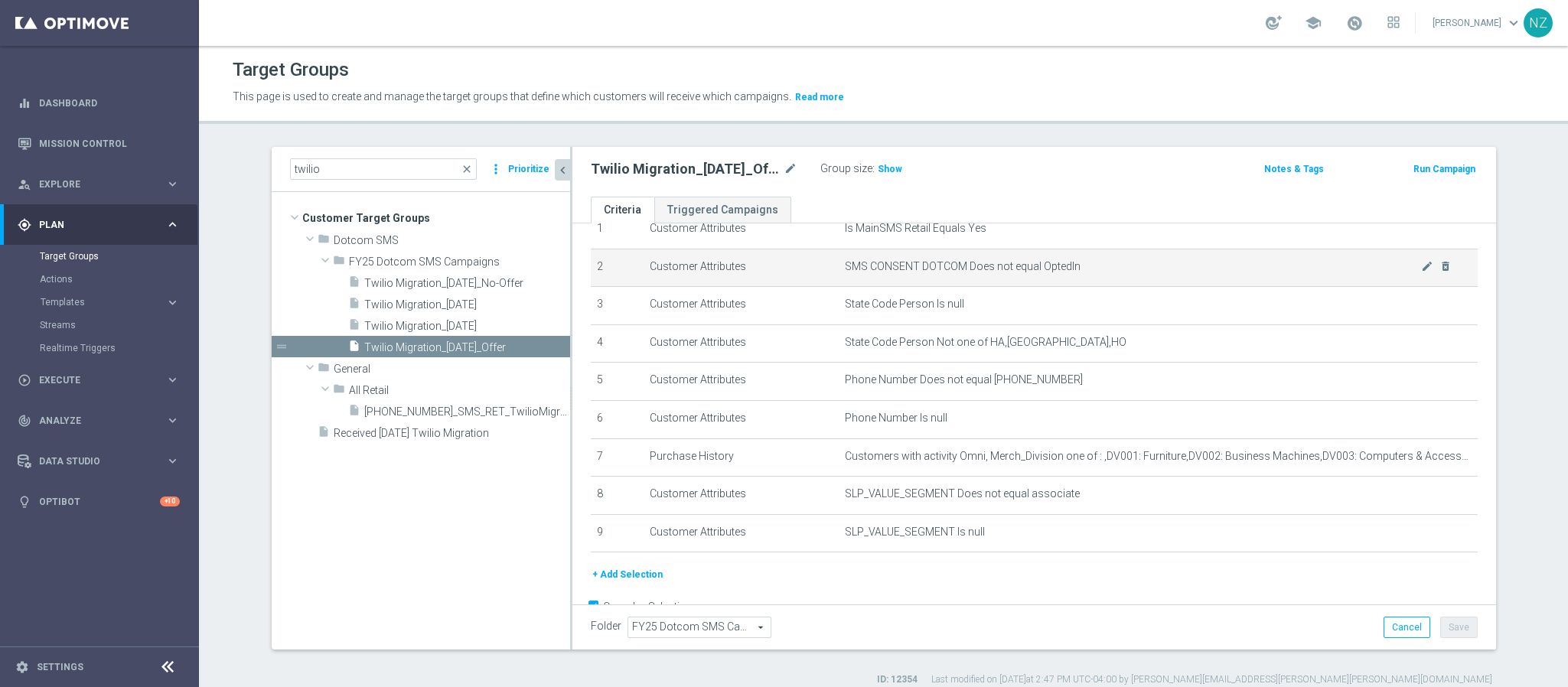
scroll to position [89, 0]
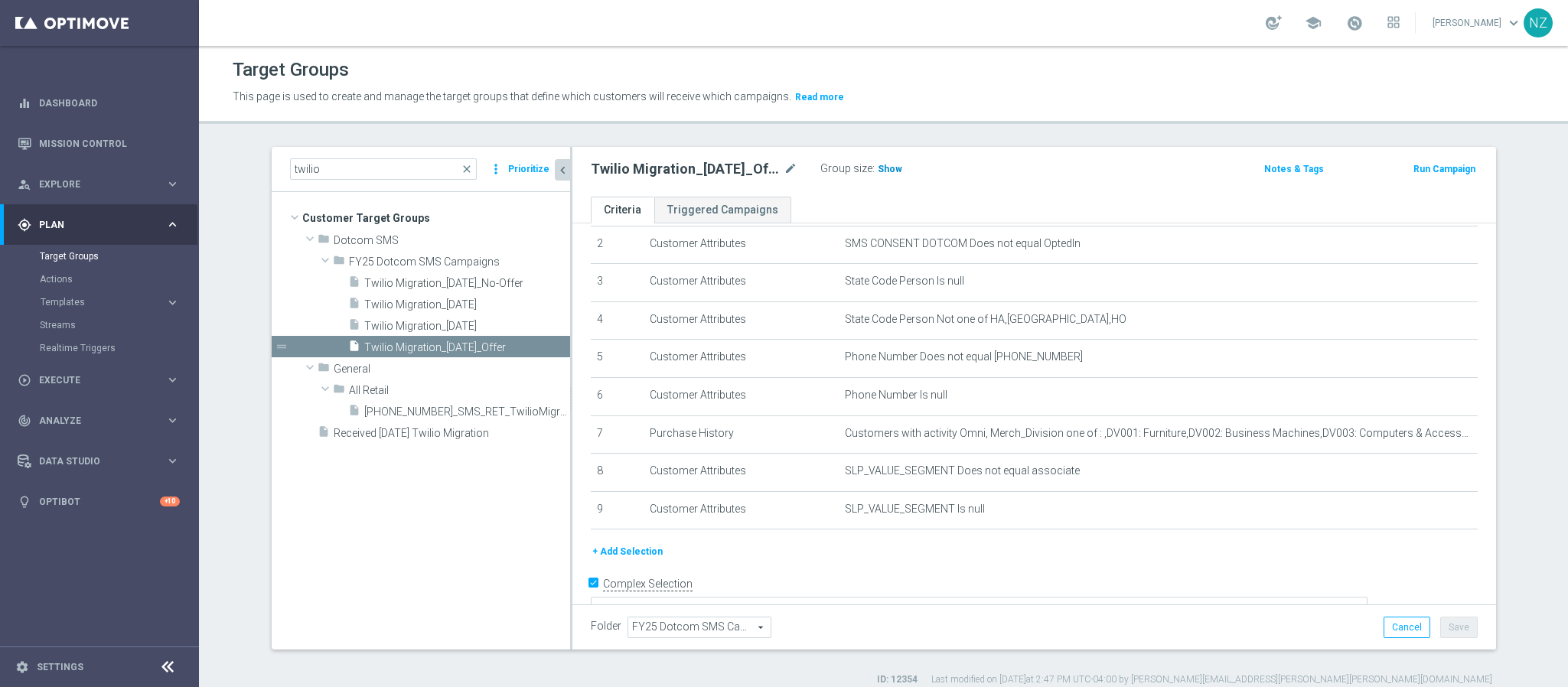
click at [878, 164] on span "Show" at bounding box center [890, 169] width 25 height 11
click at [889, 136] on div "Target Groups This page is used to create and manage the target groups that def…" at bounding box center [883, 366] width 1368 height 641
click at [733, 128] on div "Target Groups This page is used to create and manage the target groups that def…" at bounding box center [883, 366] width 1368 height 641
click at [535, 349] on icon "content_copy" at bounding box center [541, 347] width 12 height 12
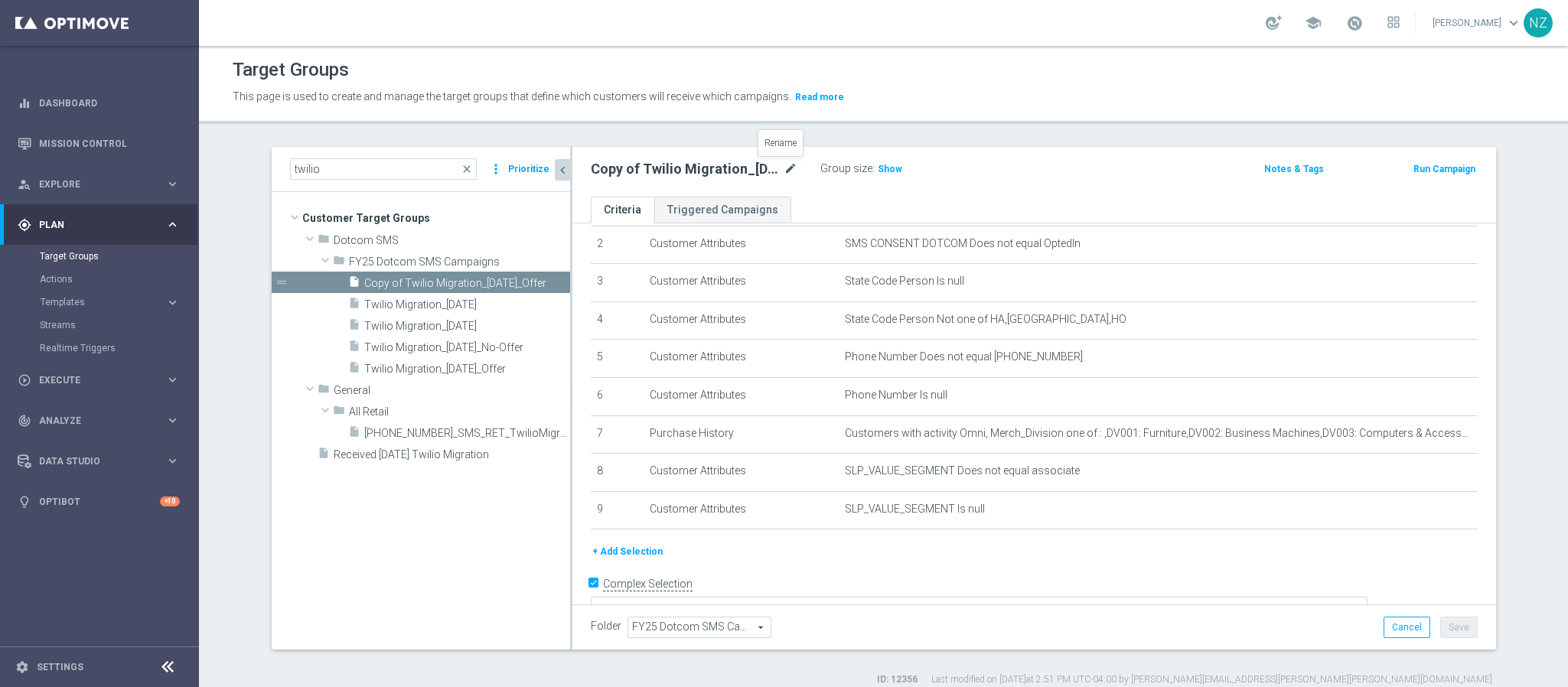
click at [784, 171] on icon "mode_edit" at bounding box center [790, 169] width 14 height 19
click at [633, 174] on input "Copy of Twilio Migration_10.23.25_Offer" at bounding box center [694, 170] width 206 height 21
drag, startPoint x: 627, startPoint y: 170, endPoint x: 567, endPoint y: 160, distance: 60.8
click at [579, 161] on div "Copy of Twilio Migration_10.23.25_Offer" at bounding box center [694, 170] width 229 height 21
click at [692, 168] on input "Twilio Migration_10.23.25_Offer" at bounding box center [694, 170] width 206 height 21
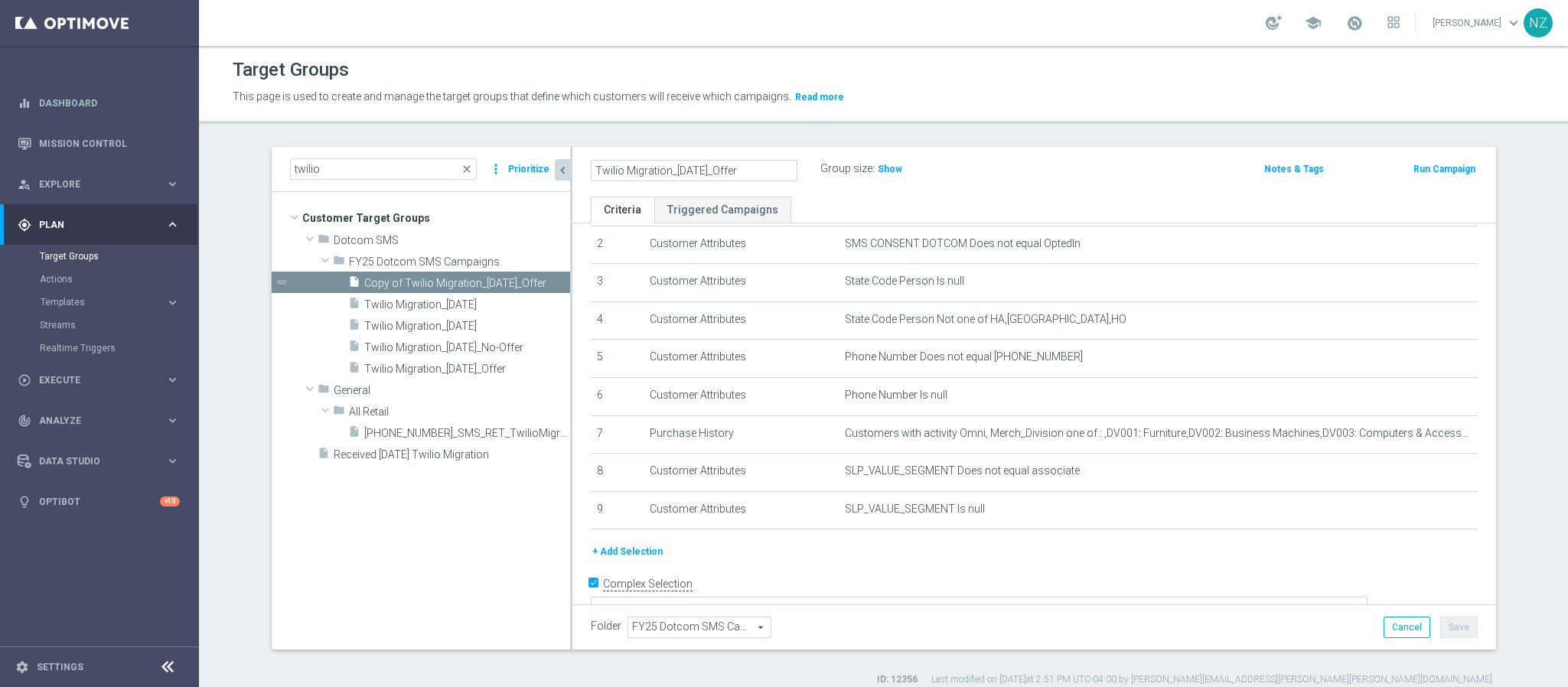
type input "Twilio Migration_10.30.25_Offer"
click at [981, 131] on div "Target Groups This page is used to create and manage the target groups that def…" at bounding box center [883, 366] width 1368 height 641
click at [1462, 636] on button "Save" at bounding box center [1458, 627] width 37 height 21
click at [476, 349] on span "Twilio Migration_10.23.25_No-Offer" at bounding box center [448, 347] width 169 height 13
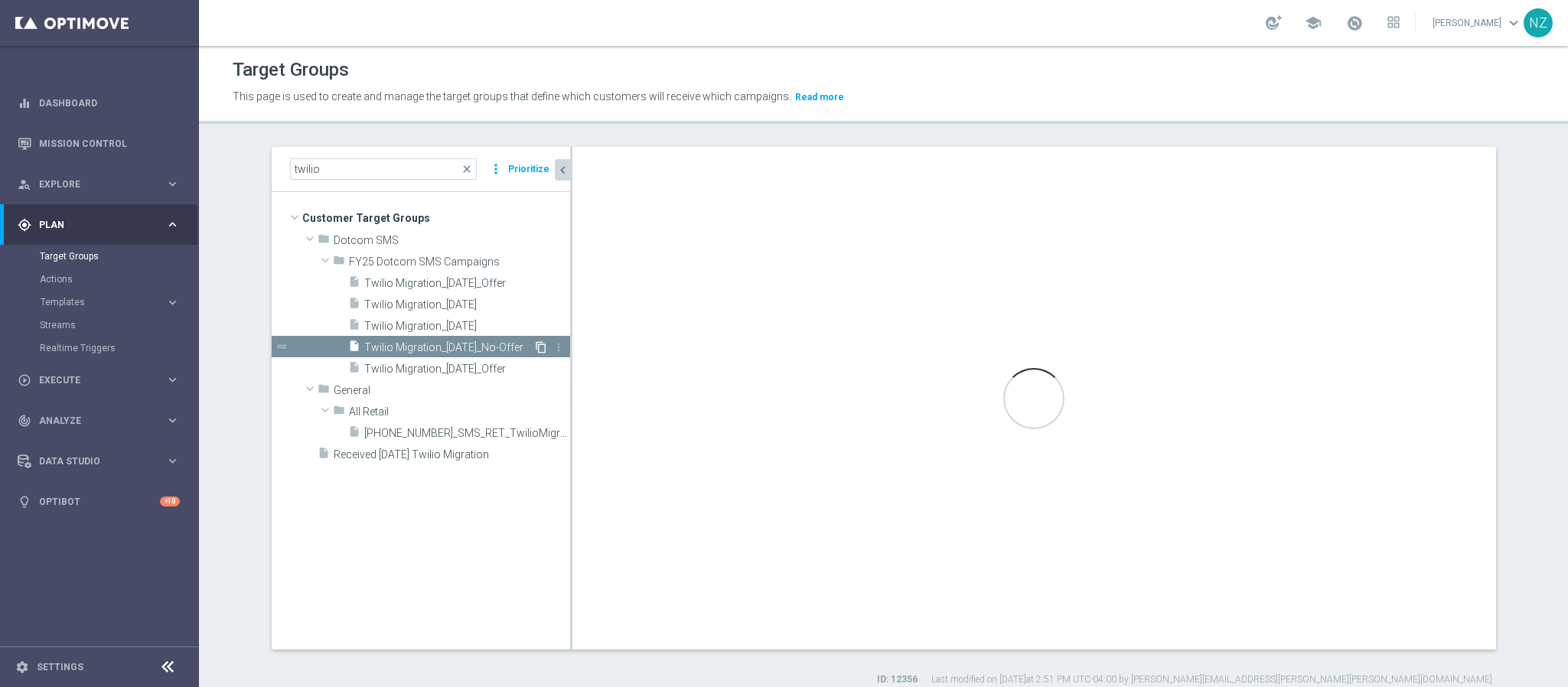
type textarea "1 and 2 and 7 and (3 or 4) and (5 or 6) and 8"
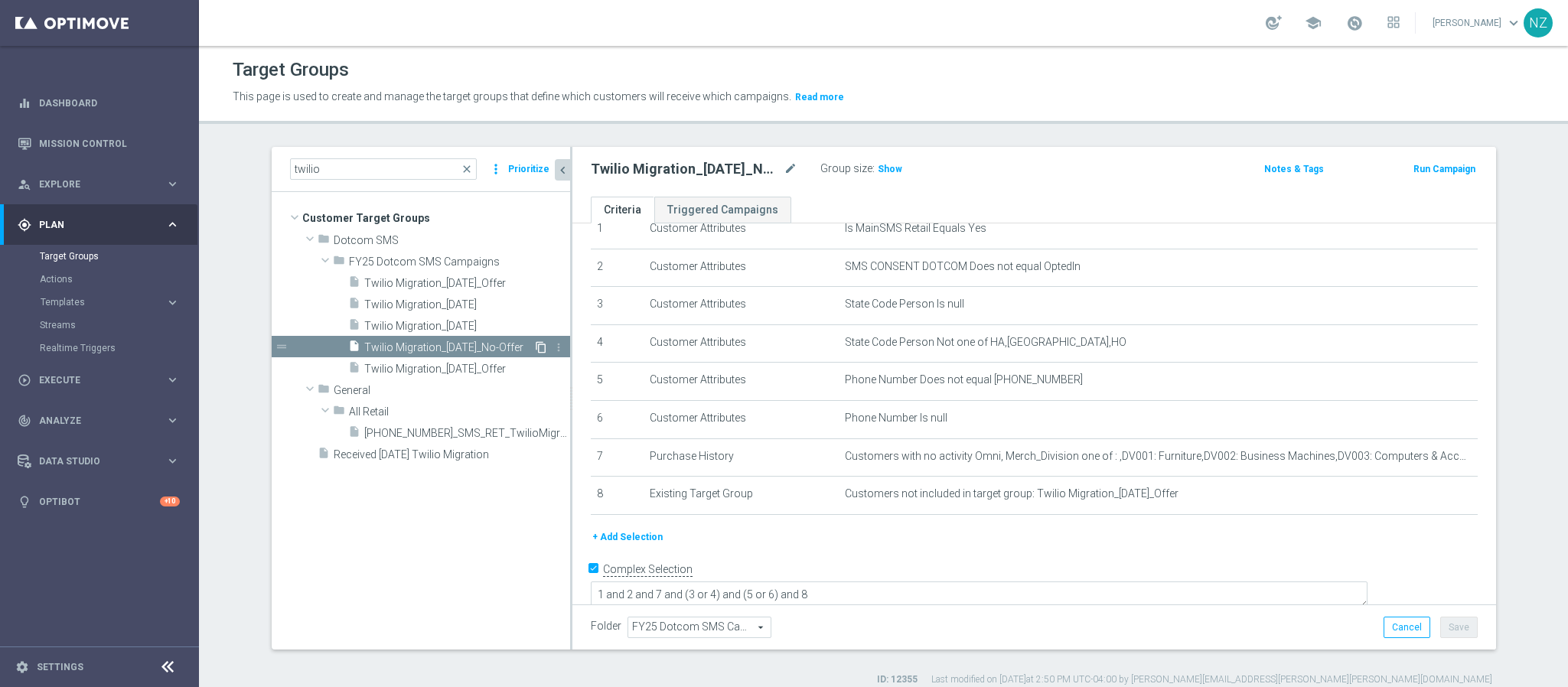
click at [535, 345] on icon "content_copy" at bounding box center [541, 347] width 12 height 12
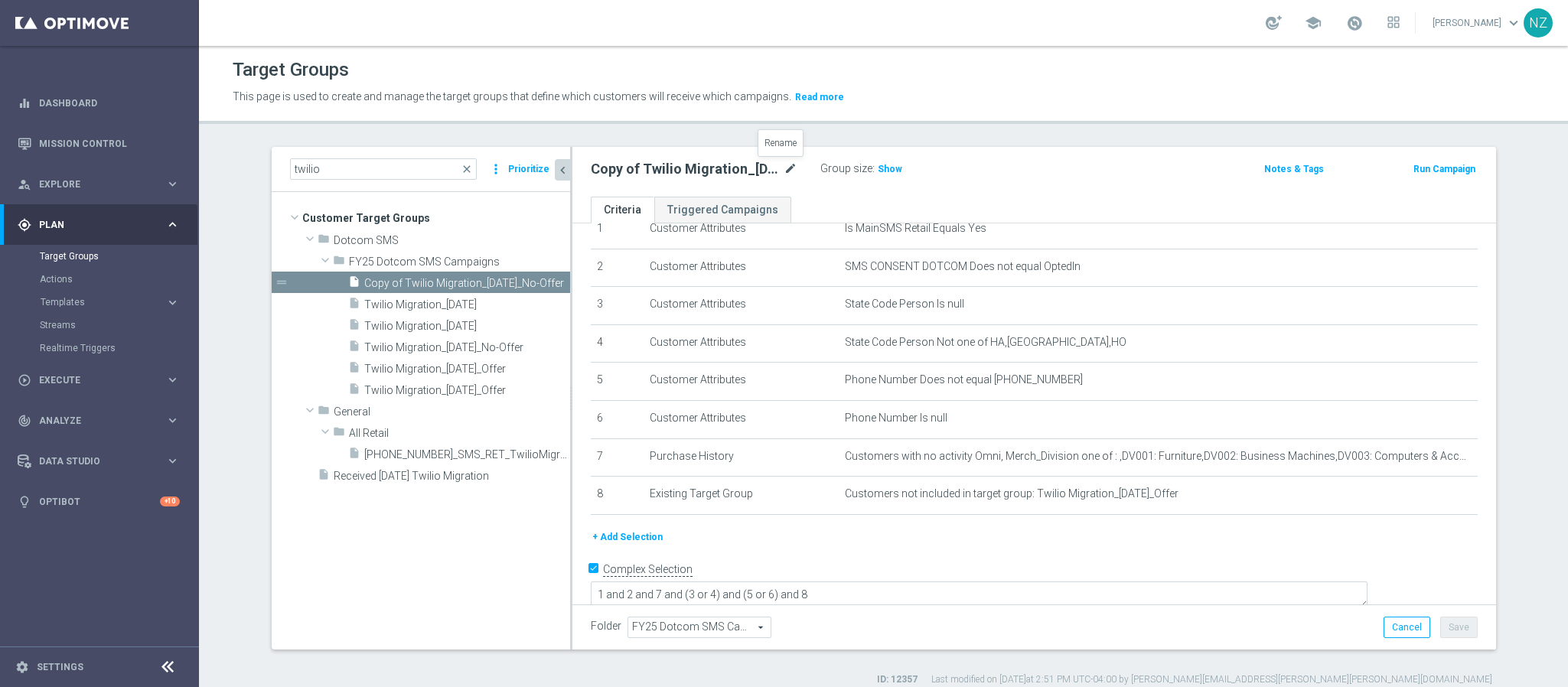
click at [784, 170] on icon "mode_edit" at bounding box center [790, 169] width 14 height 19
click at [630, 170] on input "Copy of Twilio Migration_10.23.25_No-Offer" at bounding box center [694, 170] width 206 height 21
drag, startPoint x: 616, startPoint y: 170, endPoint x: 531, endPoint y: 160, distance: 85.6
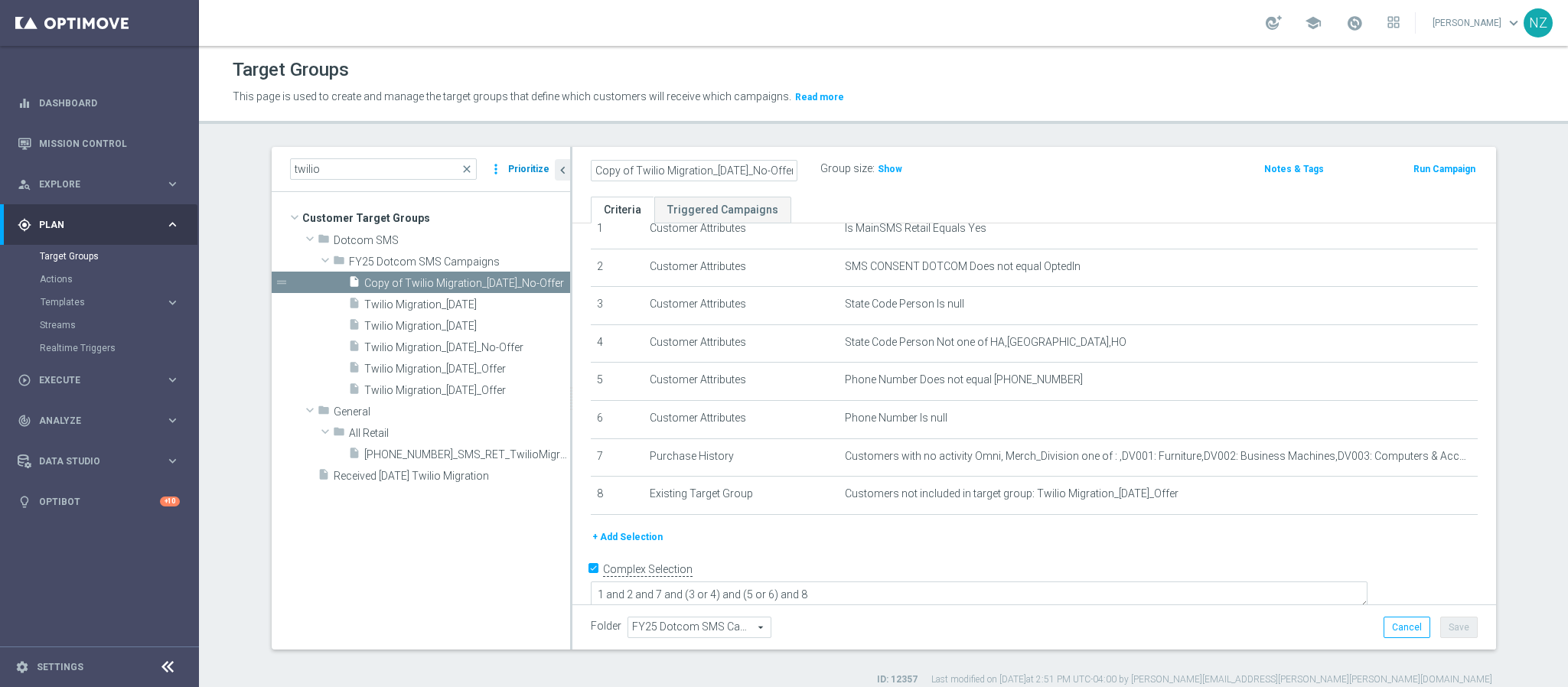
click at [531, 160] on as-split "twilio close more_vert Prioritize Customer Target Groups library_add create_new…" at bounding box center [884, 398] width 1224 height 503
click at [687, 166] on input "Twilio Migration_10.23.25_No-Offer" at bounding box center [694, 170] width 206 height 21
type input "Twilio Migration_10.30.25_No-Offer"
click at [1049, 129] on div "Target Groups This page is used to create and manage the target groups that def…" at bounding box center [883, 366] width 1368 height 641
click at [1455, 624] on button "Save" at bounding box center [1458, 627] width 37 height 21
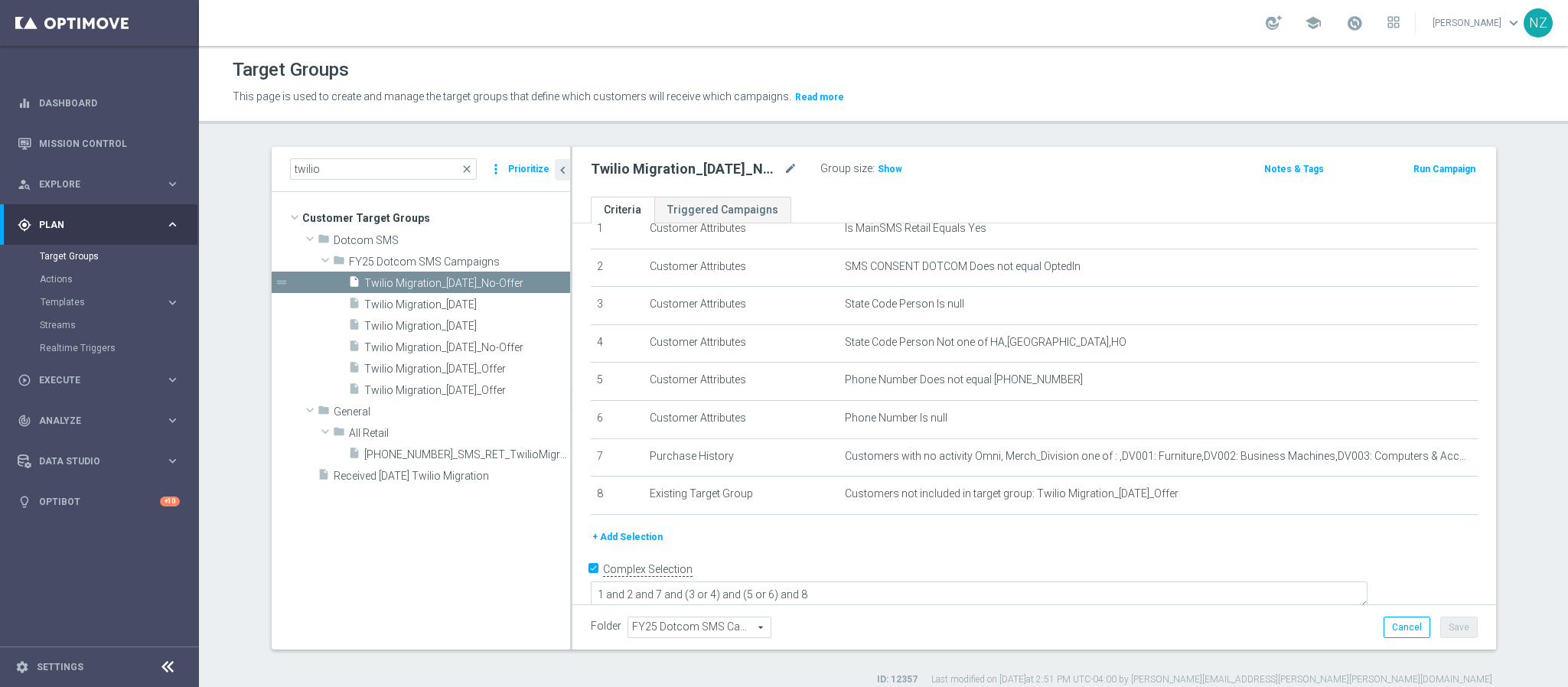
click at [891, 122] on header "Target Groups This page is used to create and manage the target groups that def…" at bounding box center [883, 85] width 1368 height 78
click at [576, 129] on div "Target Groups This page is used to create and manage the target groups that def…" at bounding box center [883, 366] width 1368 height 641
click at [316, 257] on span at bounding box center [325, 260] width 19 height 15
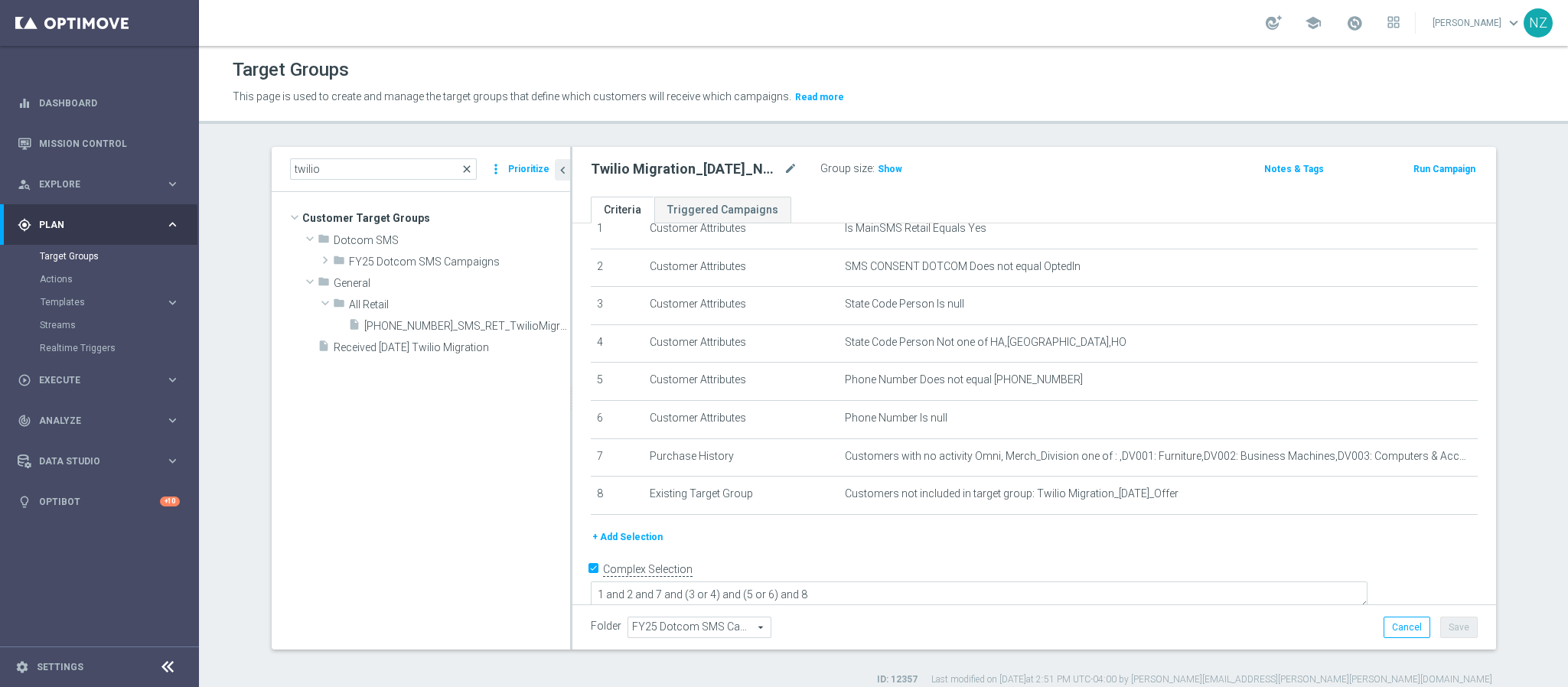
click at [461, 166] on span "close" at bounding box center [467, 169] width 12 height 12
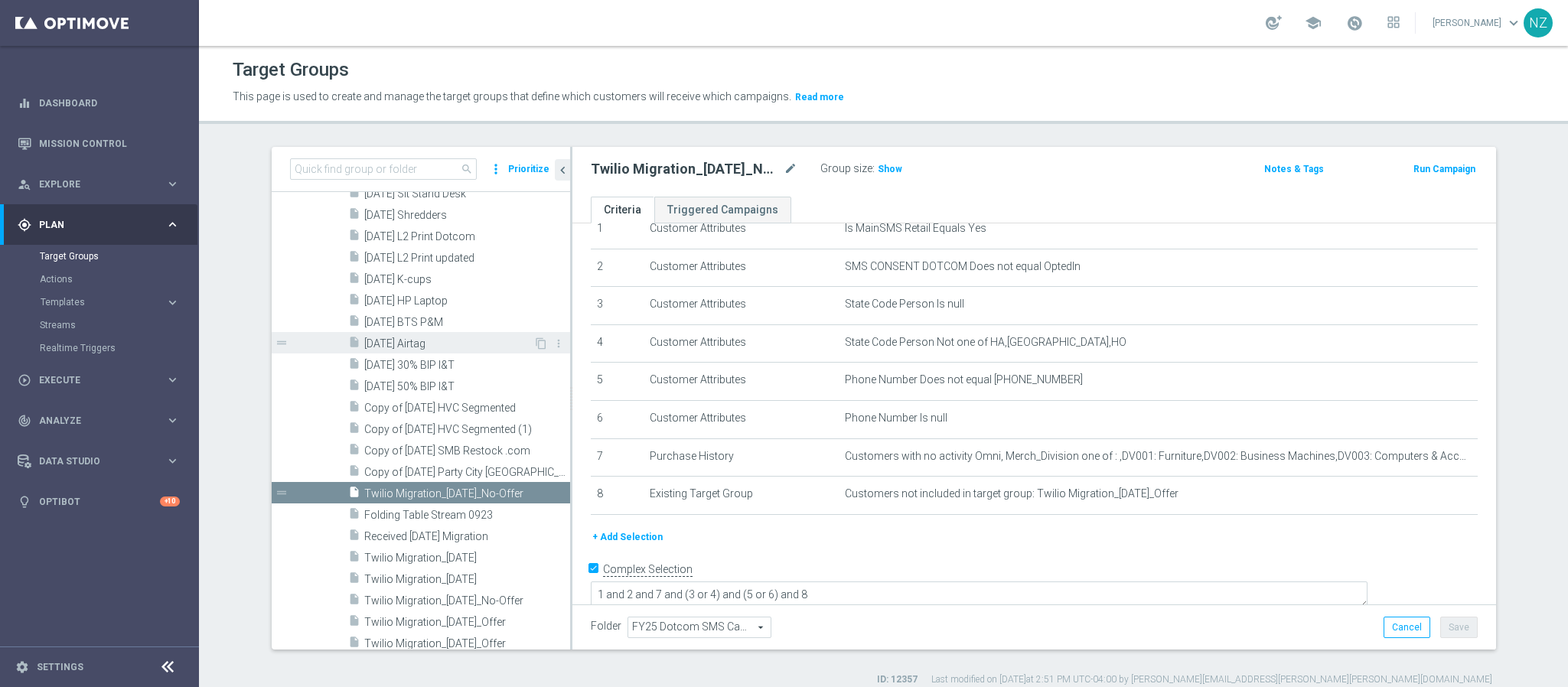
scroll to position [2692, 0]
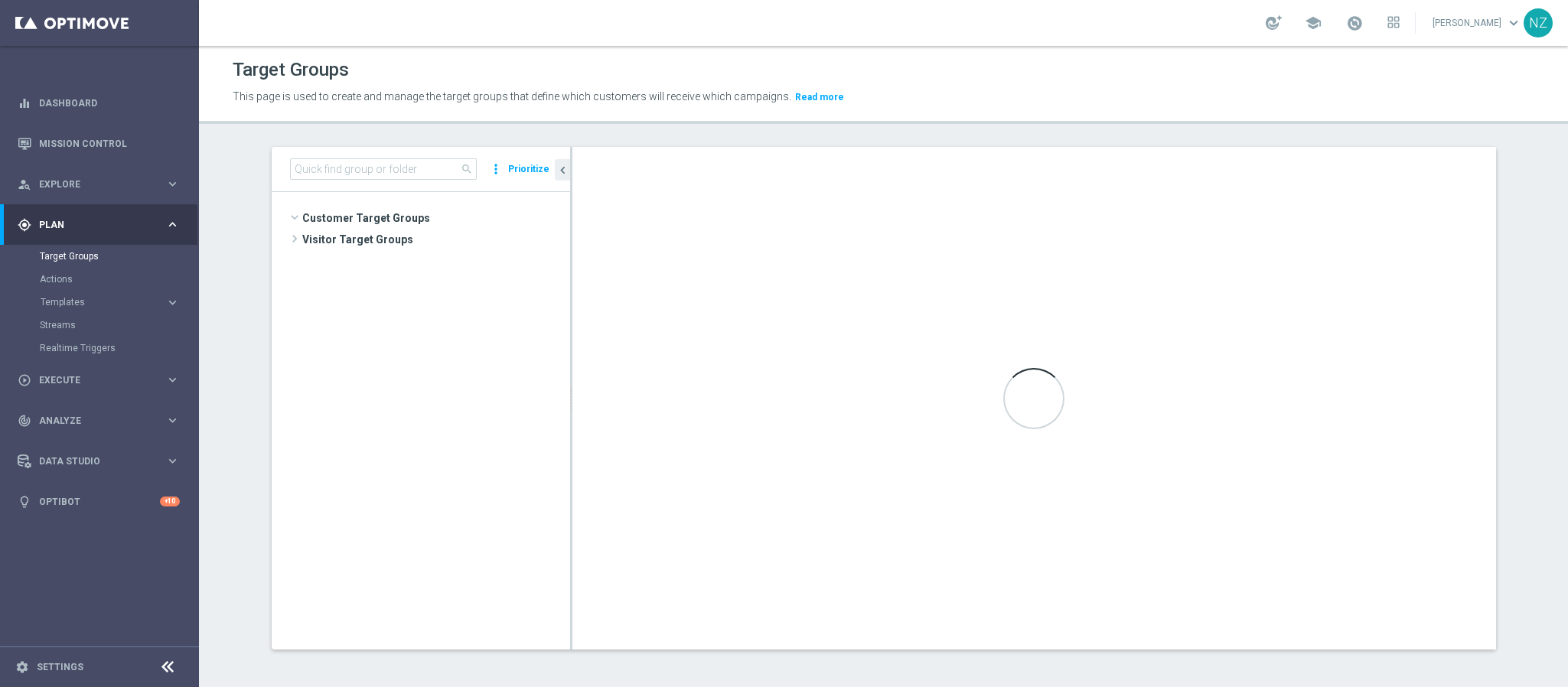
scroll to position [2696, 0]
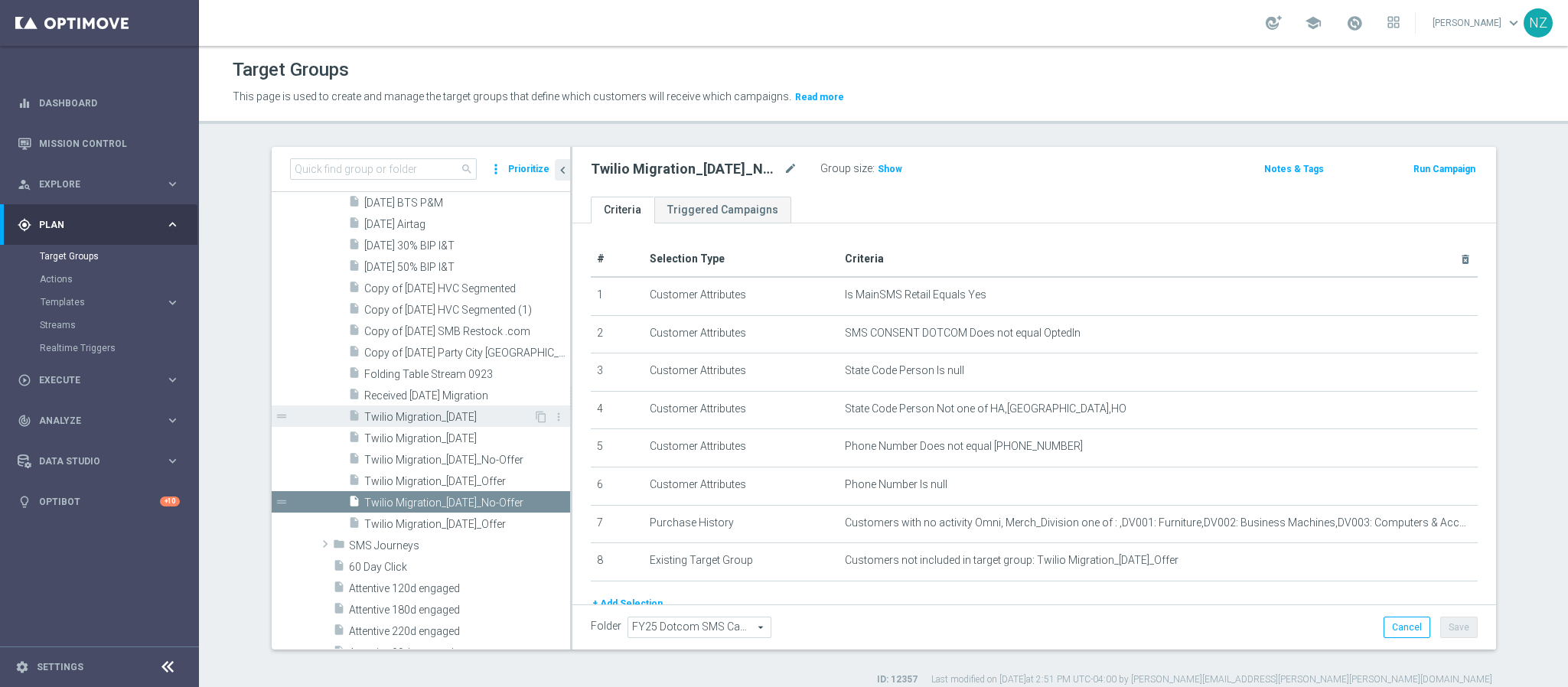
drag, startPoint x: 459, startPoint y: 435, endPoint x: 485, endPoint y: 416, distance: 32.2
click at [459, 435] on span "Twilio Migration_[DATE]" at bounding box center [467, 438] width 205 height 13
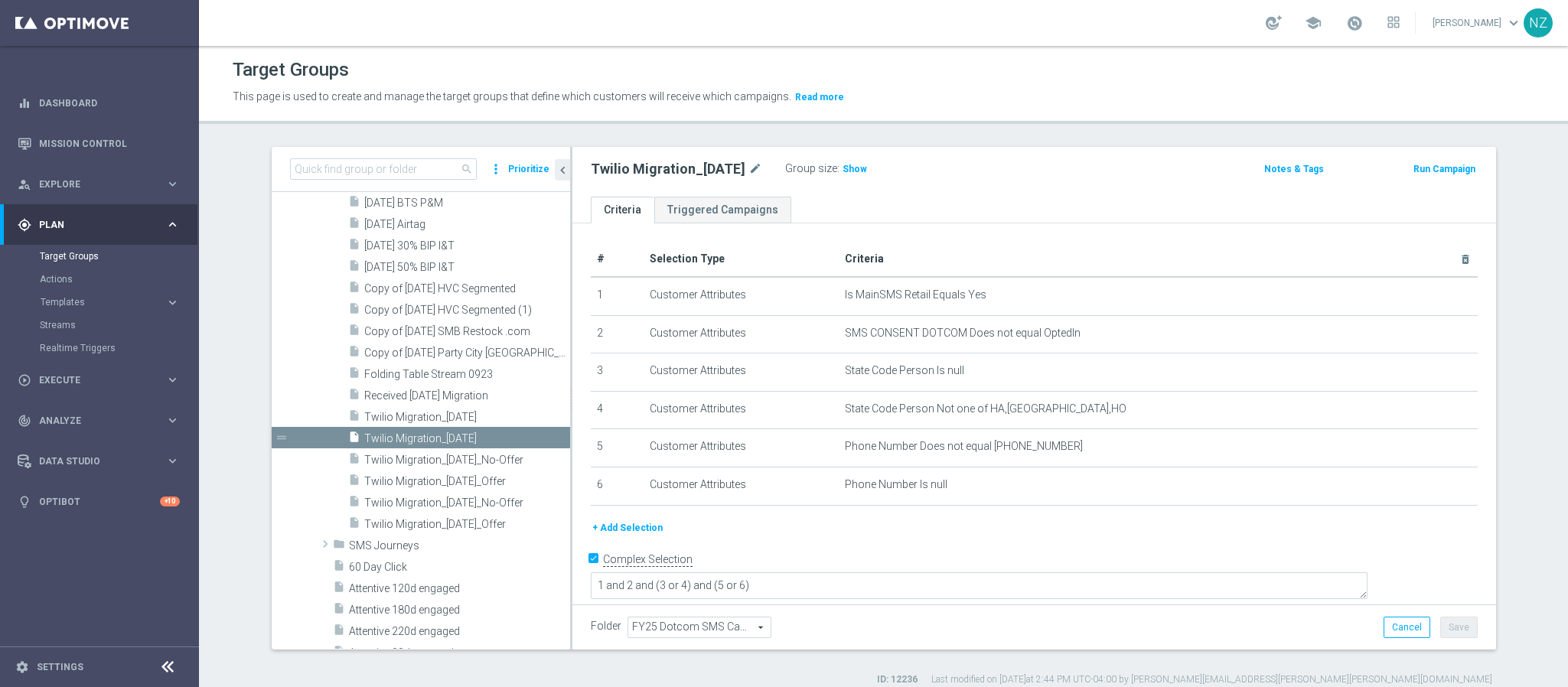
drag, startPoint x: 582, startPoint y: 171, endPoint x: 744, endPoint y: 166, distance: 162.1
click at [744, 166] on div "Twilio Migration_[DATE] mode_edit" at bounding box center [677, 169] width 171 height 19
copy h2 "Twilio Migration_[DATE]"
click at [427, 462] on span "Twilio Migration_10.23.25_No-Offer" at bounding box center [448, 459] width 169 height 13
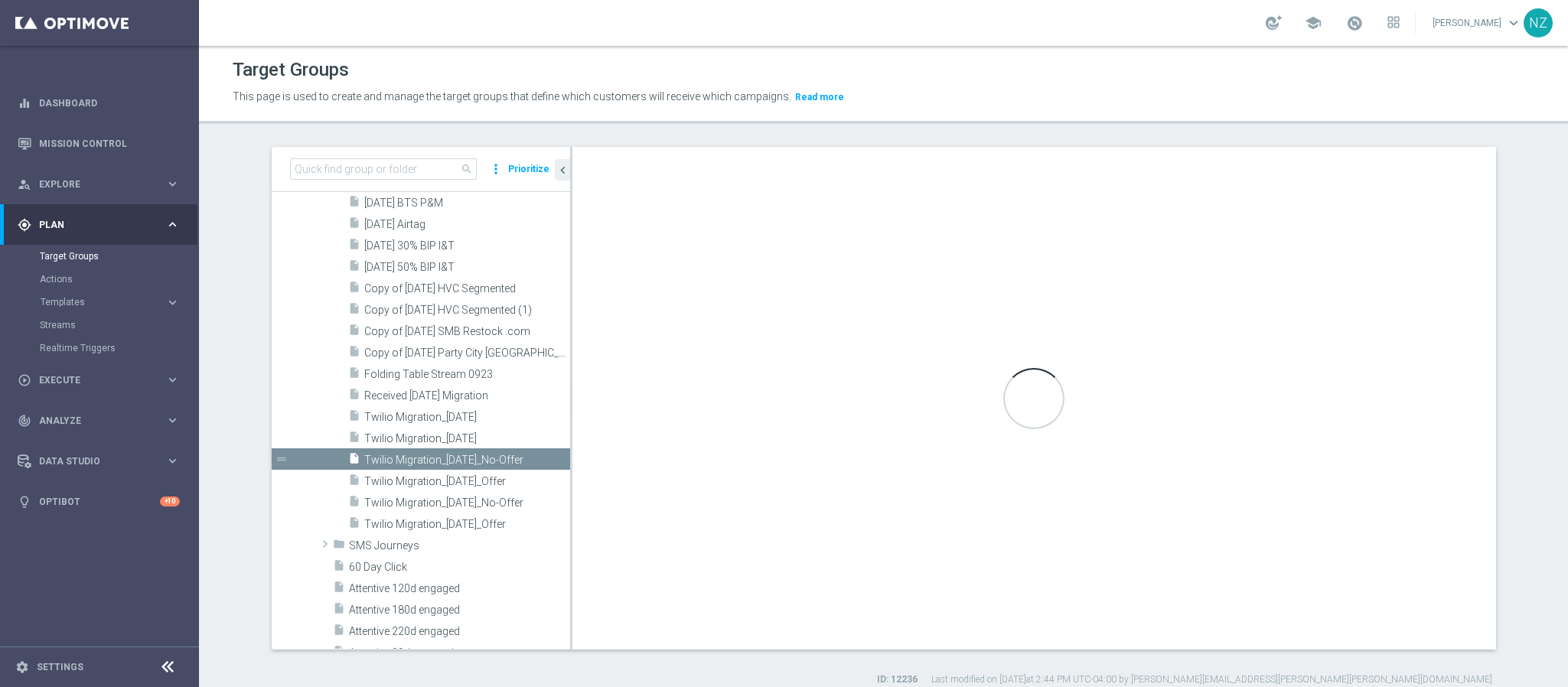
type textarea "1 and 2 and 7 and (3 or 4) and (5 or 6) and 8"
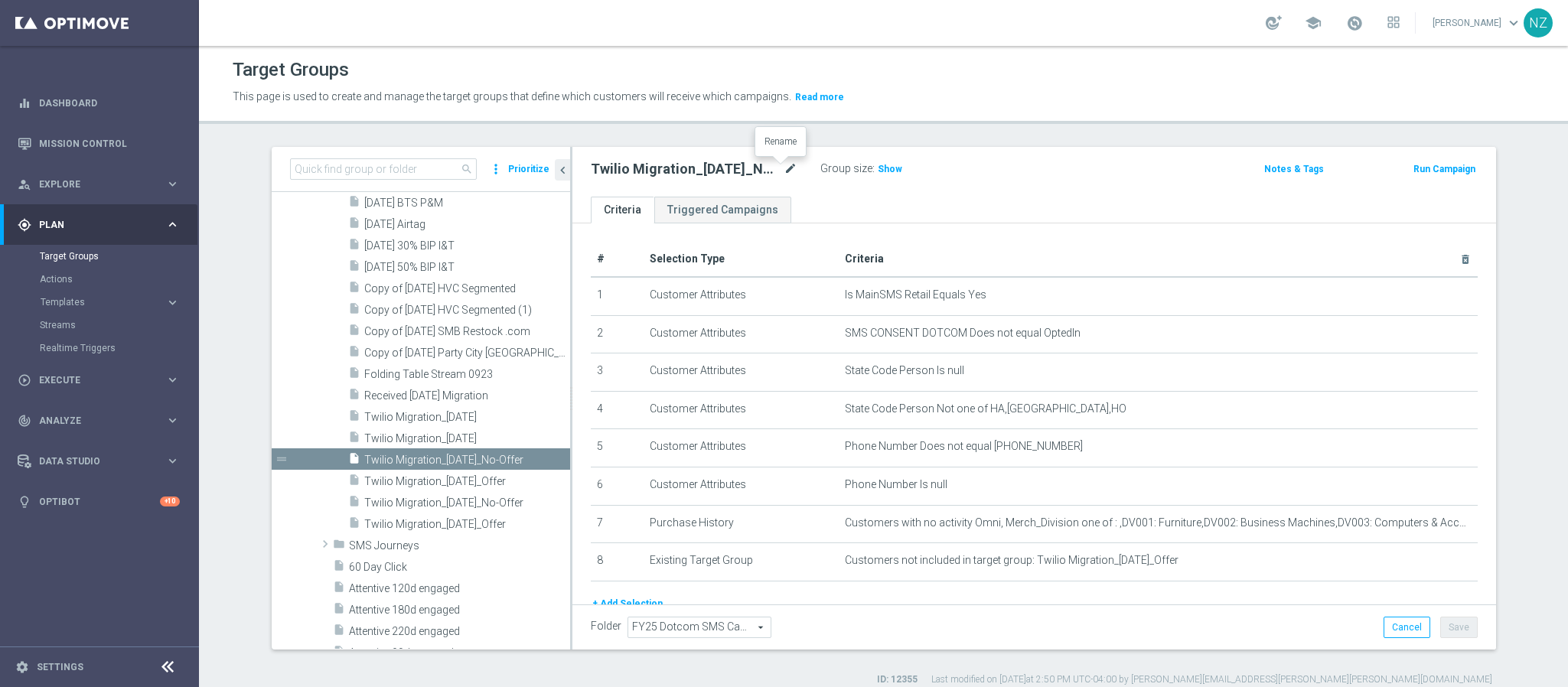
click at [784, 166] on icon "mode_edit" at bounding box center [790, 169] width 14 height 19
click at [864, 127] on div "Target Groups This page is used to create and manage the target groups that def…" at bounding box center [883, 366] width 1368 height 641
click at [94, 145] on link "Mission Control" at bounding box center [110, 144] width 141 height 41
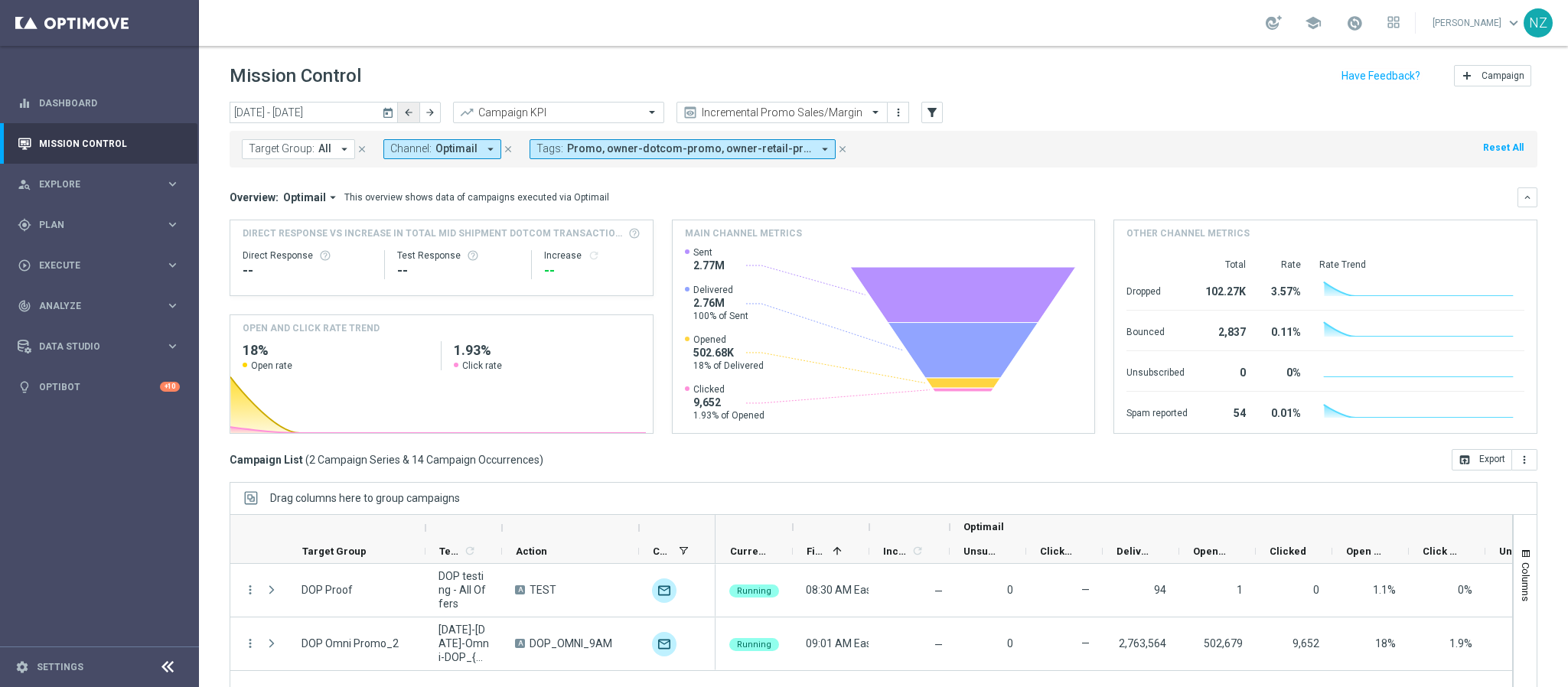
click at [405, 115] on icon "arrow_back" at bounding box center [408, 112] width 11 height 11
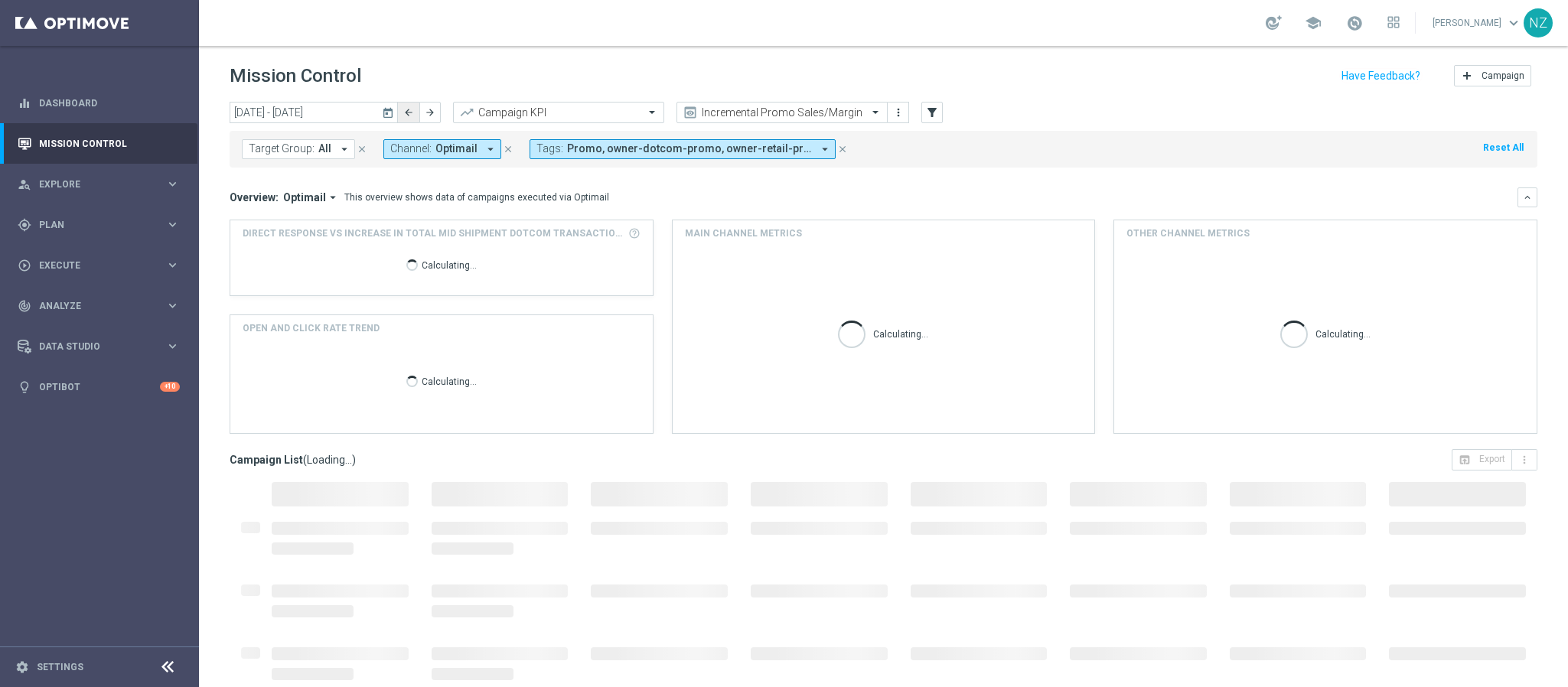
click at [405, 115] on icon "arrow_back" at bounding box center [408, 112] width 11 height 11
type input "29 Sep 2025 - 05 Oct 2025"
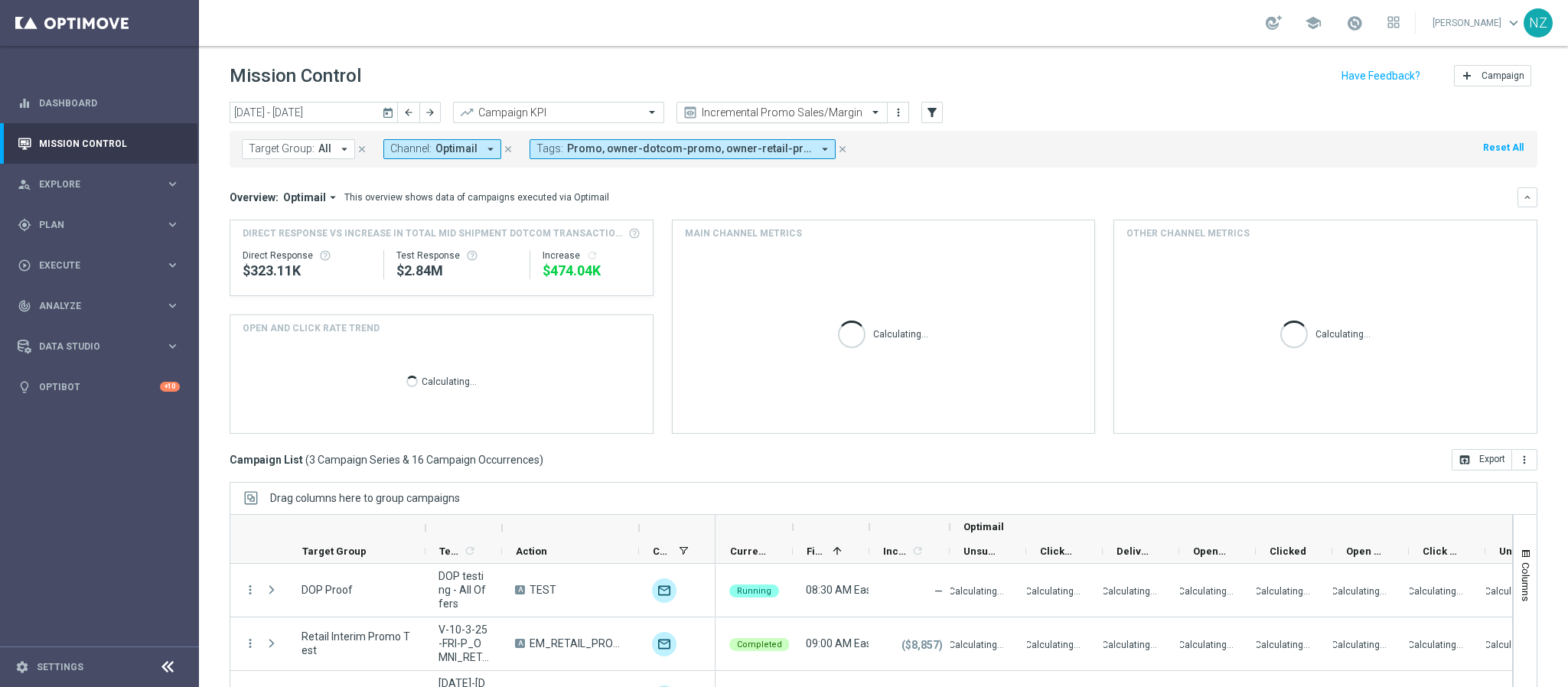
click at [773, 106] on input "text" at bounding box center [767, 112] width 164 height 13
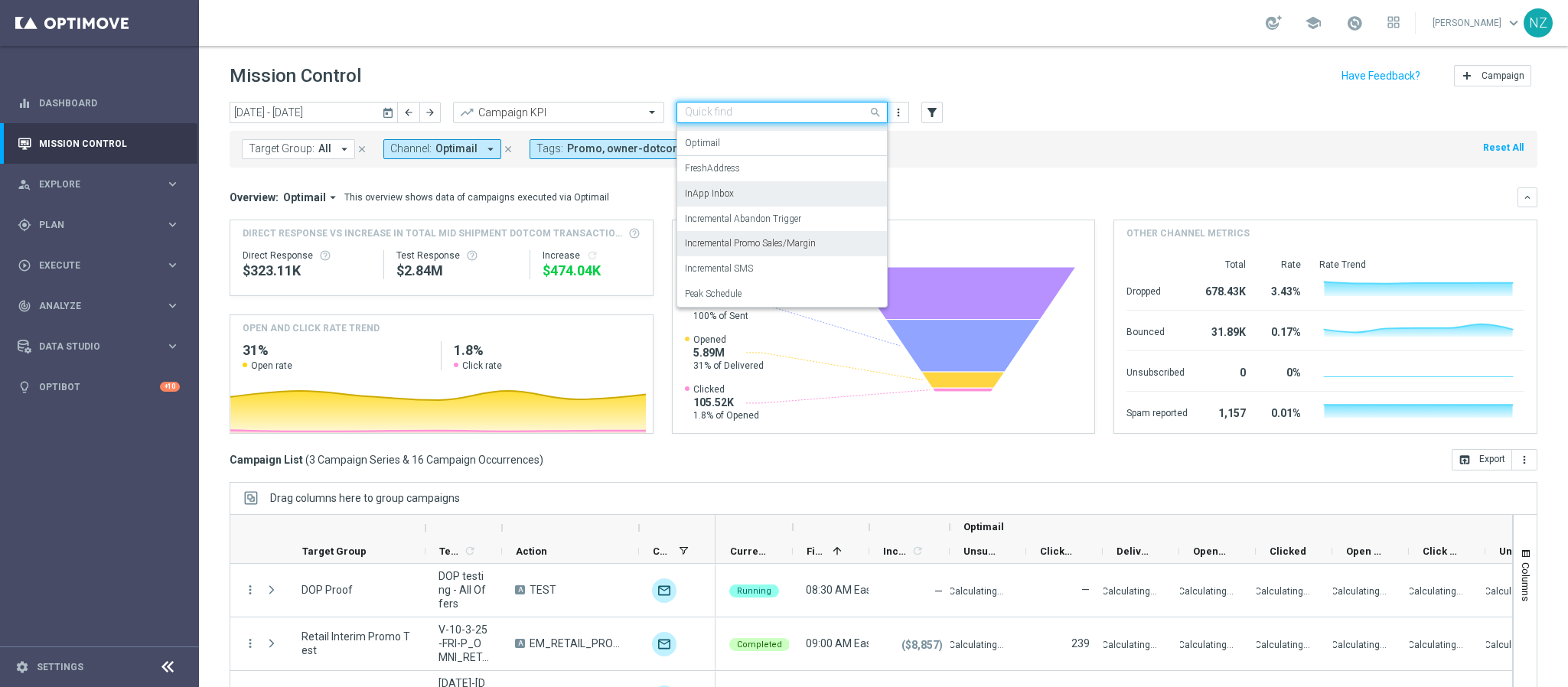
scroll to position [94, 0]
click at [754, 244] on div "Incremental SMS" at bounding box center [782, 242] width 194 height 25
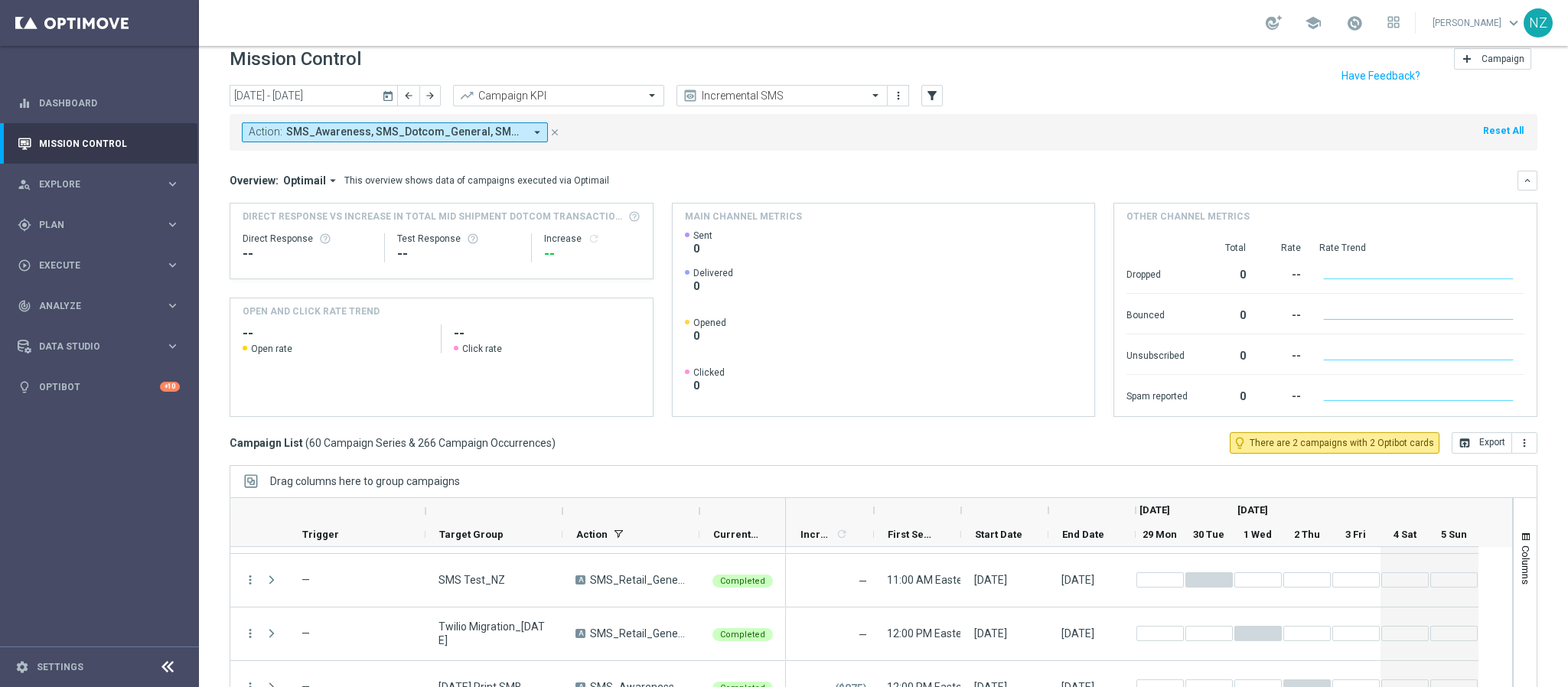
scroll to position [0, 0]
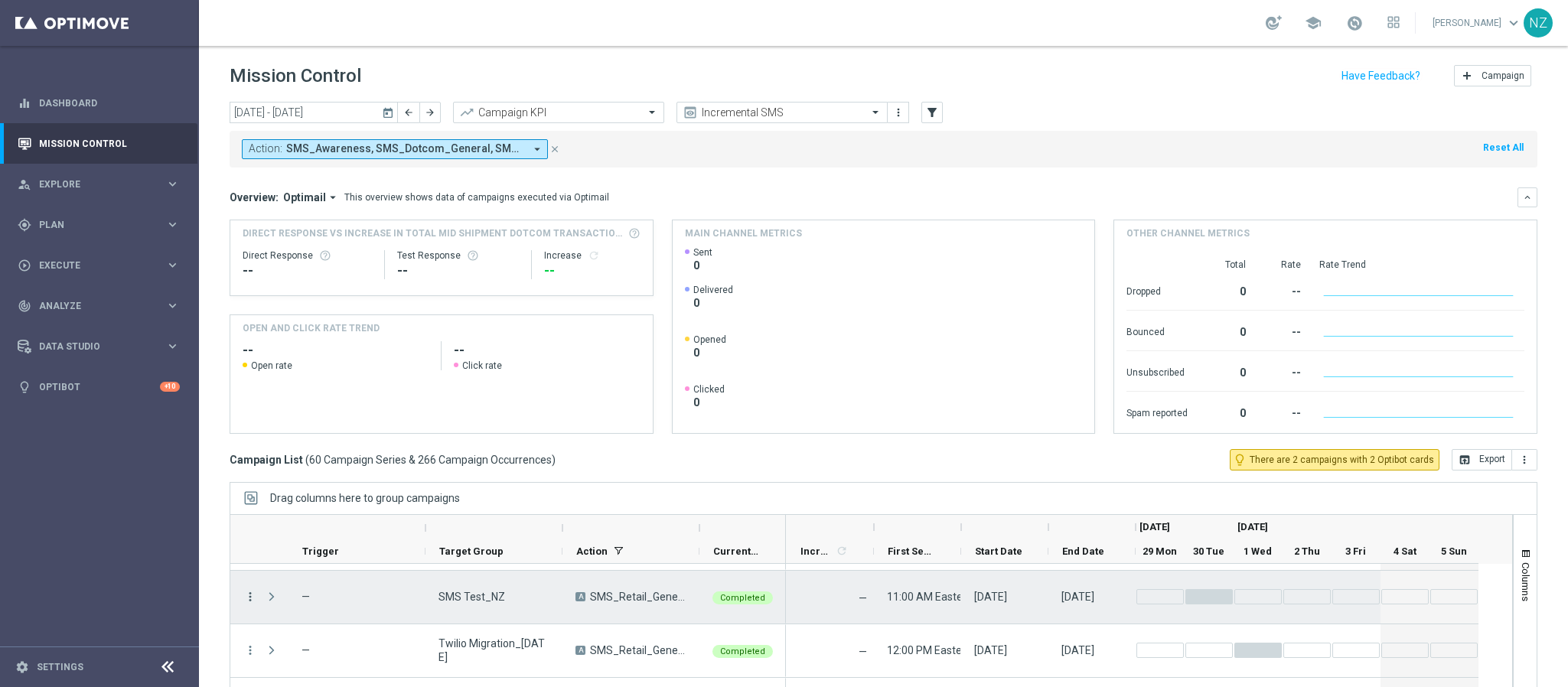
click at [251, 594] on icon "more_vert" at bounding box center [250, 597] width 14 height 14
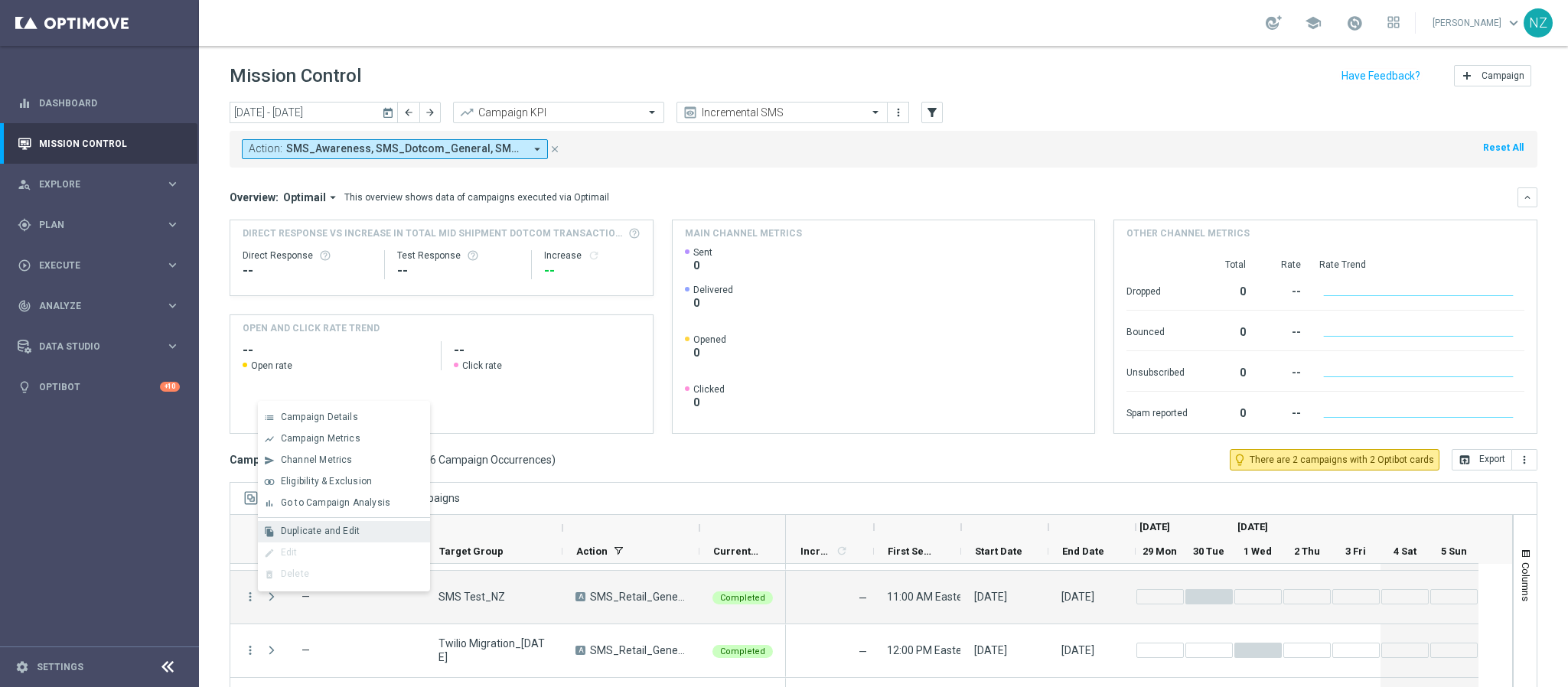
click at [361, 533] on div "Duplicate and Edit" at bounding box center [352, 531] width 143 height 11
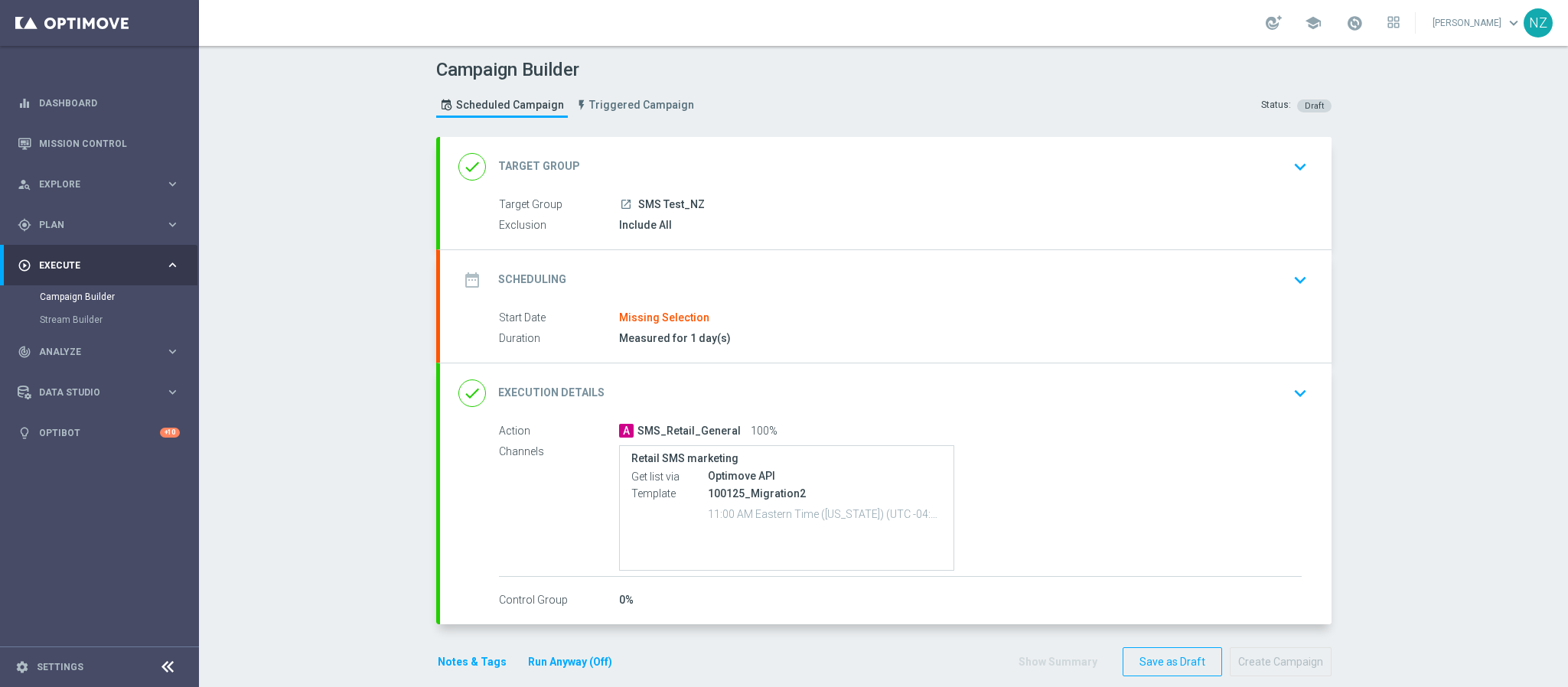
click at [1289, 272] on icon "keyboard_arrow_down" at bounding box center [1300, 279] width 23 height 23
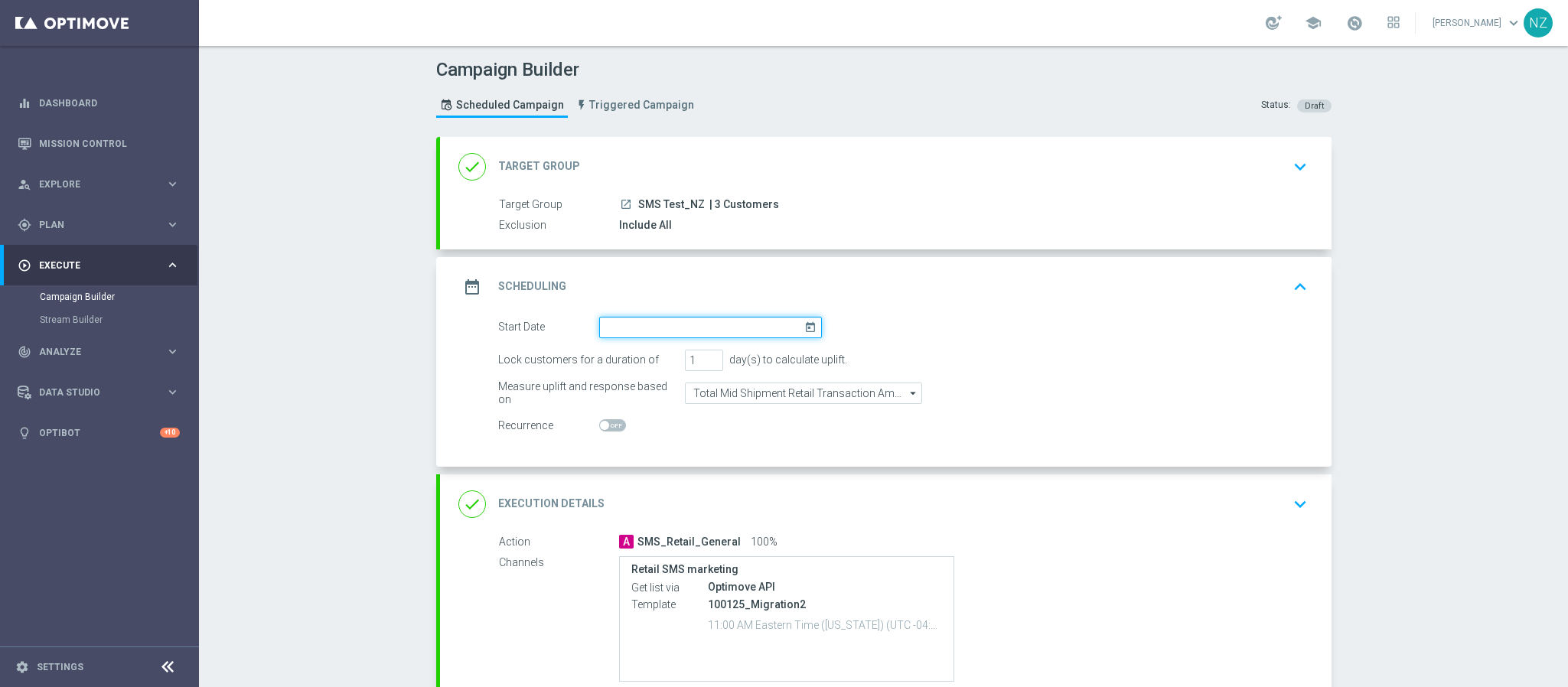
click at [703, 327] on input at bounding box center [711, 327] width 222 height 21
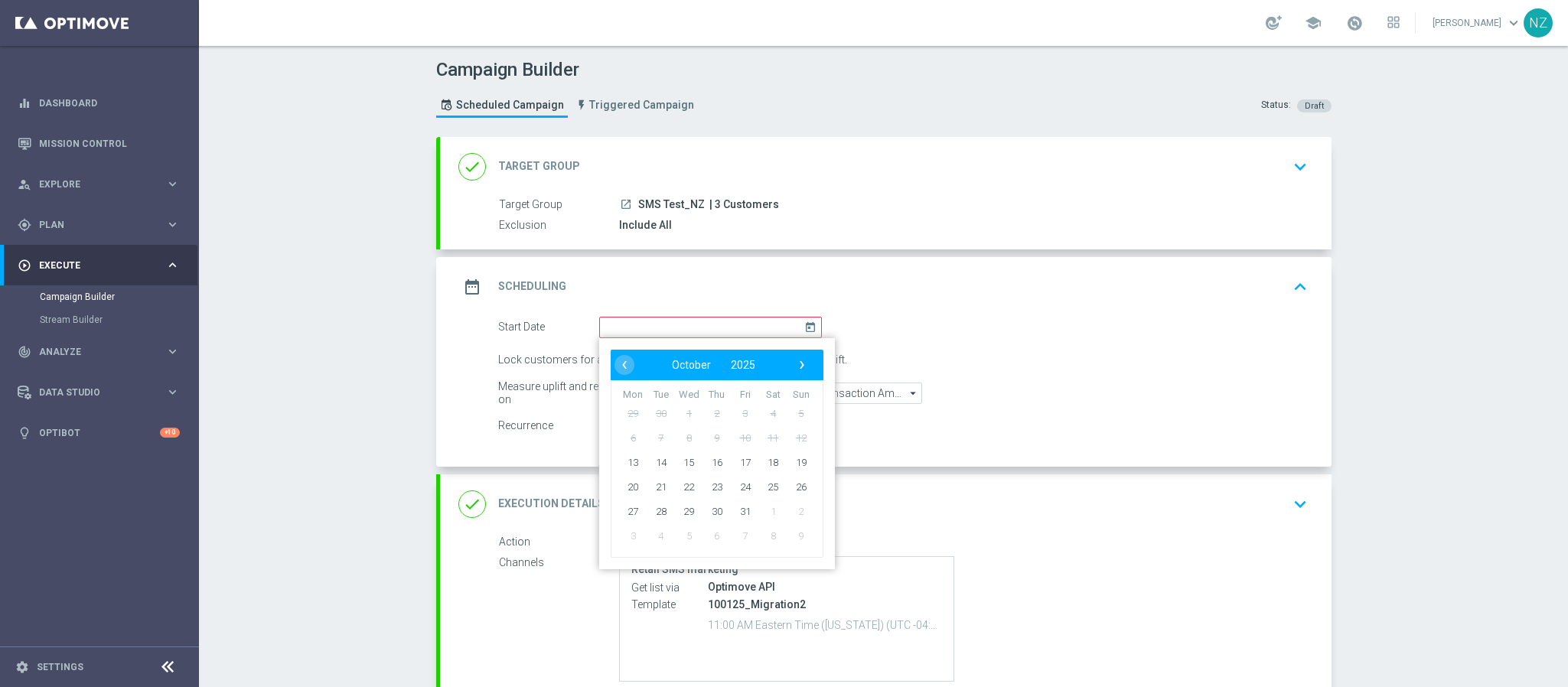
click at [941, 267] on div "date_range Scheduling keyboard_arrow_up" at bounding box center [885, 287] width 891 height 59
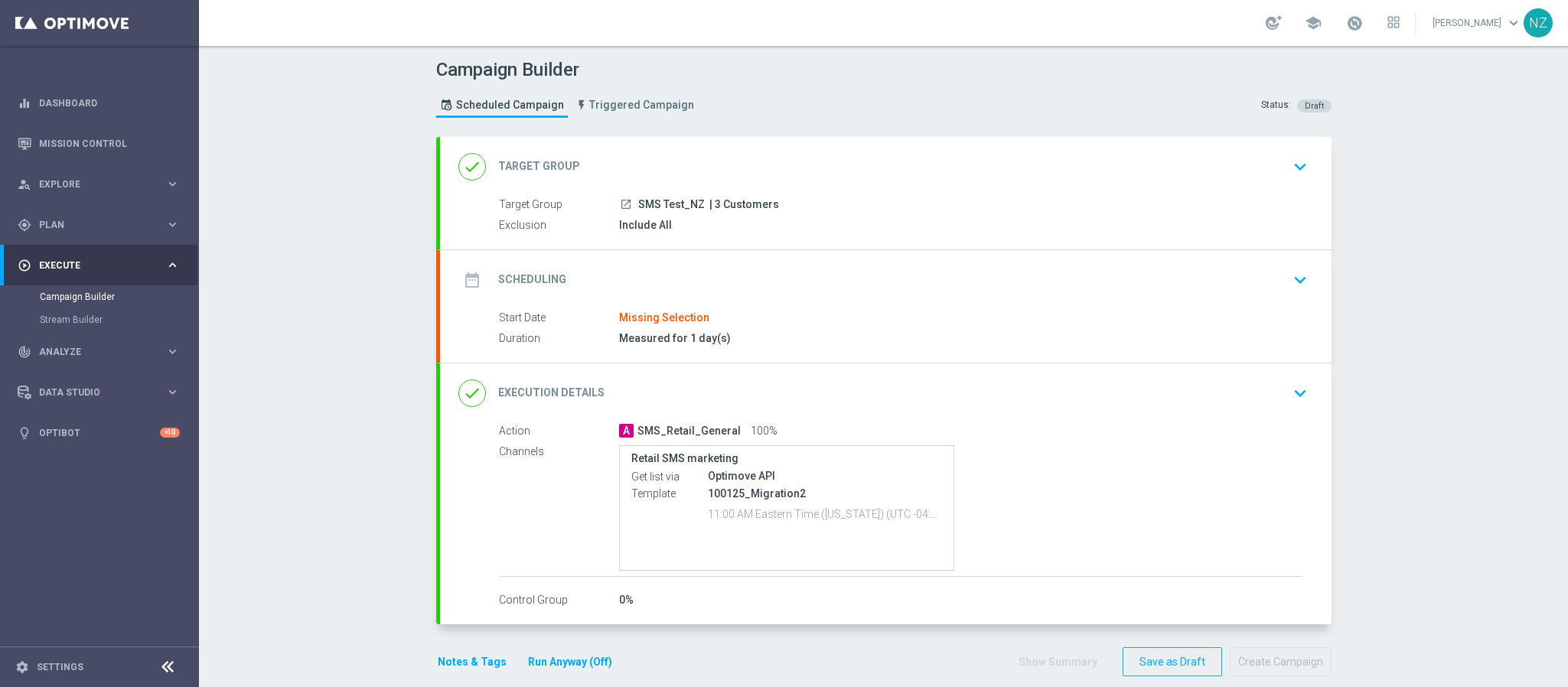
click at [941, 267] on div "date_range Scheduling keyboard_arrow_down Start Date Missing Selection Duration…" at bounding box center [885, 307] width 891 height 112
click at [1305, 274] on div "date_range Scheduling keyboard_arrow_down" at bounding box center [885, 280] width 891 height 59
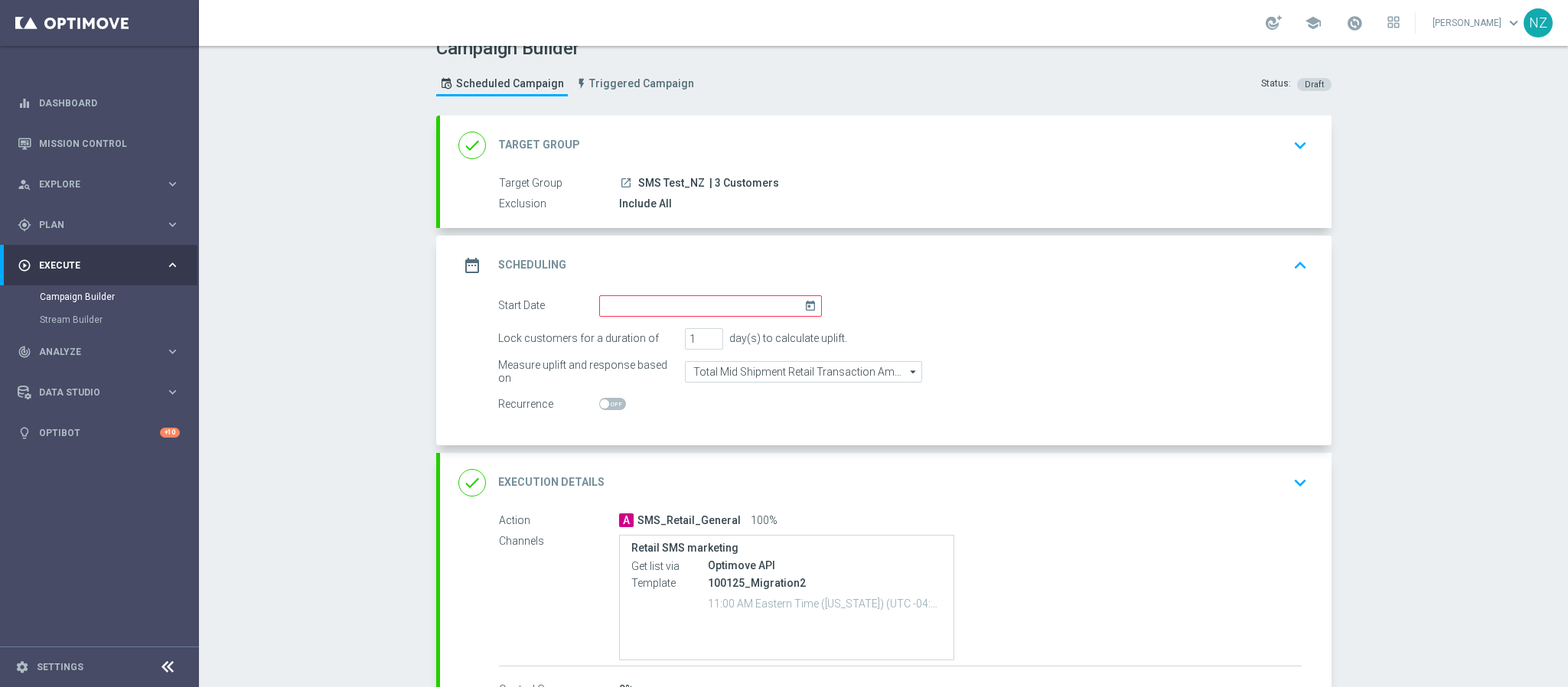
scroll to position [20, 0]
click at [643, 318] on input at bounding box center [711, 308] width 222 height 21
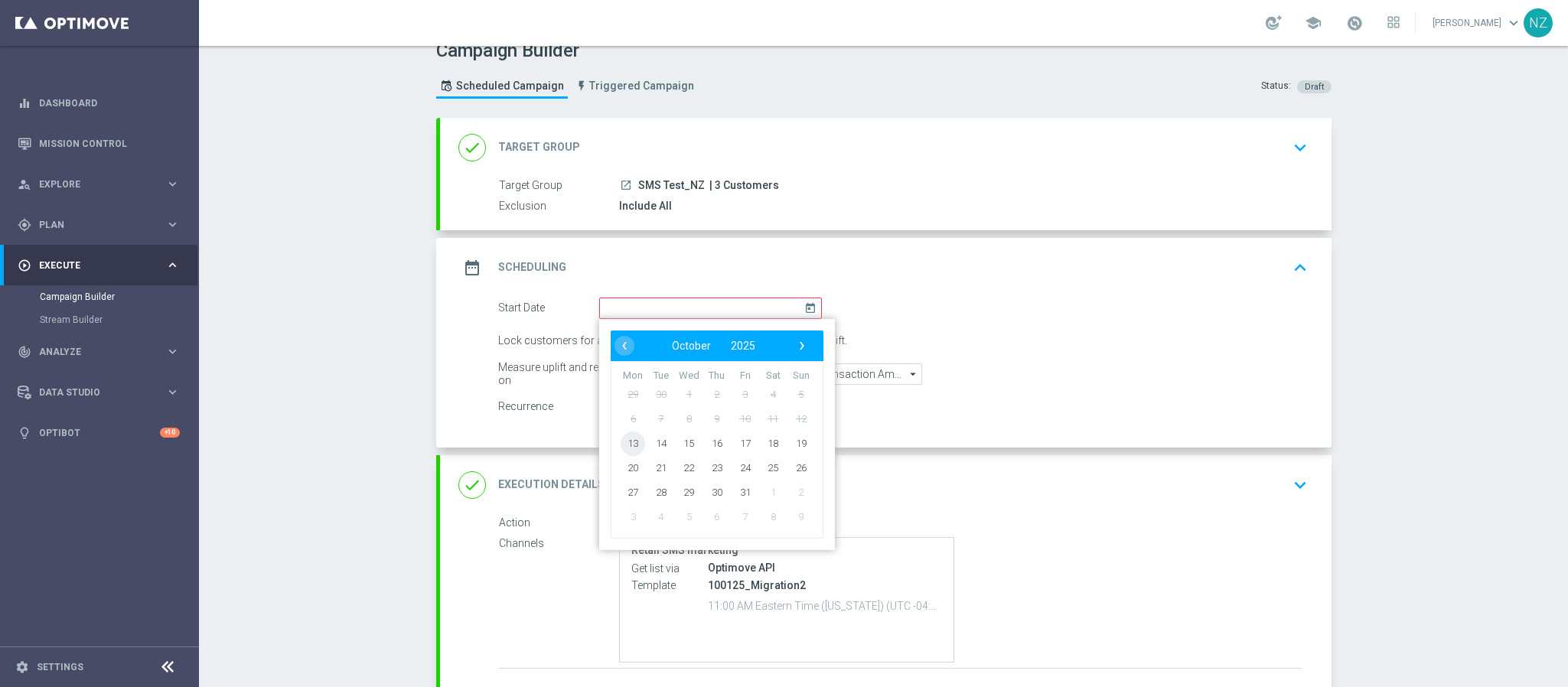
click at [625, 436] on span "13" at bounding box center [632, 442] width 25 height 25
type input "13 Oct 2025"
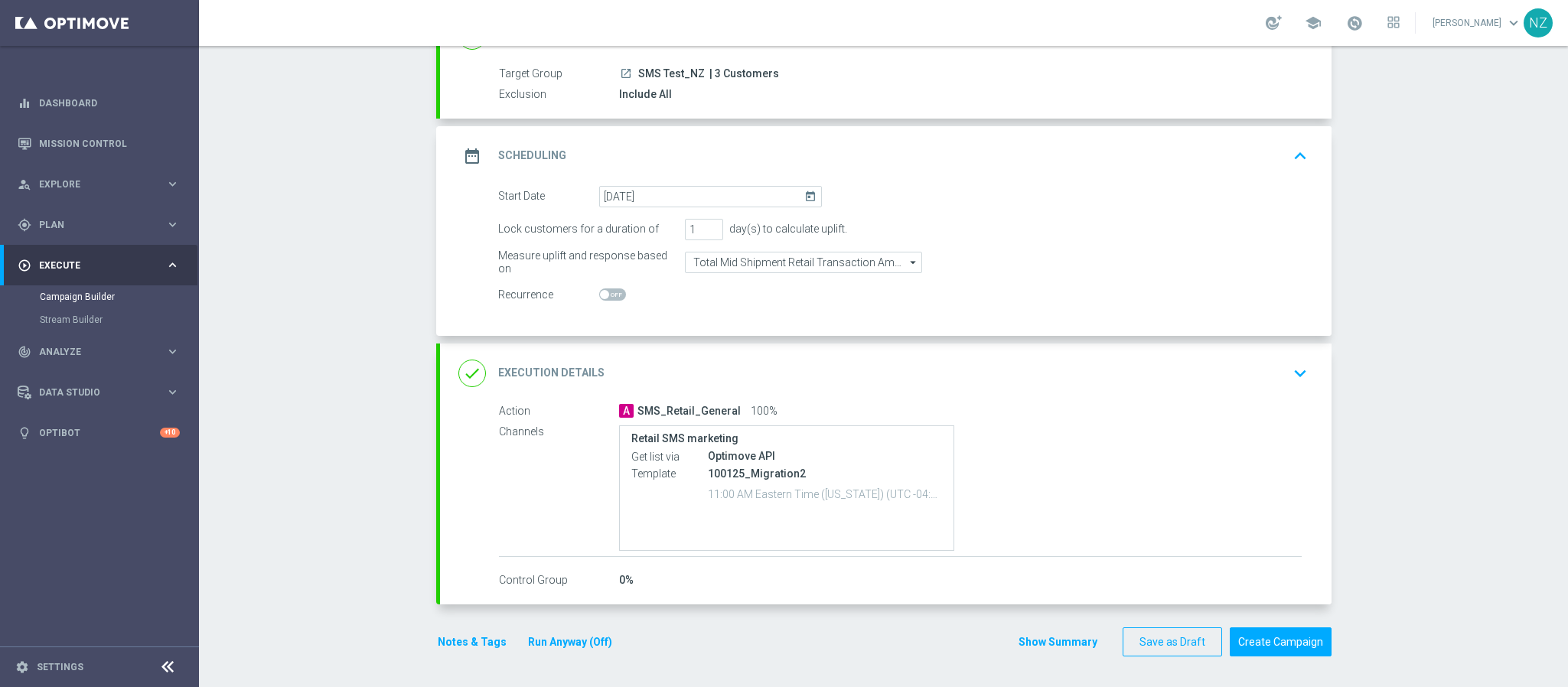
click at [1308, 379] on div "done Execution Details keyboard_arrow_down" at bounding box center [885, 374] width 891 height 59
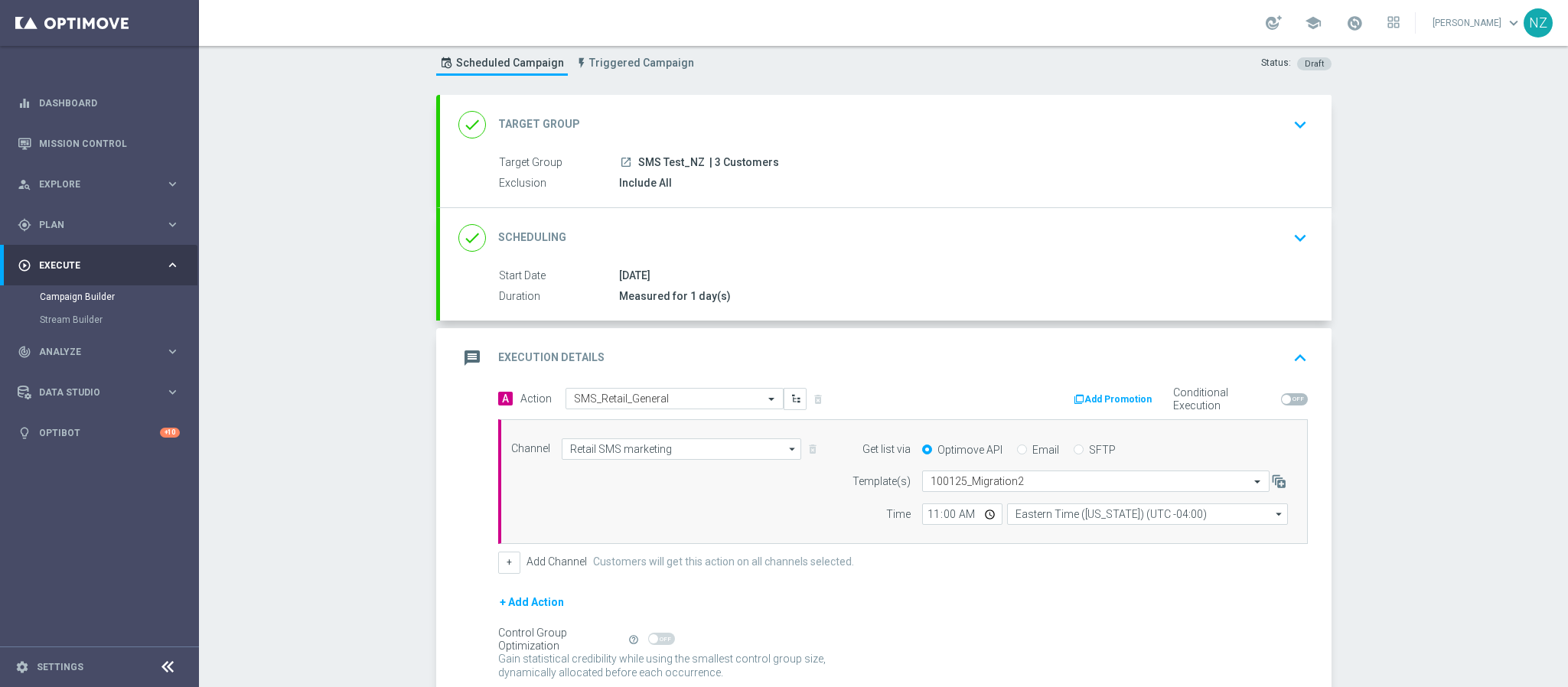
scroll to position [44, 0]
click at [1029, 480] on input "text" at bounding box center [1080, 479] width 300 height 13
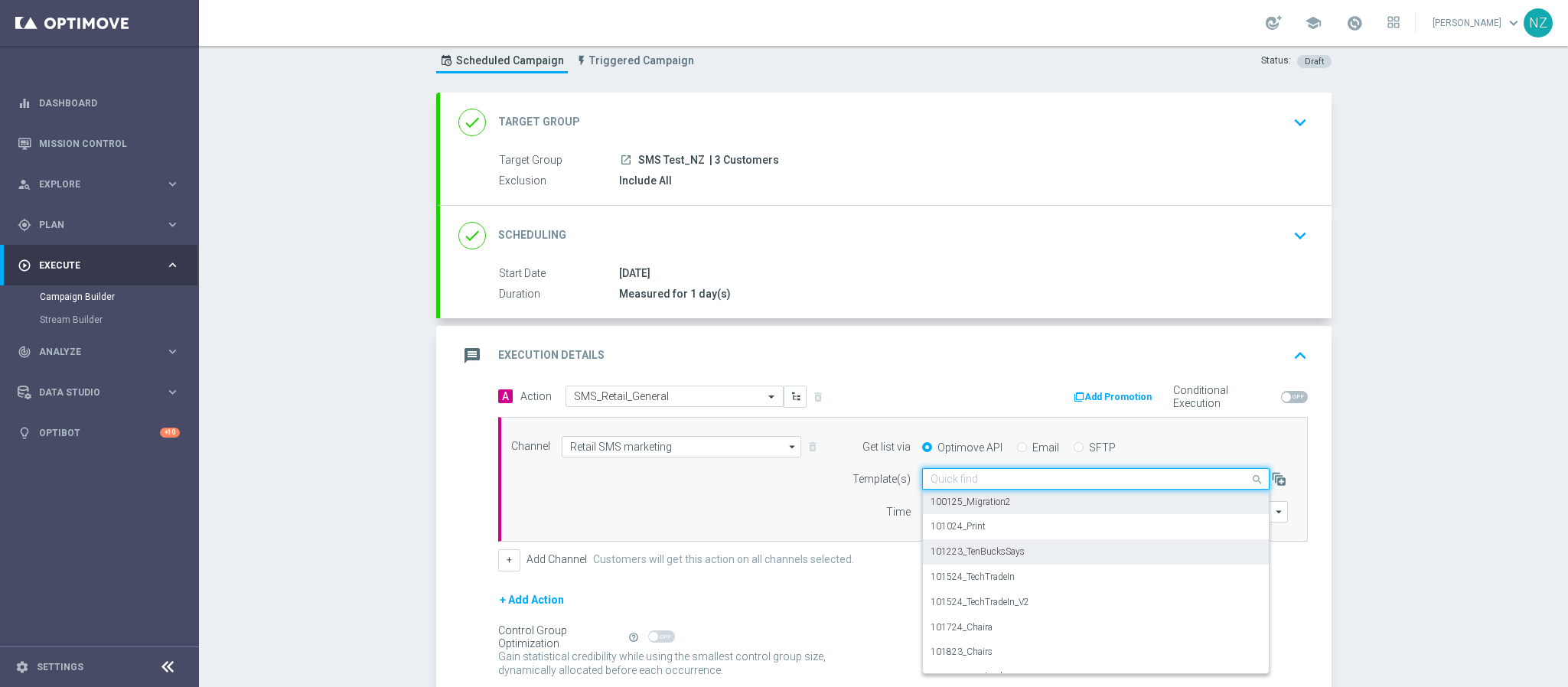
scroll to position [177, 0]
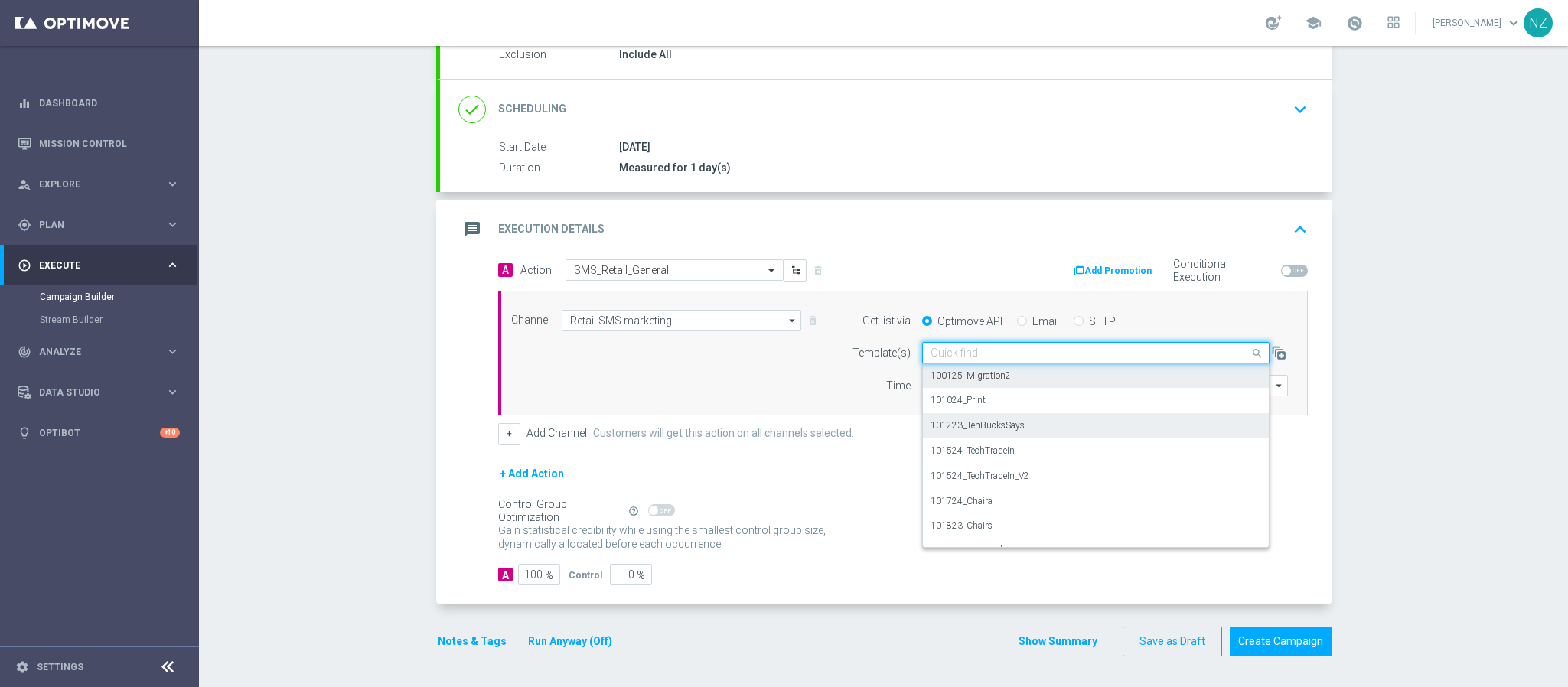
click at [1468, 542] on div "Campaign Builder Scheduled Campaign Triggered Campaign Status: Draft done Targe…" at bounding box center [883, 366] width 1368 height 641
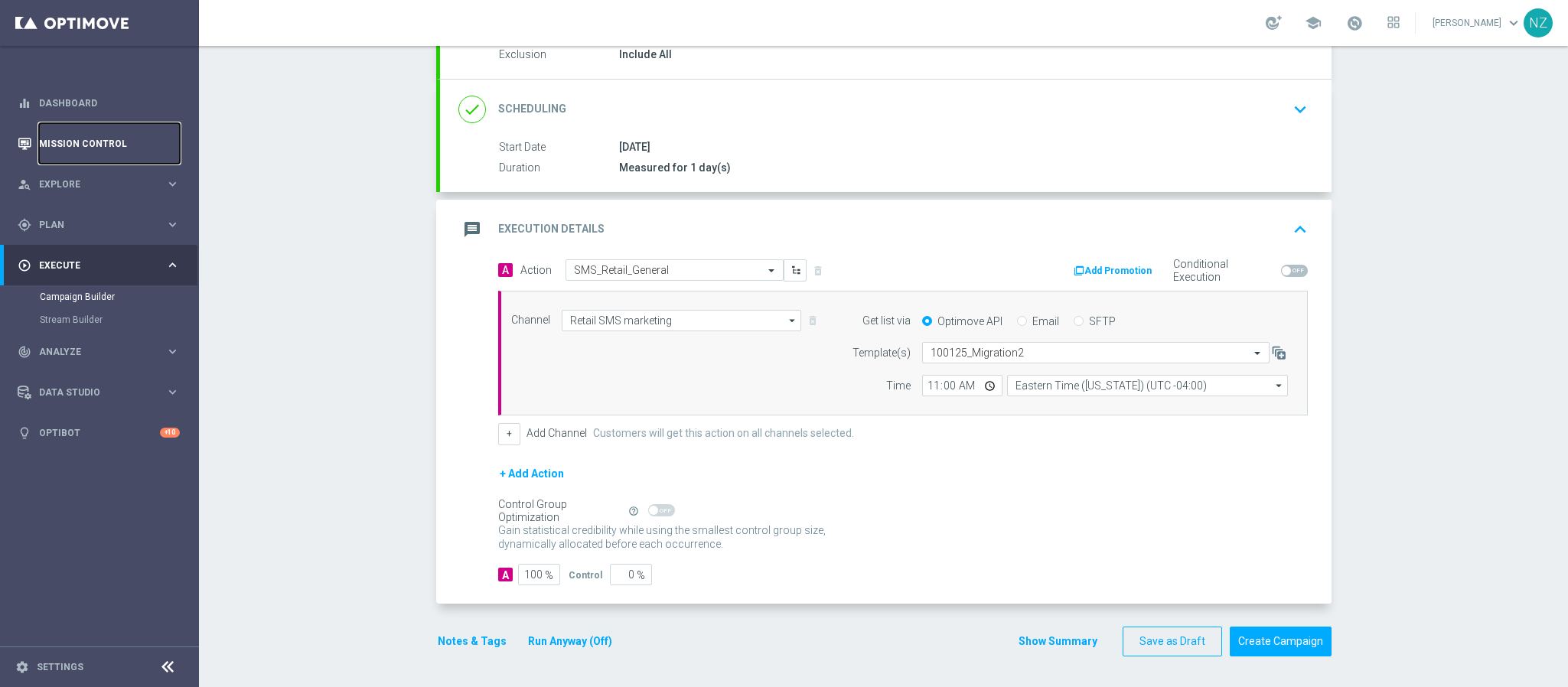
click at [72, 140] on link "Mission Control" at bounding box center [110, 144] width 141 height 41
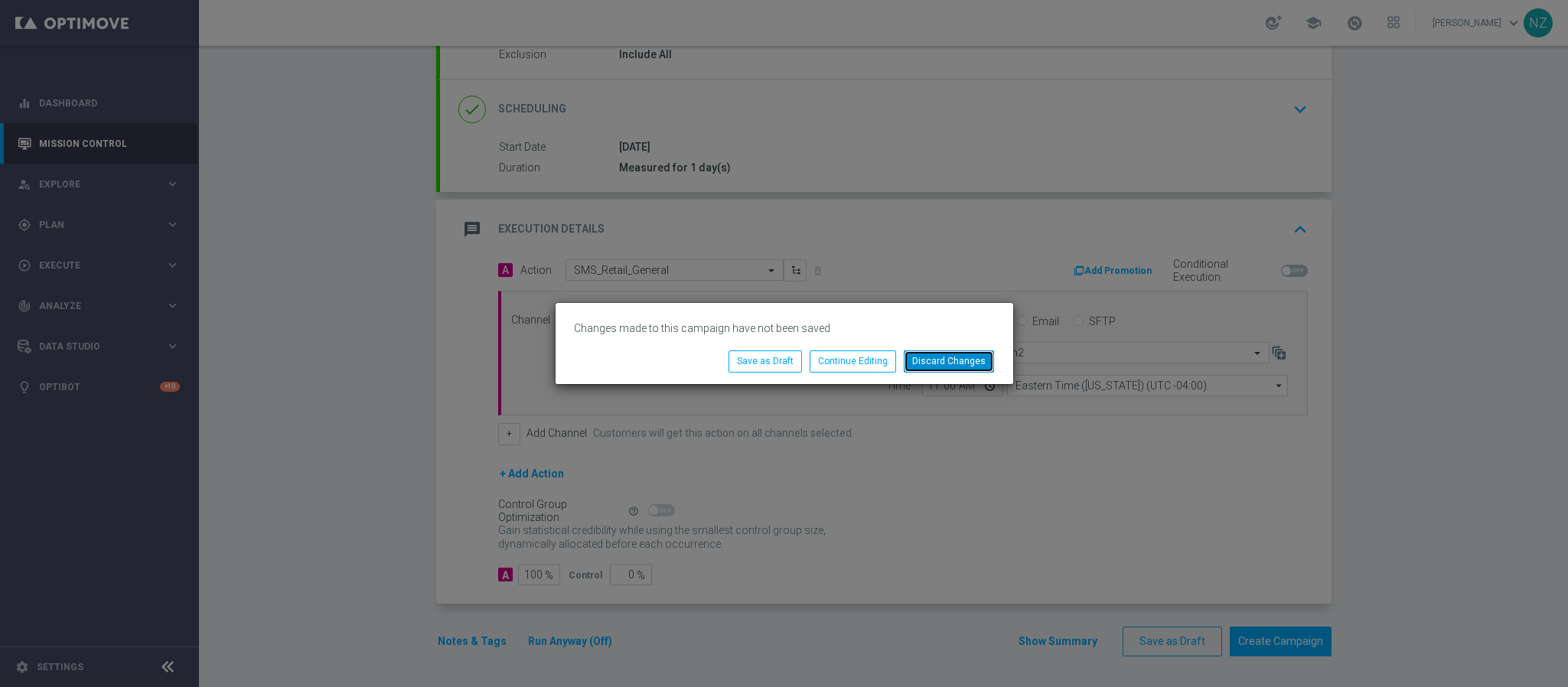
click at [949, 370] on button "Discard Changes" at bounding box center [948, 361] width 90 height 21
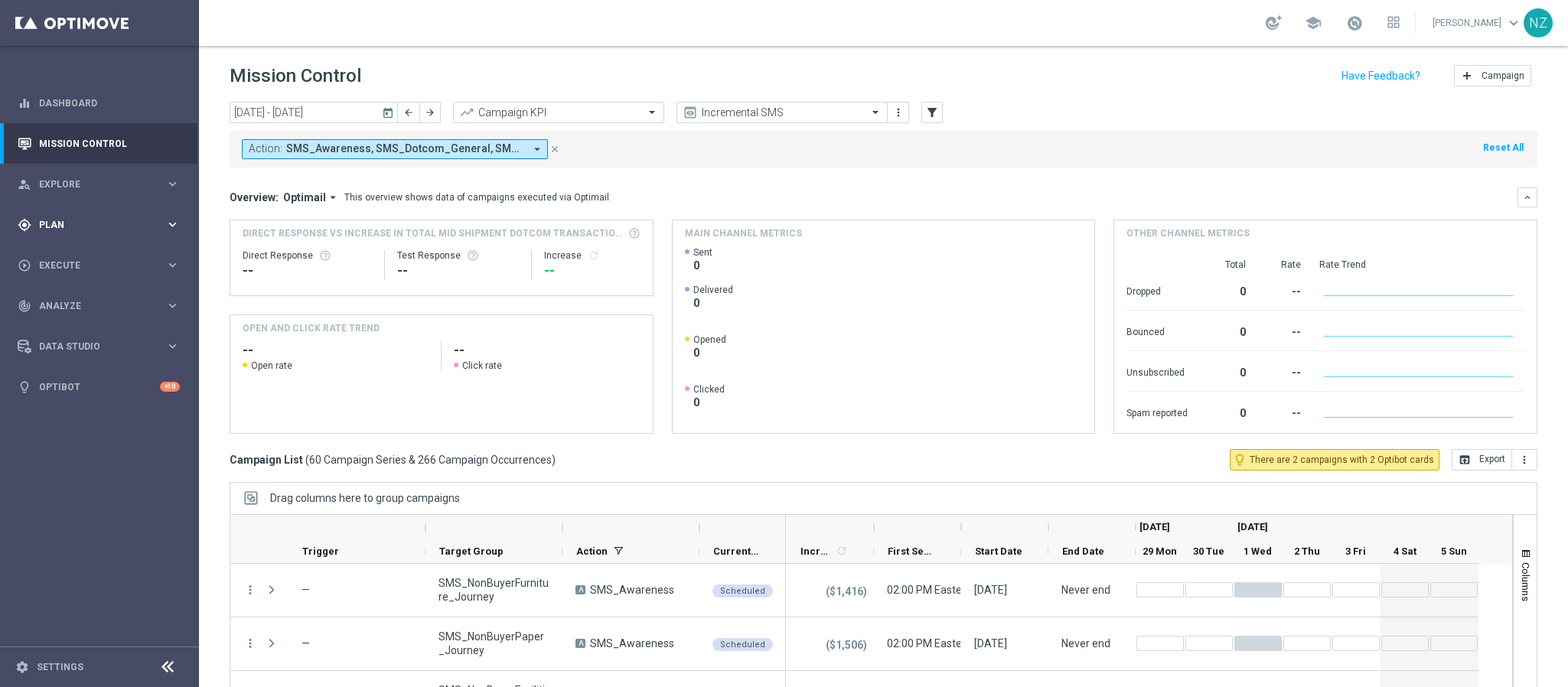
click at [104, 210] on div "gps_fixed Plan keyboard_arrow_right" at bounding box center [98, 225] width 198 height 41
click at [95, 257] on link "Target Groups" at bounding box center [99, 256] width 120 height 12
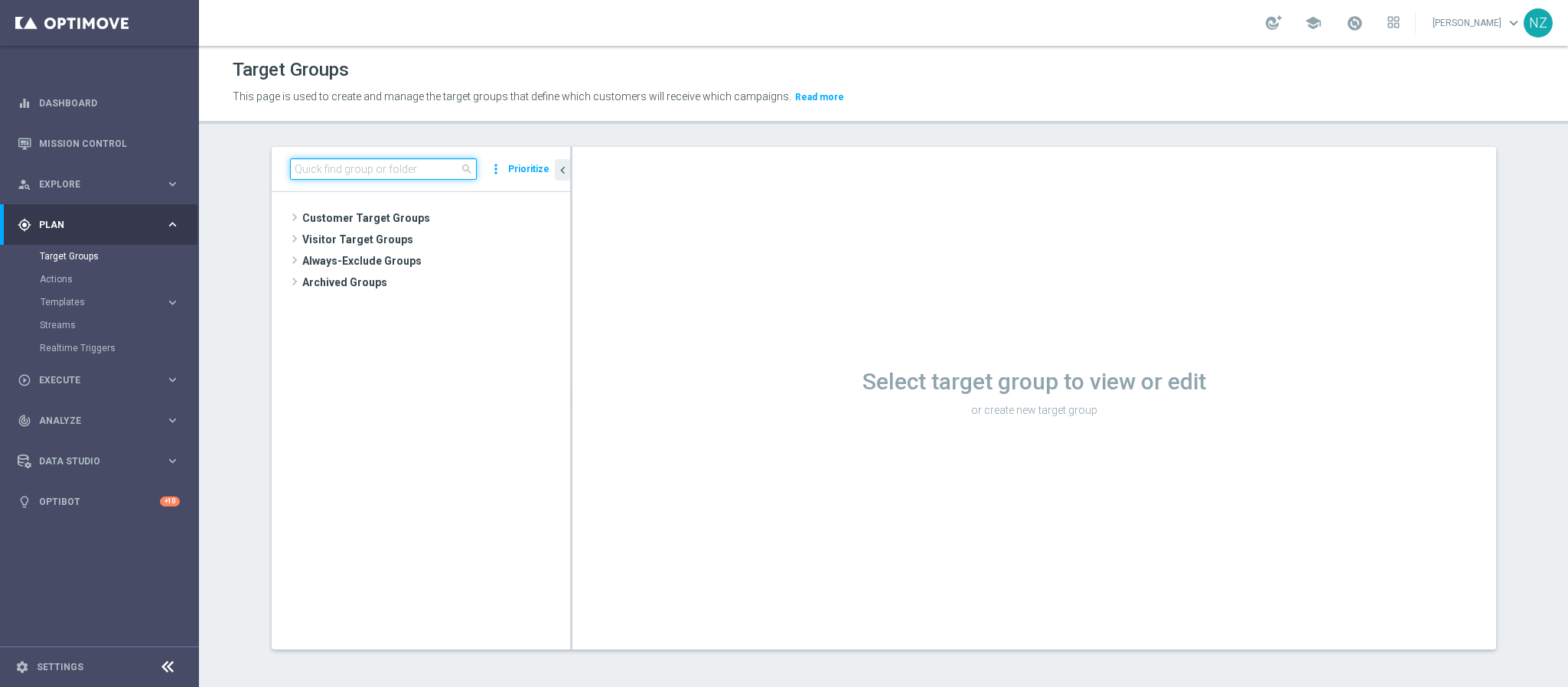
click at [418, 161] on input at bounding box center [384, 169] width 187 height 21
type input "NZ"
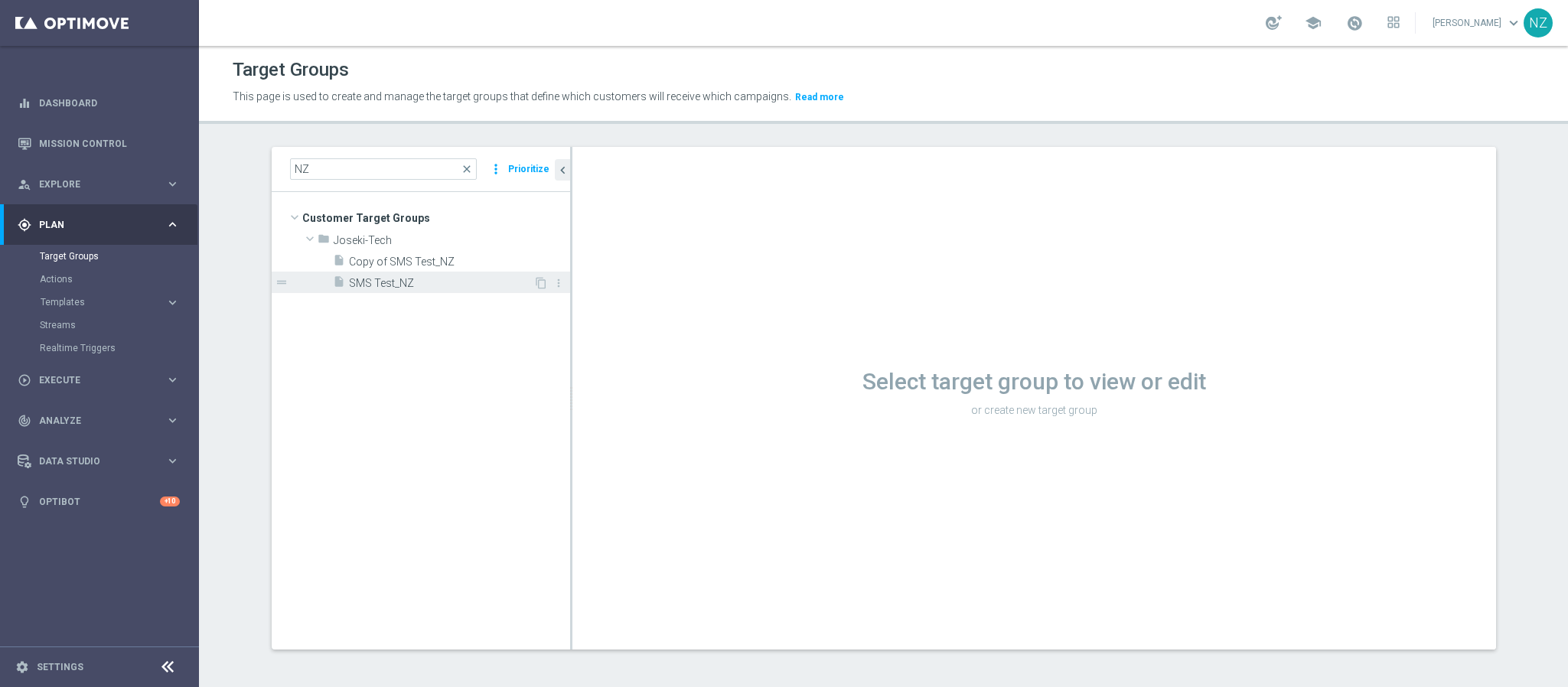
click at [436, 281] on span "SMS Test_NZ" at bounding box center [441, 283] width 184 height 13
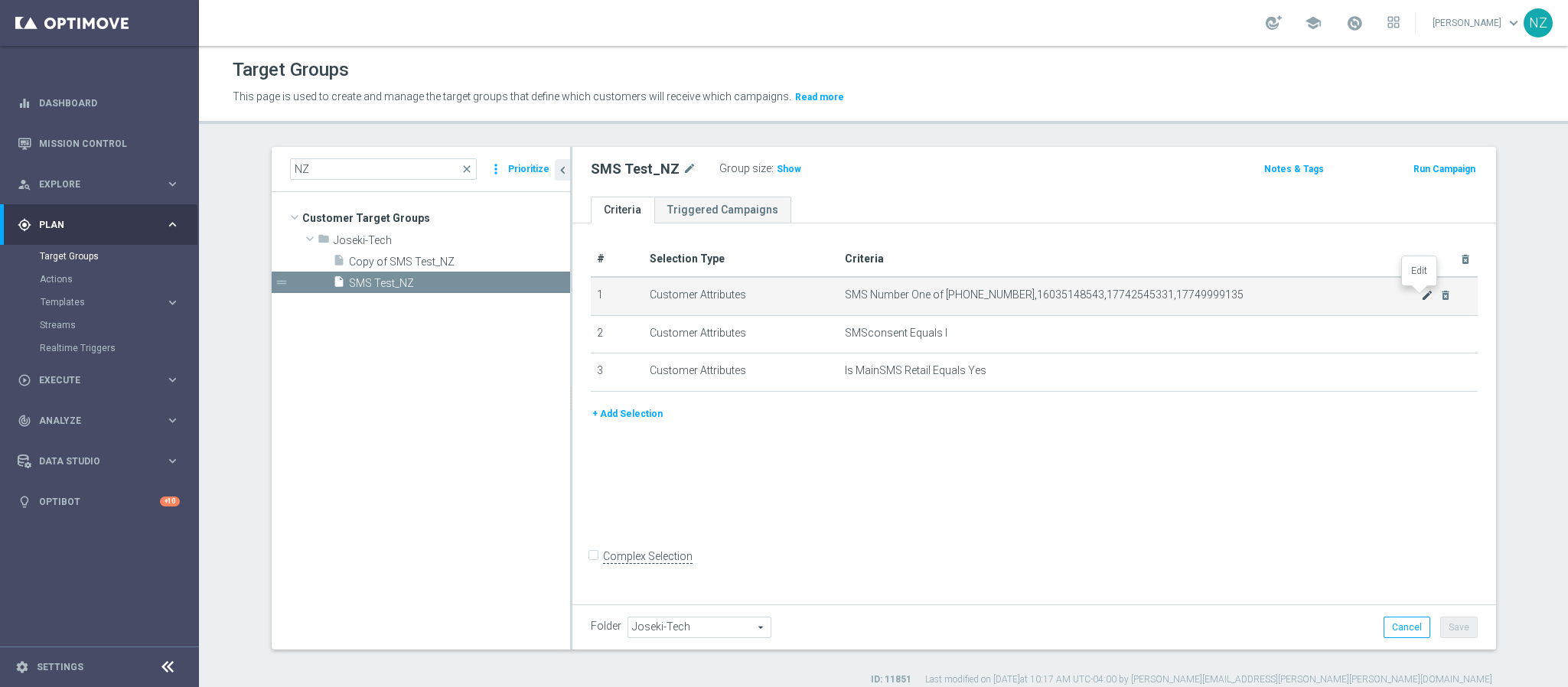
click at [1421, 296] on icon "mode_edit" at bounding box center [1427, 296] width 12 height 12
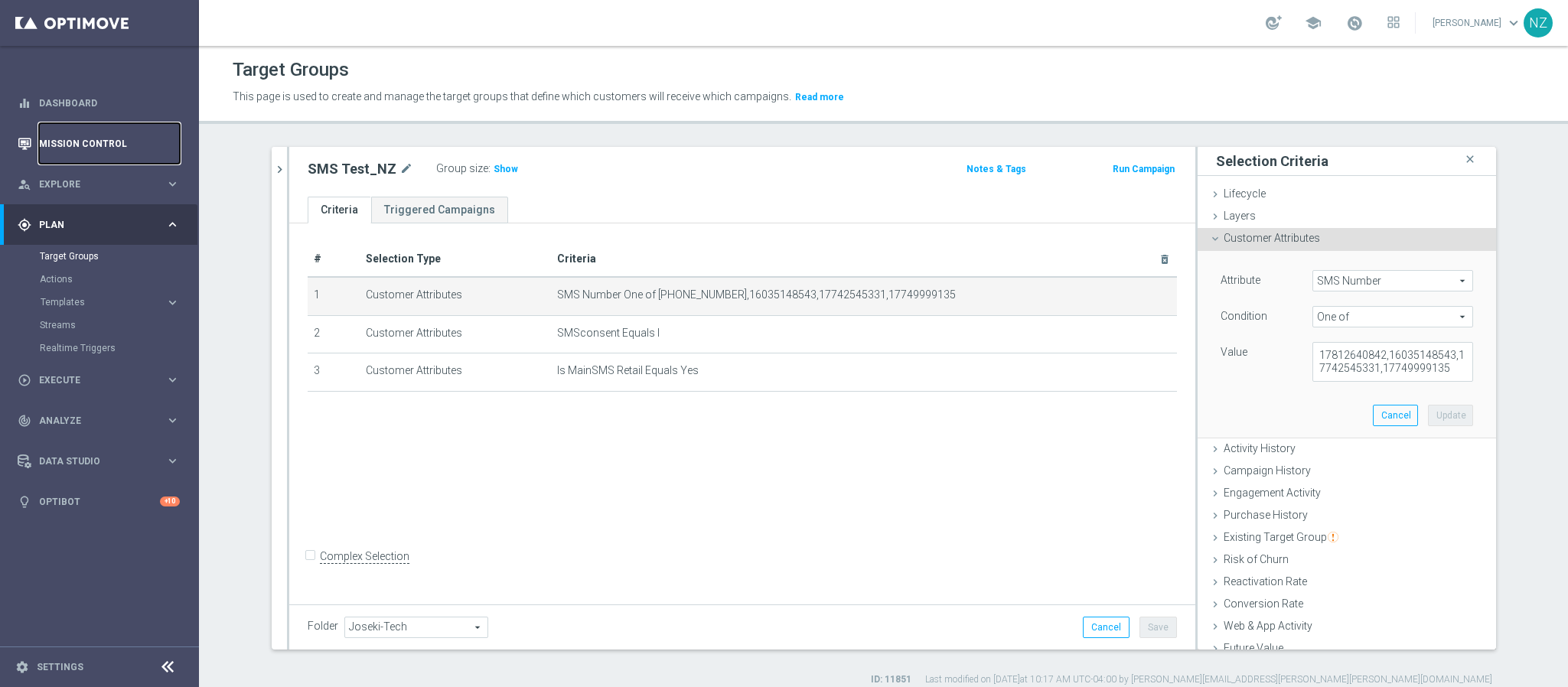
click at [81, 150] on link "Mission Control" at bounding box center [110, 144] width 141 height 41
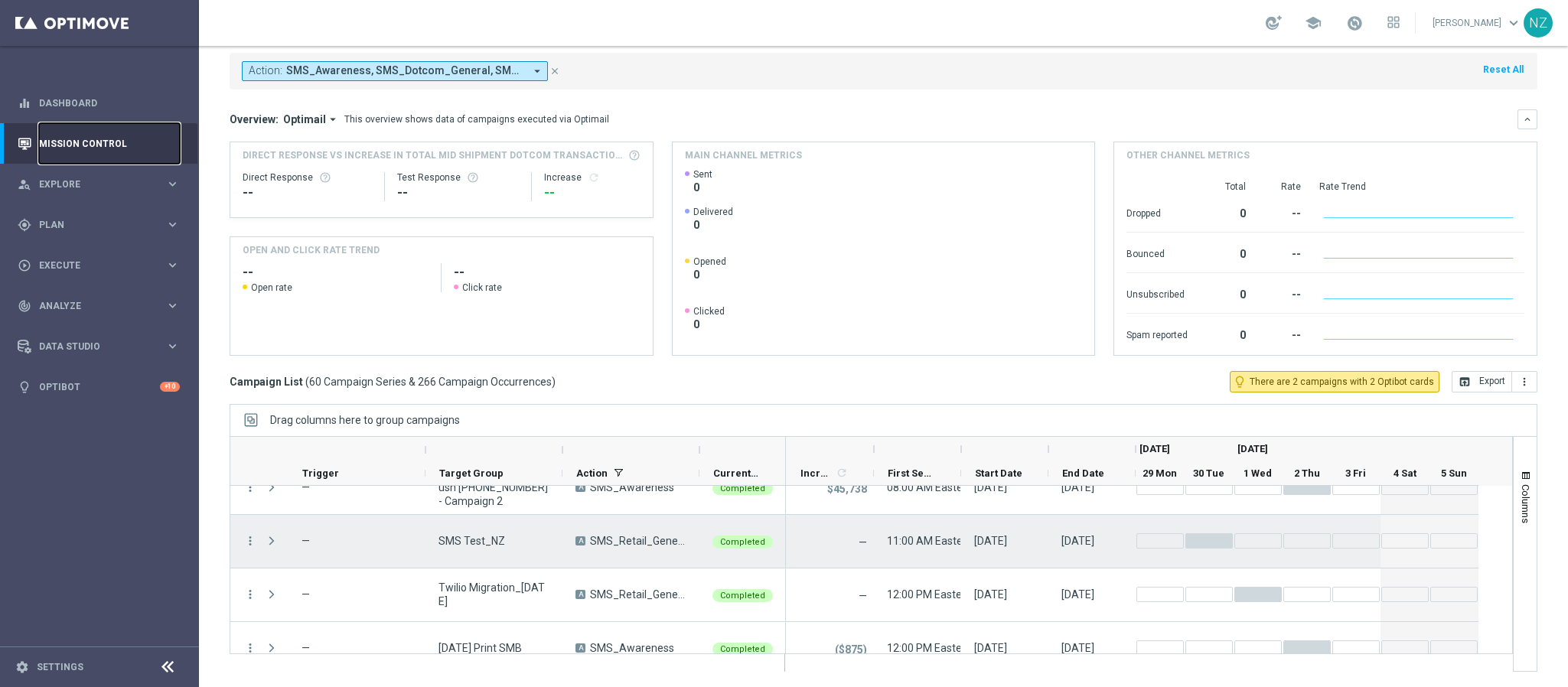
scroll to position [3047, 0]
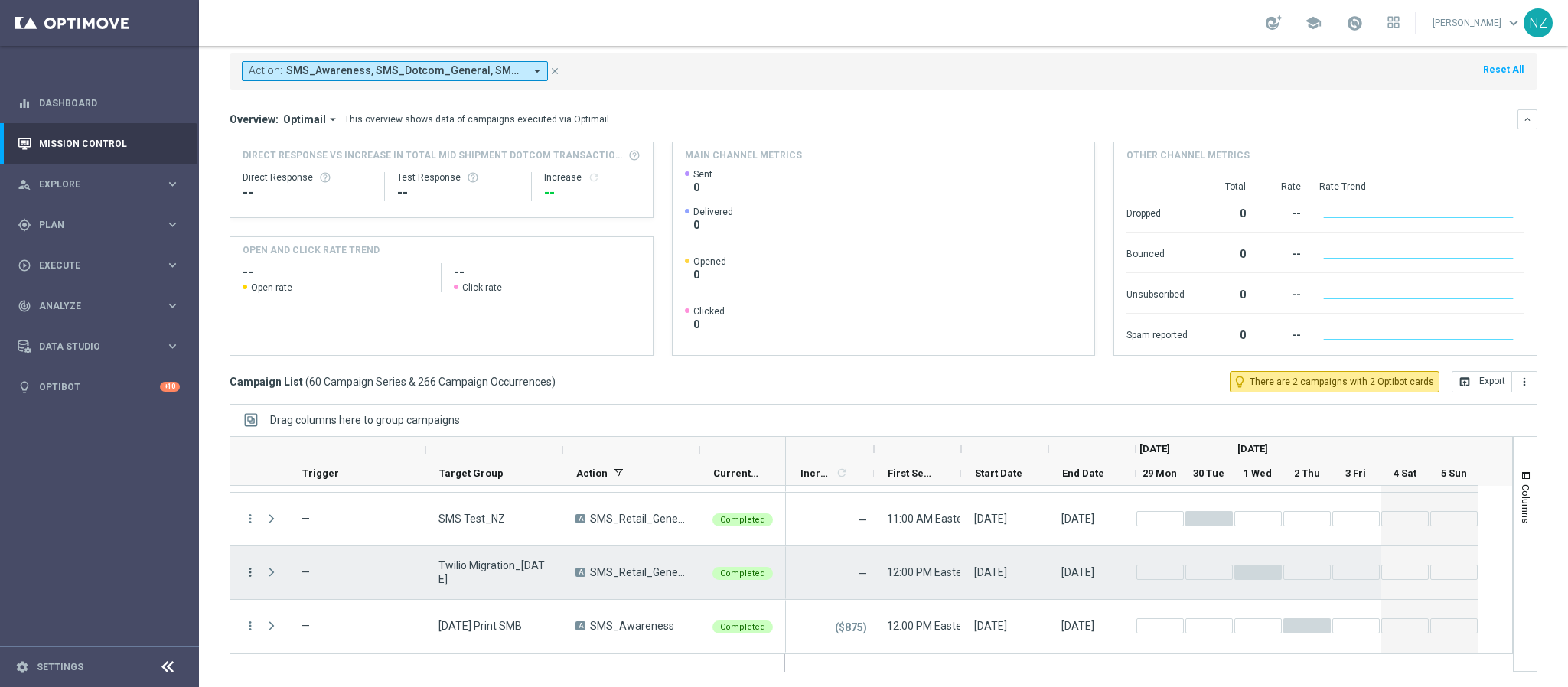
click at [251, 572] on icon "more_vert" at bounding box center [250, 572] width 14 height 14
click at [630, 384] on div "Campaign List ( 60 Campaign Series & 266 Campaign Occurrences ) lightbulb_outli…" at bounding box center [883, 381] width 1307 height 21
click at [251, 572] on icon "more_vert" at bounding box center [250, 572] width 14 height 14
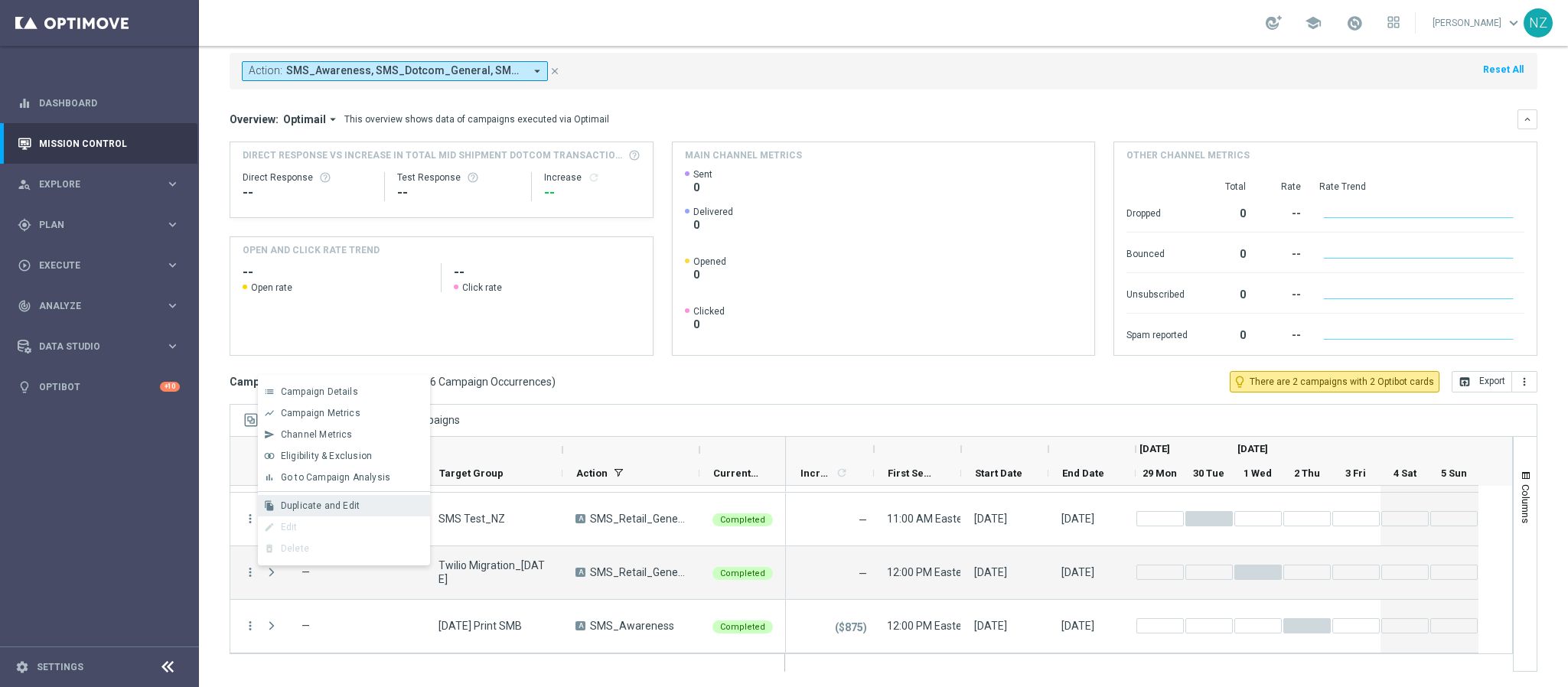
click at [326, 506] on span "Duplicate and Edit" at bounding box center [320, 505] width 79 height 11
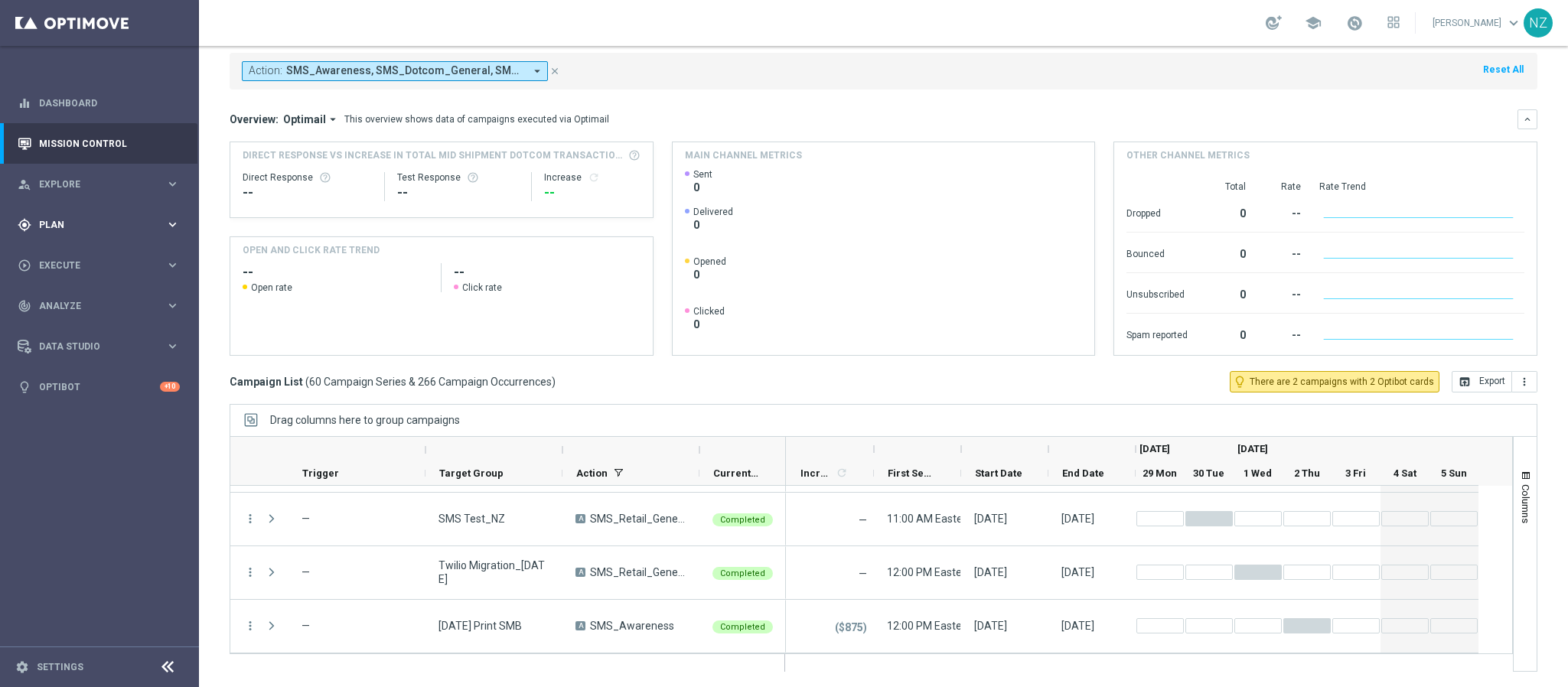
click at [62, 223] on span "Plan" at bounding box center [102, 225] width 126 height 9
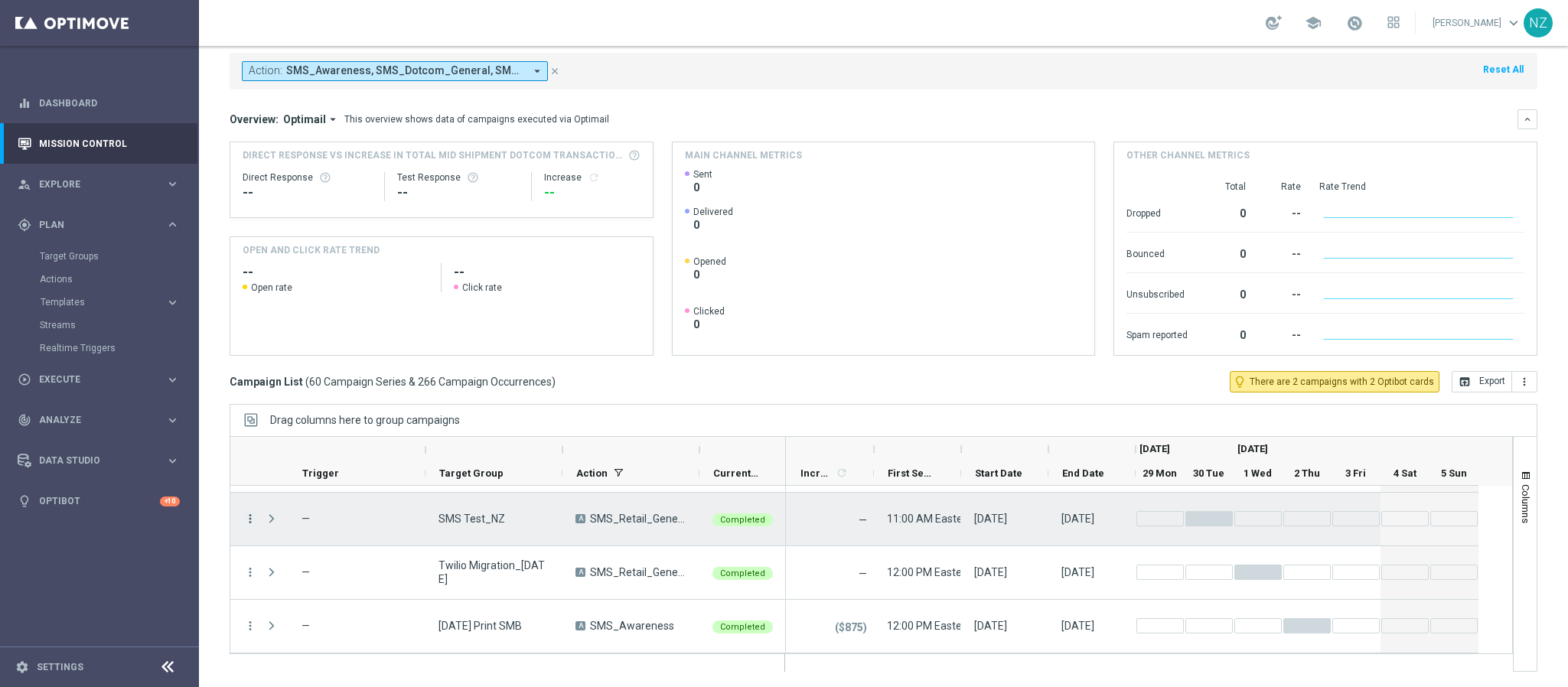
click at [252, 521] on icon "more_vert" at bounding box center [250, 519] width 14 height 14
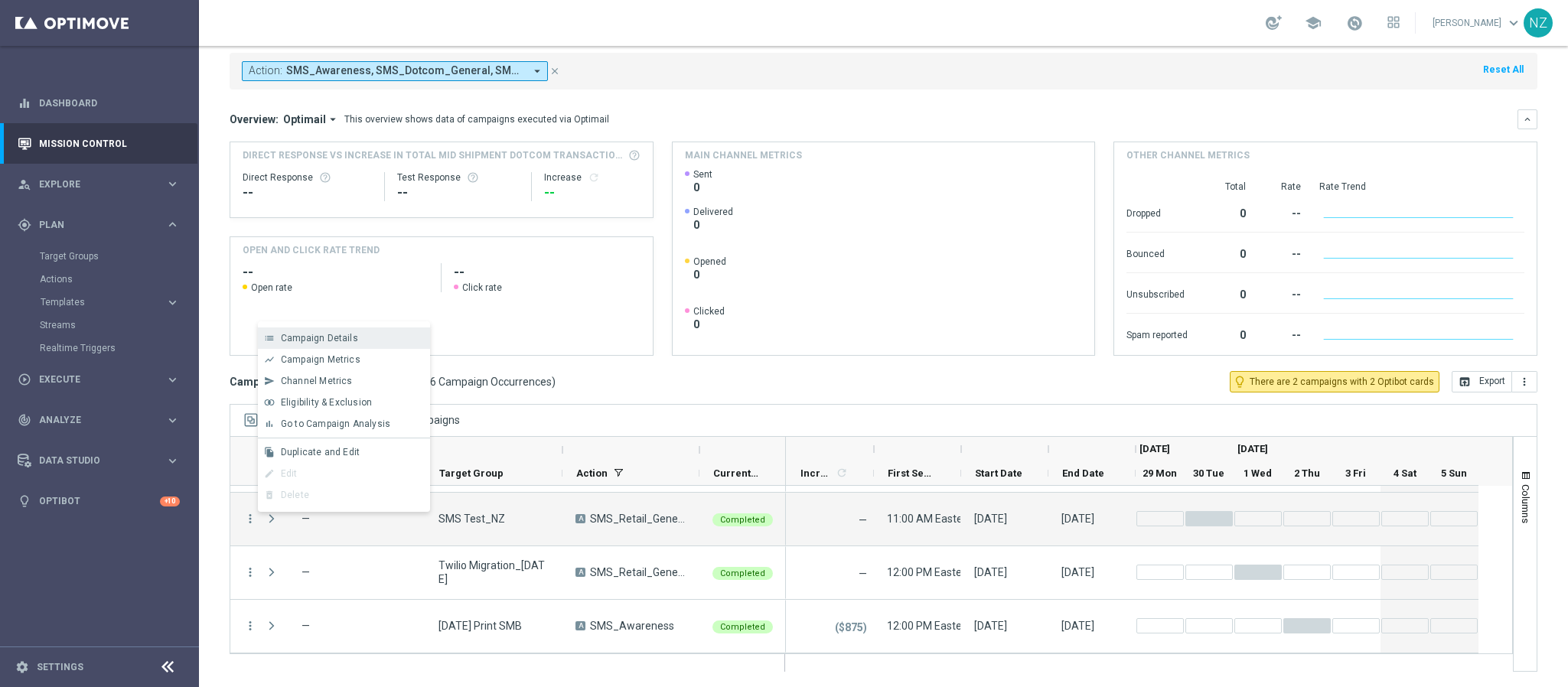
click at [306, 342] on span "Campaign Details" at bounding box center [319, 338] width 77 height 11
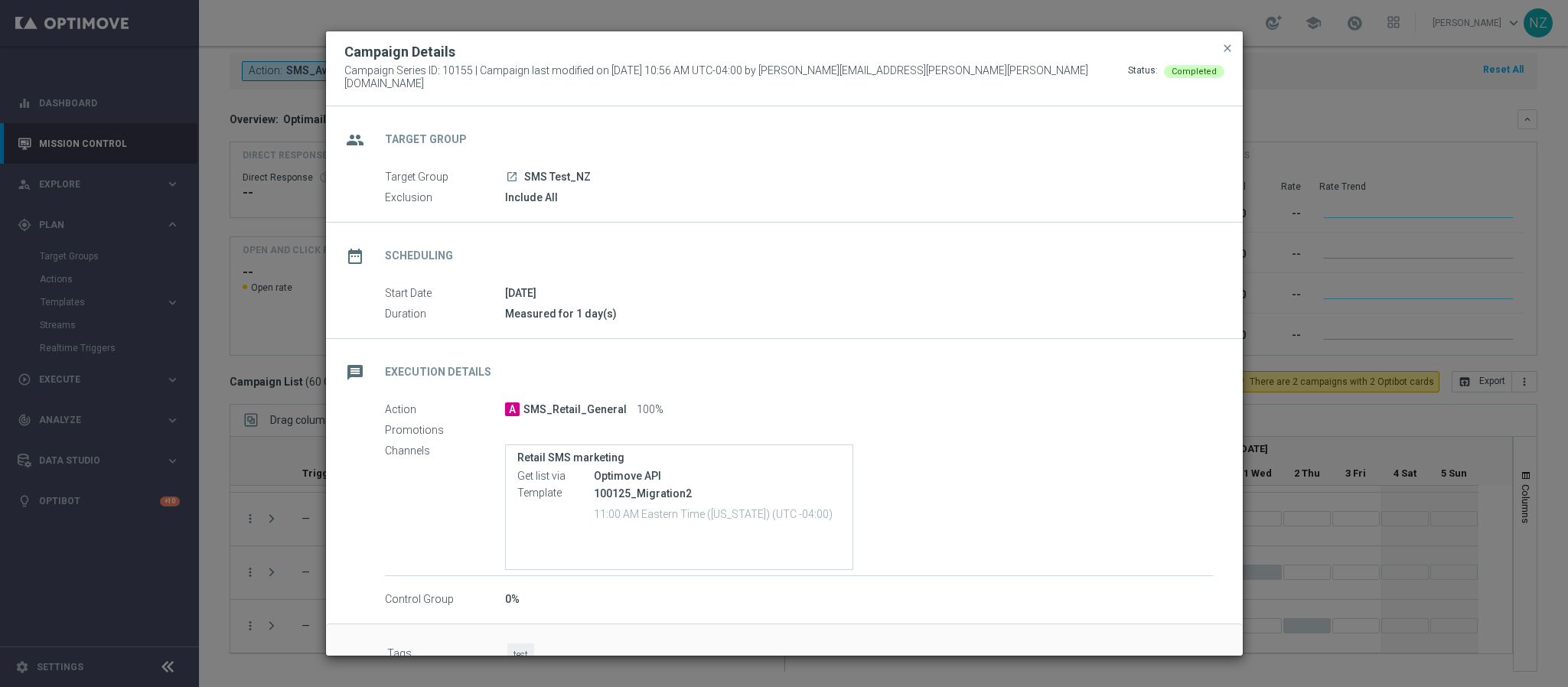
click at [515, 171] on icon "launch" at bounding box center [512, 177] width 12 height 12
click at [1221, 51] on span "close" at bounding box center [1227, 48] width 12 height 12
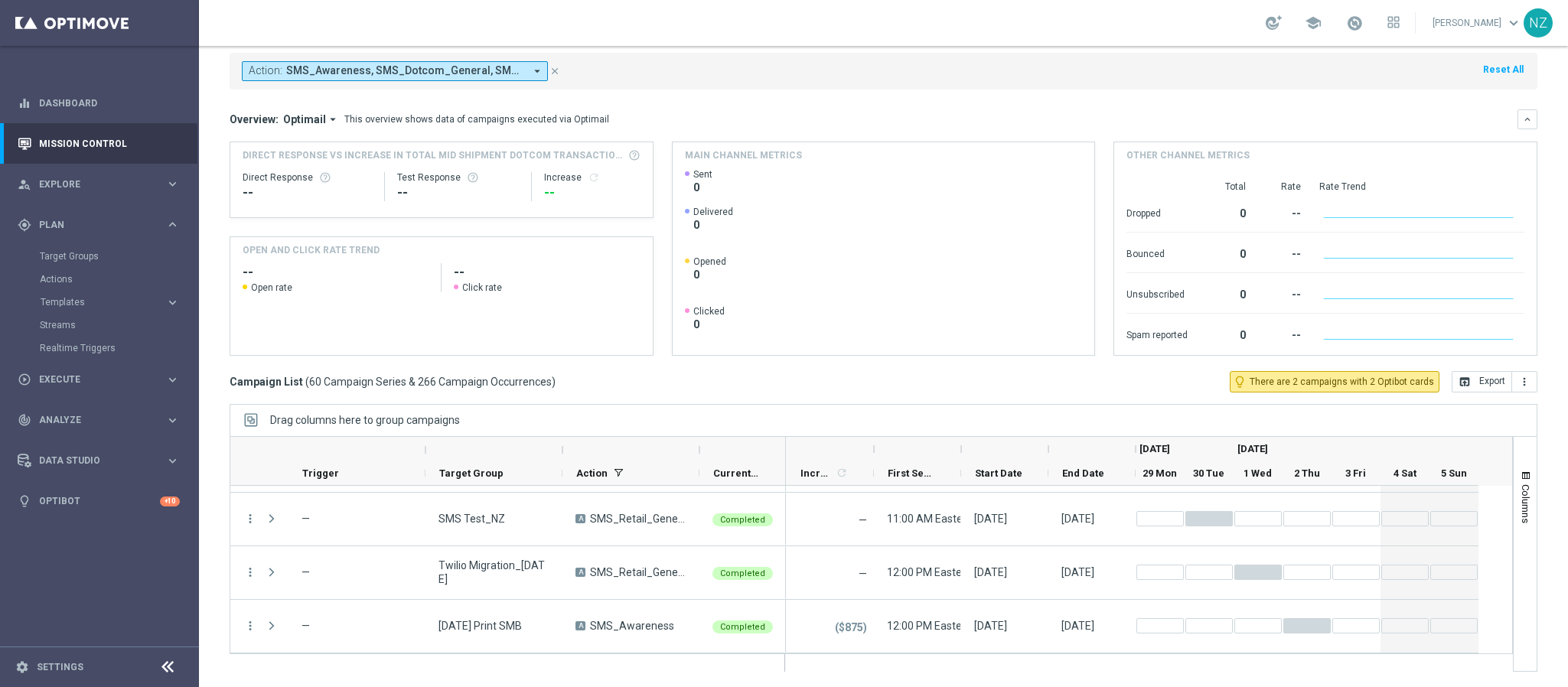
click at [688, 53] on div "Action: SMS_Awareness, SMS_Dotcom_General, SMS_Retail_General arrow_drop_down c…" at bounding box center [883, 70] width 1307 height 37
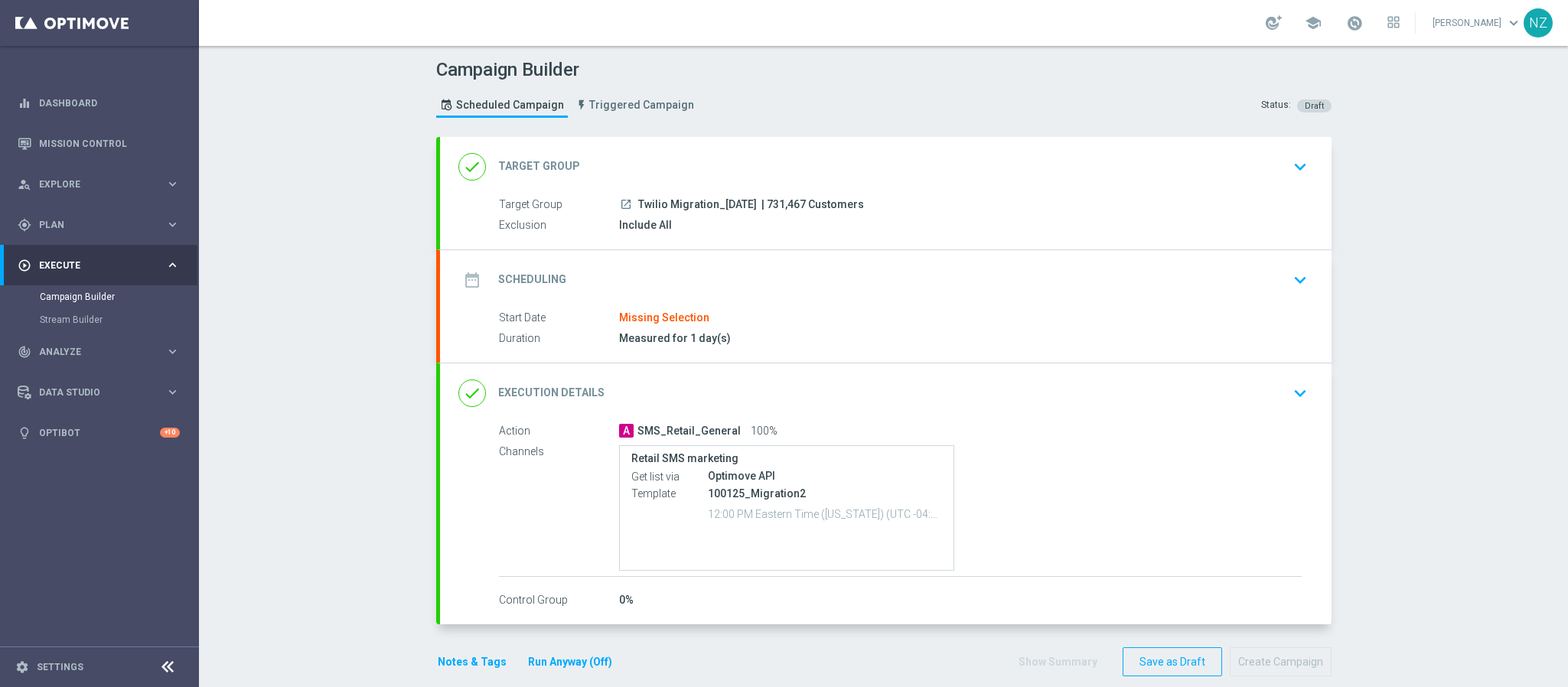
click at [1292, 166] on icon "keyboard_arrow_down" at bounding box center [1300, 166] width 23 height 23
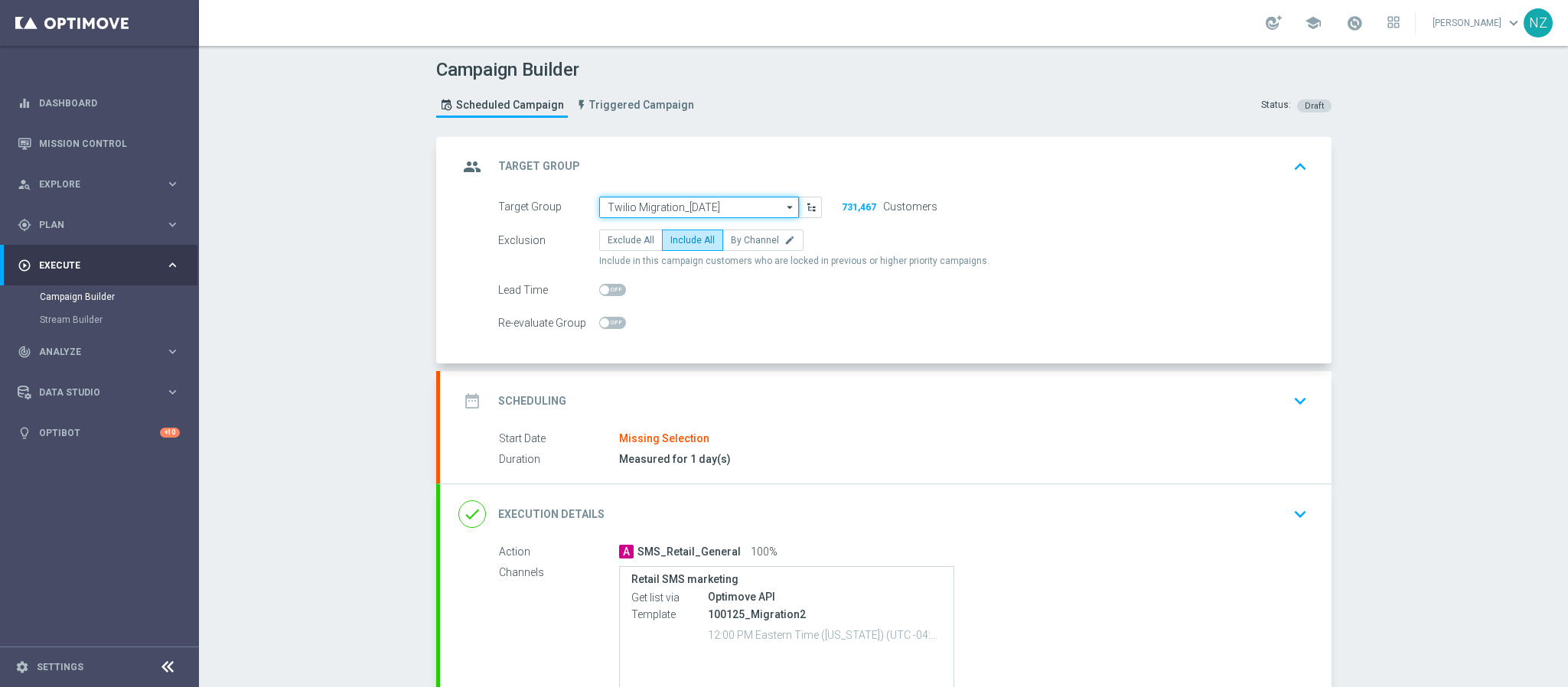
click at [620, 212] on input "Twilio Migration_[DATE]" at bounding box center [699, 207] width 200 height 21
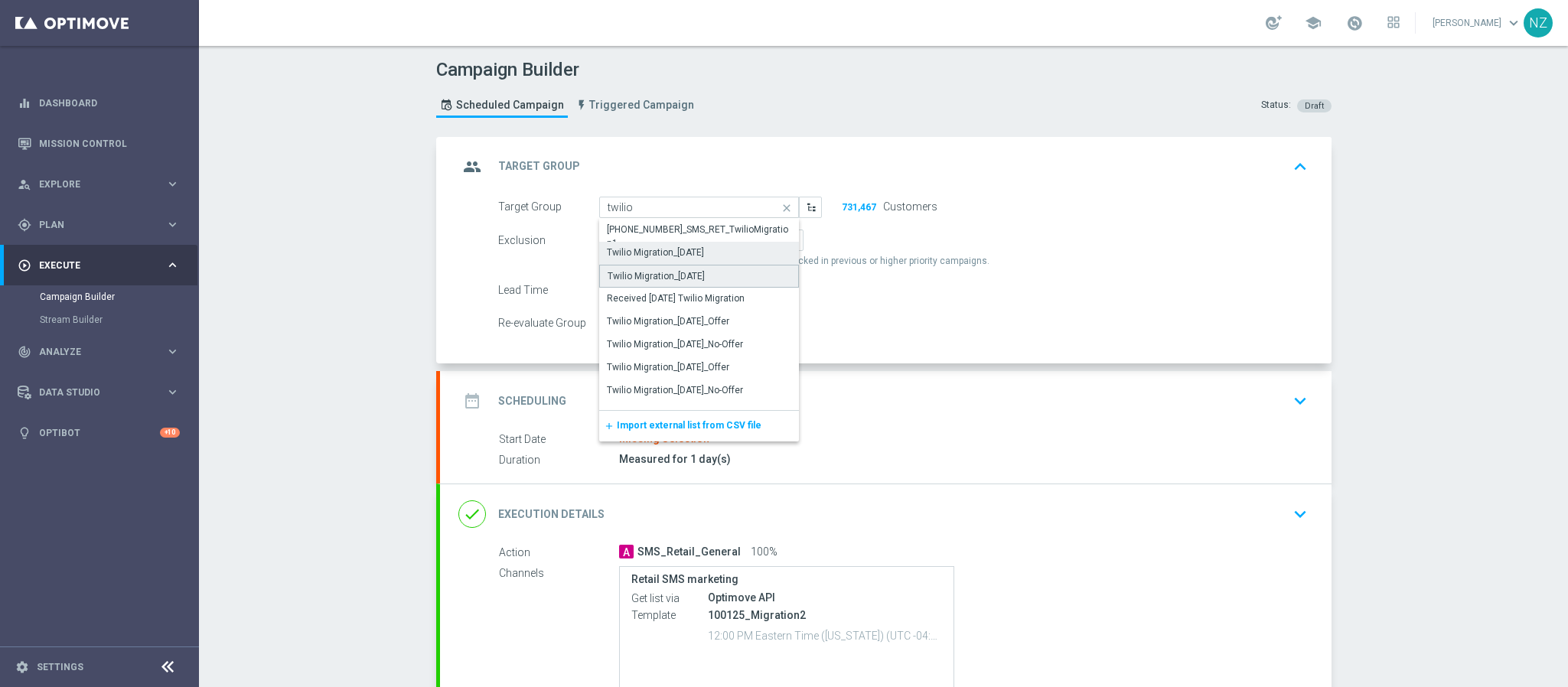
click at [634, 272] on div "Twilio Migration_[DATE]" at bounding box center [656, 276] width 97 height 14
type input "Twilio Migration_[DATE]"
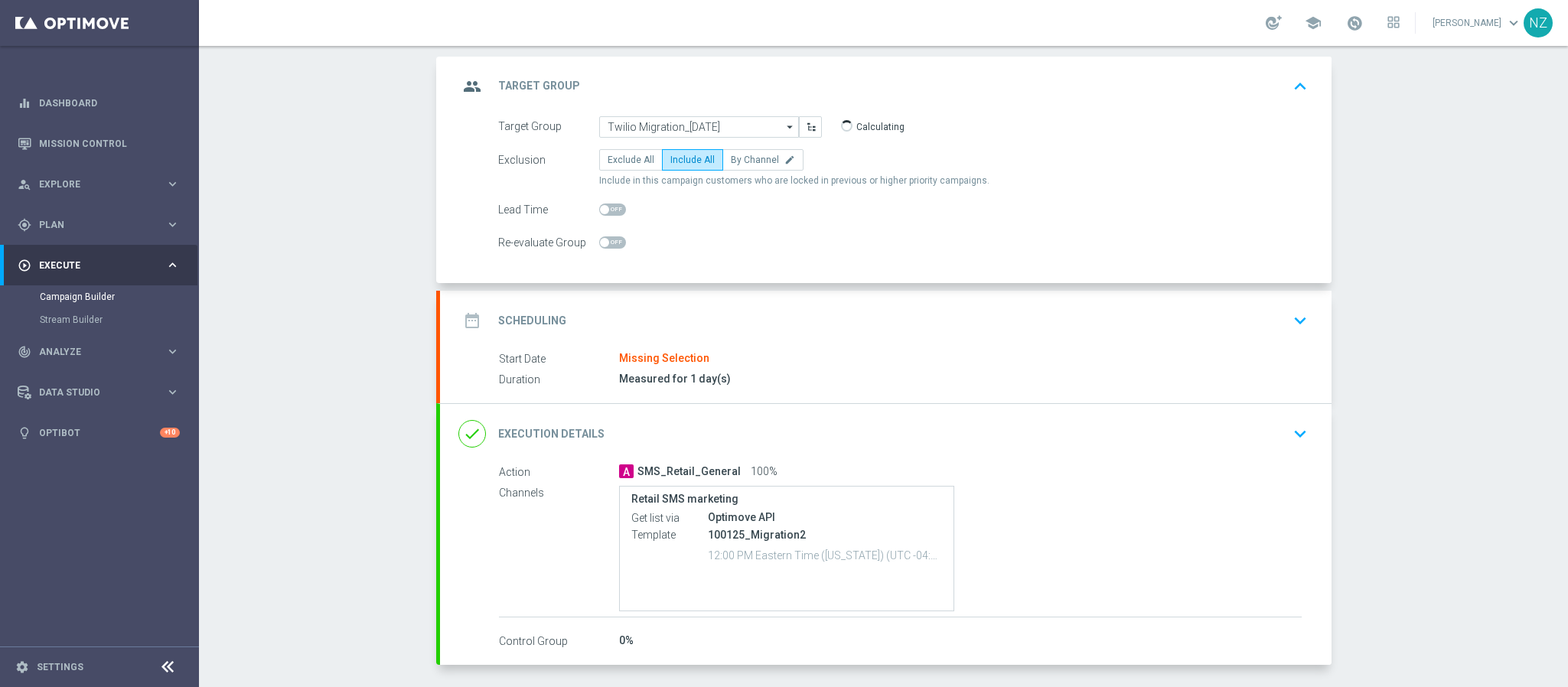
scroll to position [115, 0]
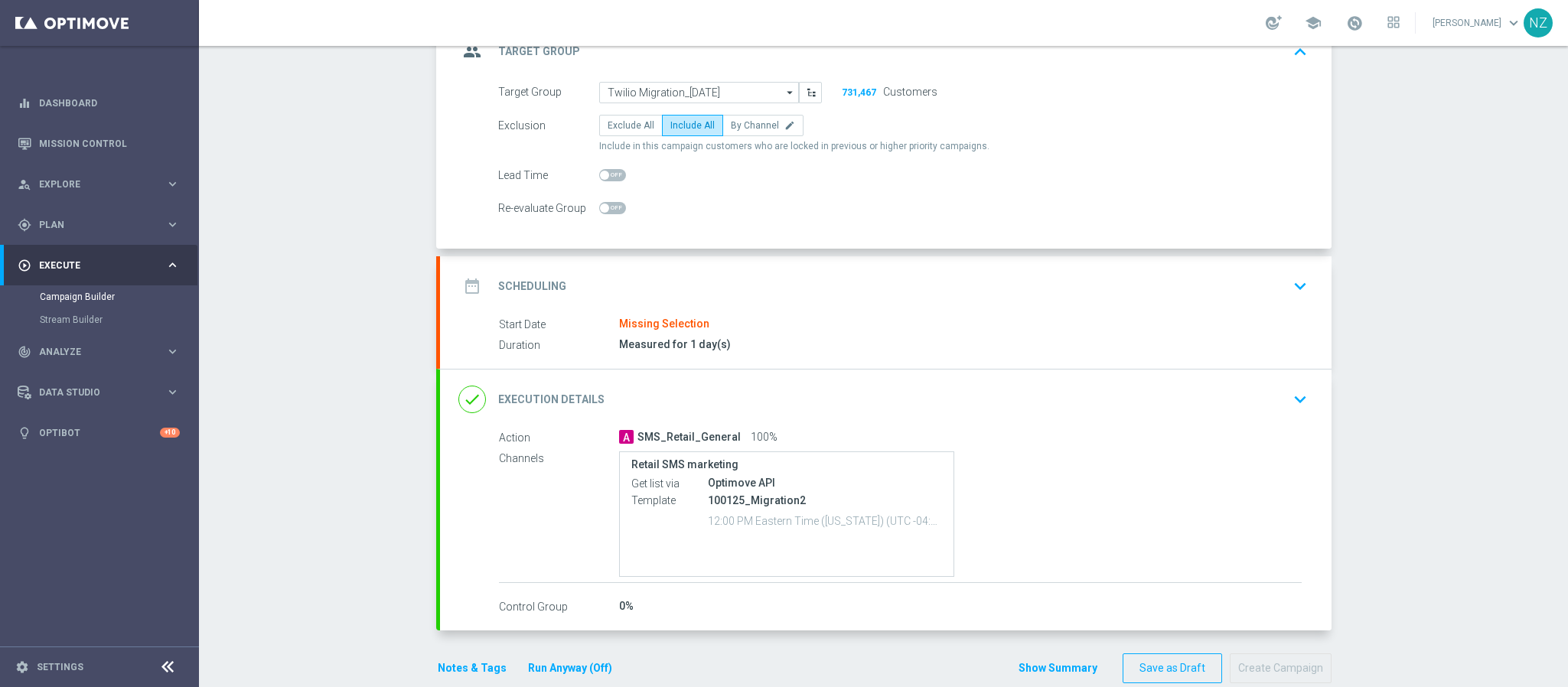
click at [1295, 287] on icon "keyboard_arrow_down" at bounding box center [1300, 286] width 23 height 23
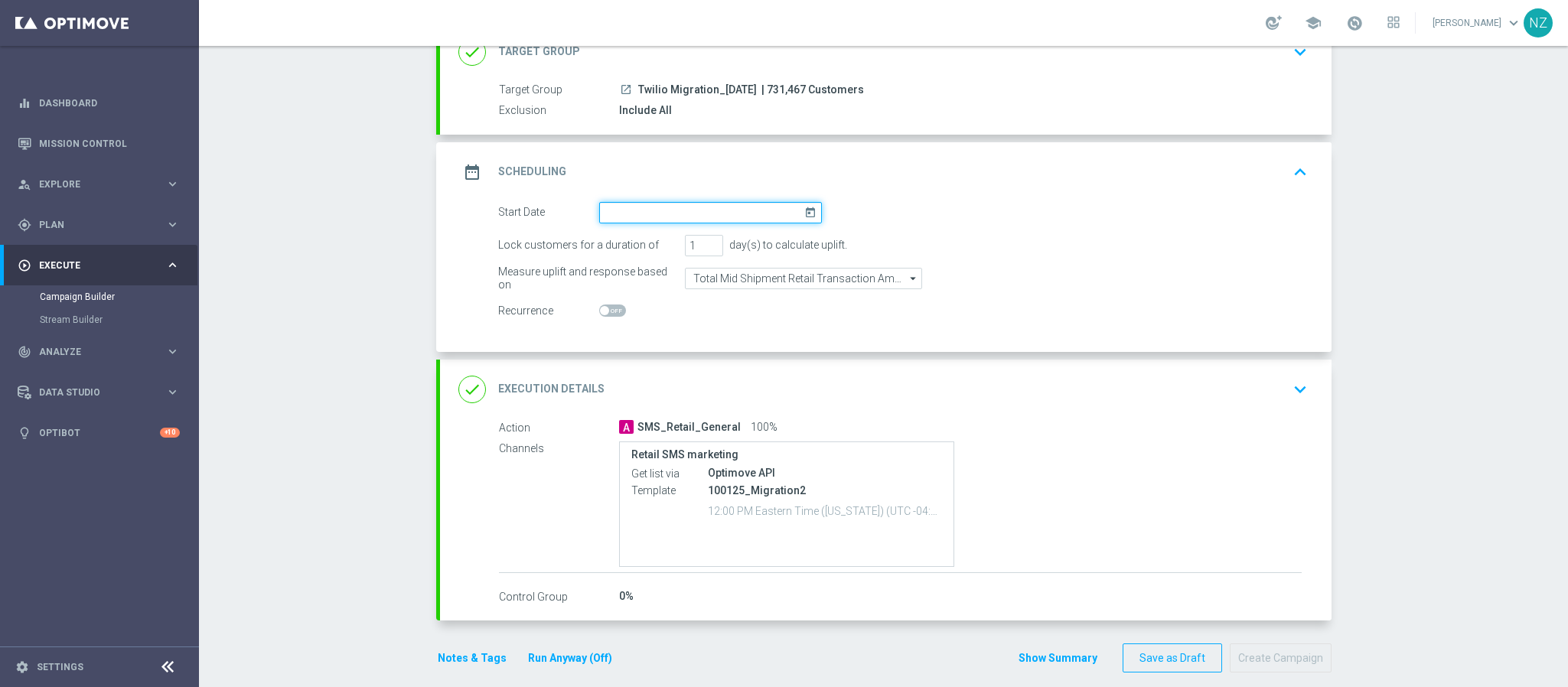
click at [632, 219] on input at bounding box center [711, 212] width 222 height 21
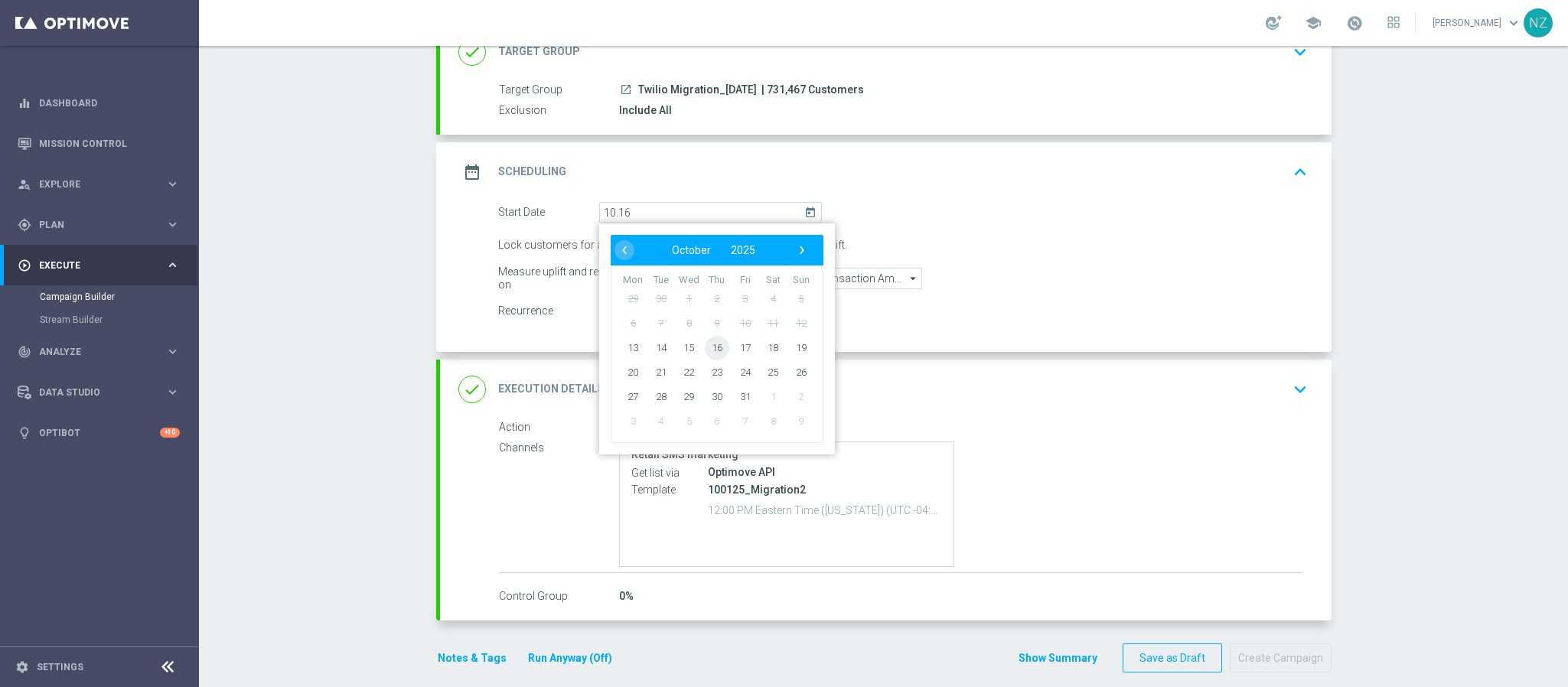
type input "10 Jan 2016"
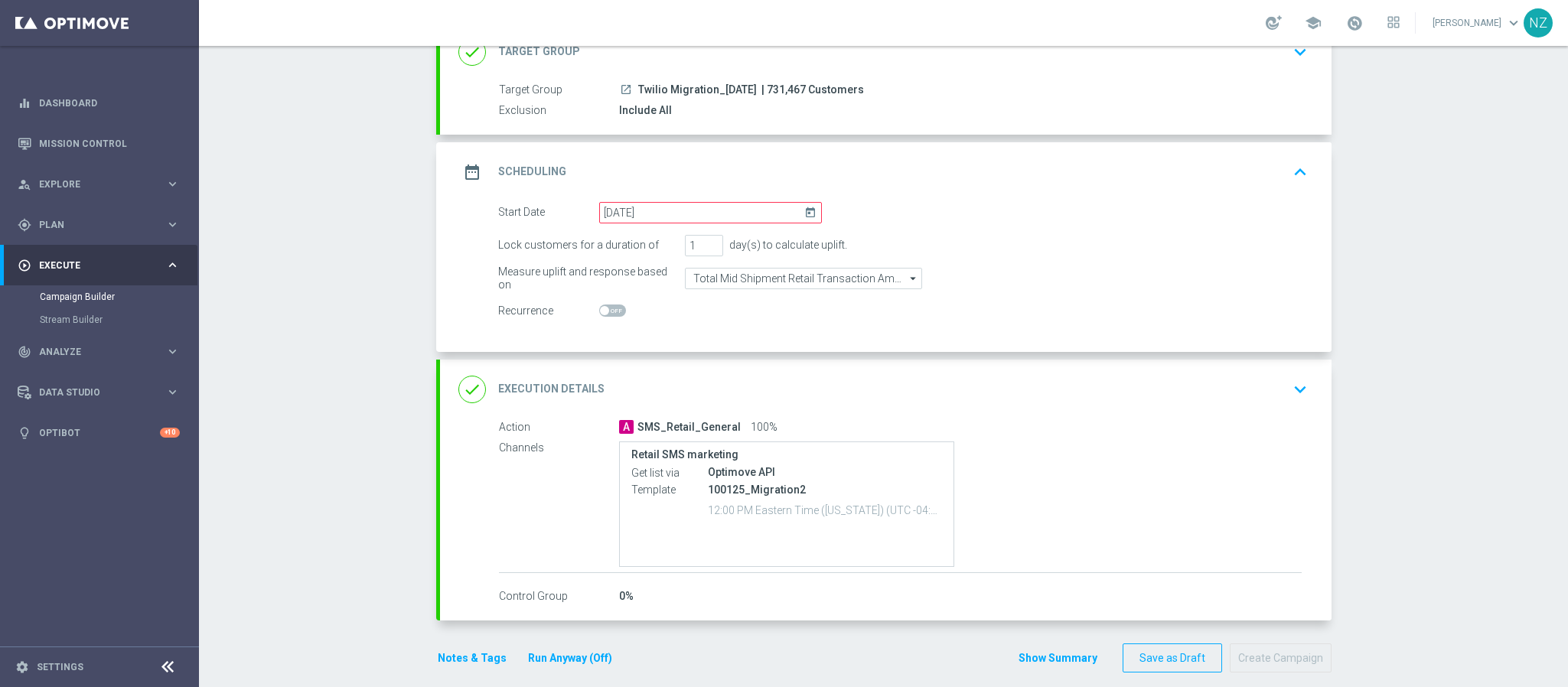
click at [1417, 297] on div "Campaign Builder Scheduled Campaign Triggered Campaign Status: Draft done Targe…" at bounding box center [883, 366] width 1368 height 641
click at [731, 210] on input "10 Jan 2016" at bounding box center [711, 212] width 222 height 21
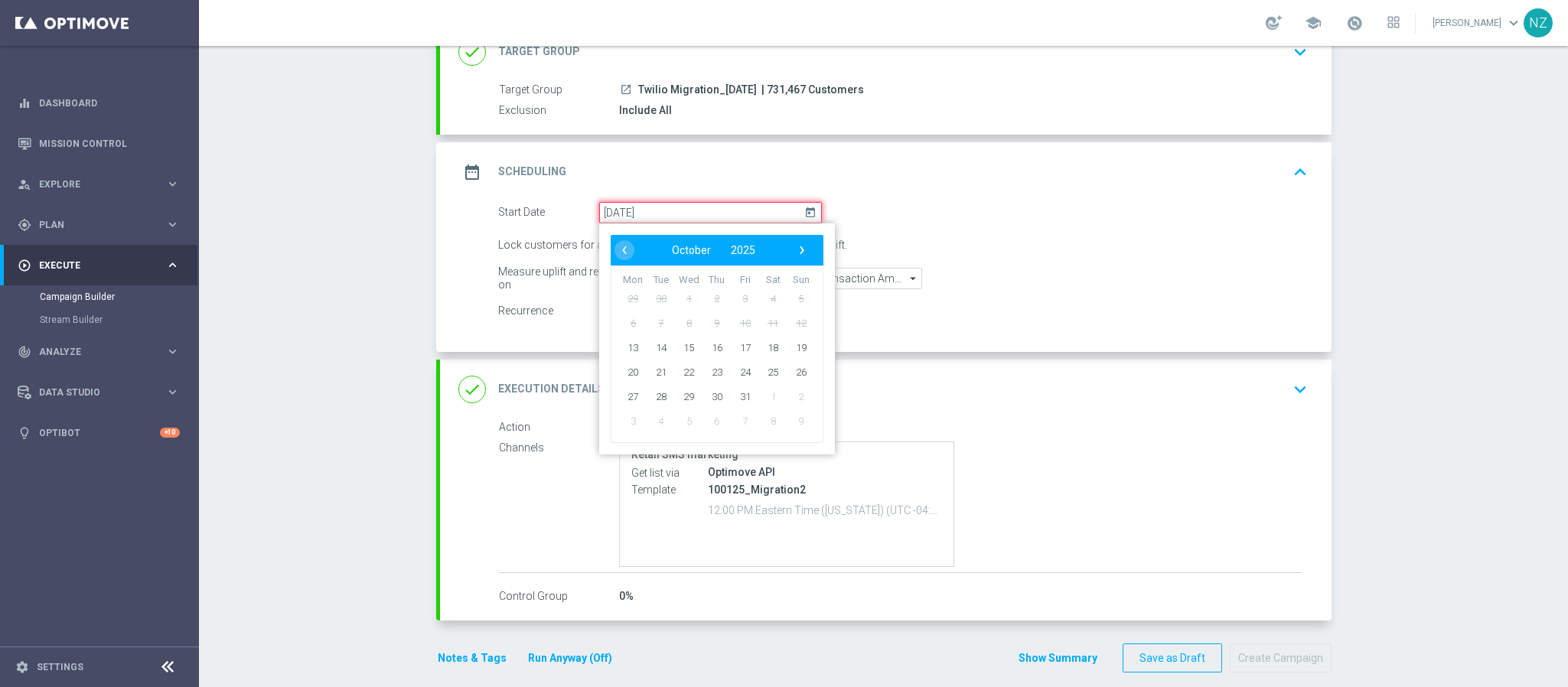
drag, startPoint x: 708, startPoint y: 211, endPoint x: 499, endPoint y: 212, distance: 209.0
click at [499, 212] on div "Start Date 10 Jan 2016 today ‹ ​ October ​ 2025 ​ › Mon Tue Wed Thu Fri Sat Sun…" at bounding box center [660, 212] width 346 height 21
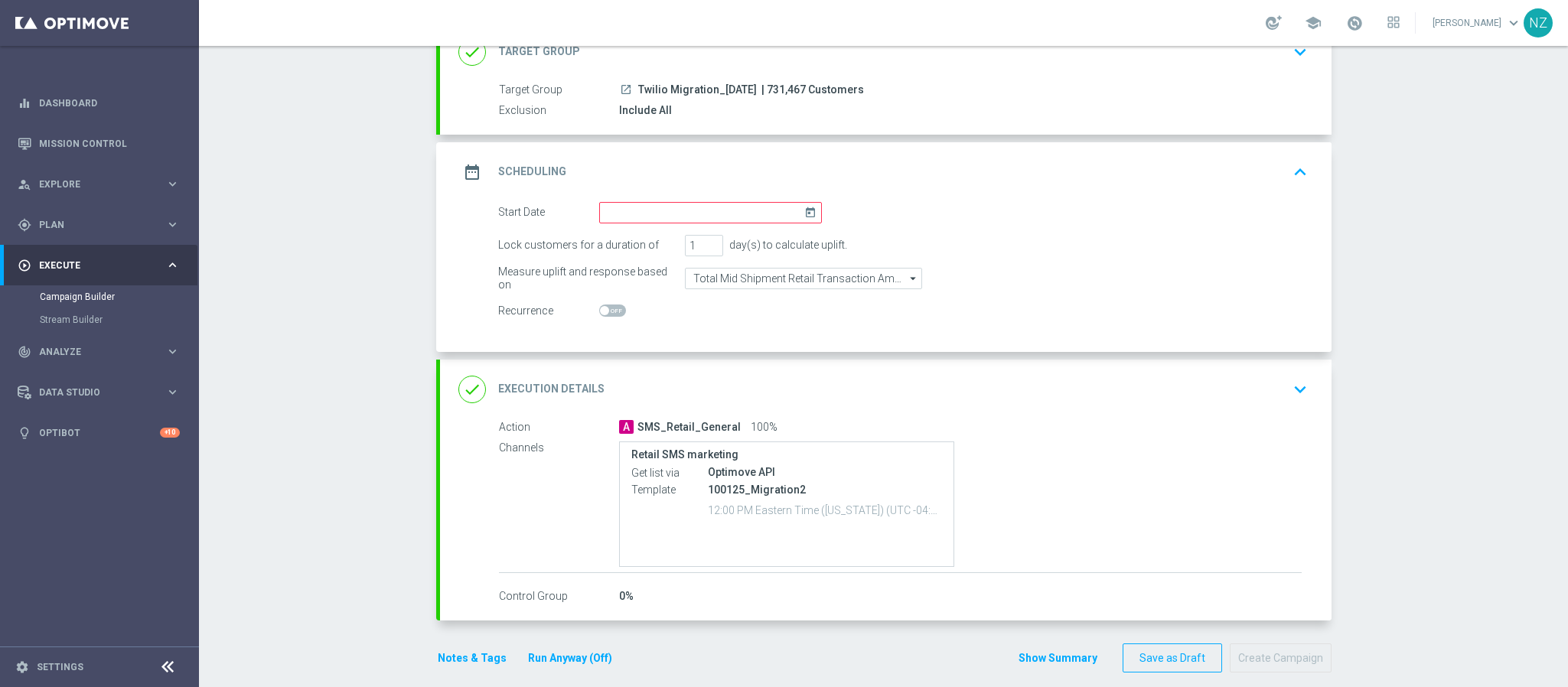
click at [1397, 350] on div "Campaign Builder Scheduled Campaign Triggered Campaign Status: Draft done Targe…" at bounding box center [883, 366] width 1368 height 641
click at [715, 206] on input at bounding box center [711, 212] width 222 height 21
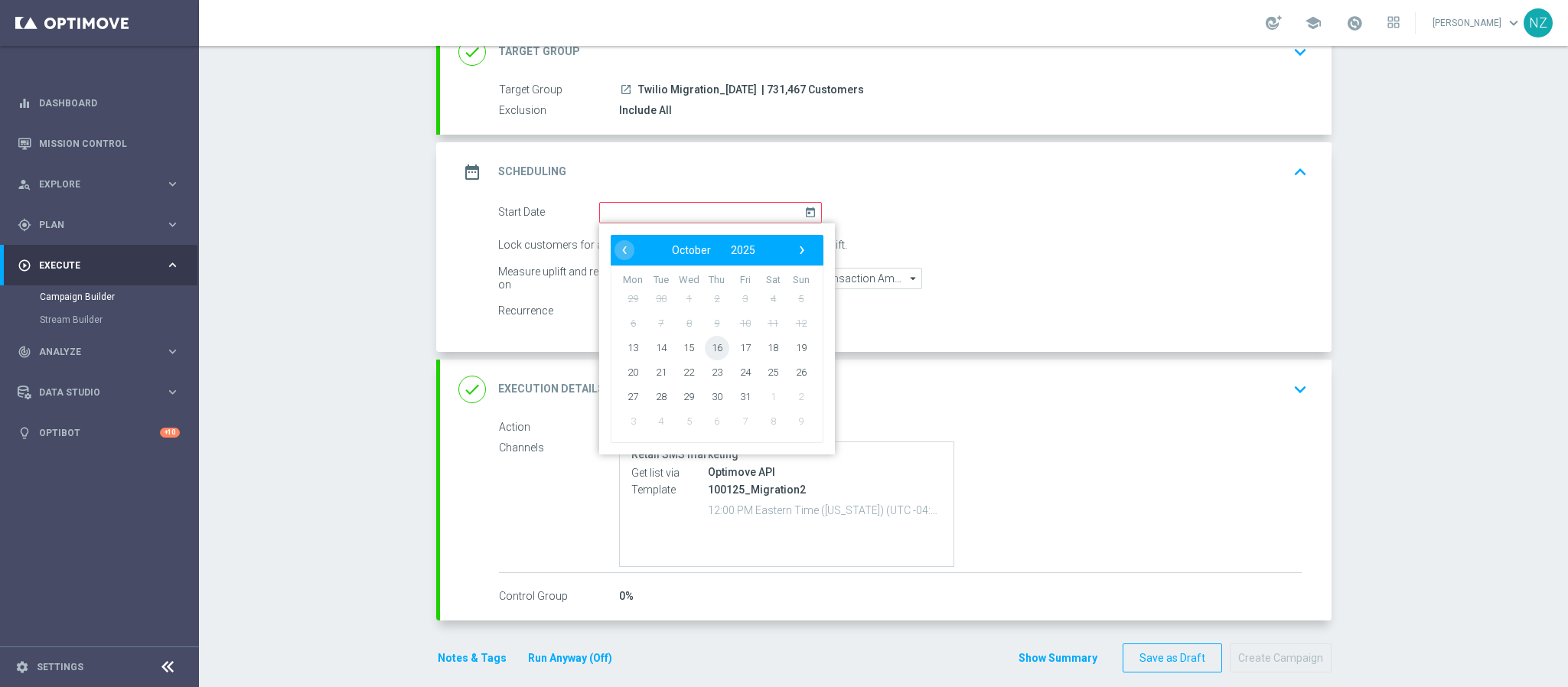
click at [704, 352] on span "16" at bounding box center [716, 347] width 25 height 25
type input "16 Oct 2025"
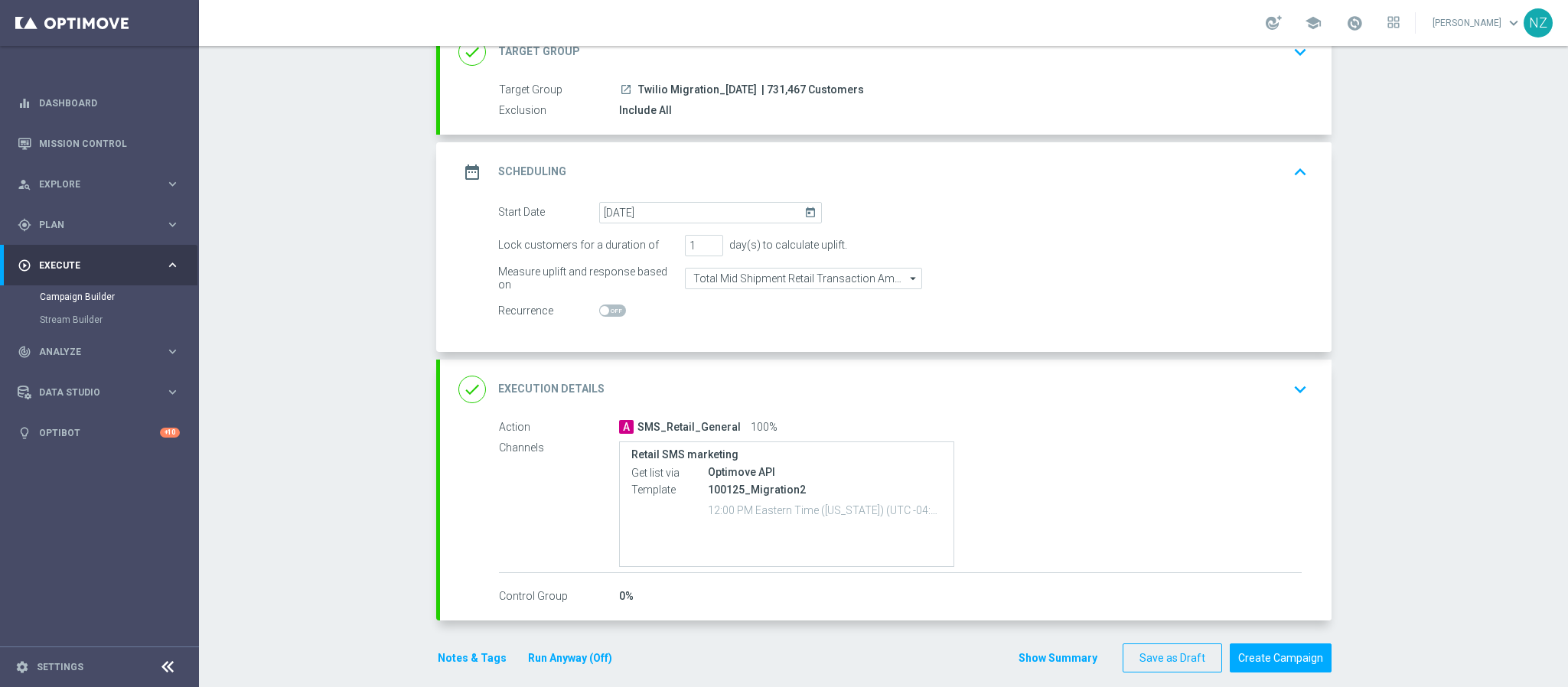
click at [1436, 236] on div "Campaign Builder Scheduled Campaign Triggered Campaign Status: Draft done Targe…" at bounding box center [883, 366] width 1368 height 641
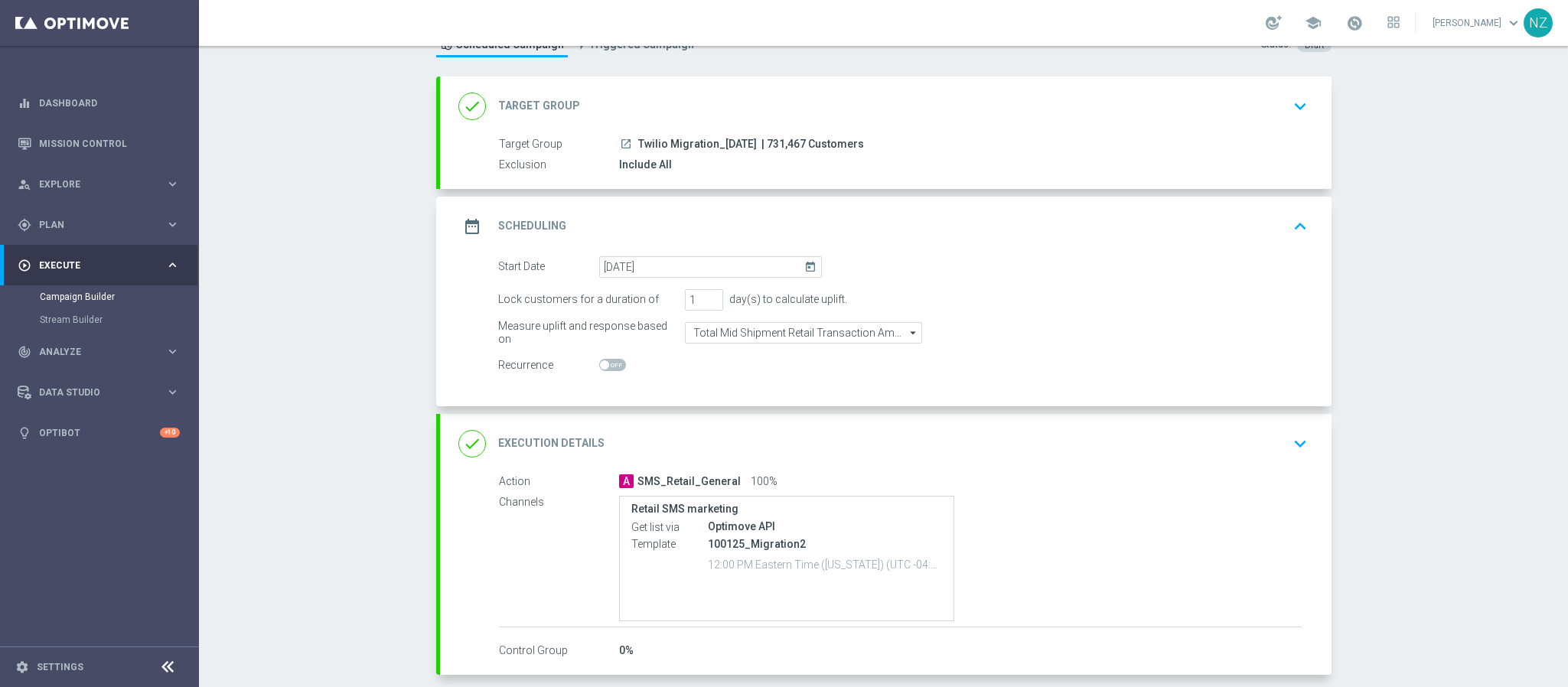
scroll to position [69, 0]
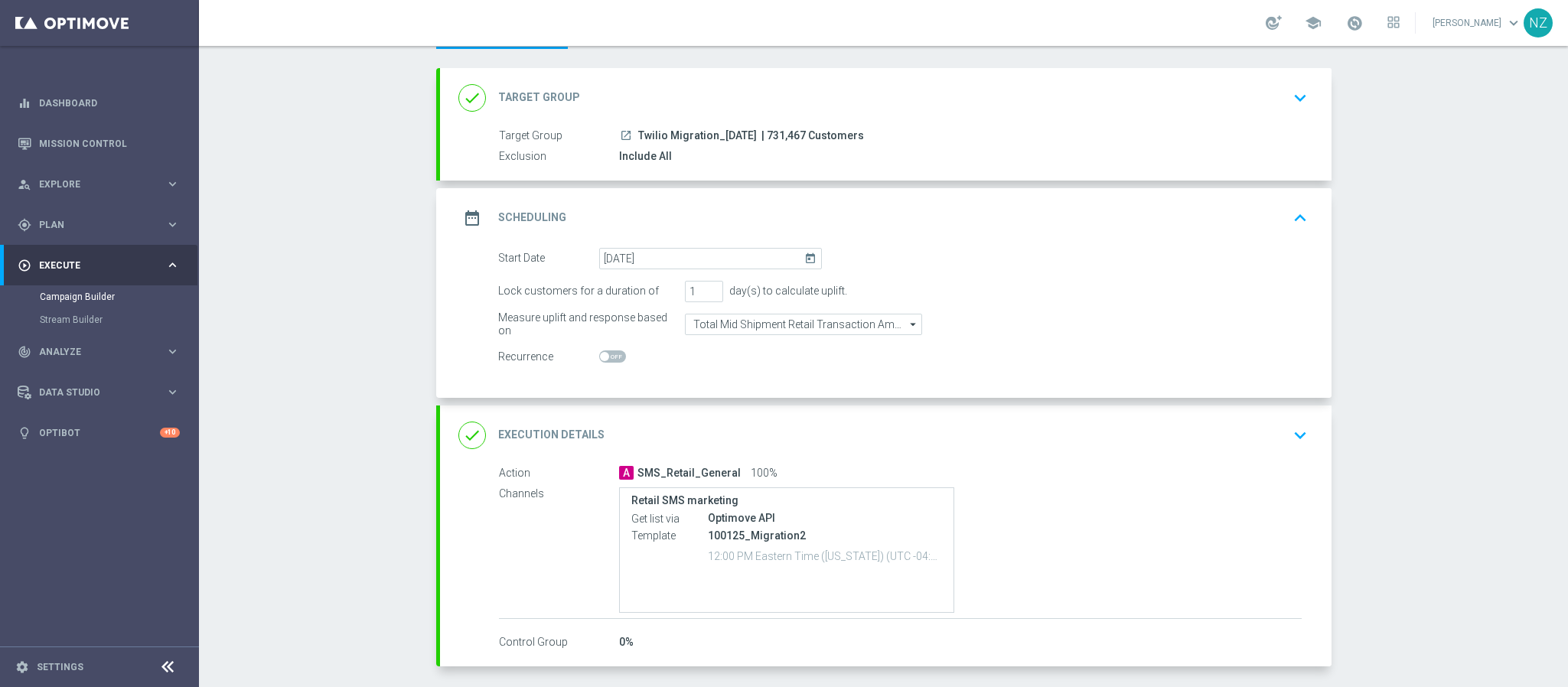
click at [1295, 431] on icon "keyboard_arrow_down" at bounding box center [1300, 435] width 23 height 23
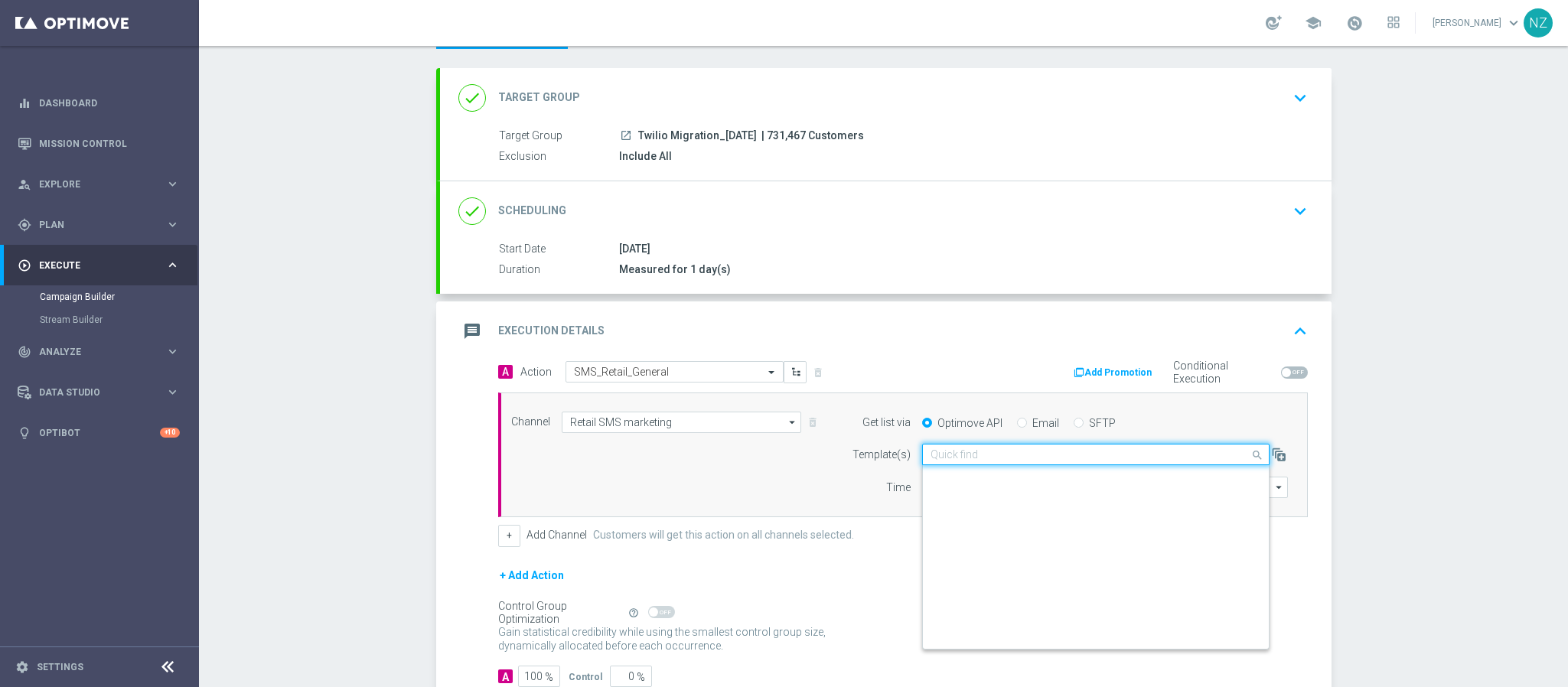
click at [1031, 459] on input "text" at bounding box center [1080, 454] width 300 height 13
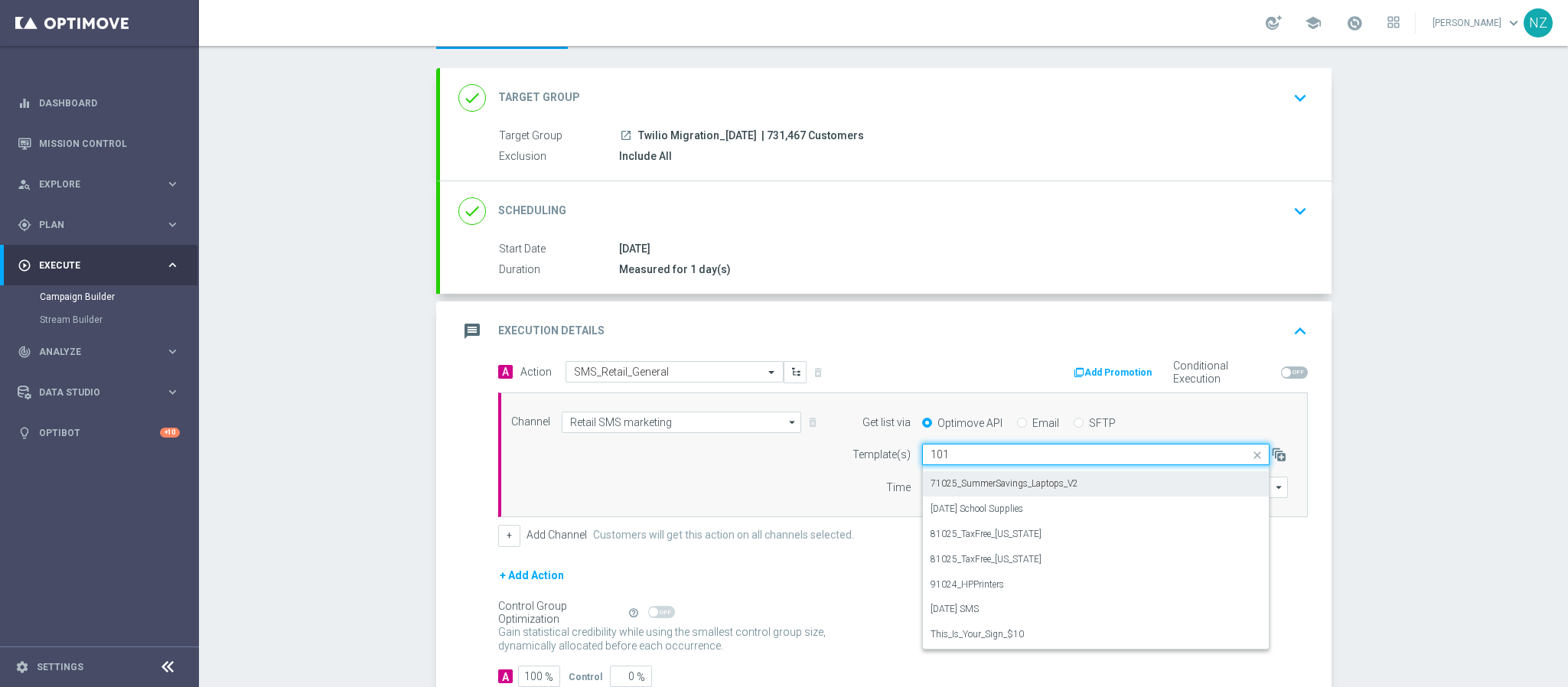
scroll to position [0, 0]
type input "1"
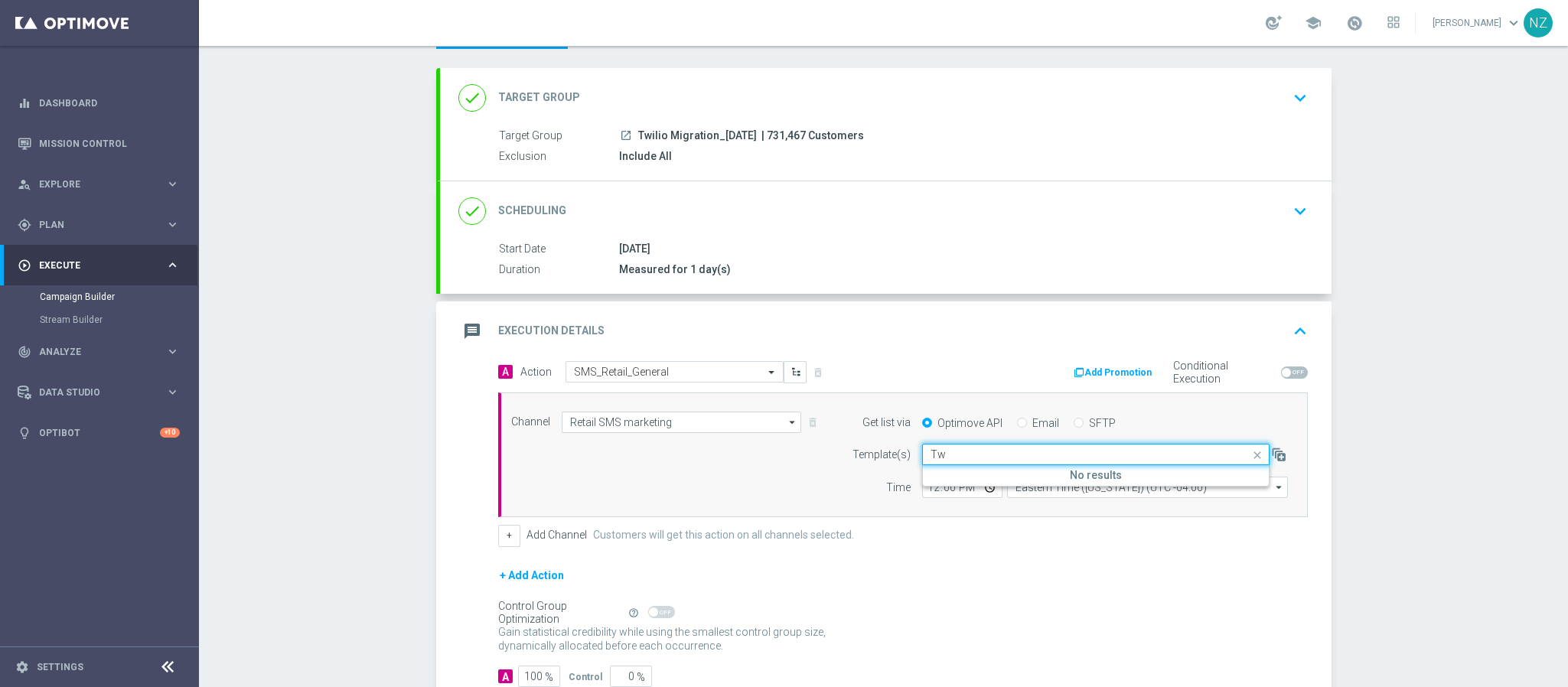
type input "T"
type input "t"
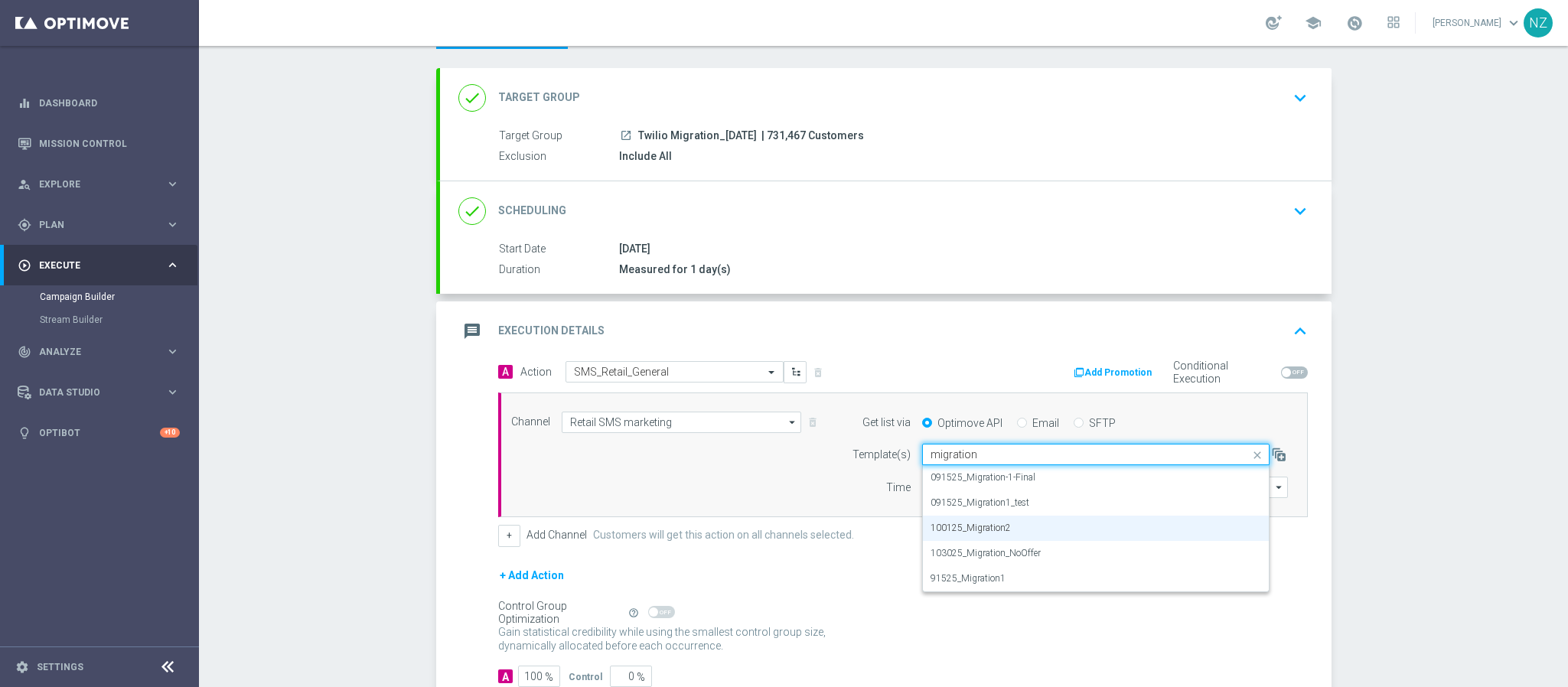
type input "migration"
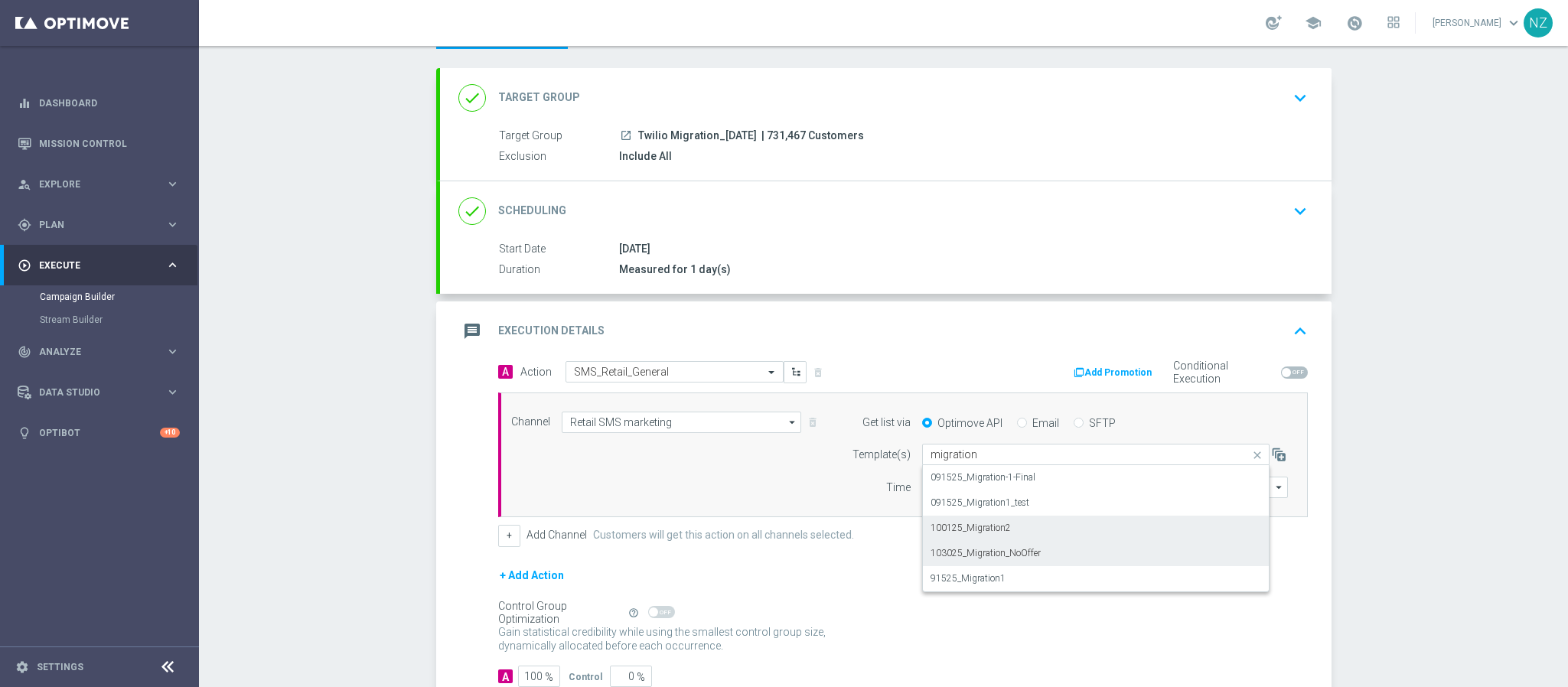
click at [985, 558] on label "103025_Migration_NoOffer" at bounding box center [986, 553] width 110 height 13
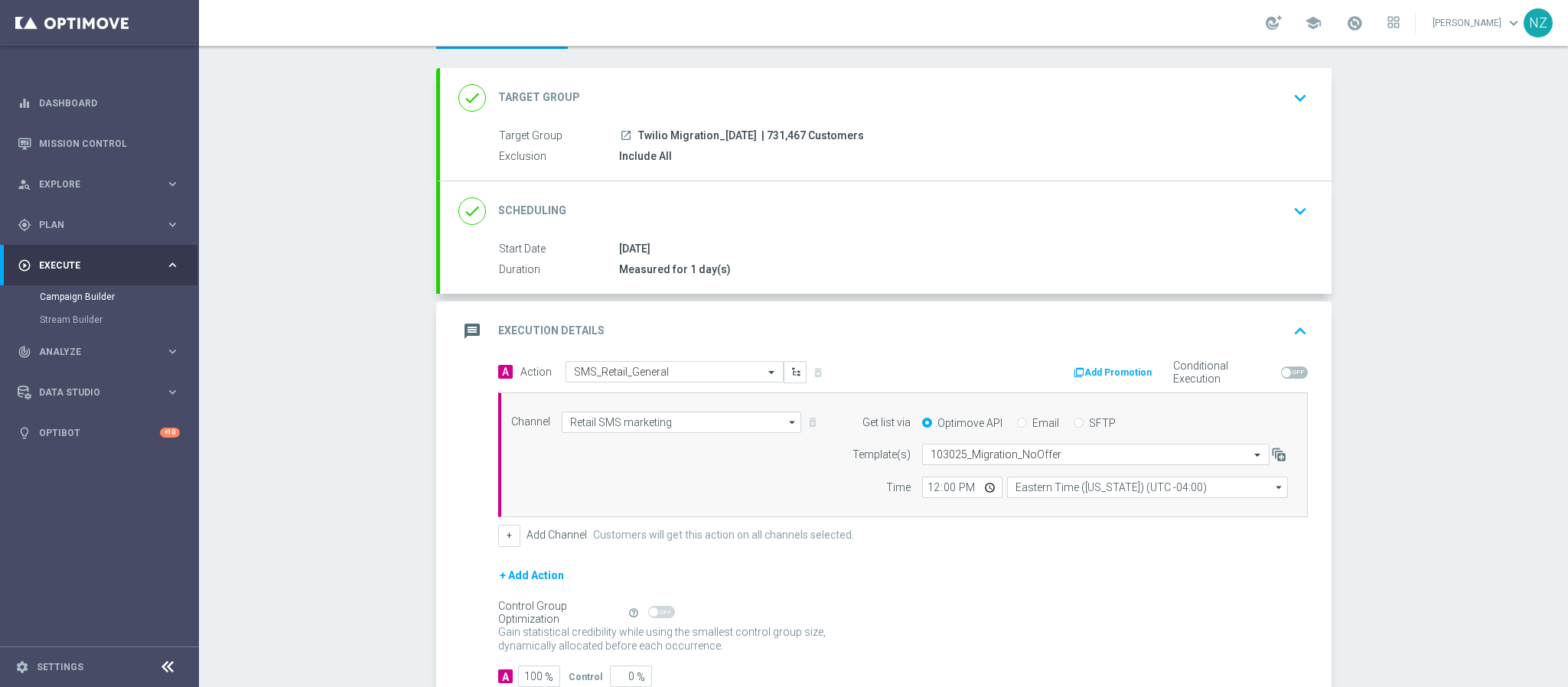
click at [1445, 441] on div "Campaign Builder Scheduled Campaign Triggered Campaign Status: Draft done Targe…" at bounding box center [883, 366] width 1368 height 641
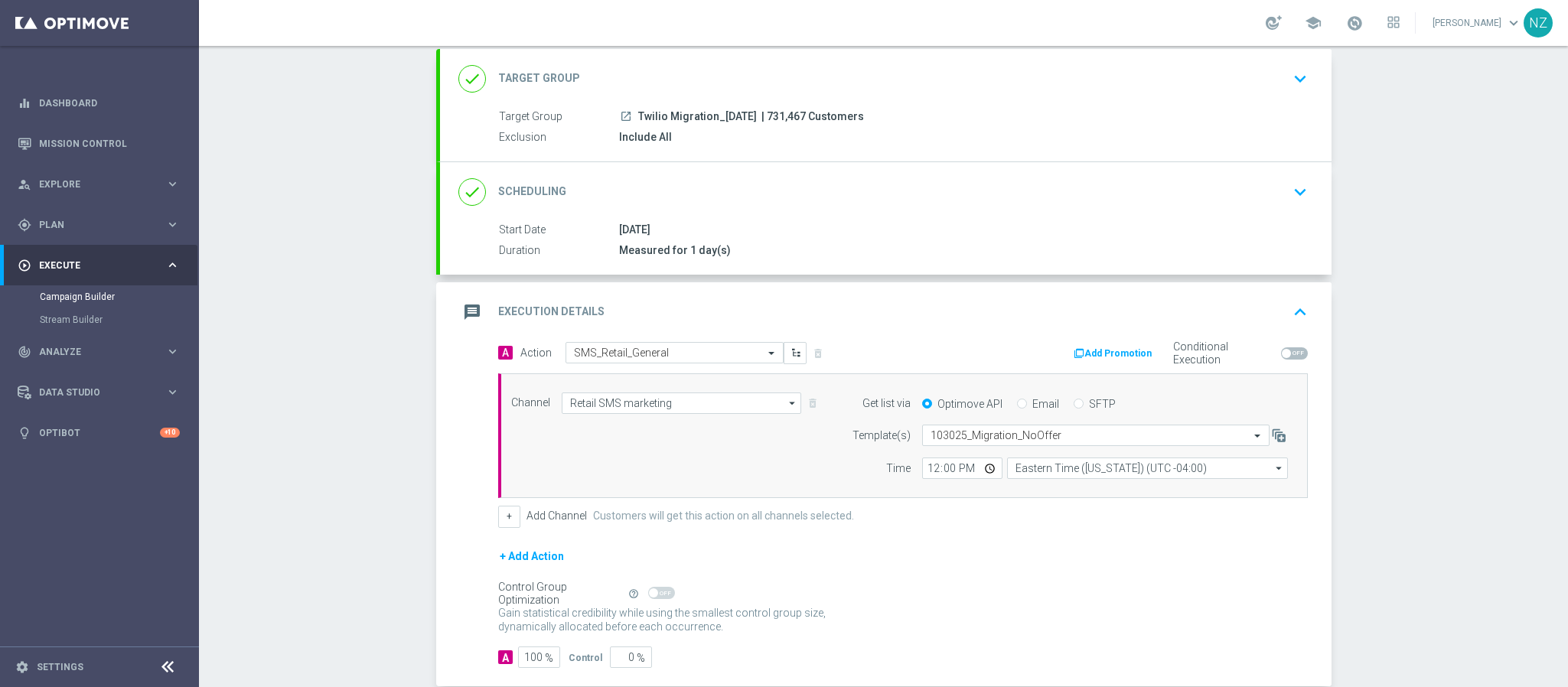
scroll to position [92, 0]
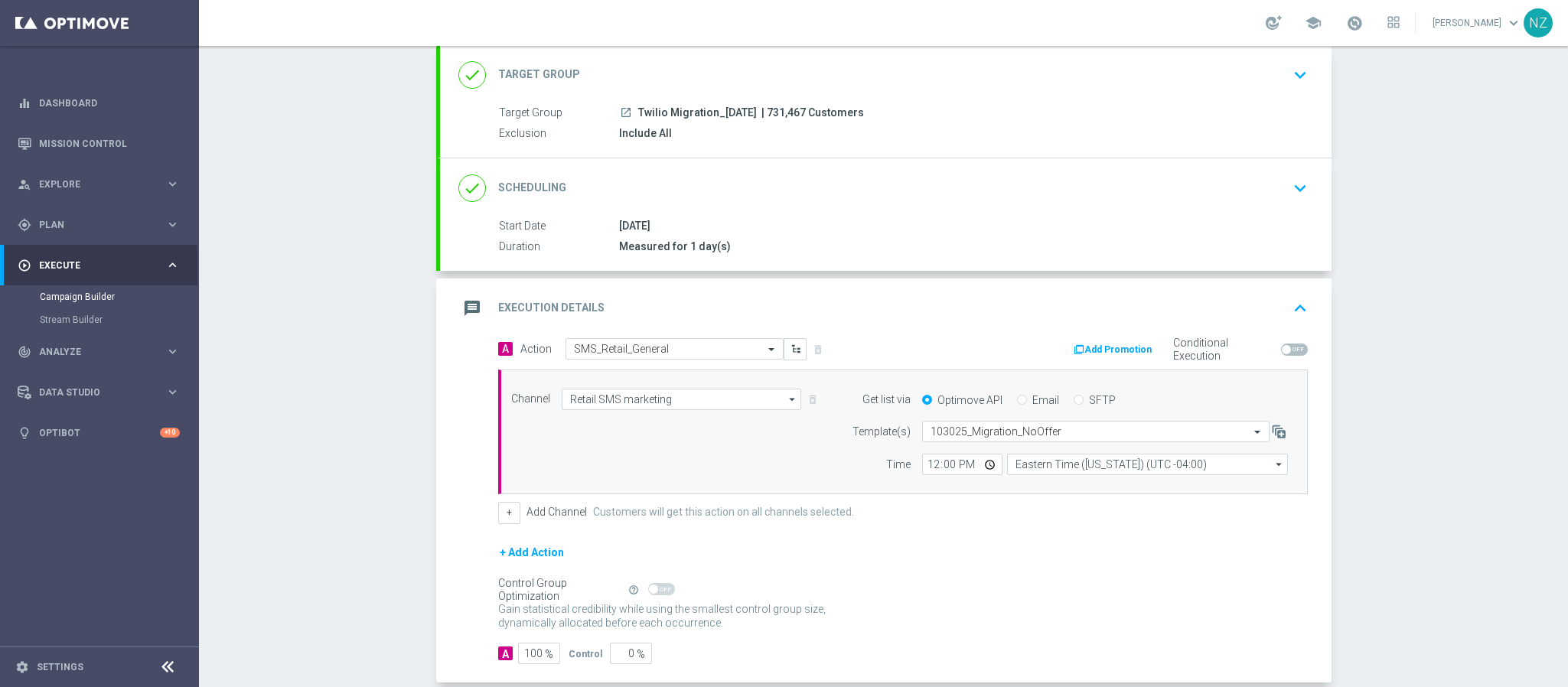
click at [1429, 212] on div "Campaign Builder Scheduled Campaign Triggered Campaign Status: Draft done Targe…" at bounding box center [883, 366] width 1368 height 641
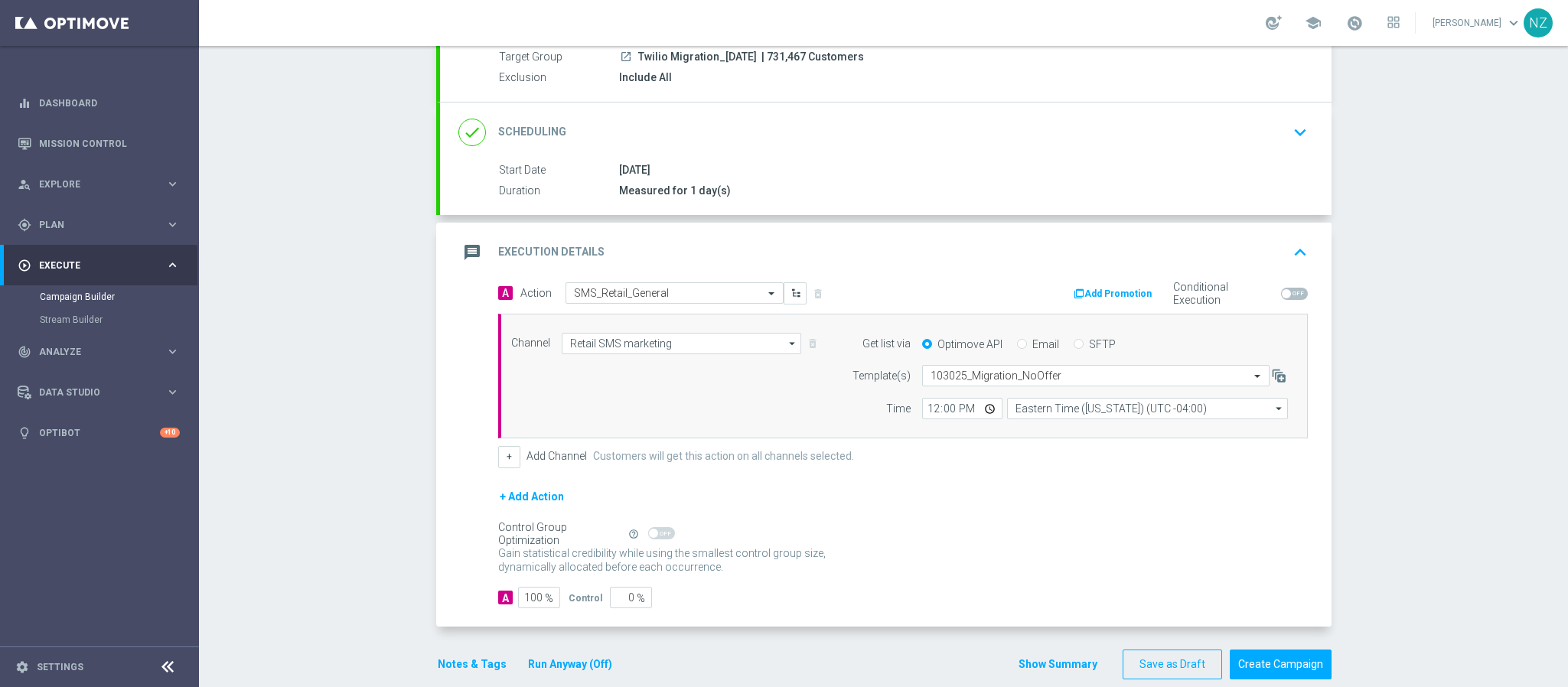
scroll to position [177, 0]
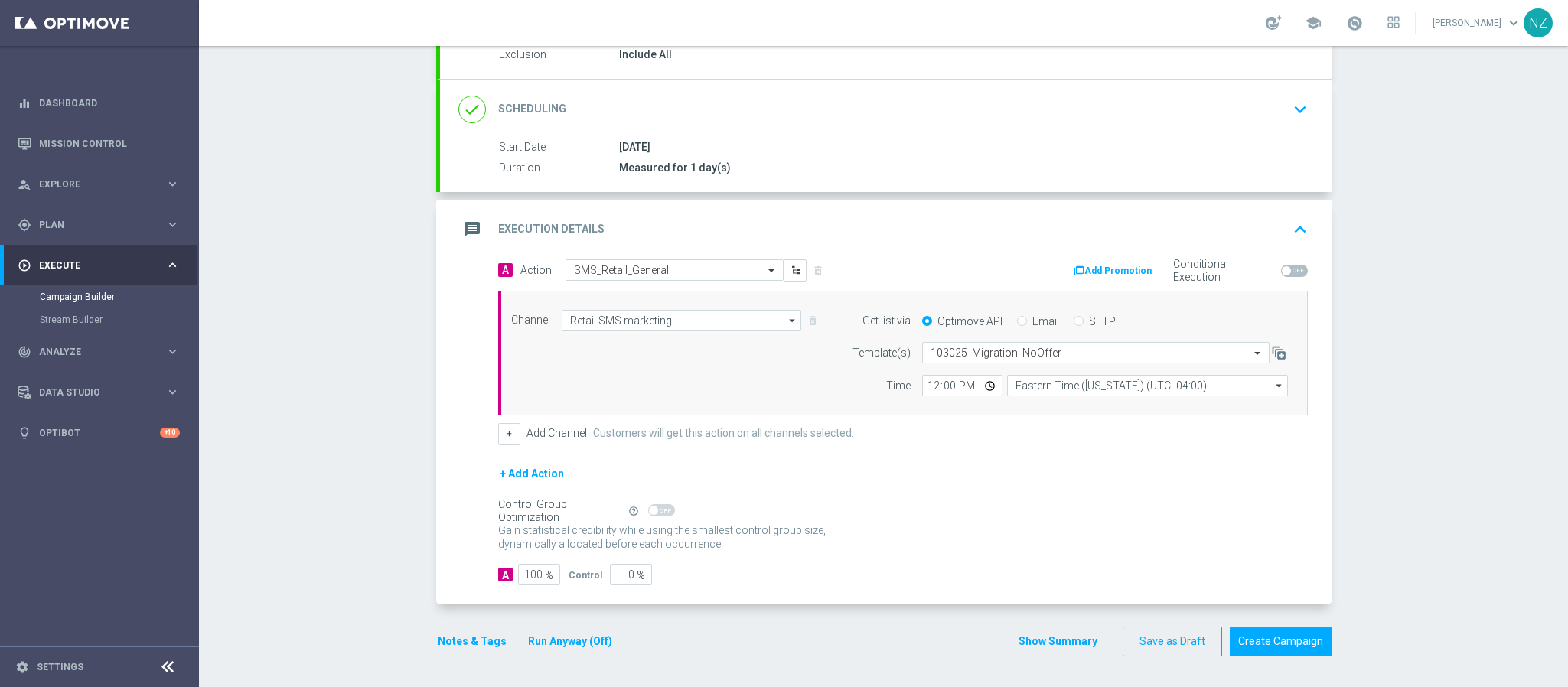
click at [357, 349] on div "Campaign Builder Scheduled Campaign Triggered Campaign Status: Draft done Targe…" at bounding box center [883, 366] width 1368 height 641
drag, startPoint x: 65, startPoint y: 136, endPoint x: 85, endPoint y: 136, distance: 20.0
click at [65, 136] on link "Mission Control" at bounding box center [110, 144] width 141 height 41
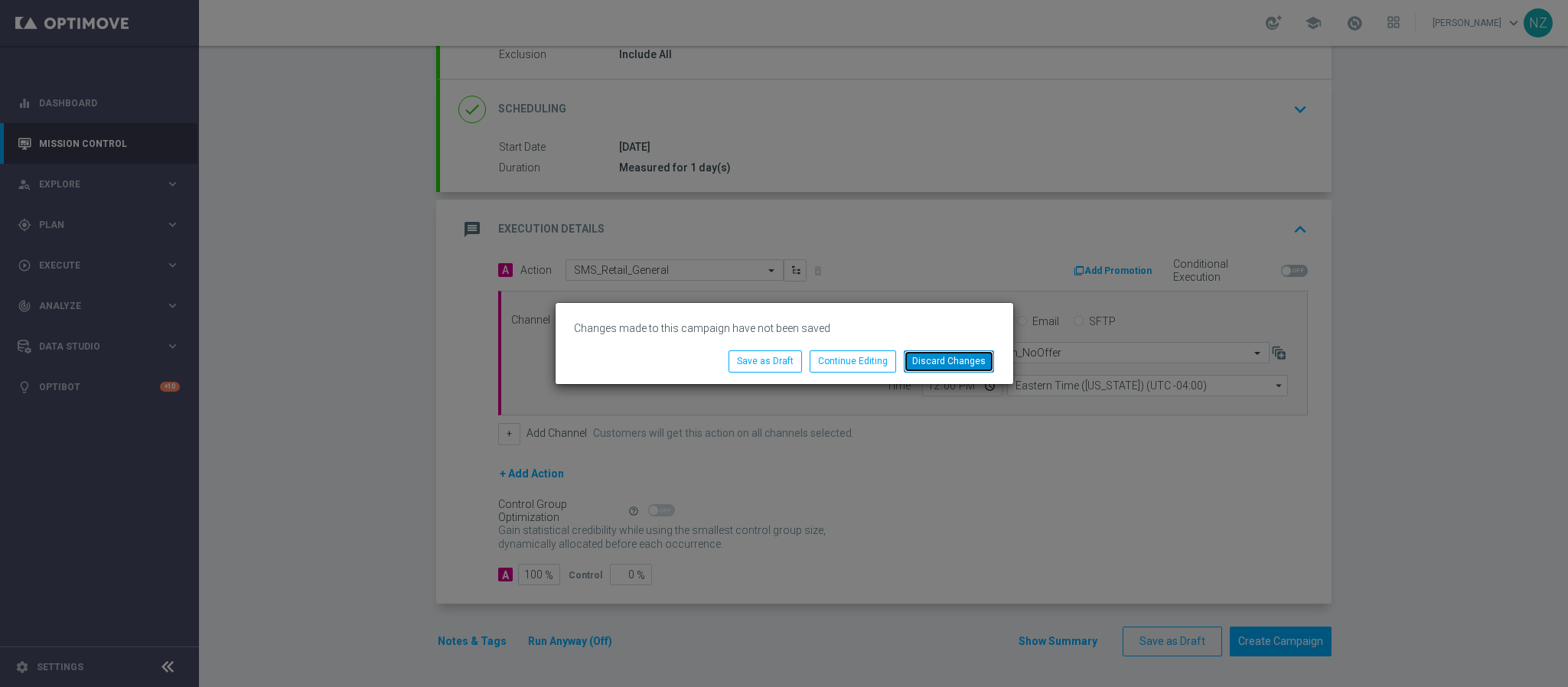
click at [963, 361] on button "Discard Changes" at bounding box center [948, 361] width 90 height 21
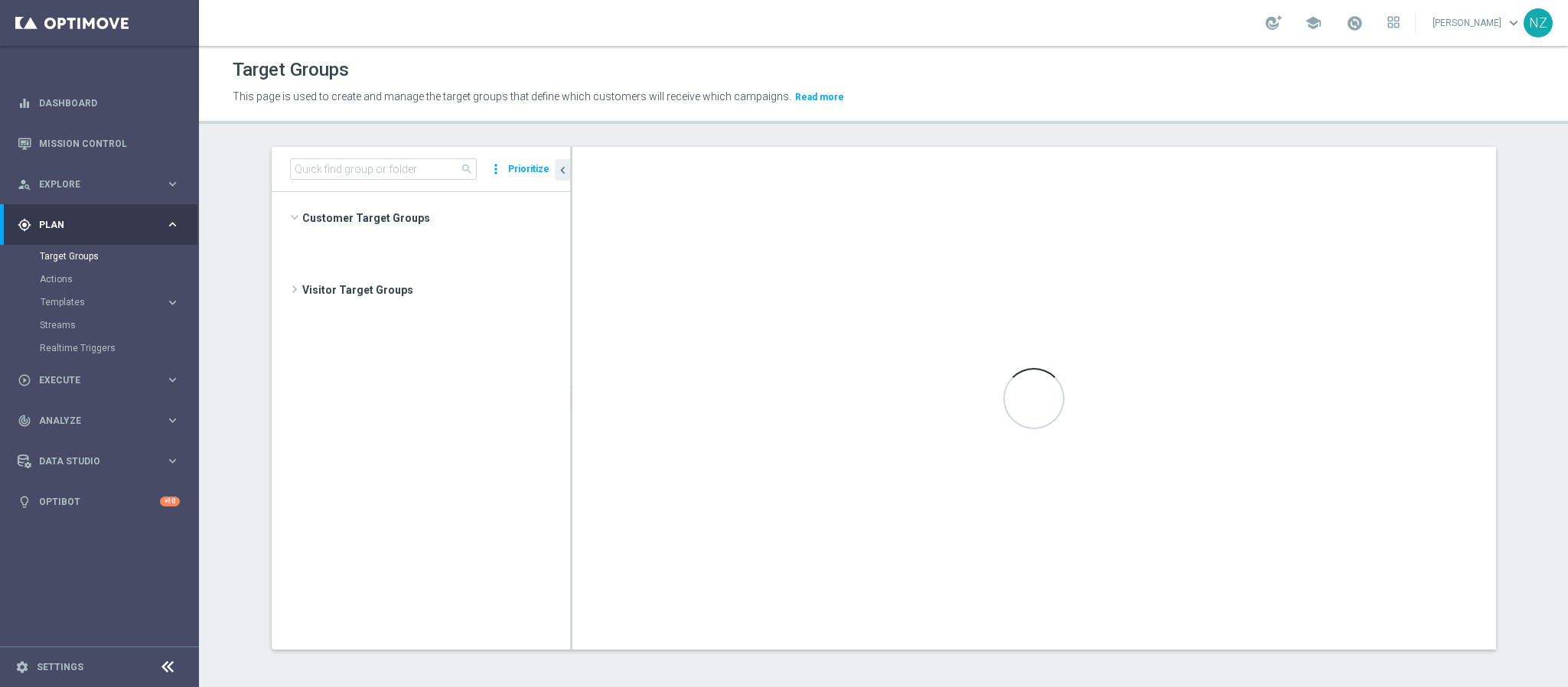
scroll to position [487, 0]
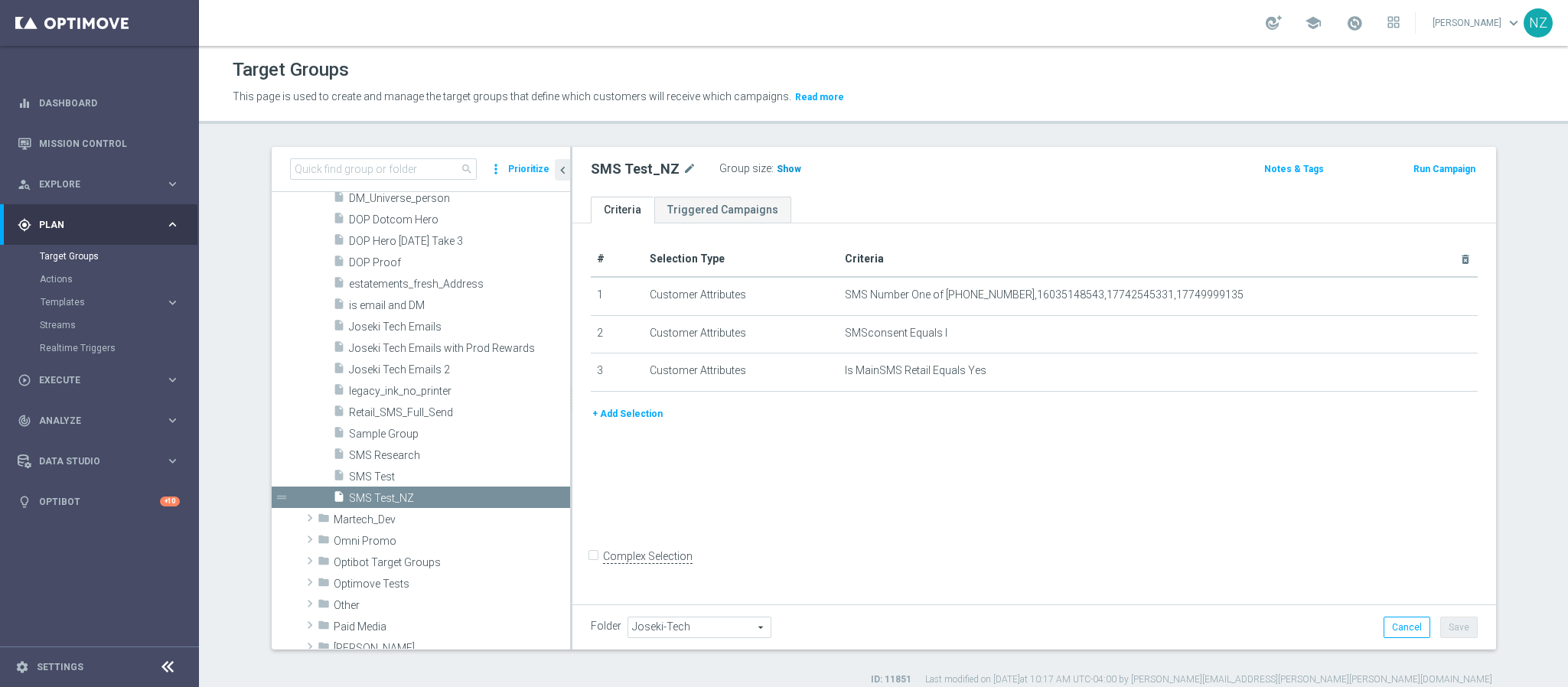
click at [777, 168] on span "Show" at bounding box center [789, 169] width 25 height 11
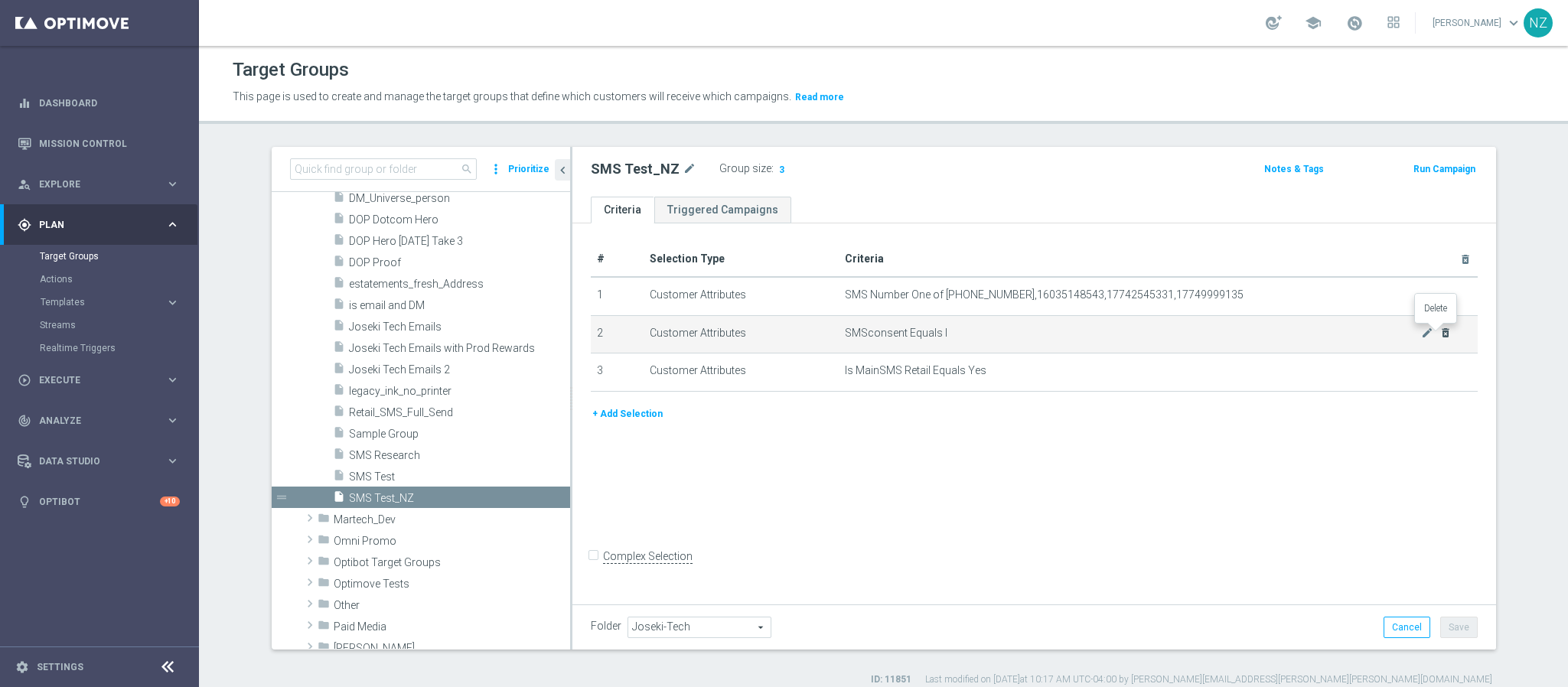
click at [1440, 333] on icon "delete_forever" at bounding box center [1445, 333] width 12 height 12
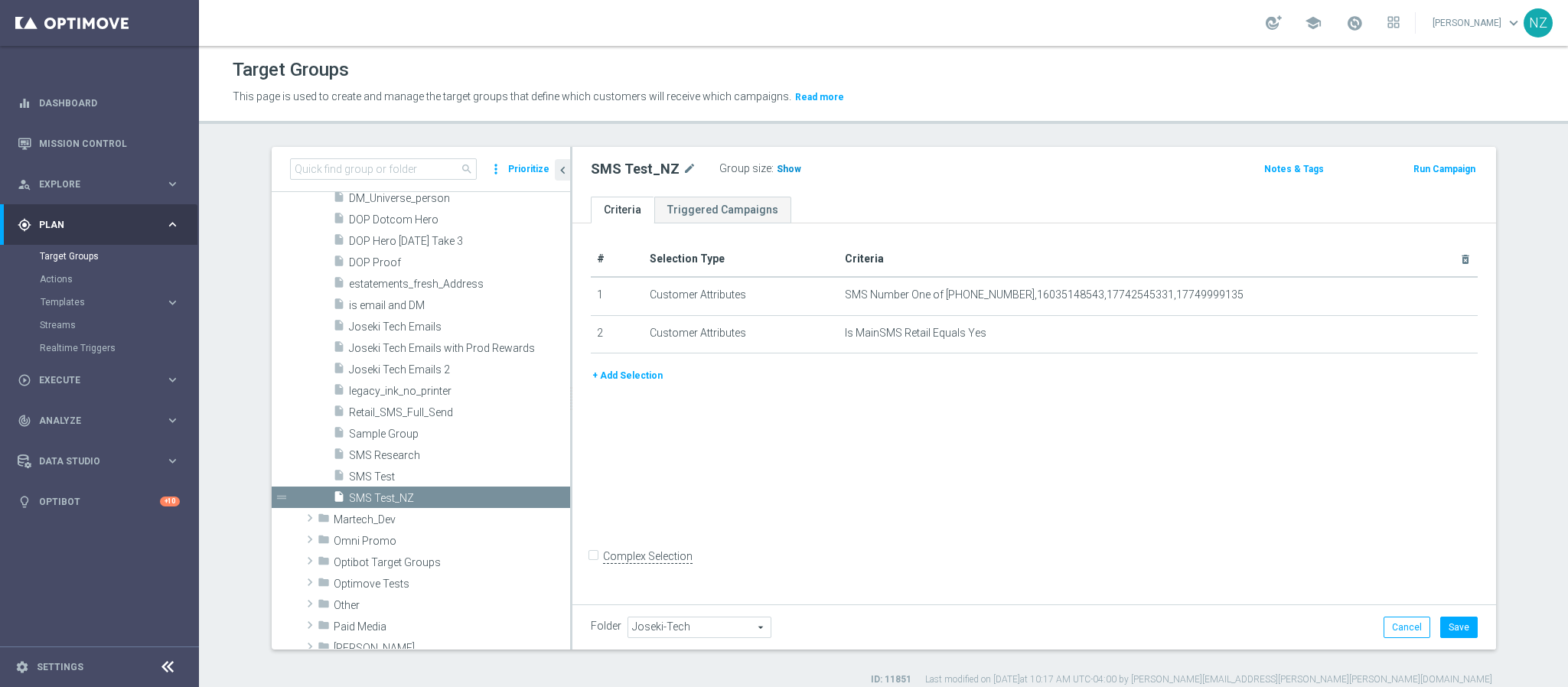
click at [777, 166] on span "Show" at bounding box center [789, 169] width 25 height 11
click at [1403, 630] on button "Cancel" at bounding box center [1407, 627] width 47 height 21
